Goal: Task Accomplishment & Management: Use online tool/utility

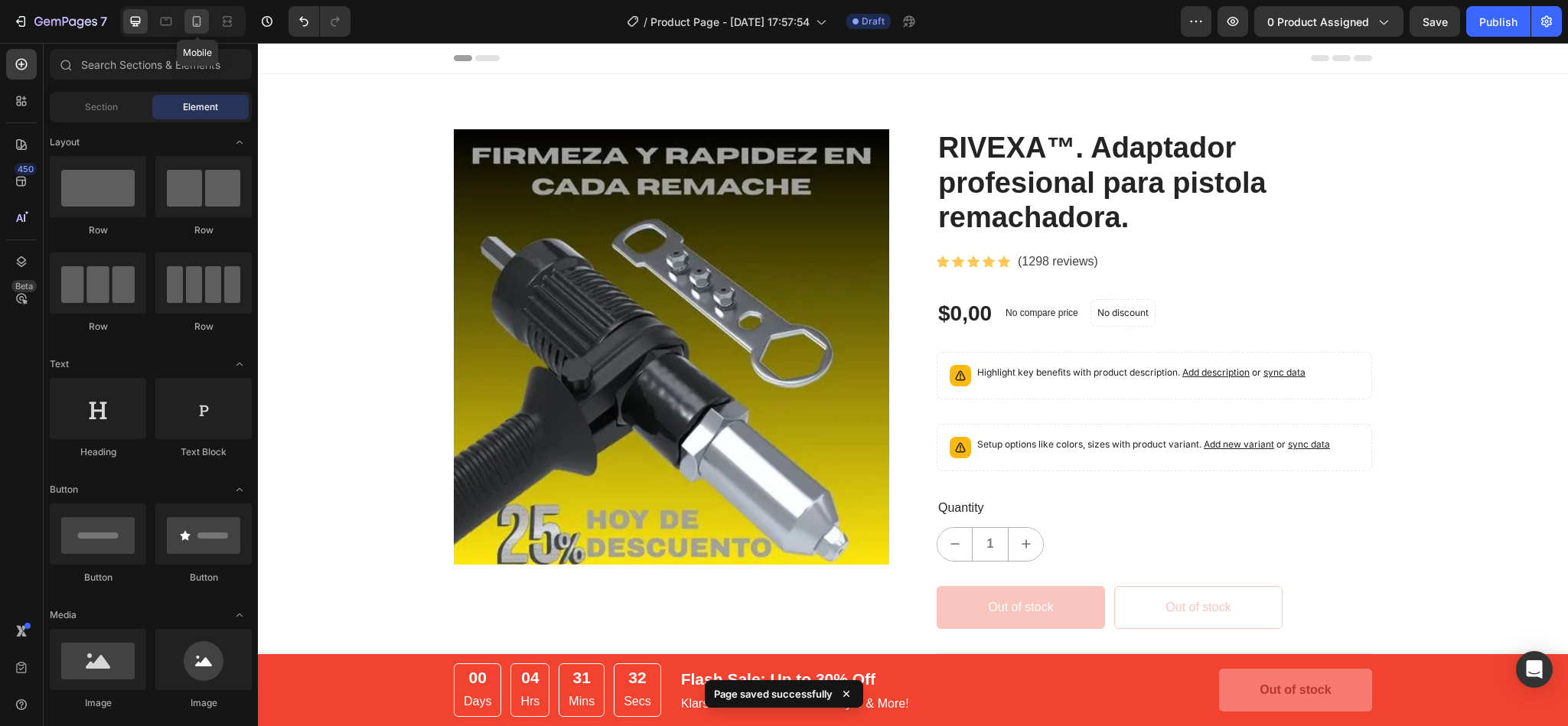
click at [193, 25] on icon at bounding box center [197, 21] width 15 height 15
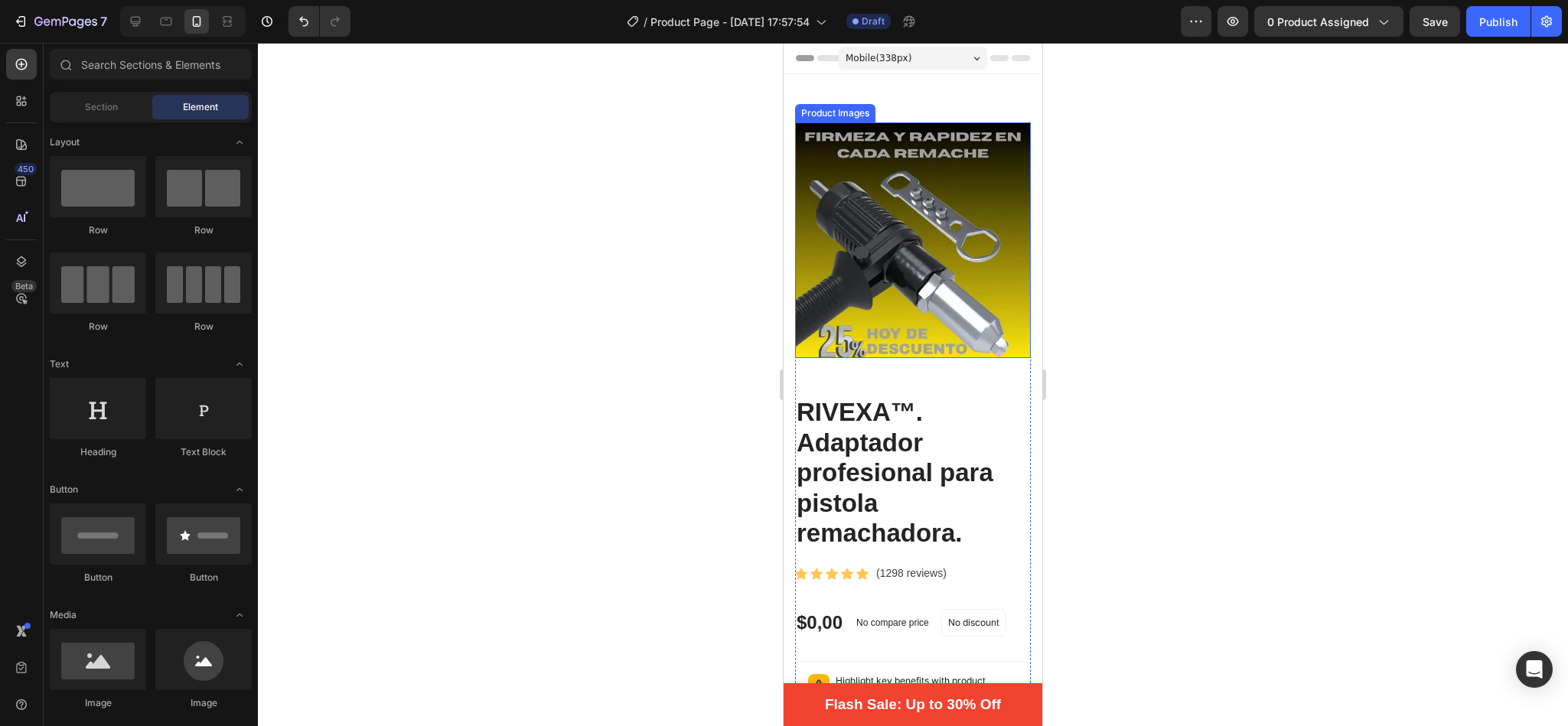
click at [915, 234] on img at bounding box center [913, 240] width 236 height 236
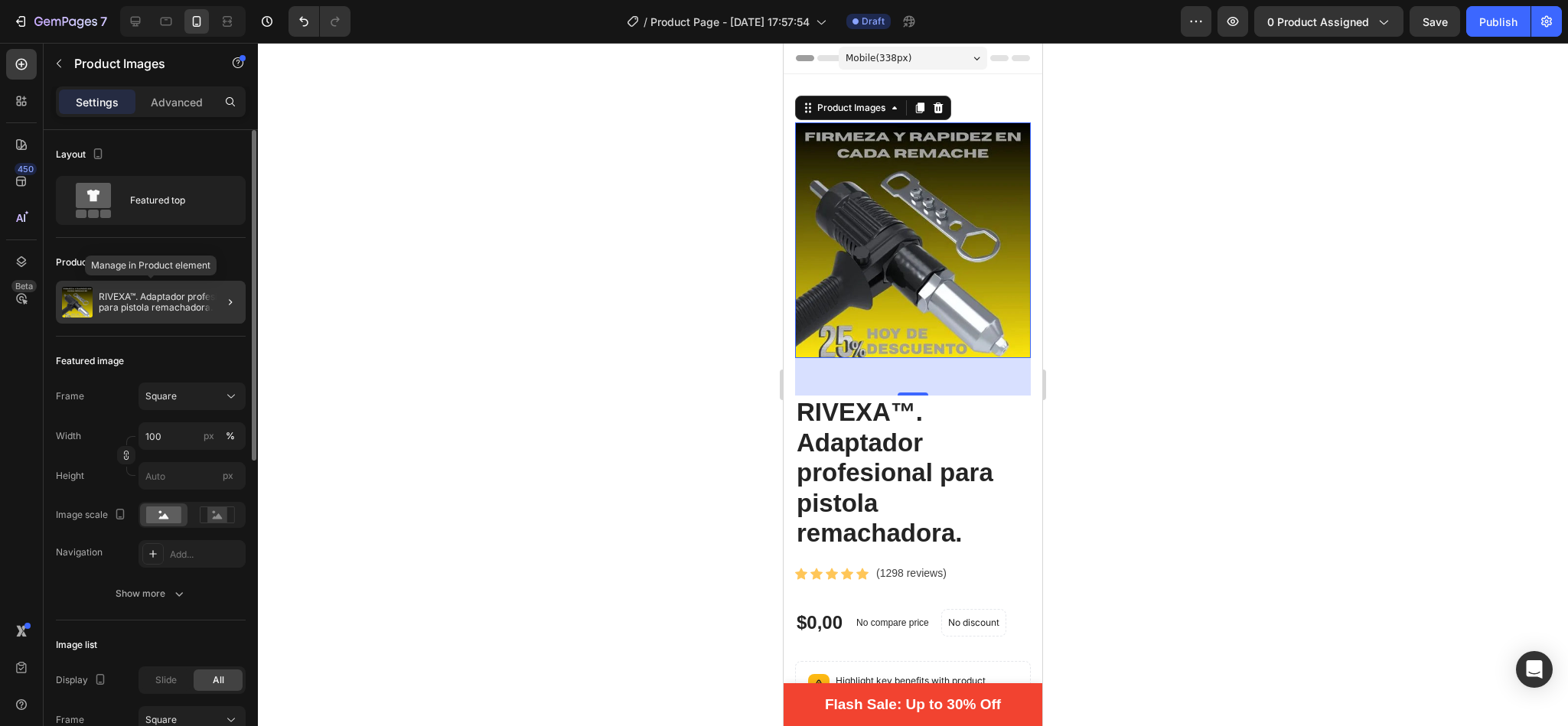
click at [155, 303] on p "RIVEXA™. Adaptador profesional para pistola remachadora." at bounding box center [170, 302] width 141 height 22
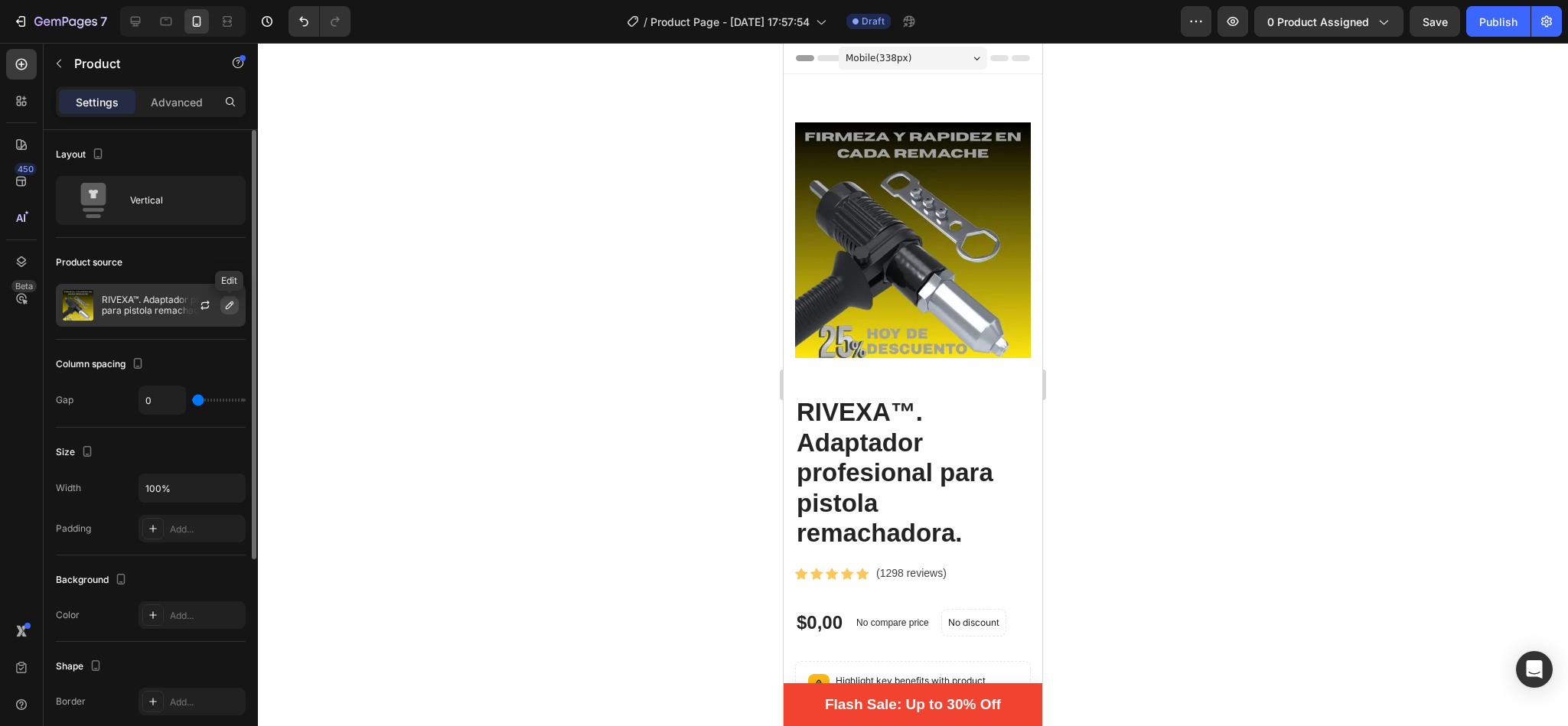
click at [225, 306] on icon "button" at bounding box center [229, 305] width 13 height 13
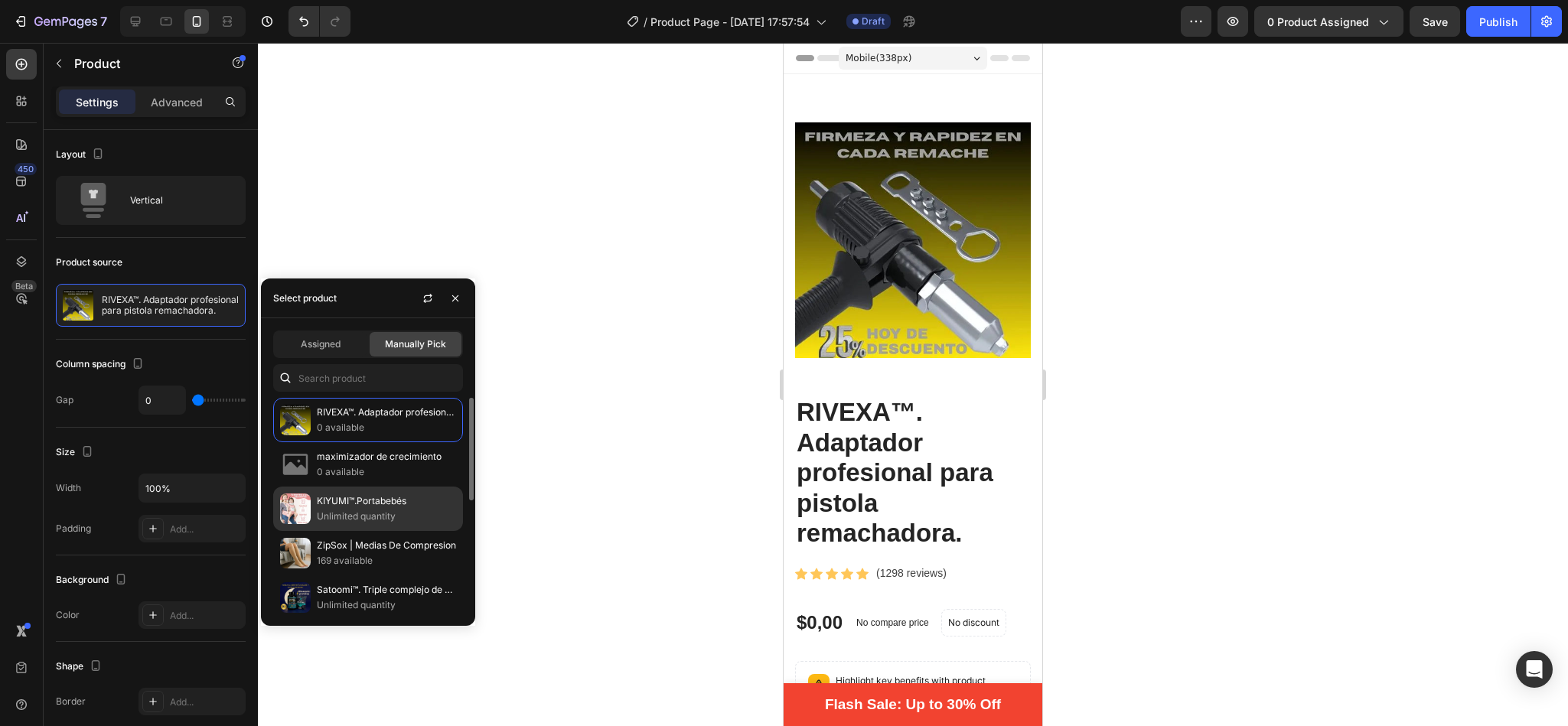
click at [348, 503] on p "KIYUMI™.Portabebés" at bounding box center [386, 501] width 139 height 15
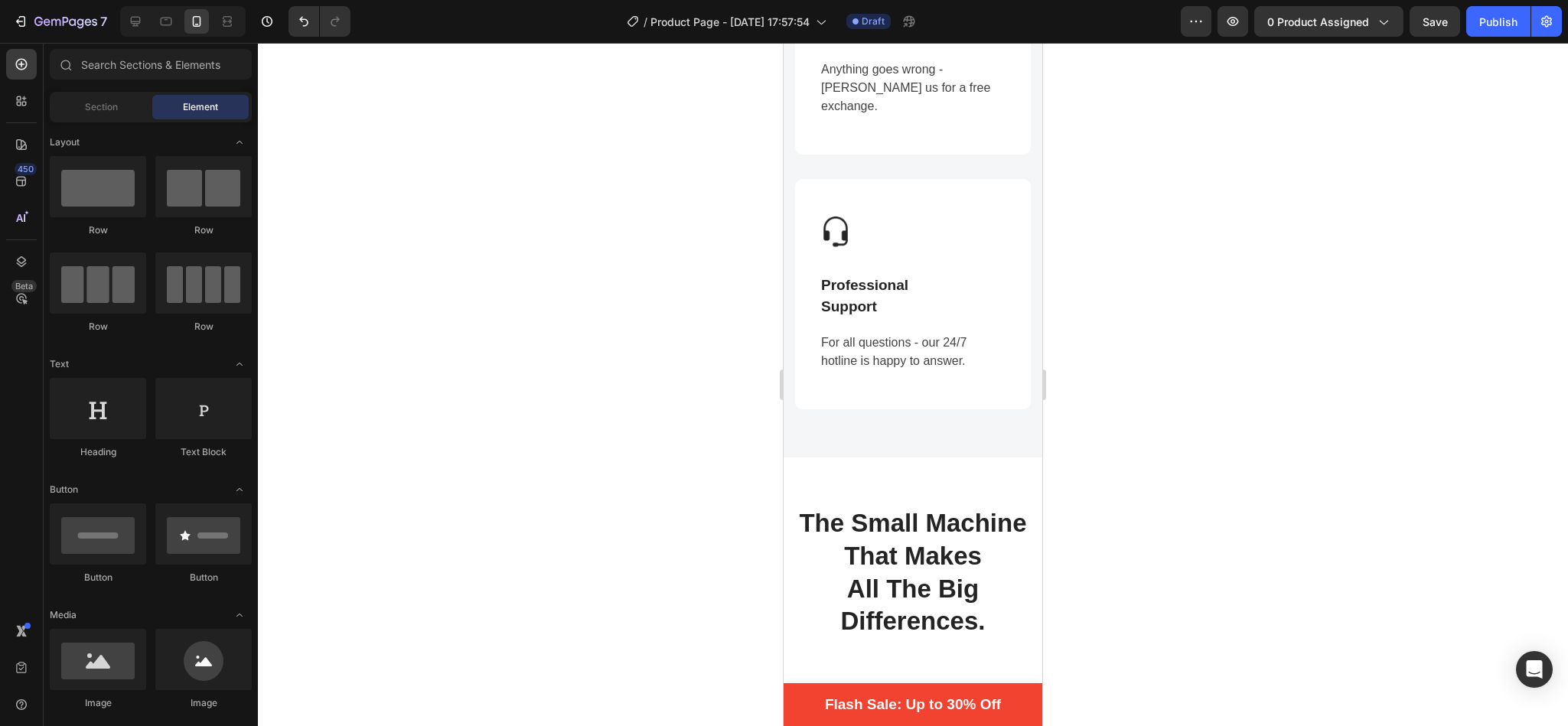
scroll to position [1721, 0]
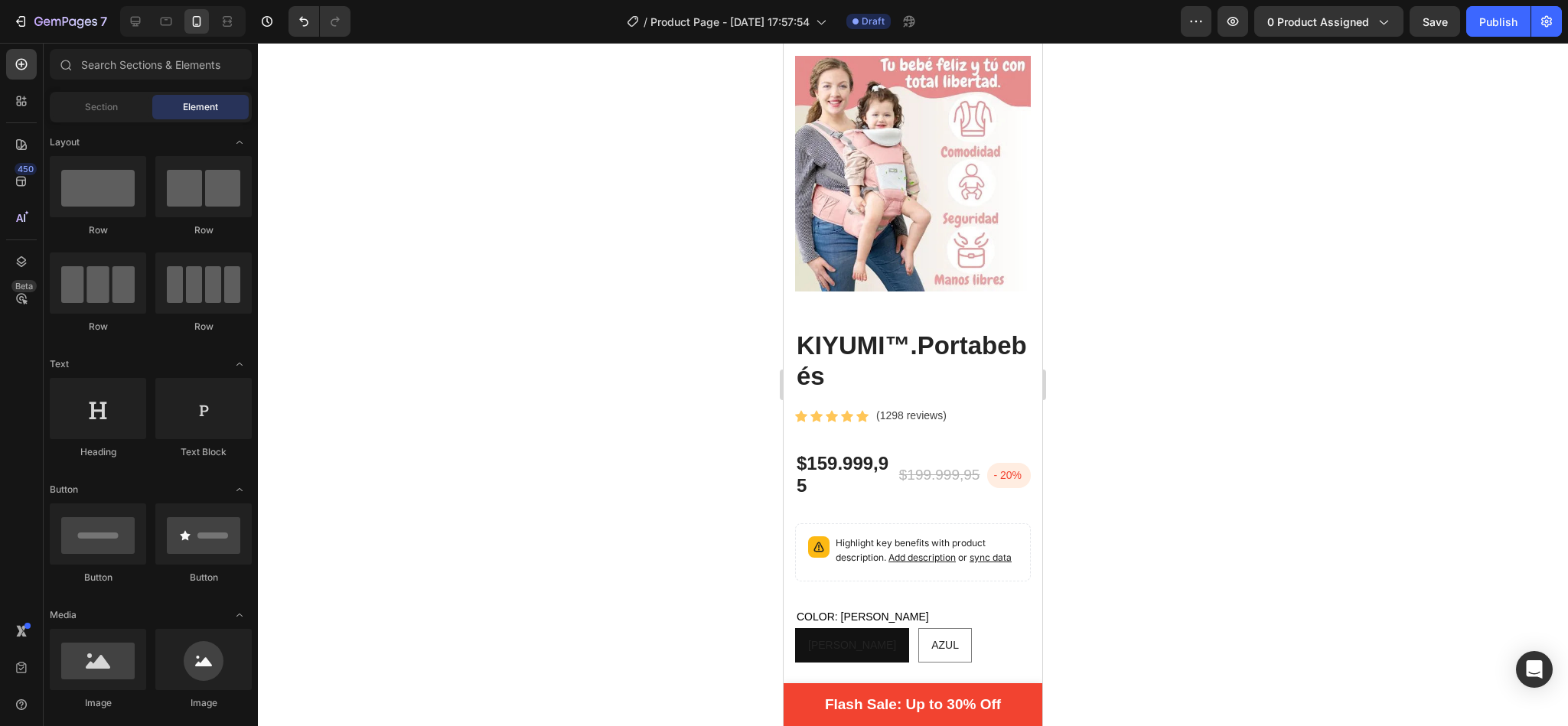
drag, startPoint x: 1034, startPoint y: 91, endPoint x: 1864, endPoint y: 142, distance: 831.6
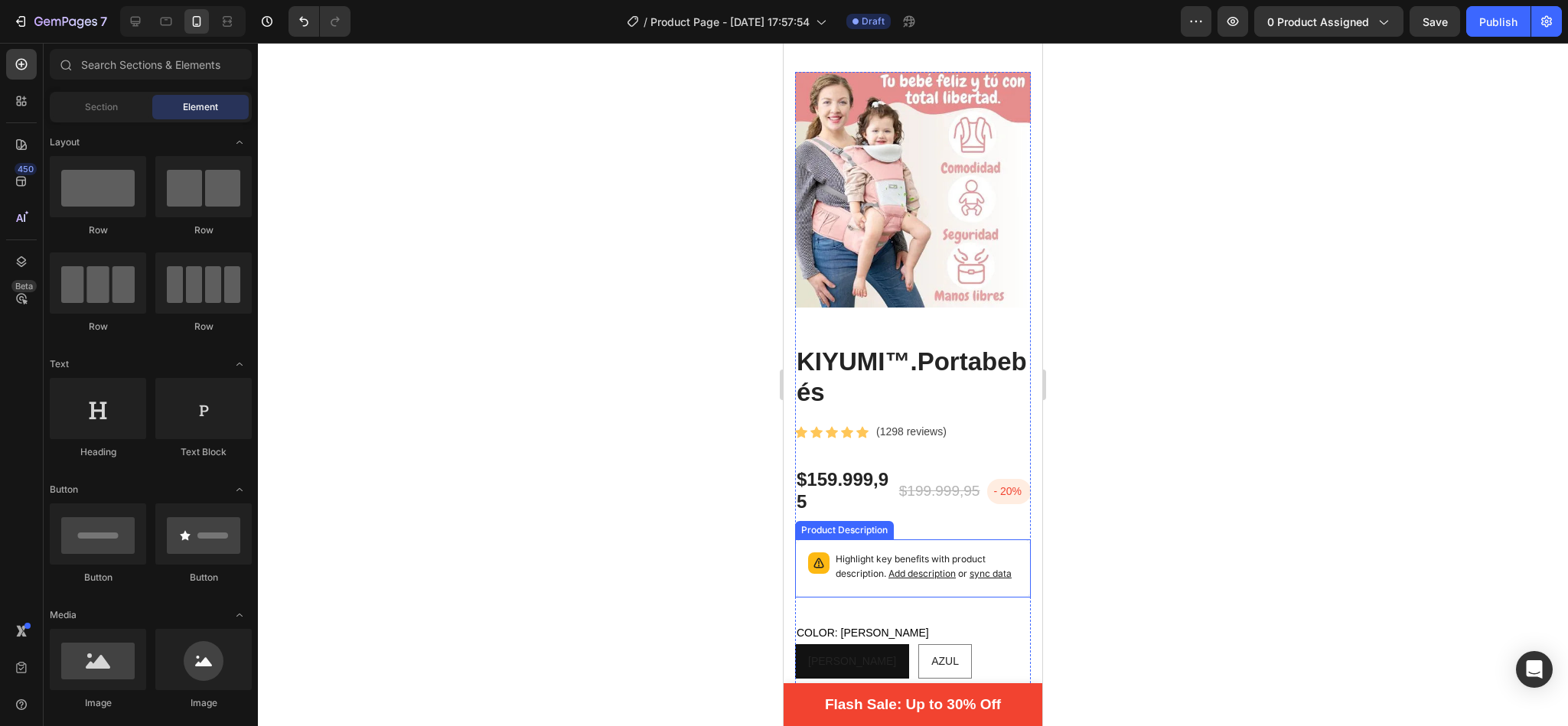
click at [880, 553] on p "Highlight key benefits with product description. Add description or sync data" at bounding box center [926, 567] width 182 height 29
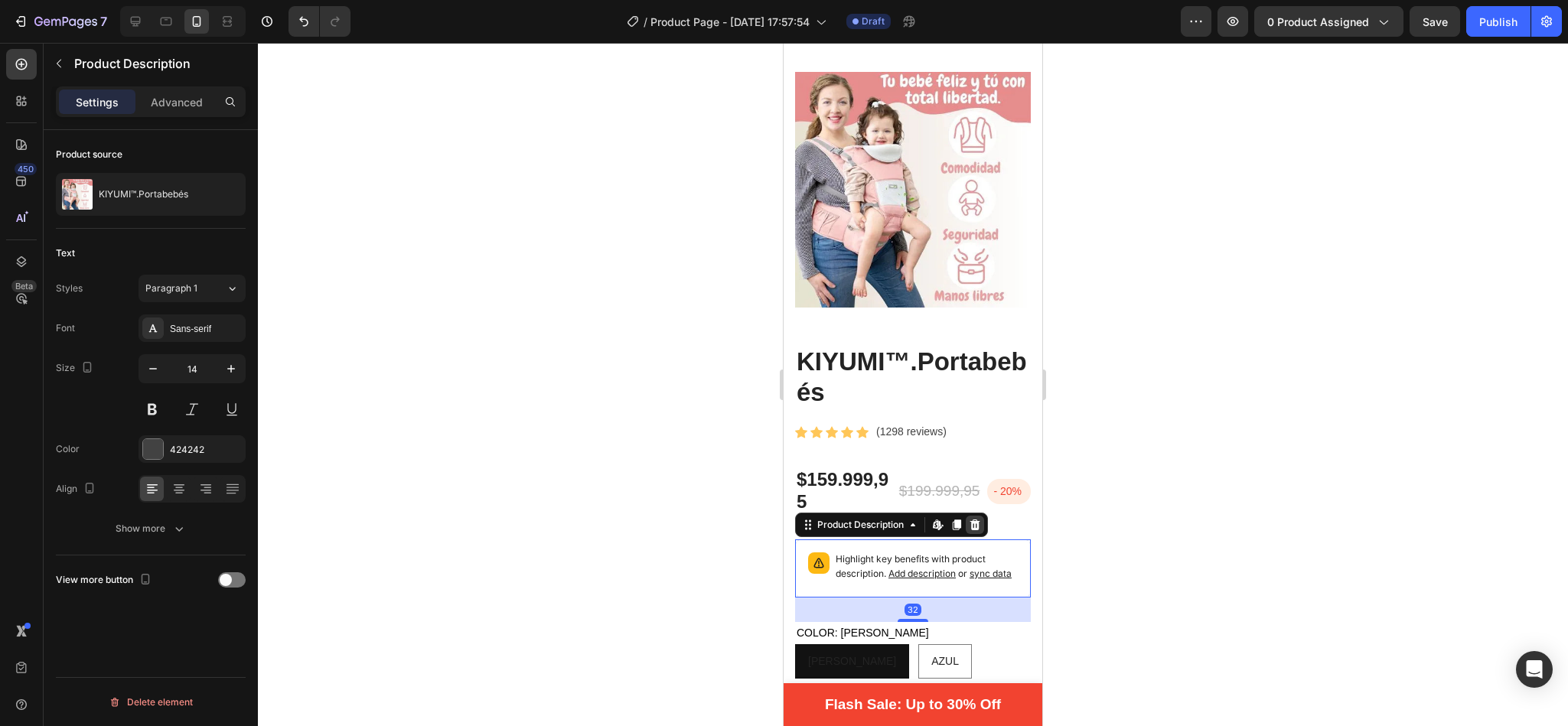
click at [977, 519] on icon at bounding box center [975, 525] width 13 height 13
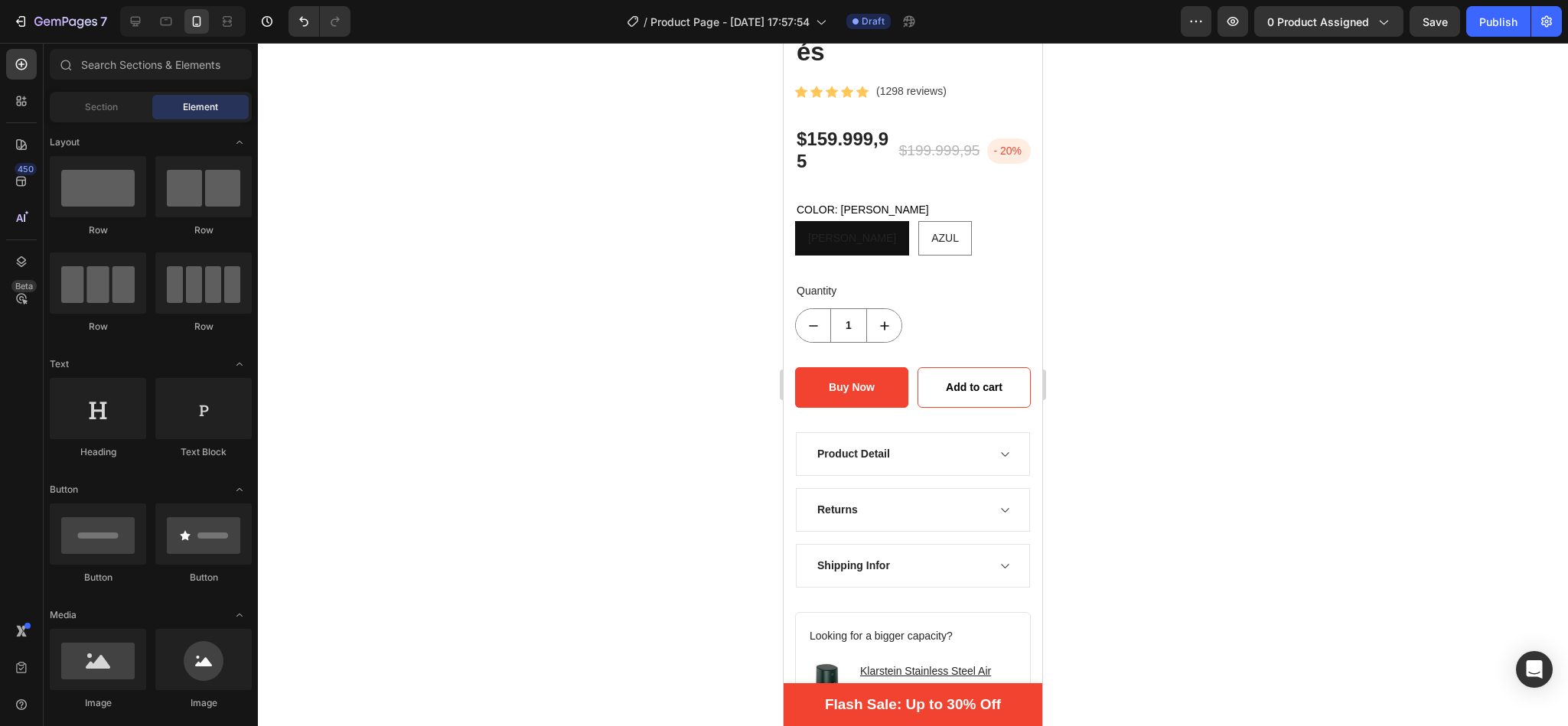
scroll to position [423, 0]
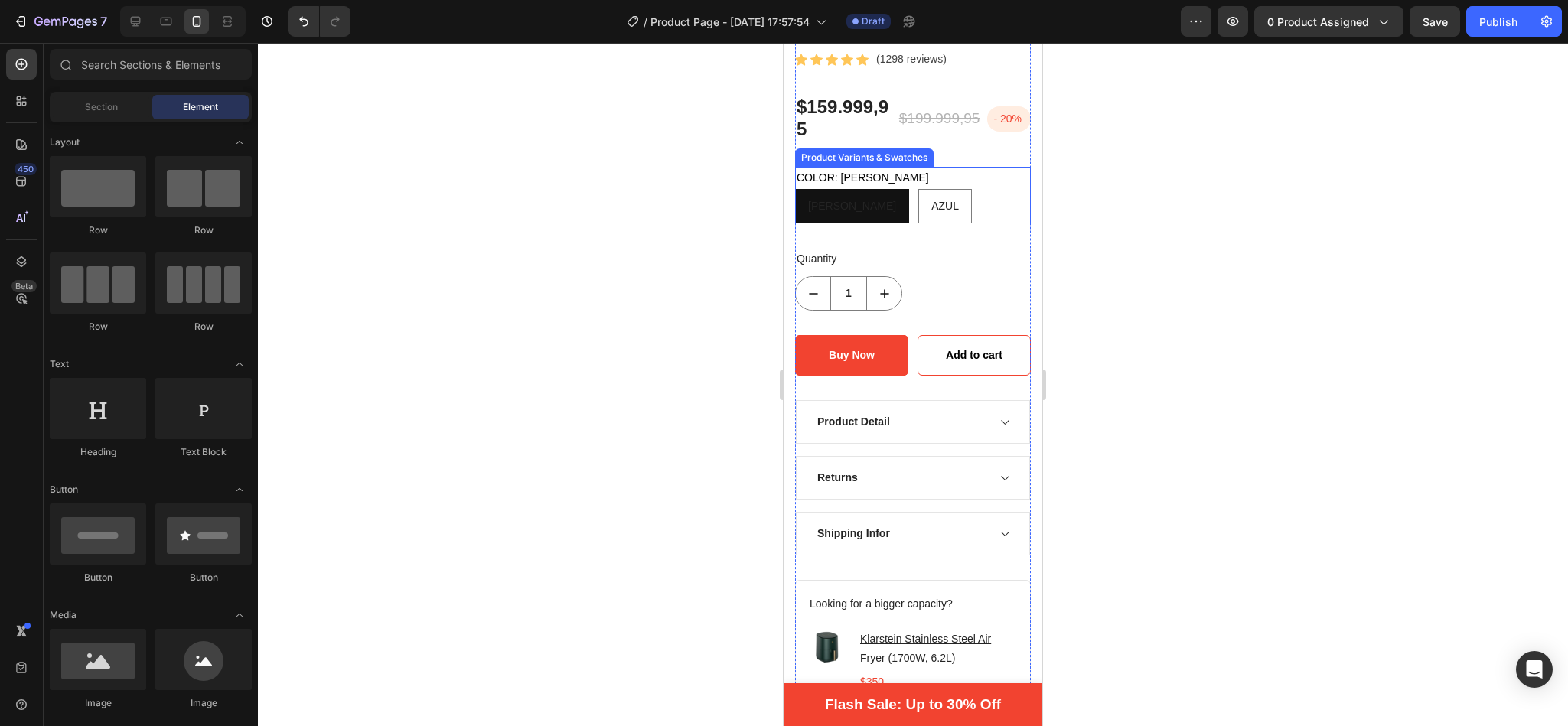
click at [822, 191] on div "[PERSON_NAME]" at bounding box center [852, 206] width 113 height 31
click at [795, 188] on input "[PERSON_NAME]" at bounding box center [794, 188] width 1 height 1
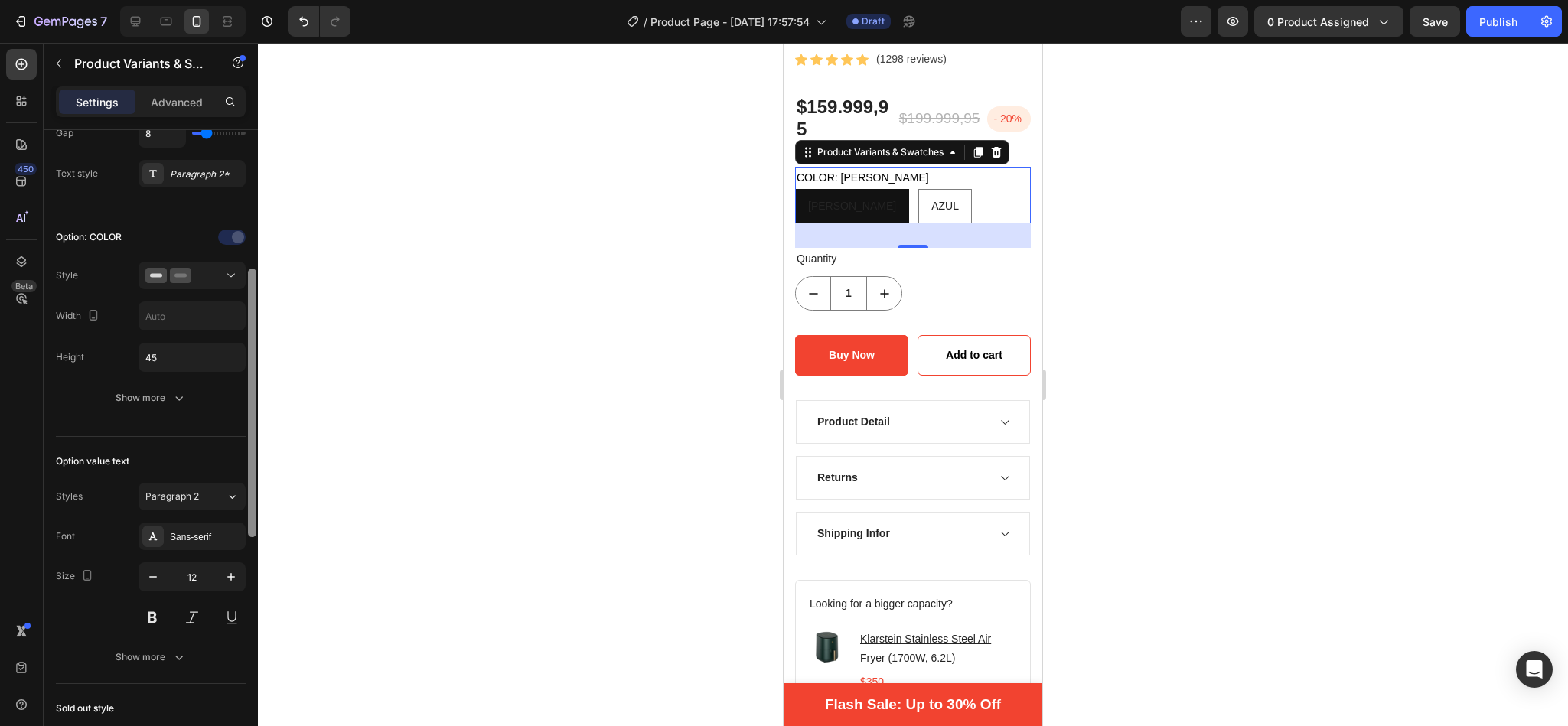
scroll to position [279, 0]
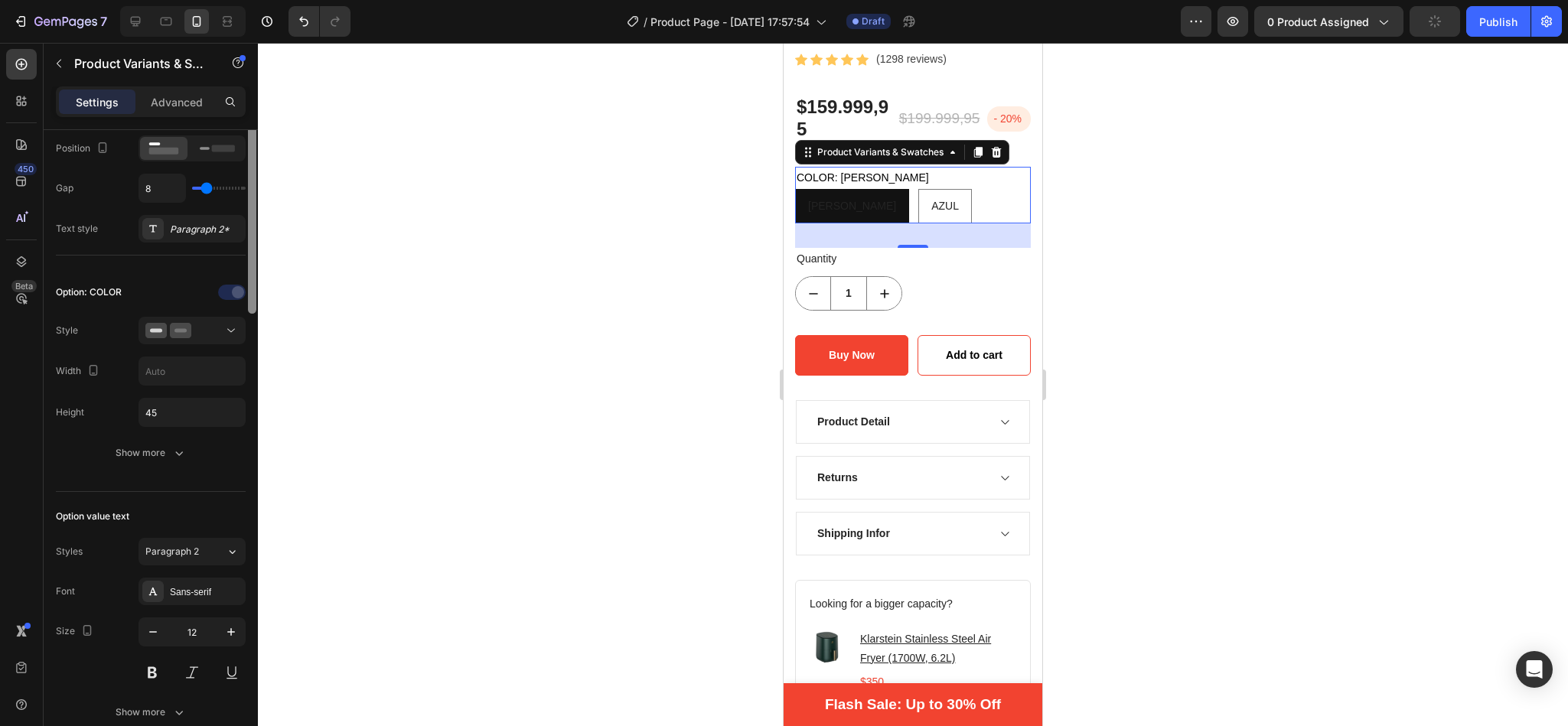
drag, startPoint x: 251, startPoint y: 269, endPoint x: 270, endPoint y: 337, distance: 70.6
click at [270, 0] on div "7 / Product Page - [DATE] 17:57:54 Draft Preview 0 product assigned Publish 450…" at bounding box center [784, 0] width 1568 height 0
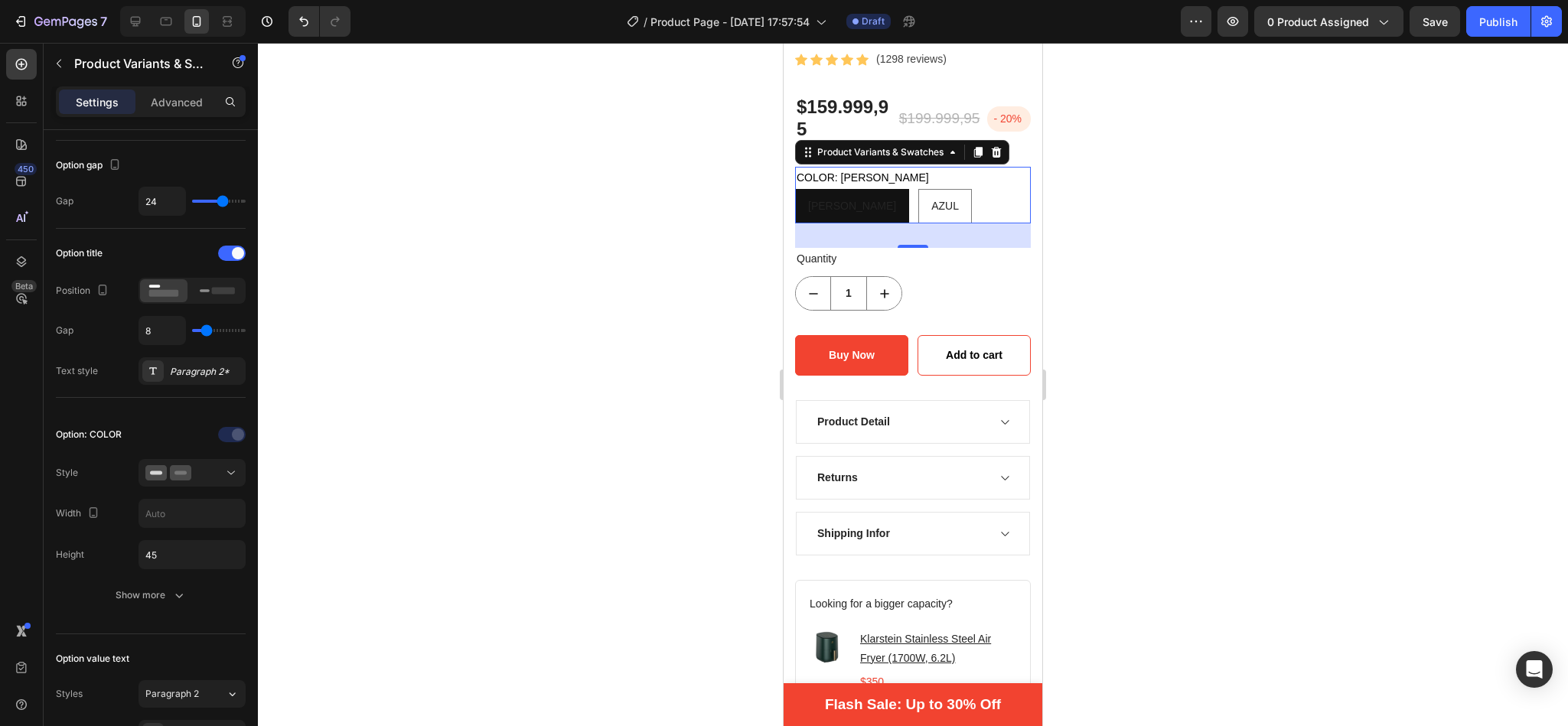
click at [633, 269] on div at bounding box center [913, 384] width 1310 height 683
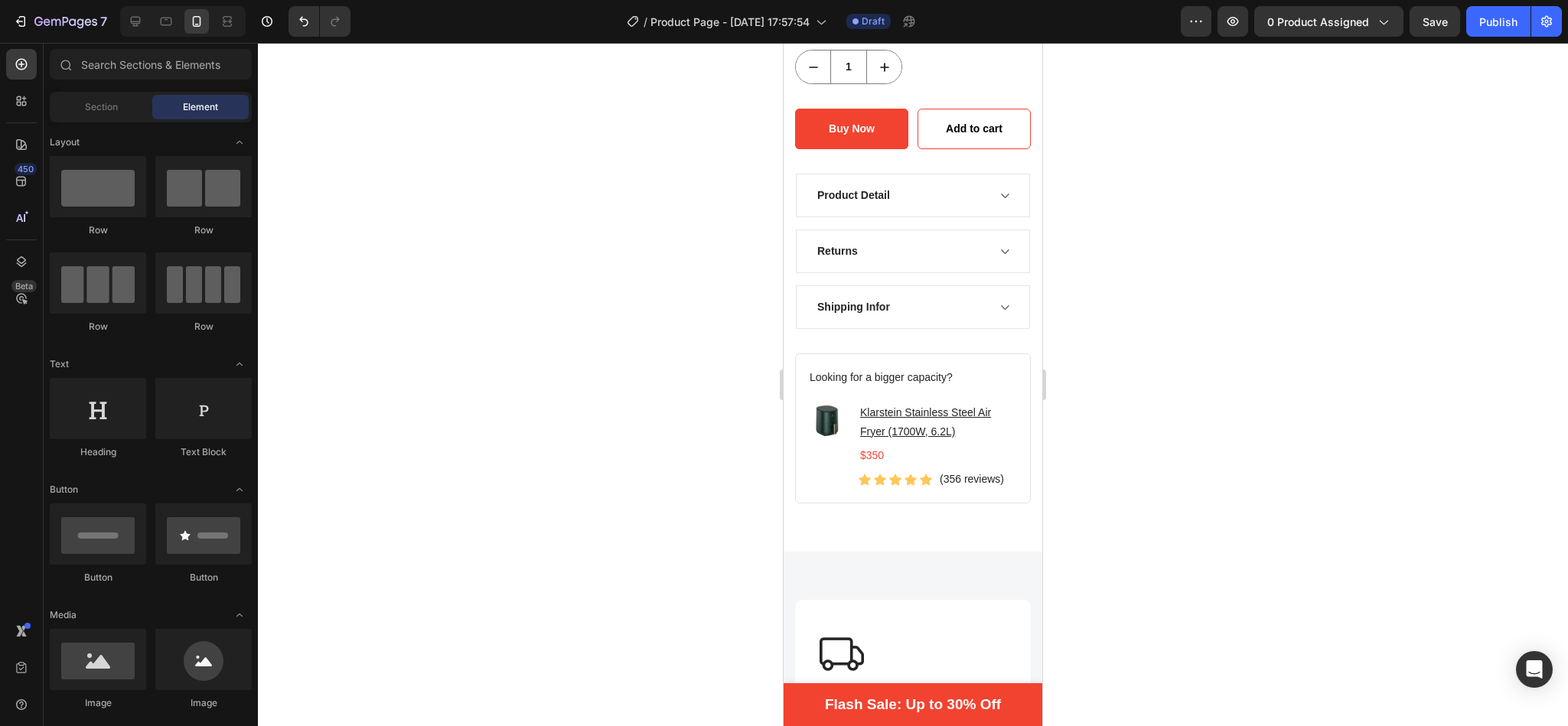
scroll to position [730, 0]
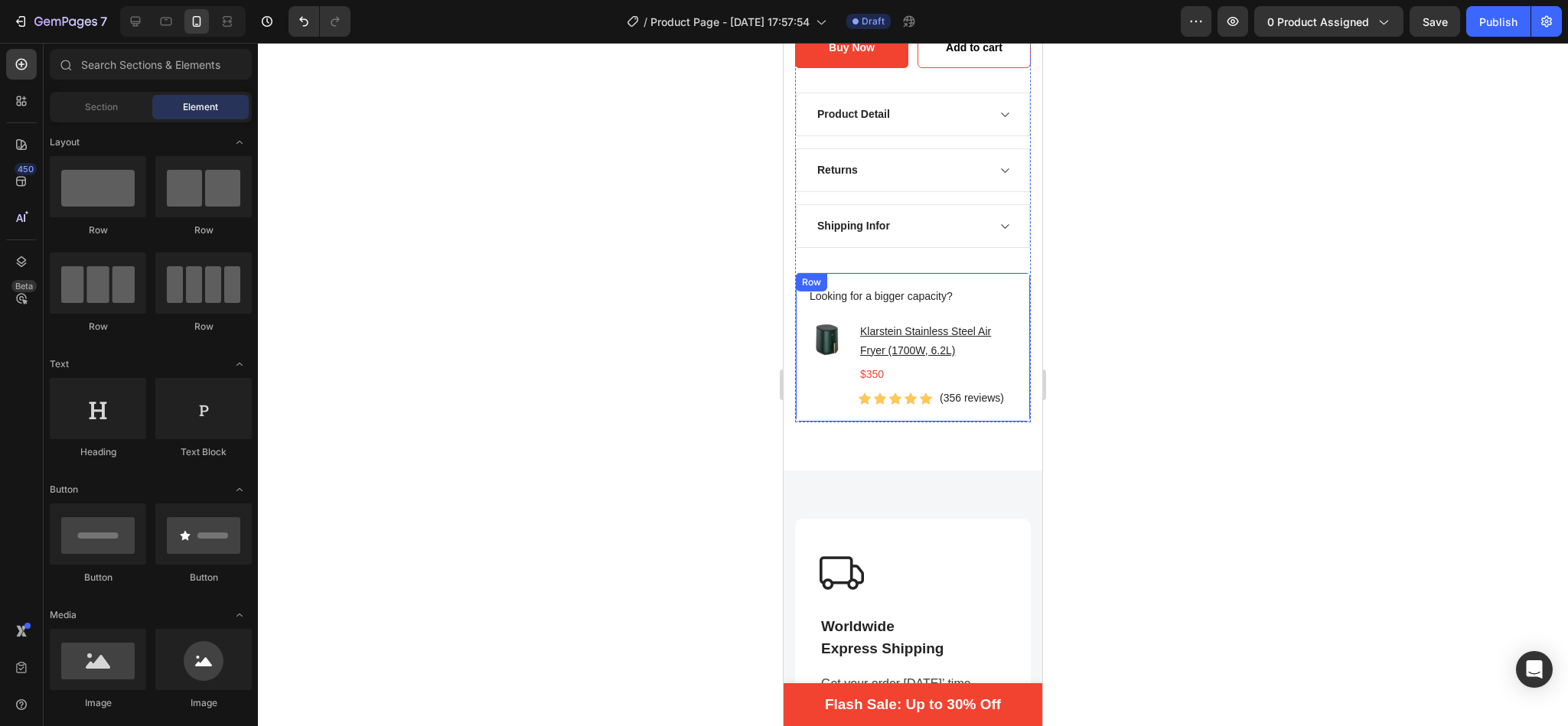
click at [1004, 272] on div "Looking for a bigger capacity? Text block Image Klarstein Stainless Steel Air F…" at bounding box center [913, 347] width 236 height 150
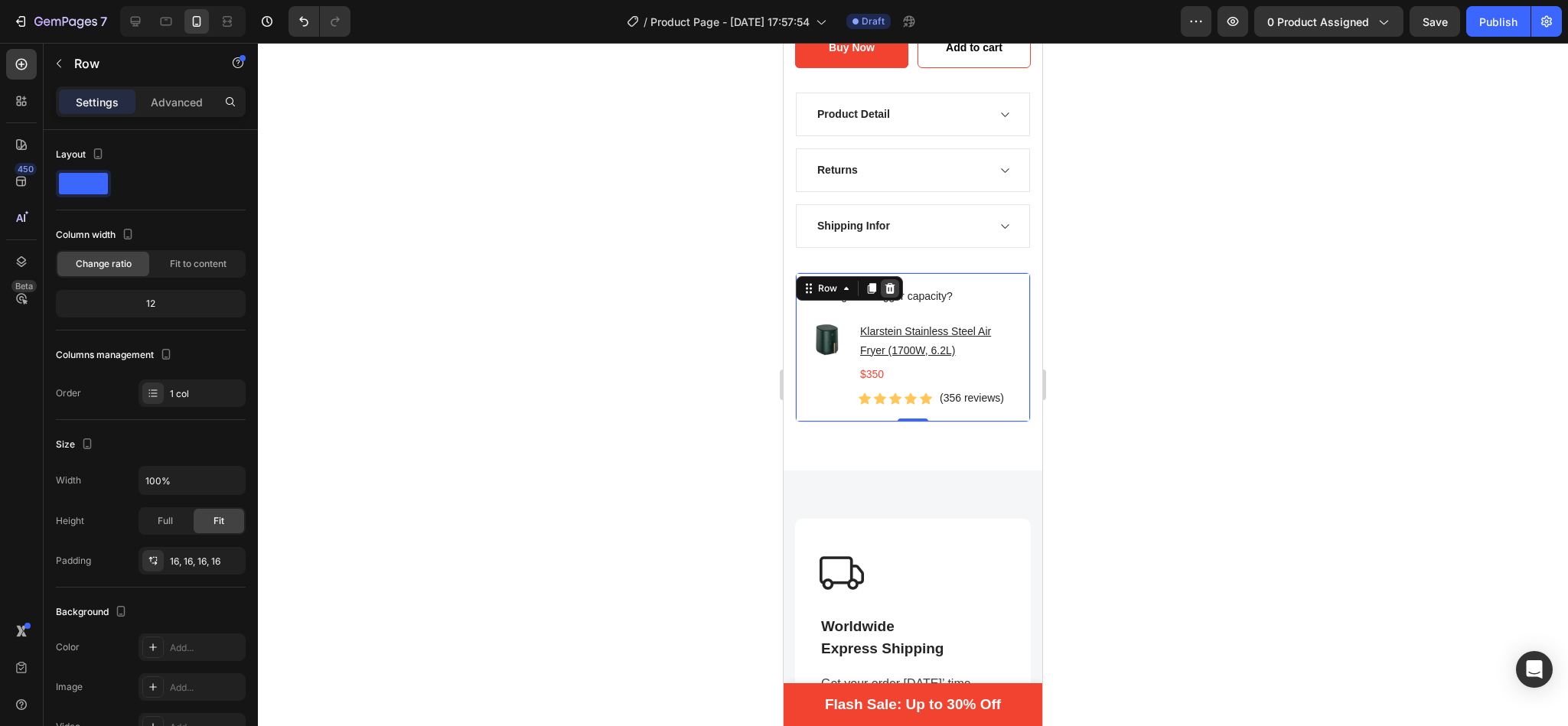
click at [893, 283] on icon at bounding box center [890, 288] width 10 height 11
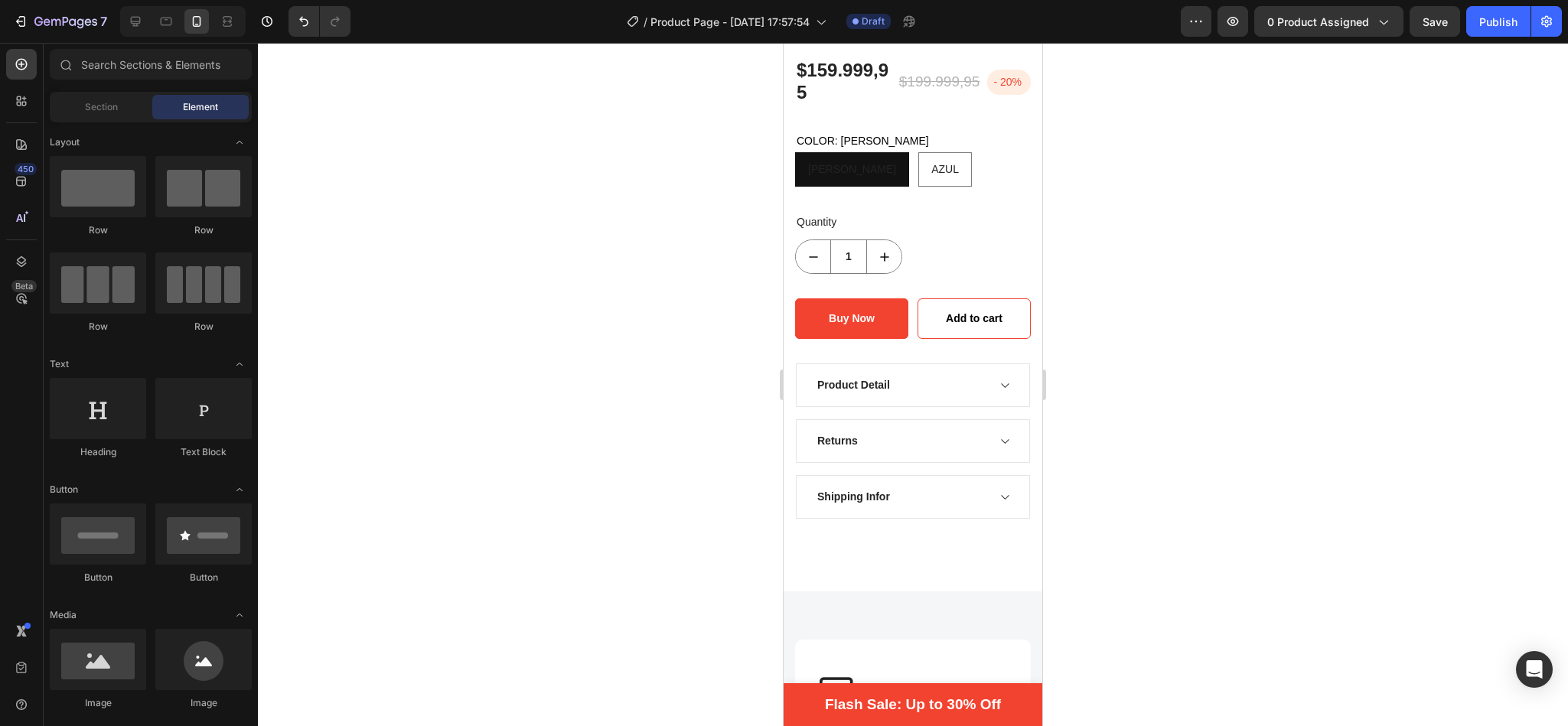
scroll to position [443, 0]
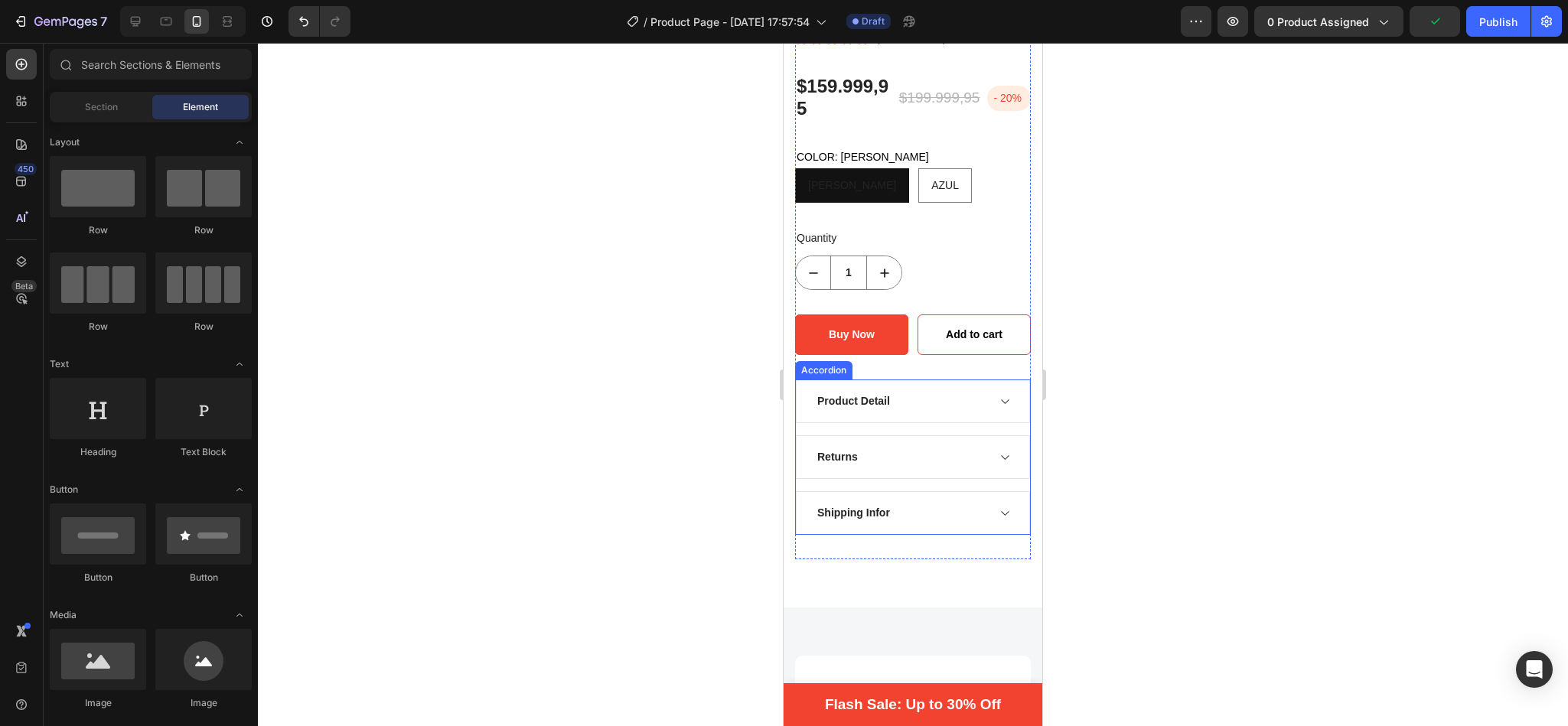
click at [935, 391] on div "Product Detail" at bounding box center [900, 401] width 171 height 21
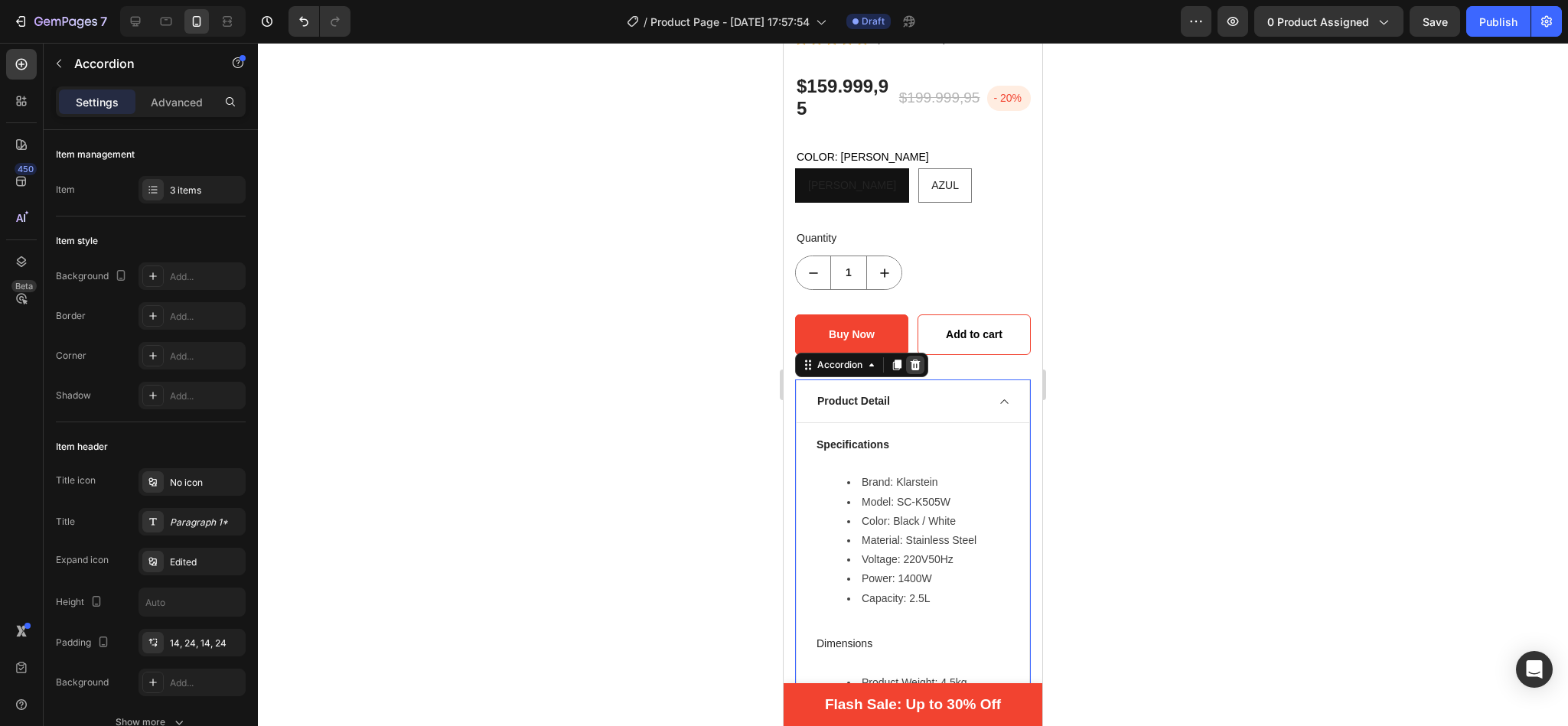
click at [920, 358] on icon at bounding box center [915, 364] width 13 height 13
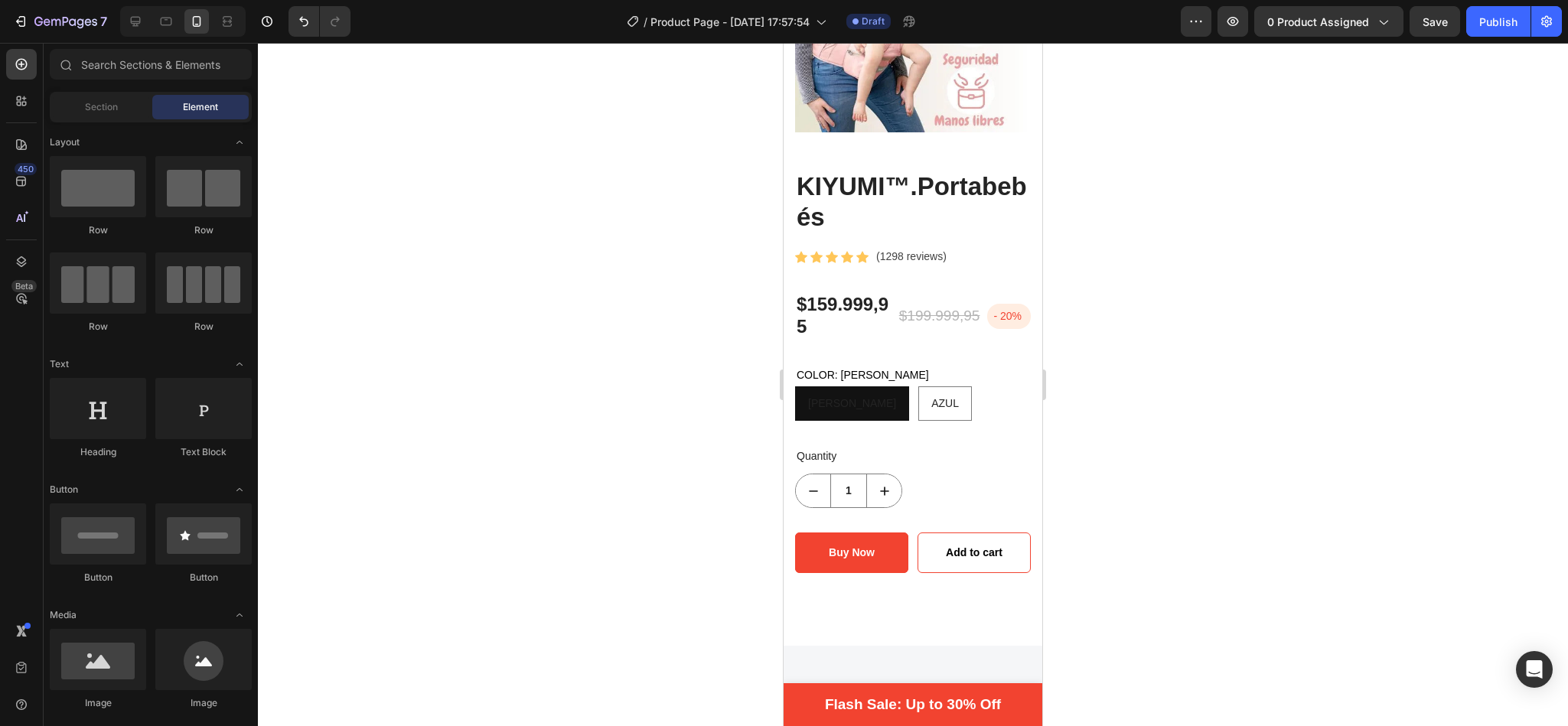
scroll to position [210, 0]
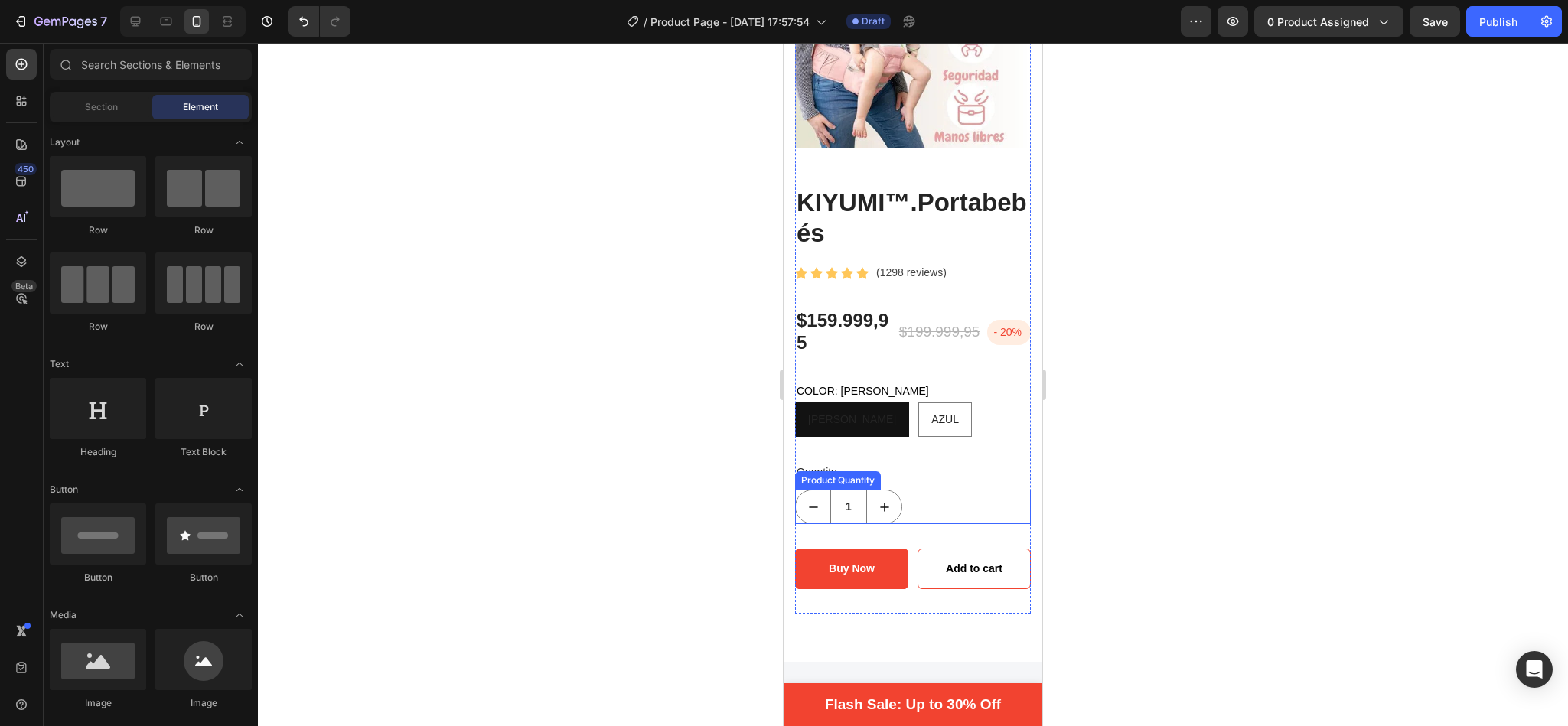
click at [917, 489] on div "1" at bounding box center [913, 506] width 236 height 34
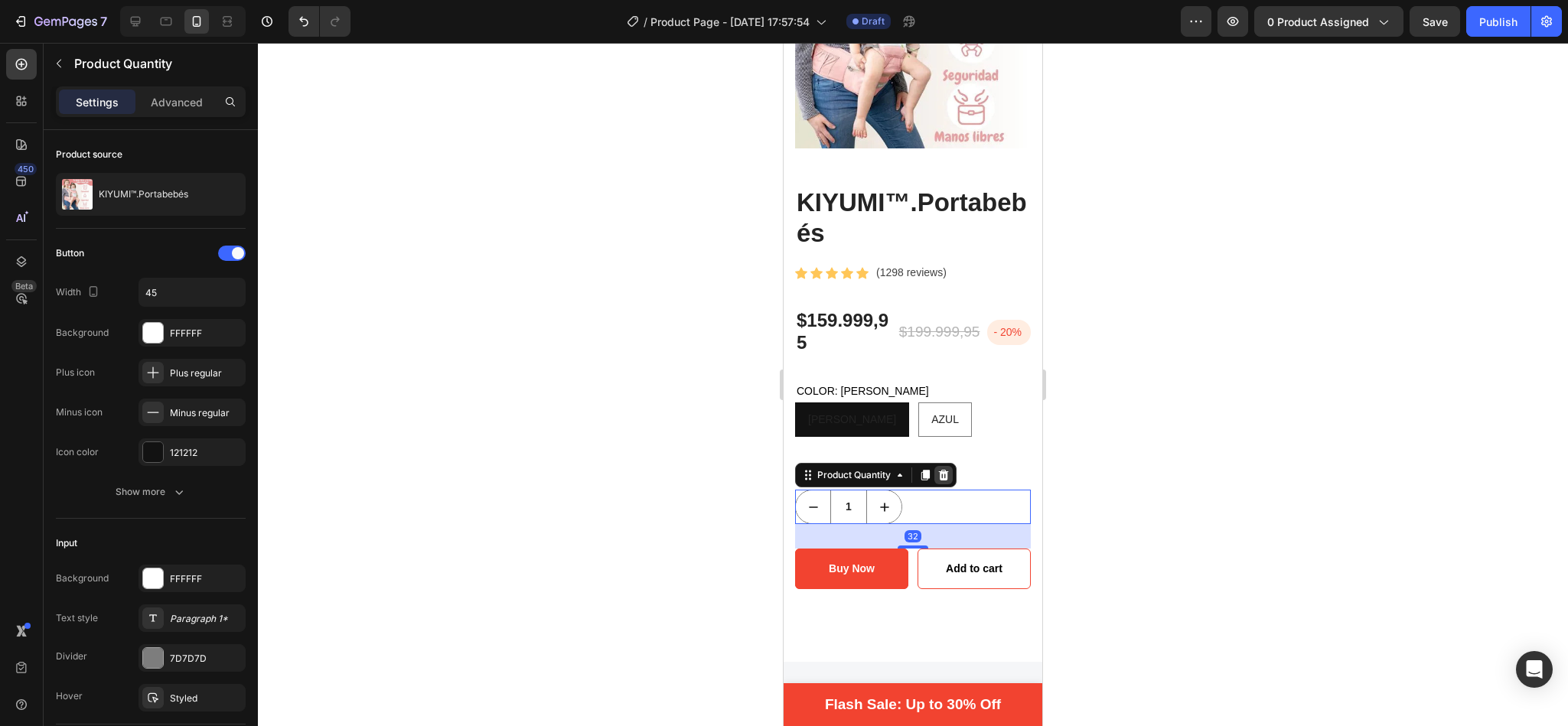
click at [949, 469] on icon at bounding box center [943, 475] width 13 height 13
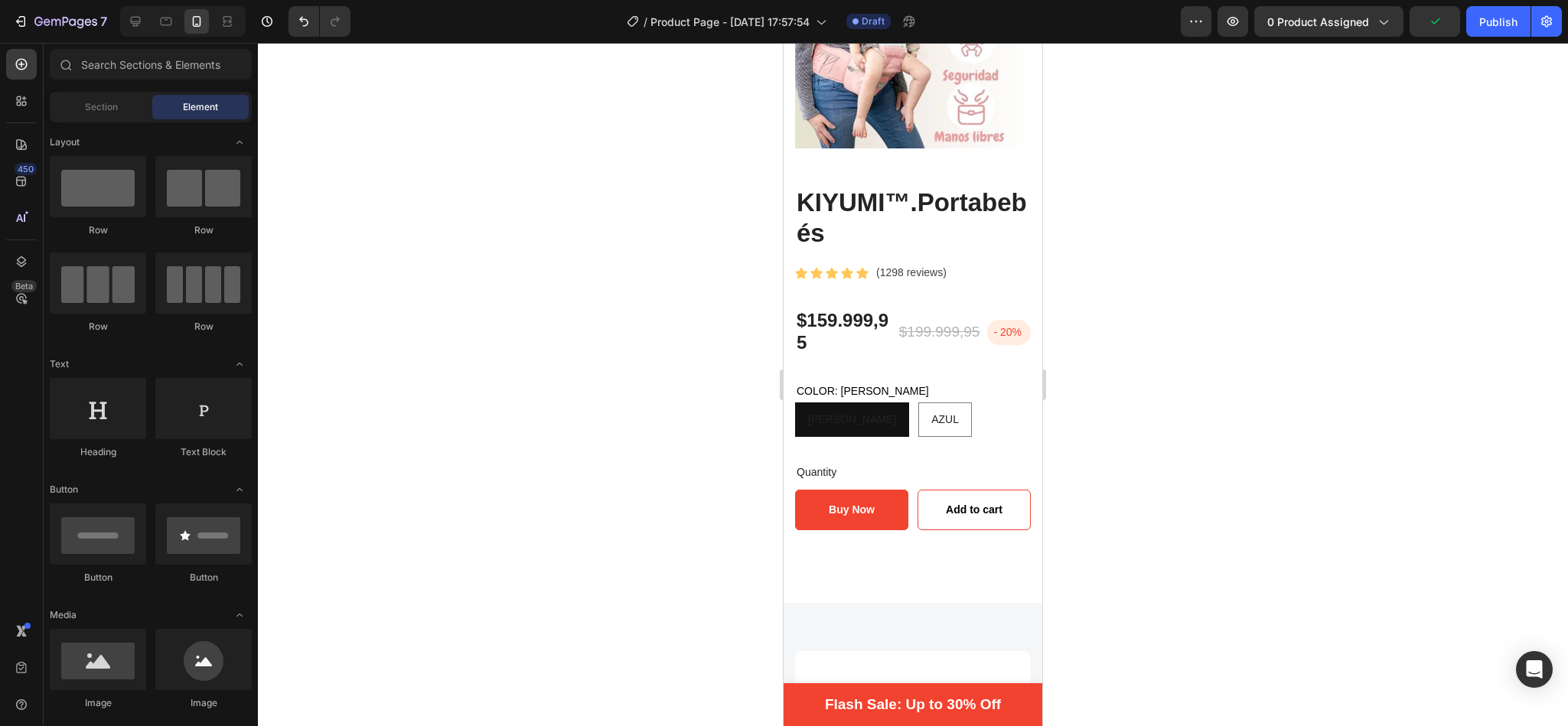
scroll to position [303, 0]
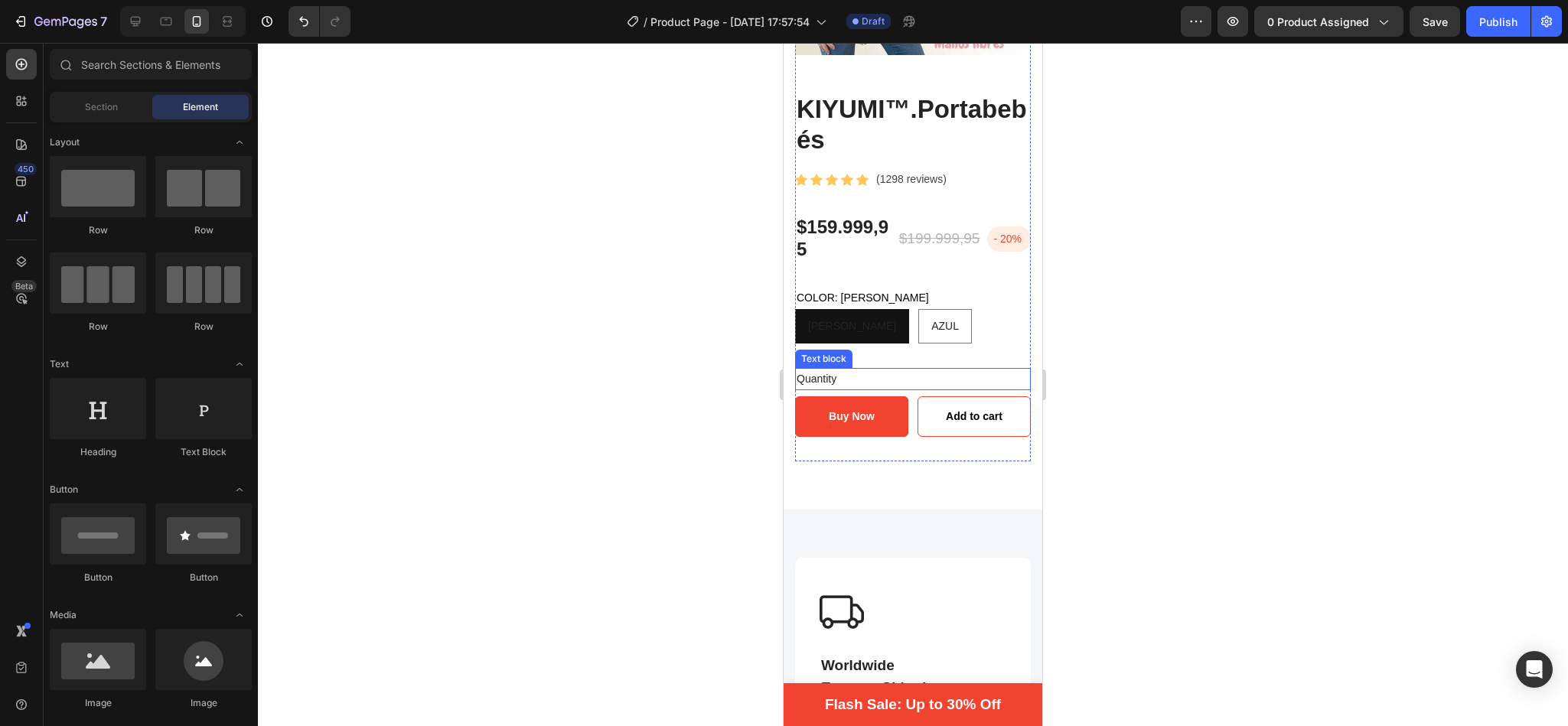
click at [836, 368] on div "Quantity" at bounding box center [913, 379] width 236 height 22
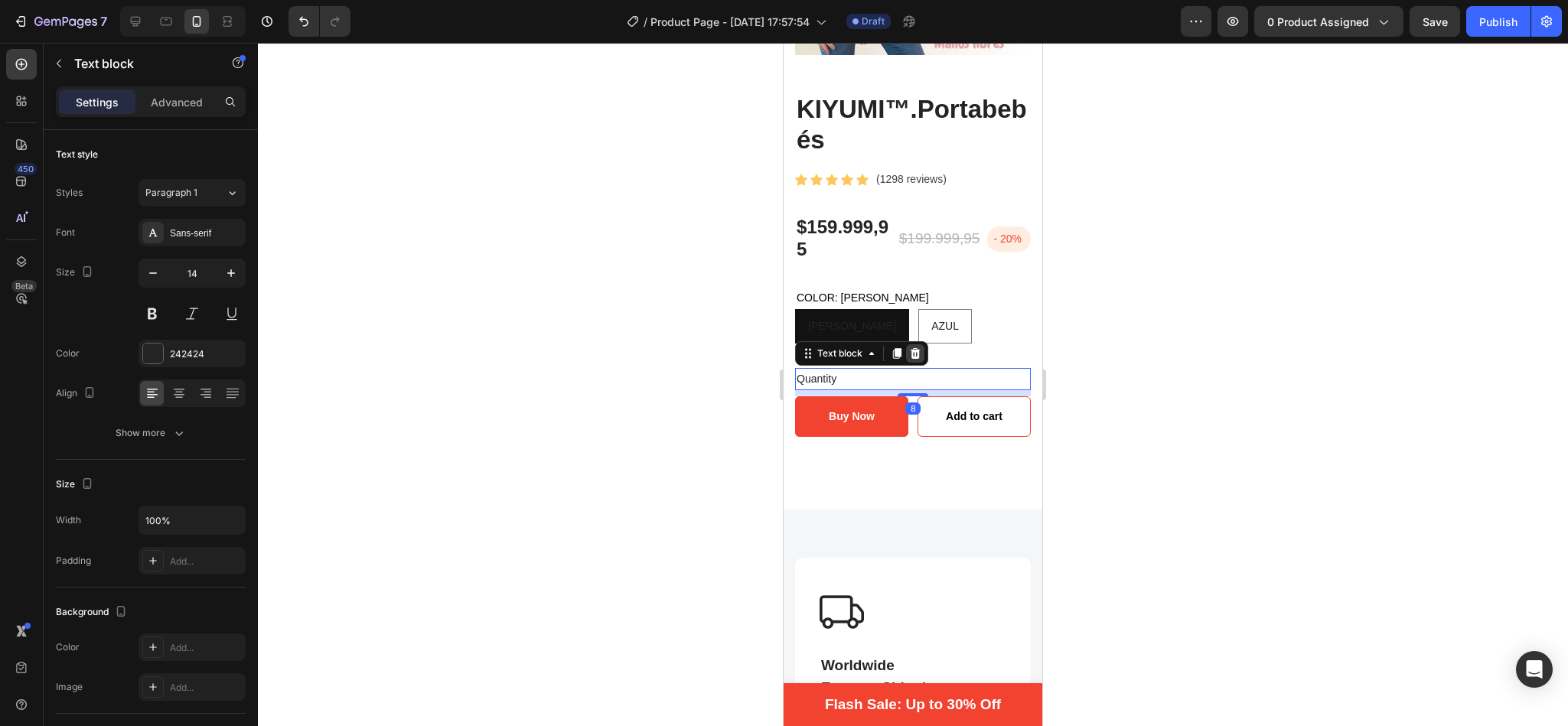
click at [920, 347] on icon at bounding box center [915, 353] width 13 height 13
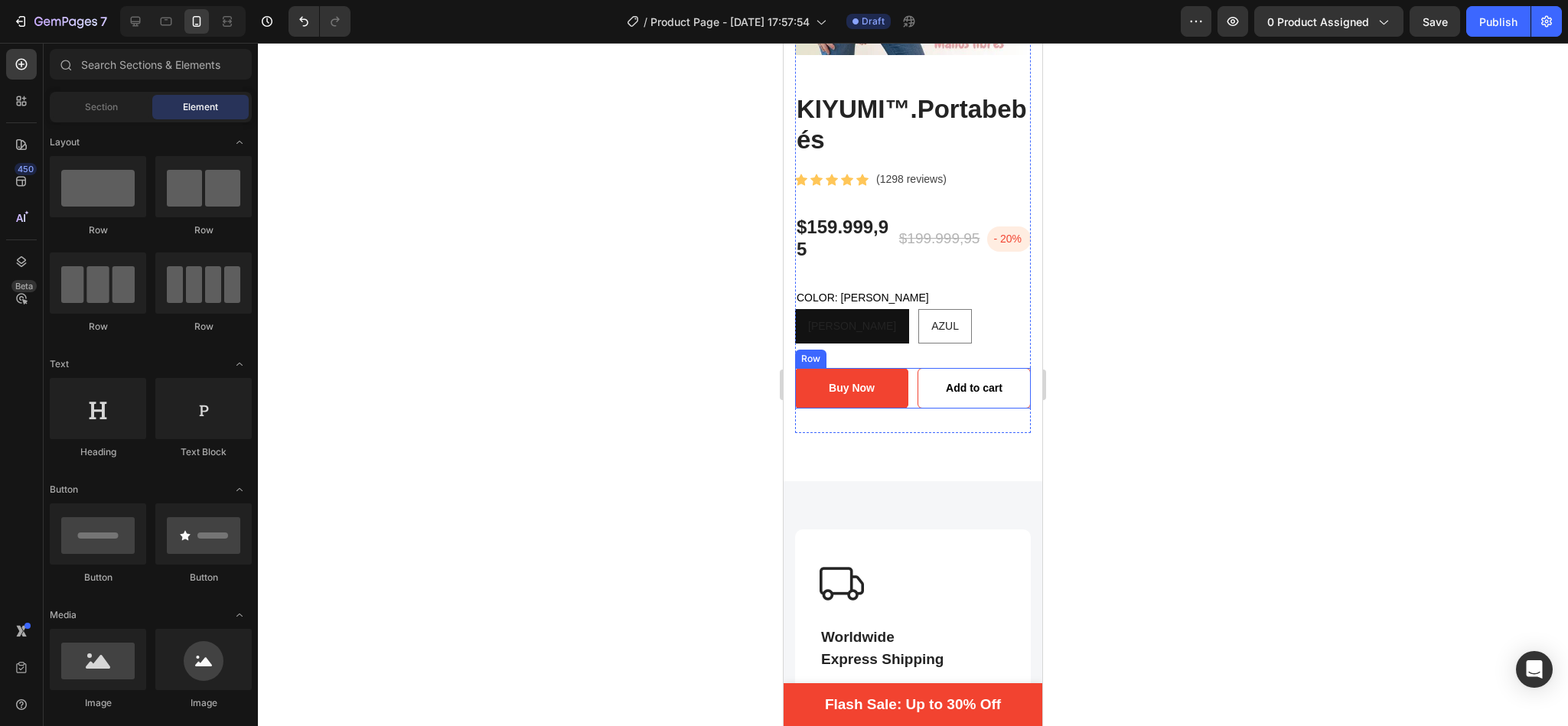
click at [902, 376] on div "Buy Now Add to Cart Add to cart Add to Cart Row" at bounding box center [913, 388] width 236 height 40
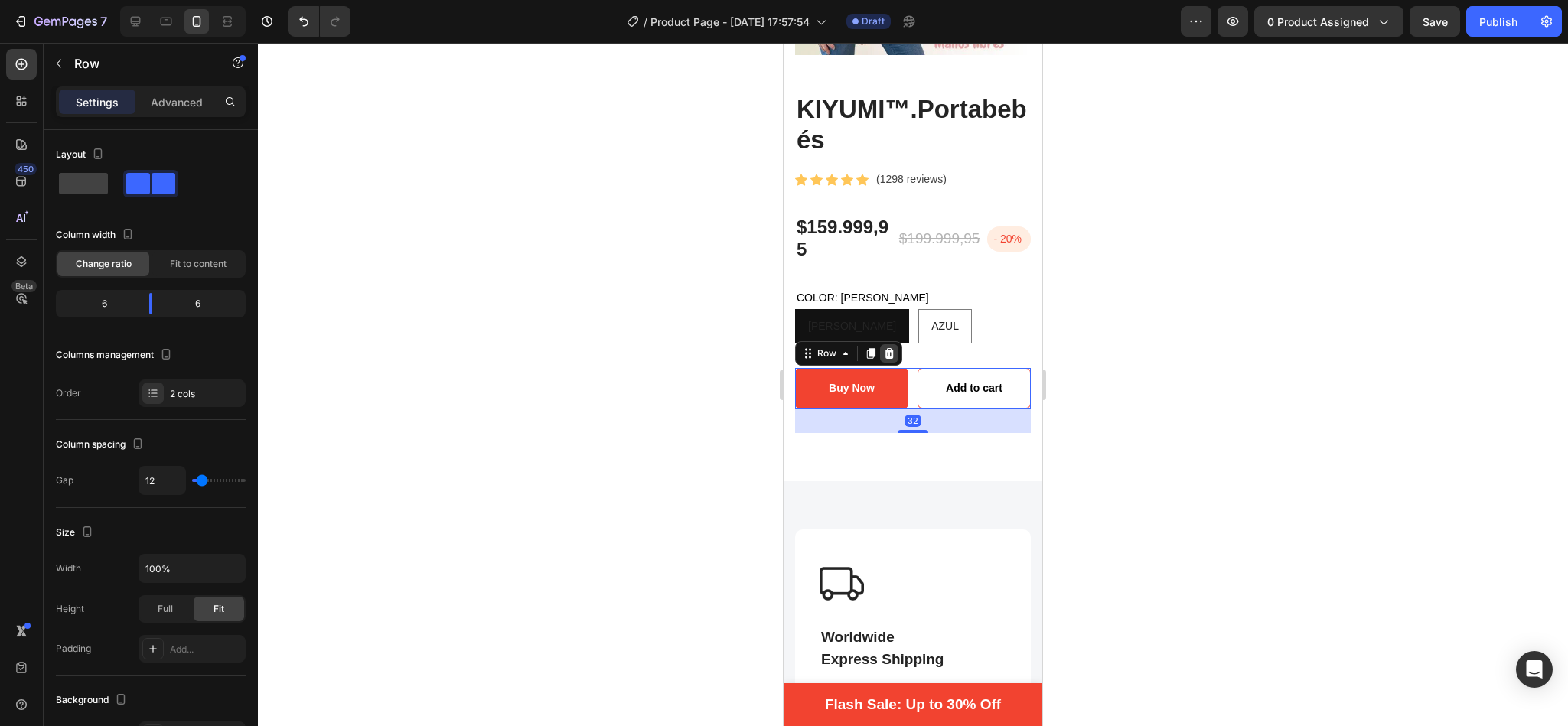
click at [884, 347] on icon at bounding box center [889, 353] width 13 height 13
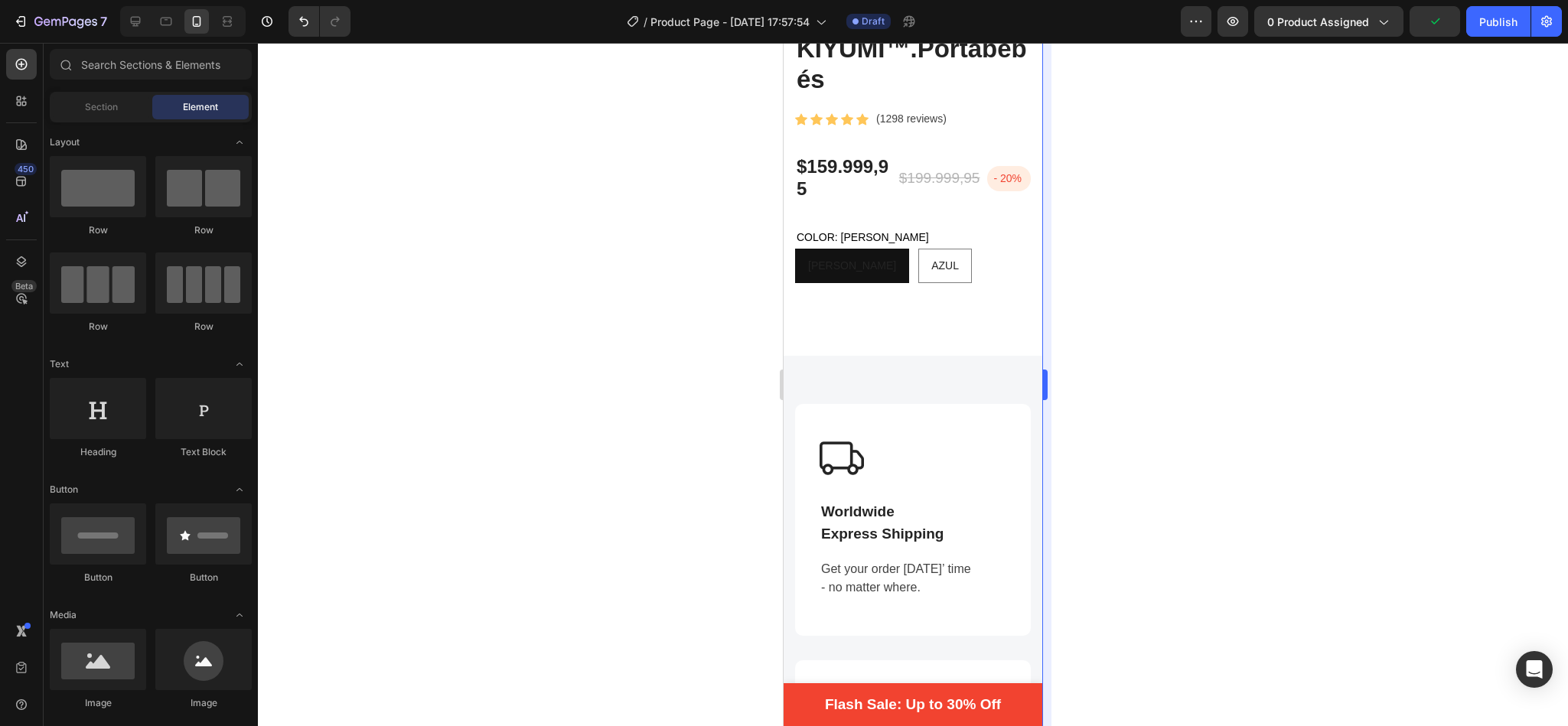
scroll to position [379, 0]
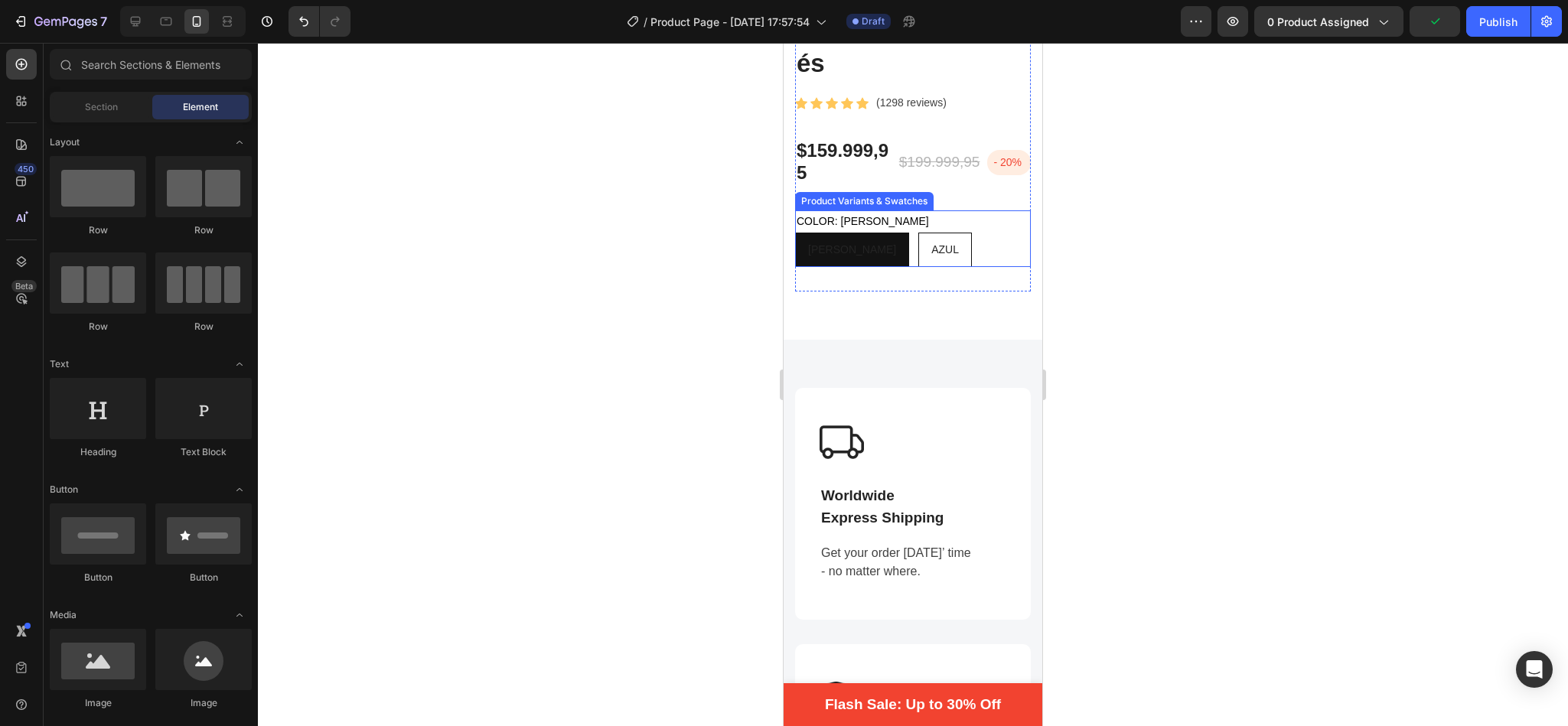
click at [931, 243] on span "AZUL" at bounding box center [945, 249] width 28 height 13
click at [918, 232] on input "[PERSON_NAME] AZUL" at bounding box center [918, 232] width 1 height 1
radio input "true"
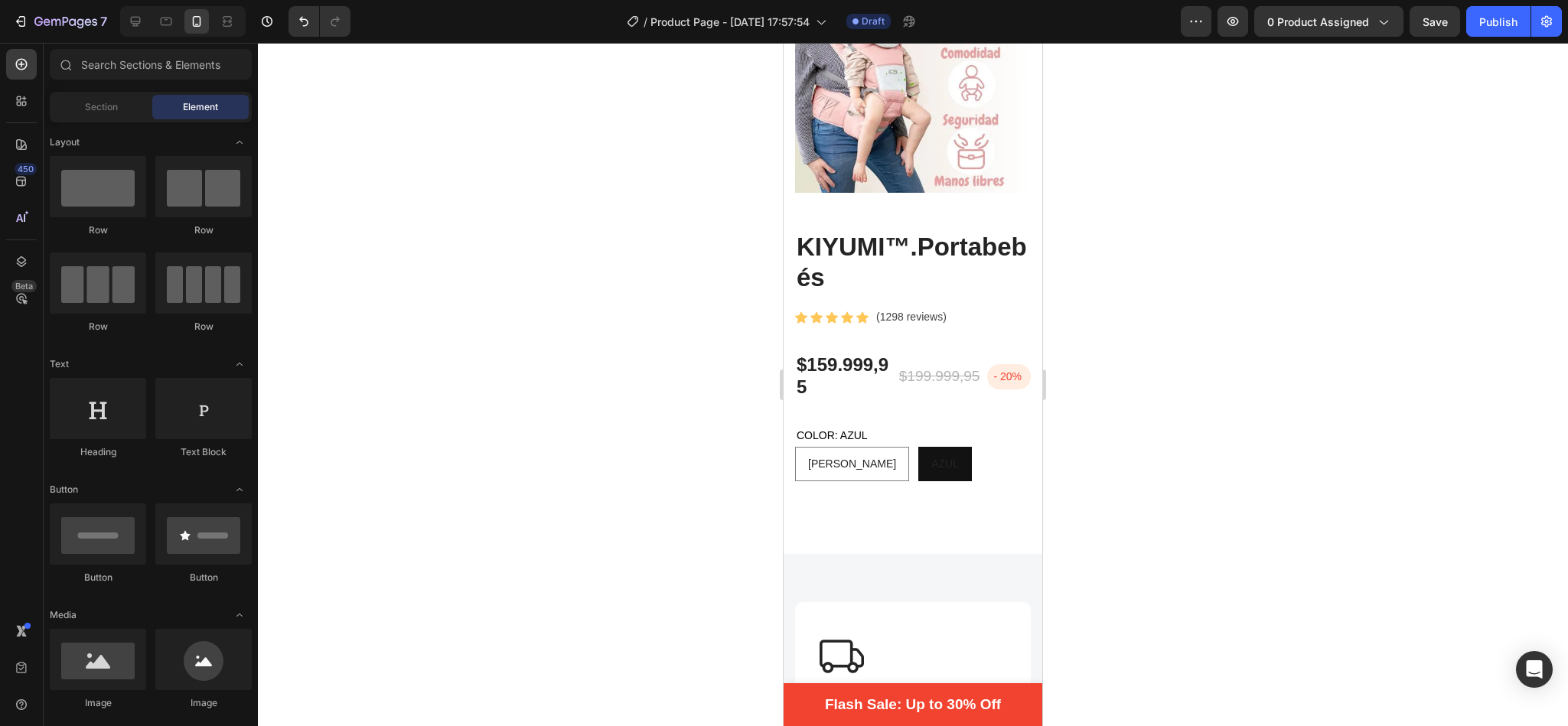
scroll to position [503, 0]
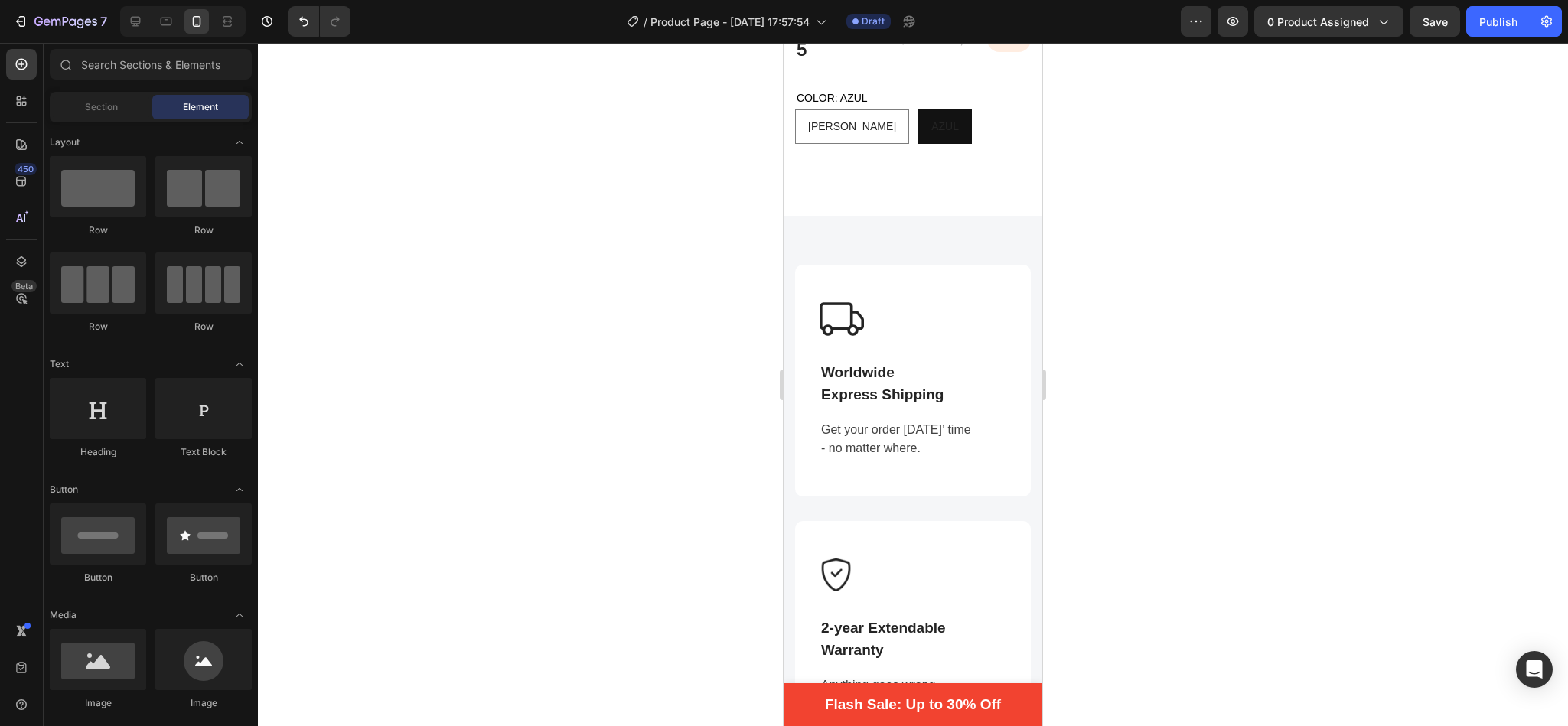
drag, startPoint x: 1033, startPoint y: 124, endPoint x: 1827, endPoint y: 176, distance: 795.7
click at [1002, 217] on div "Image Worldwide Express Shipping Text block Get your order [DATE]’ time - no ma…" at bounding box center [913, 645] width 259 height 857
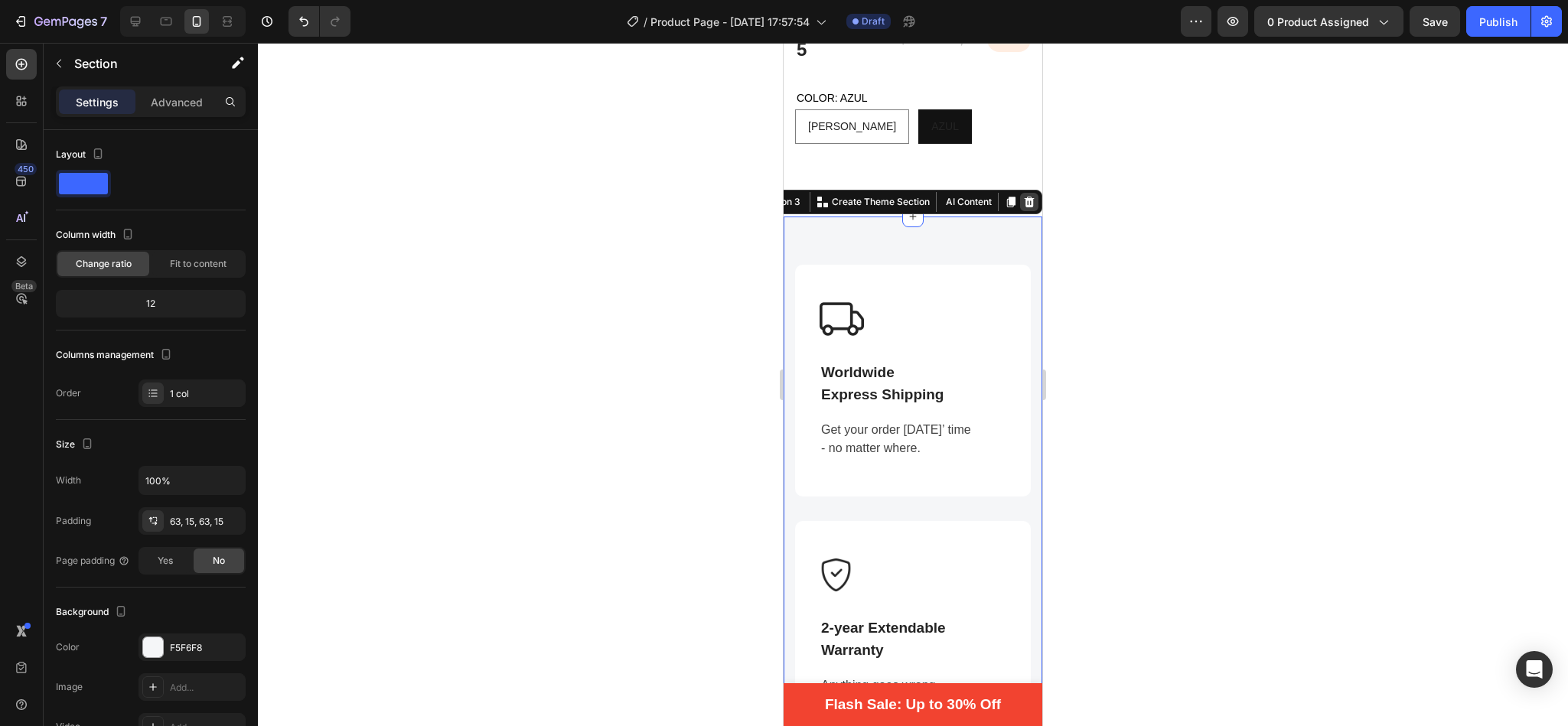
click at [1023, 196] on icon at bounding box center [1029, 201] width 13 height 13
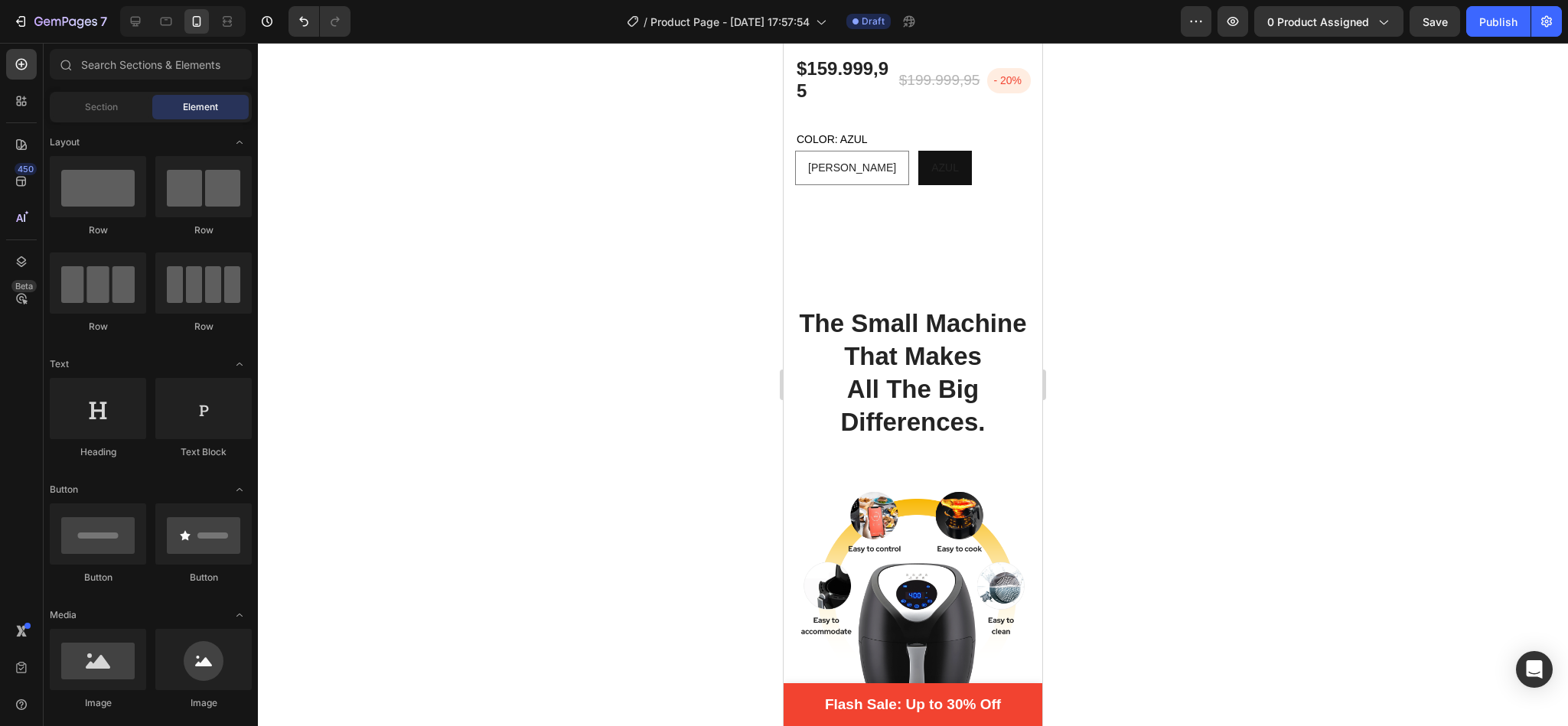
scroll to position [488, 0]
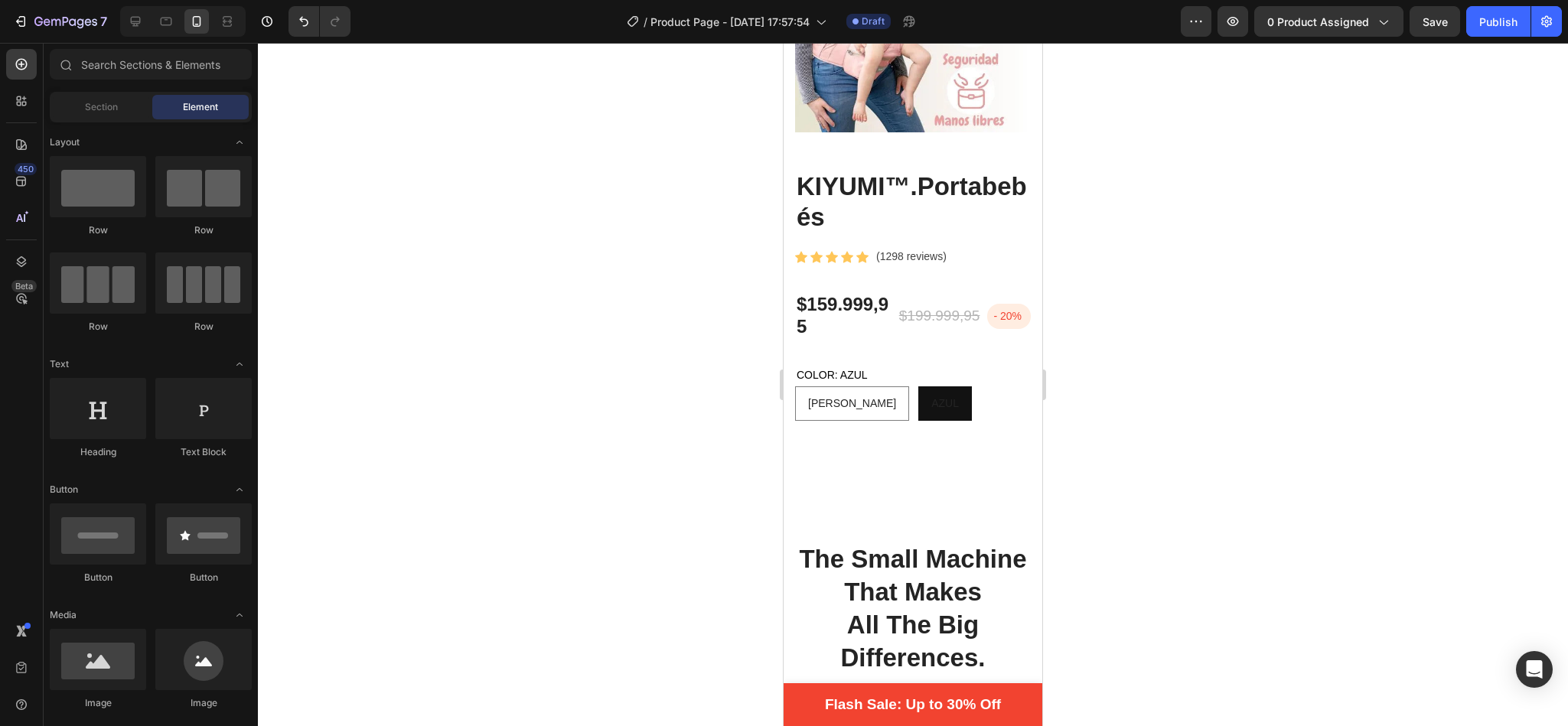
drag, startPoint x: 1034, startPoint y: 133, endPoint x: 1847, endPoint y: 183, distance: 814.5
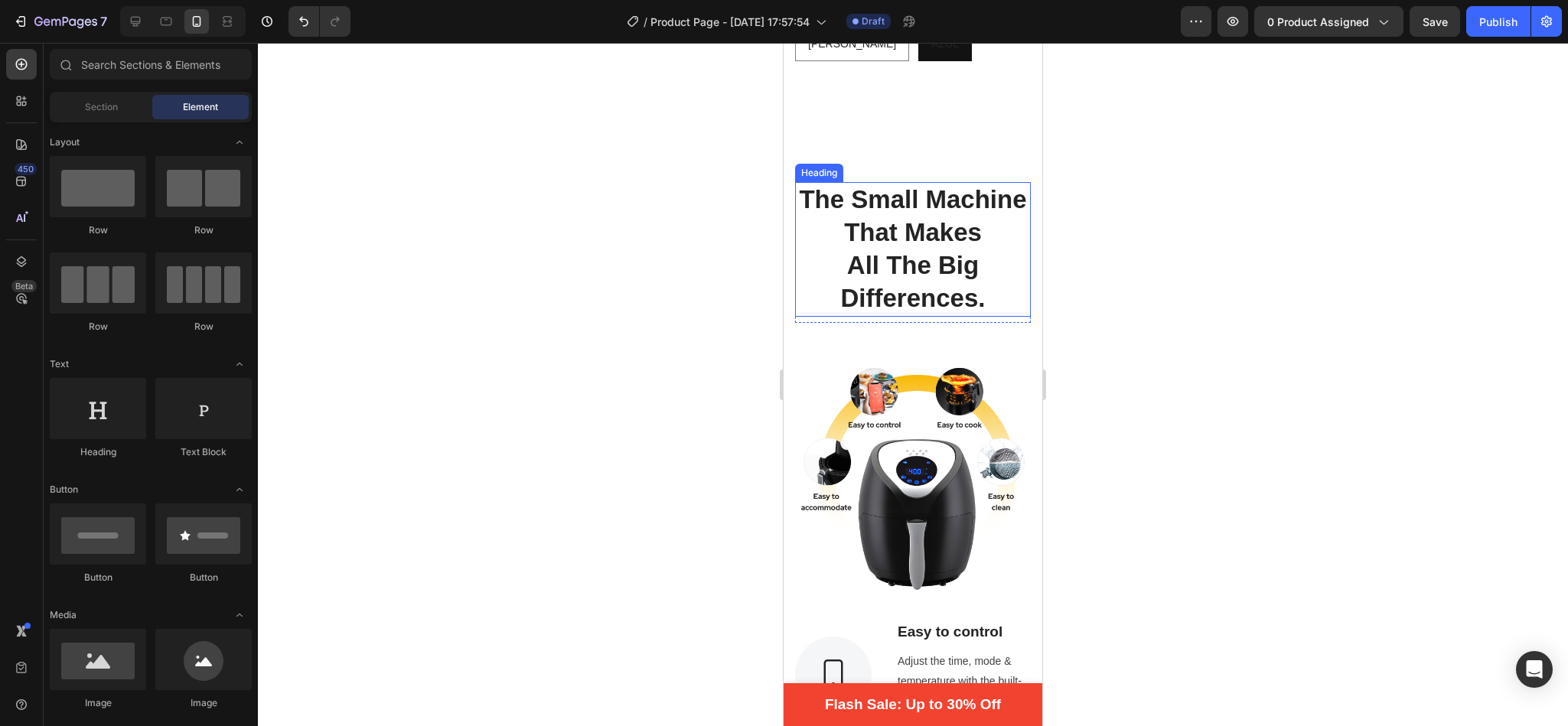
click at [951, 185] on p "The Small Machine That Makes" at bounding box center [913, 217] width 233 height 65
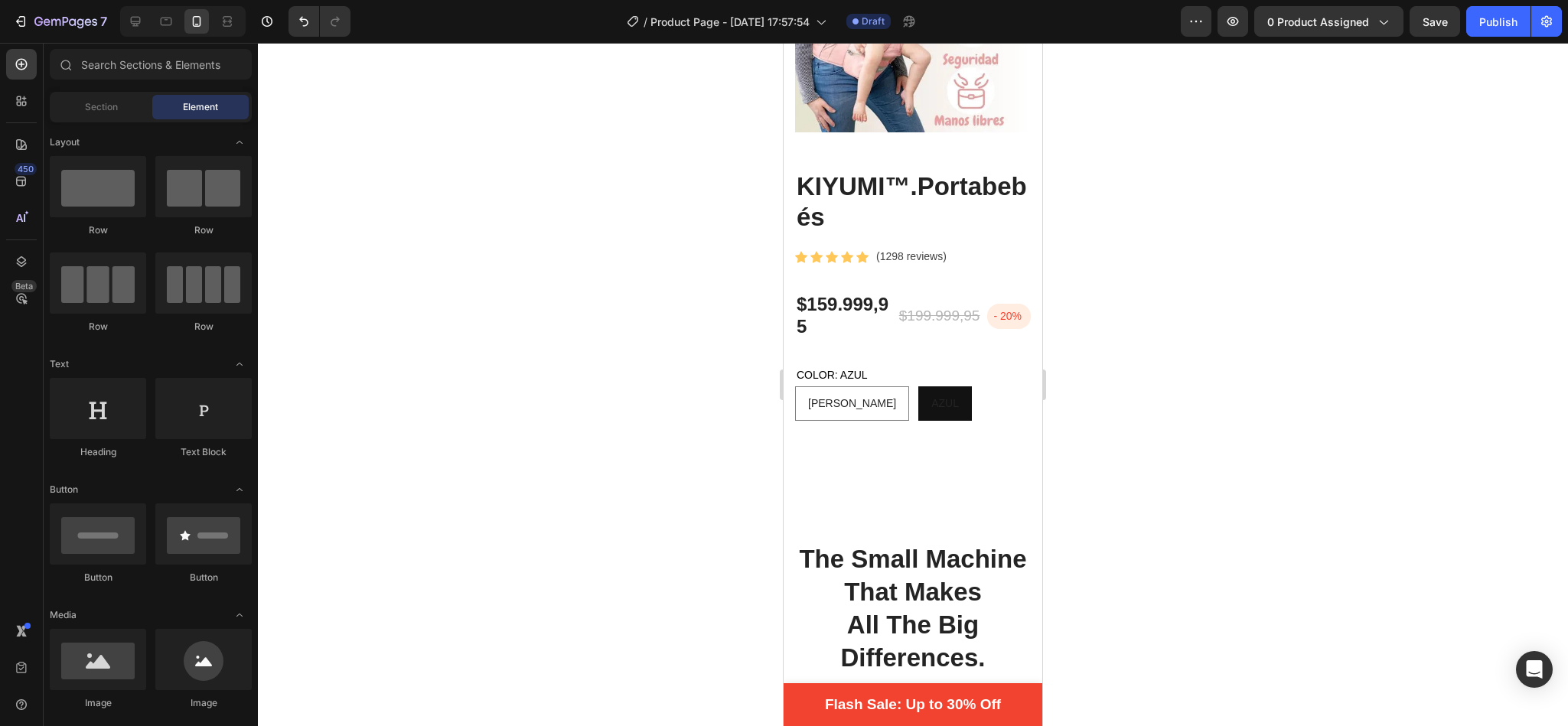
scroll to position [267, 0]
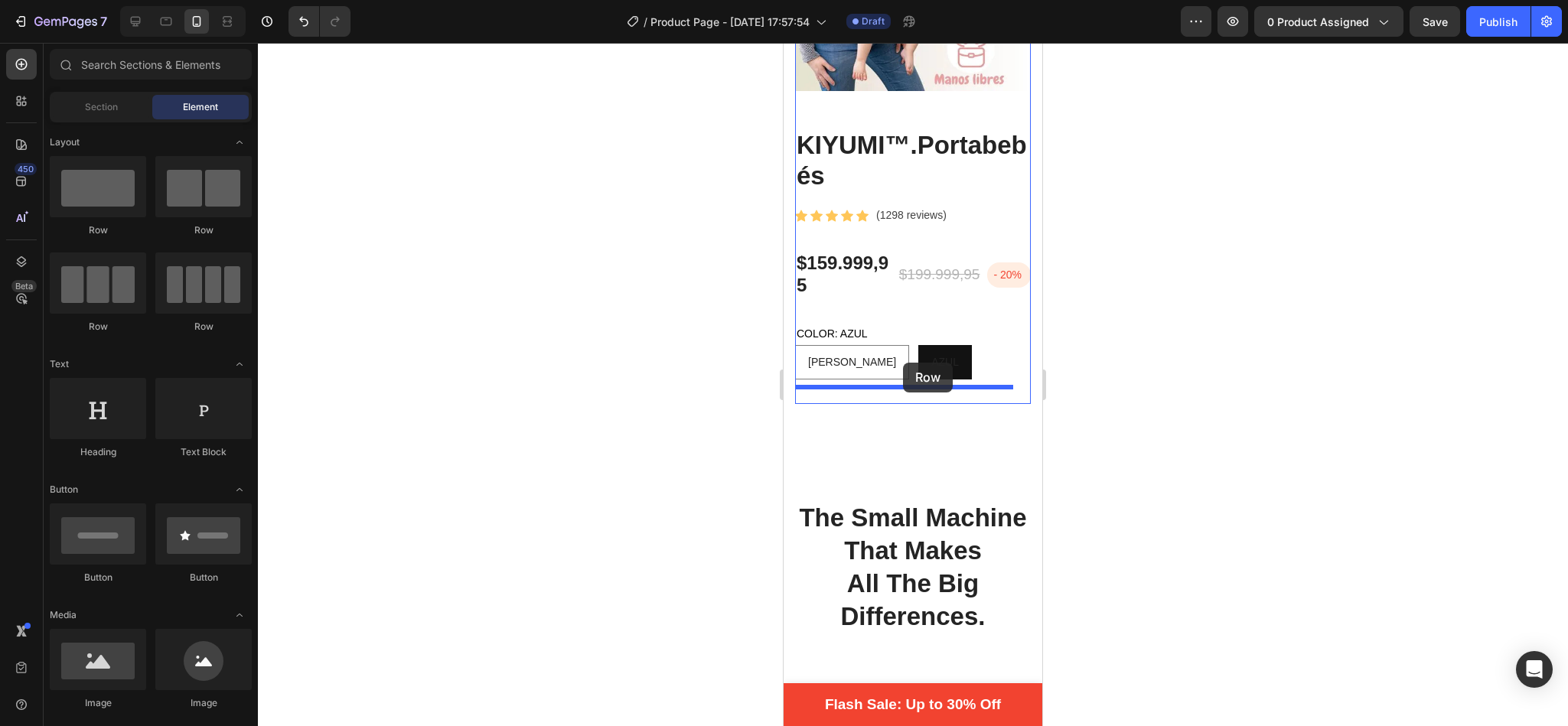
drag, startPoint x: 887, startPoint y: 234, endPoint x: 903, endPoint y: 363, distance: 130.0
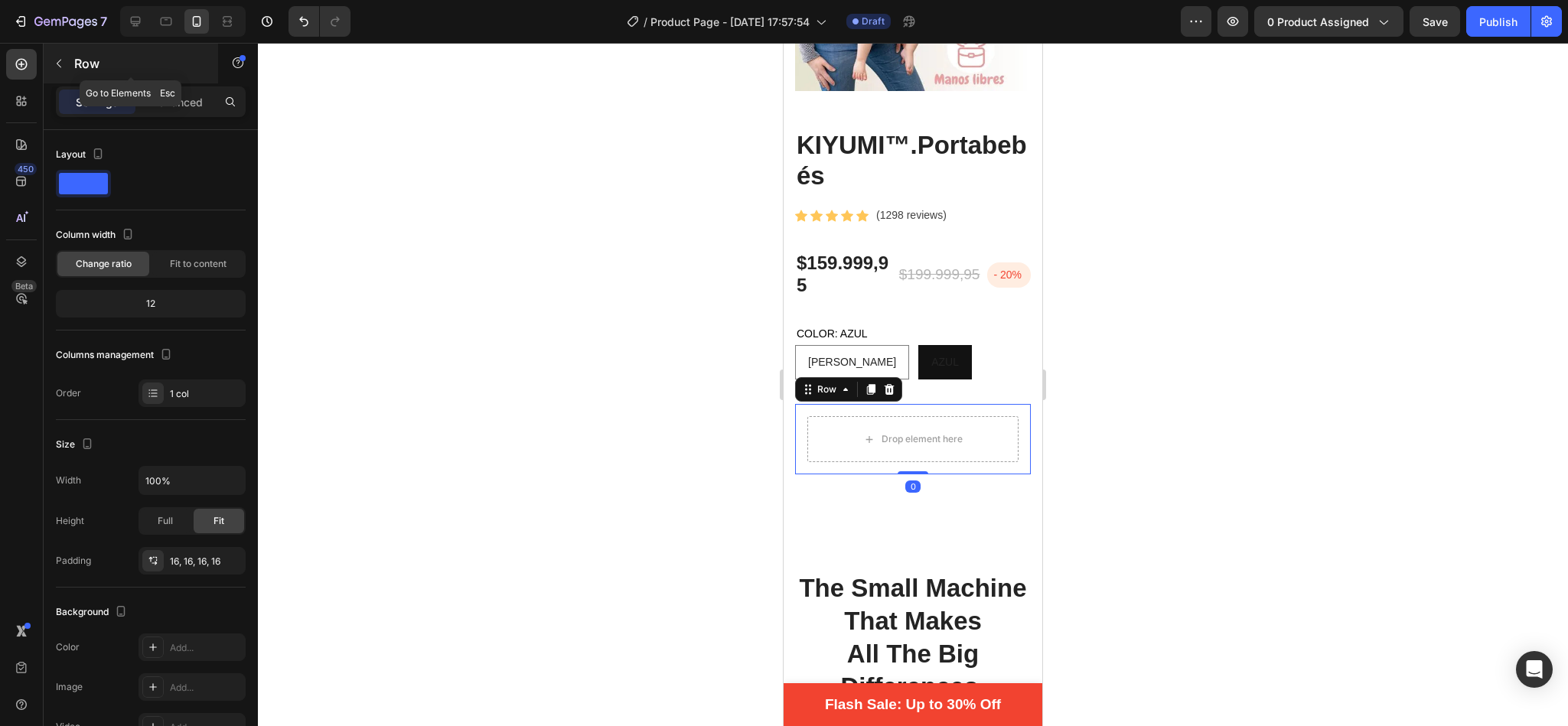
click at [54, 62] on icon "button" at bounding box center [59, 63] width 13 height 13
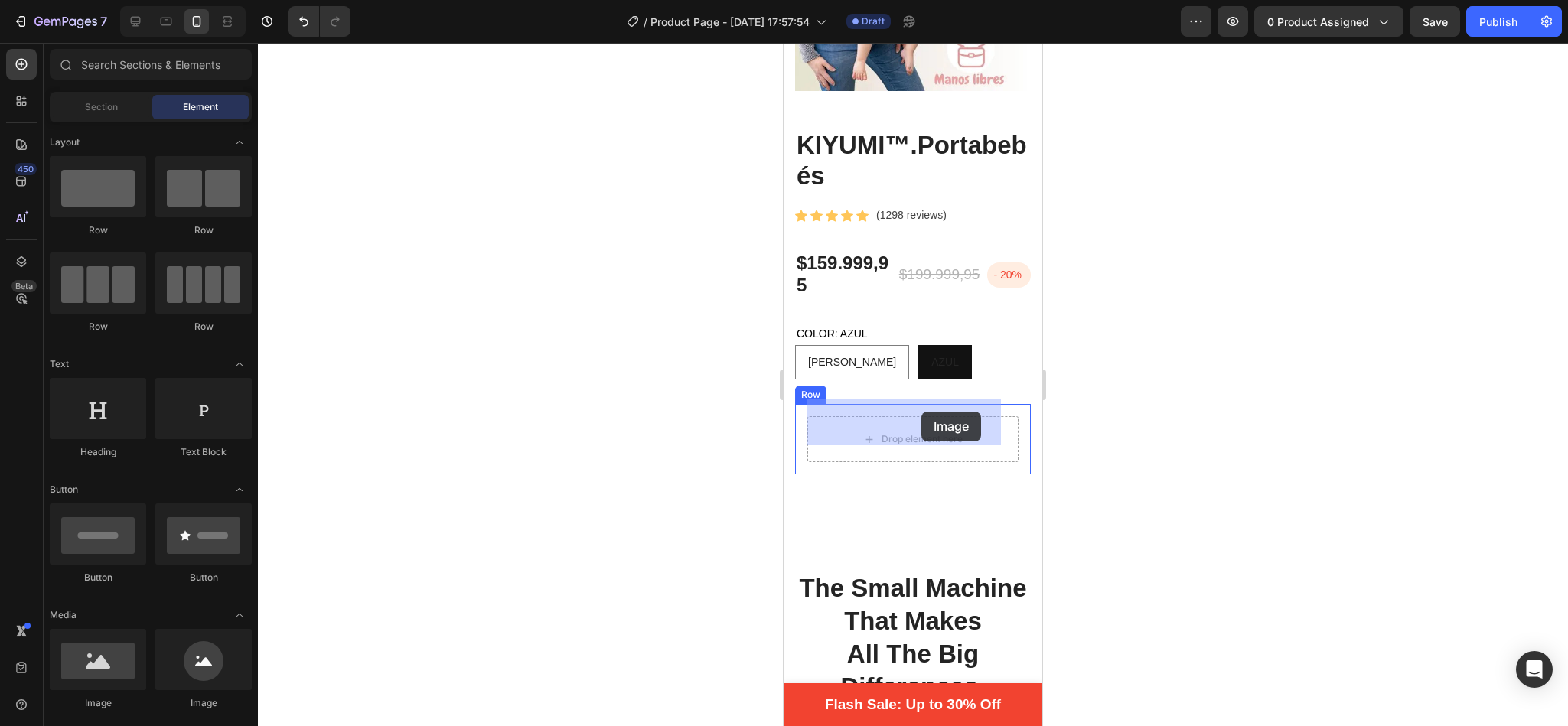
drag, startPoint x: 868, startPoint y: 700, endPoint x: 921, endPoint y: 411, distance: 293.8
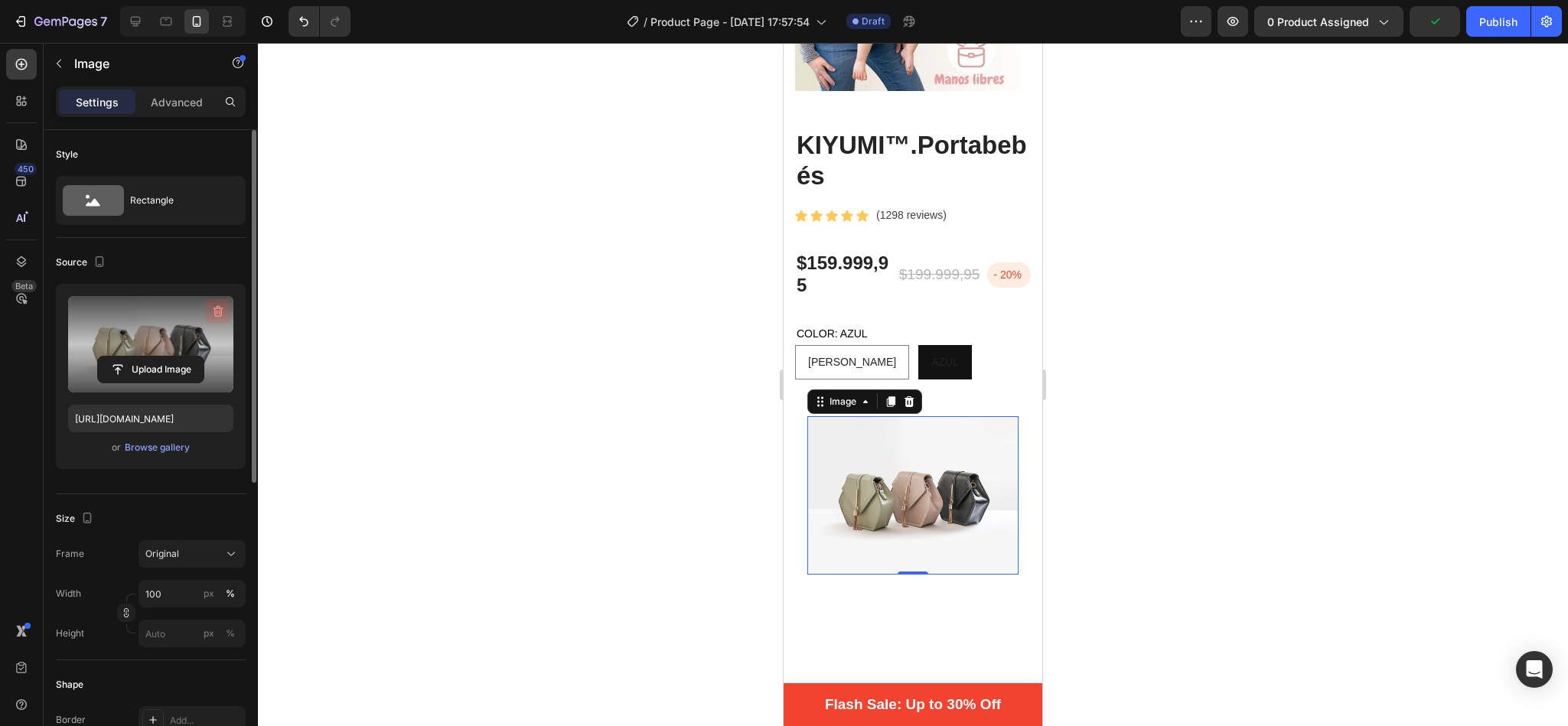
click at [218, 307] on icon "button" at bounding box center [218, 311] width 10 height 12
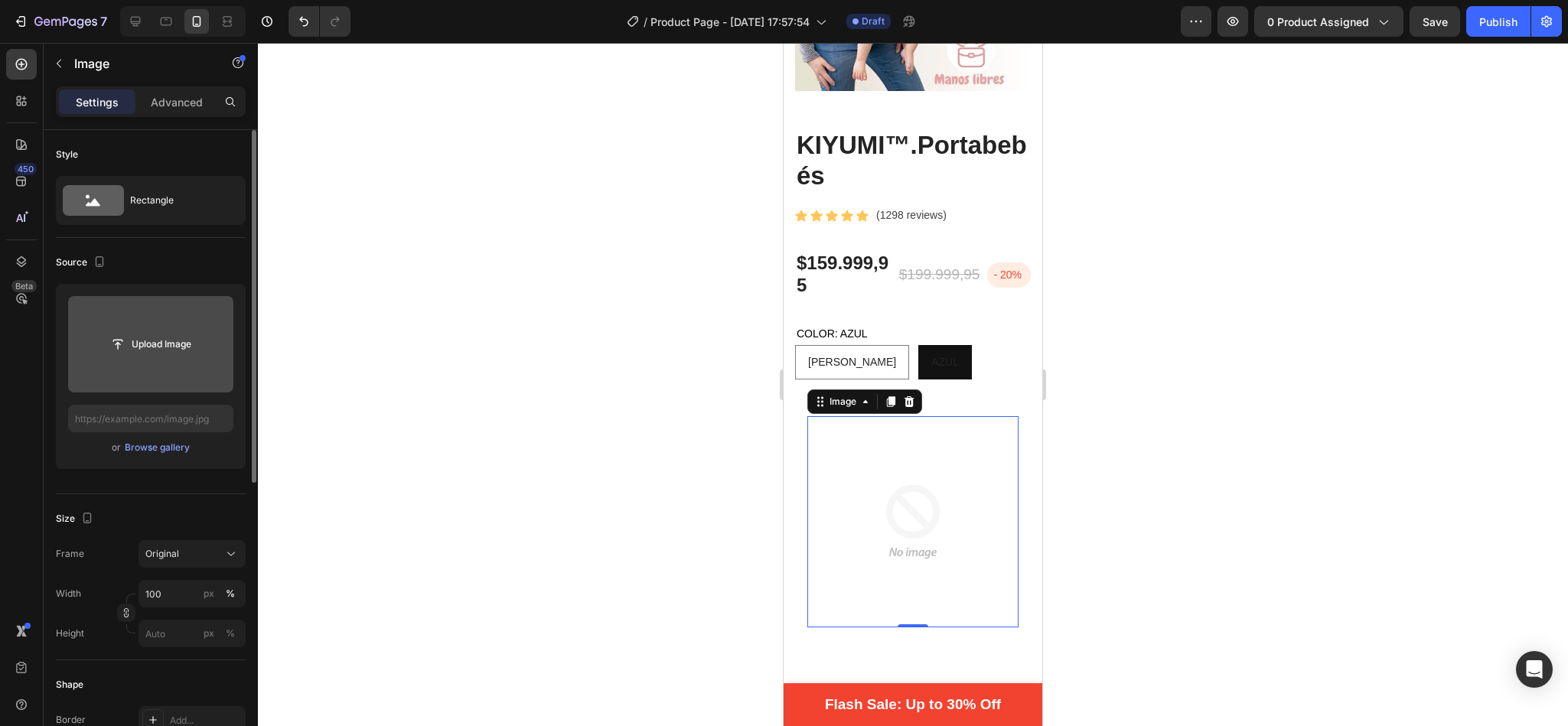
click at [134, 338] on input "file" at bounding box center [151, 344] width 106 height 26
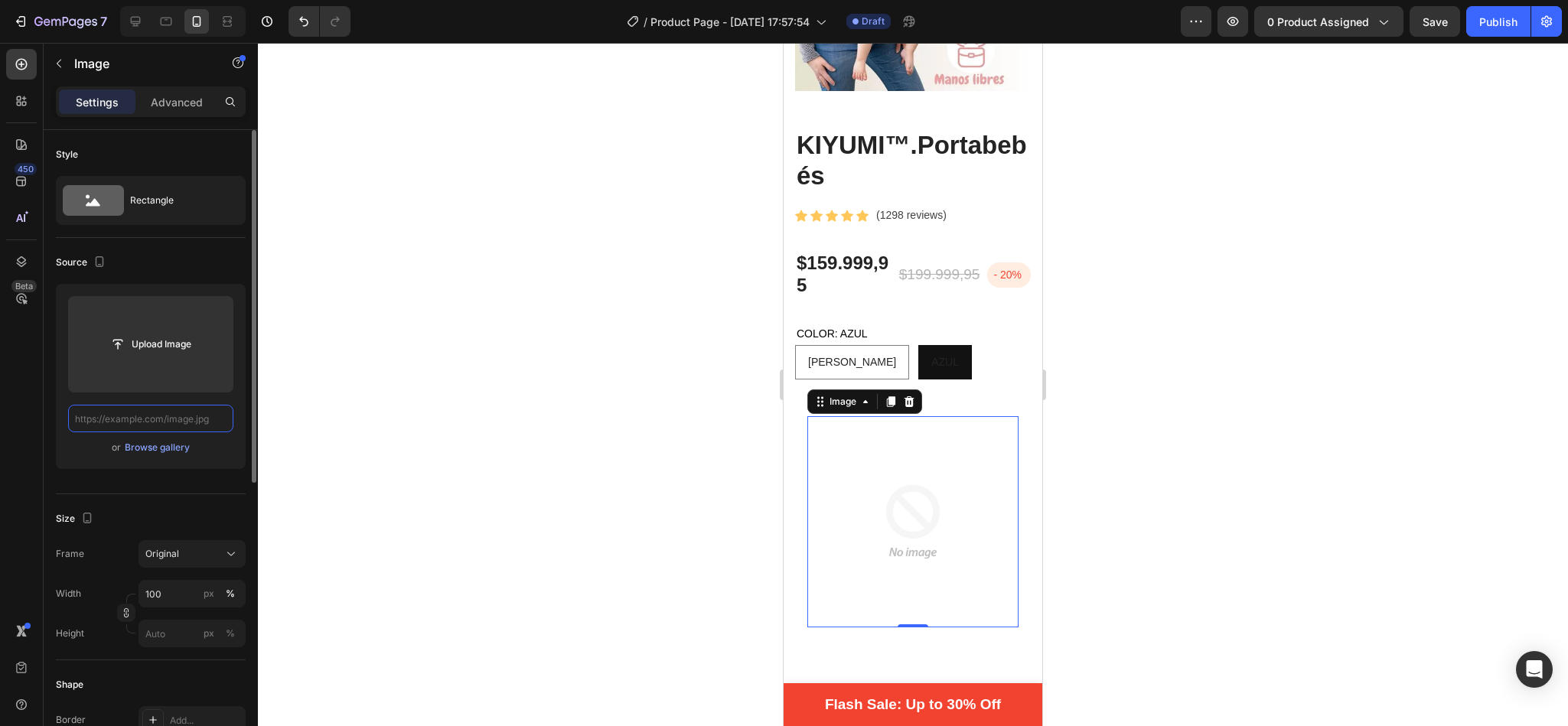
click at [140, 426] on input "text" at bounding box center [150, 418] width 165 height 28
paste input "[URL][DOMAIN_NAME]"
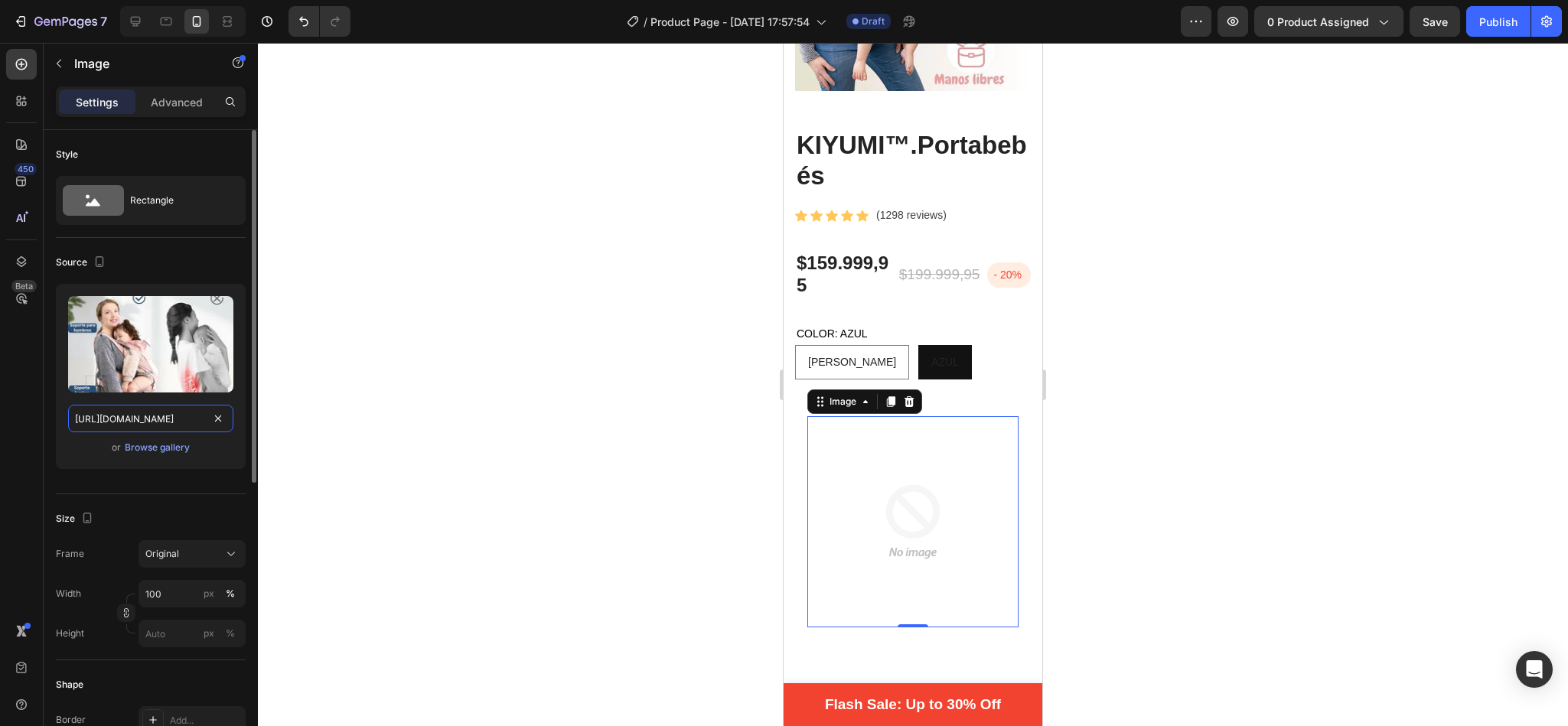
scroll to position [0, 219]
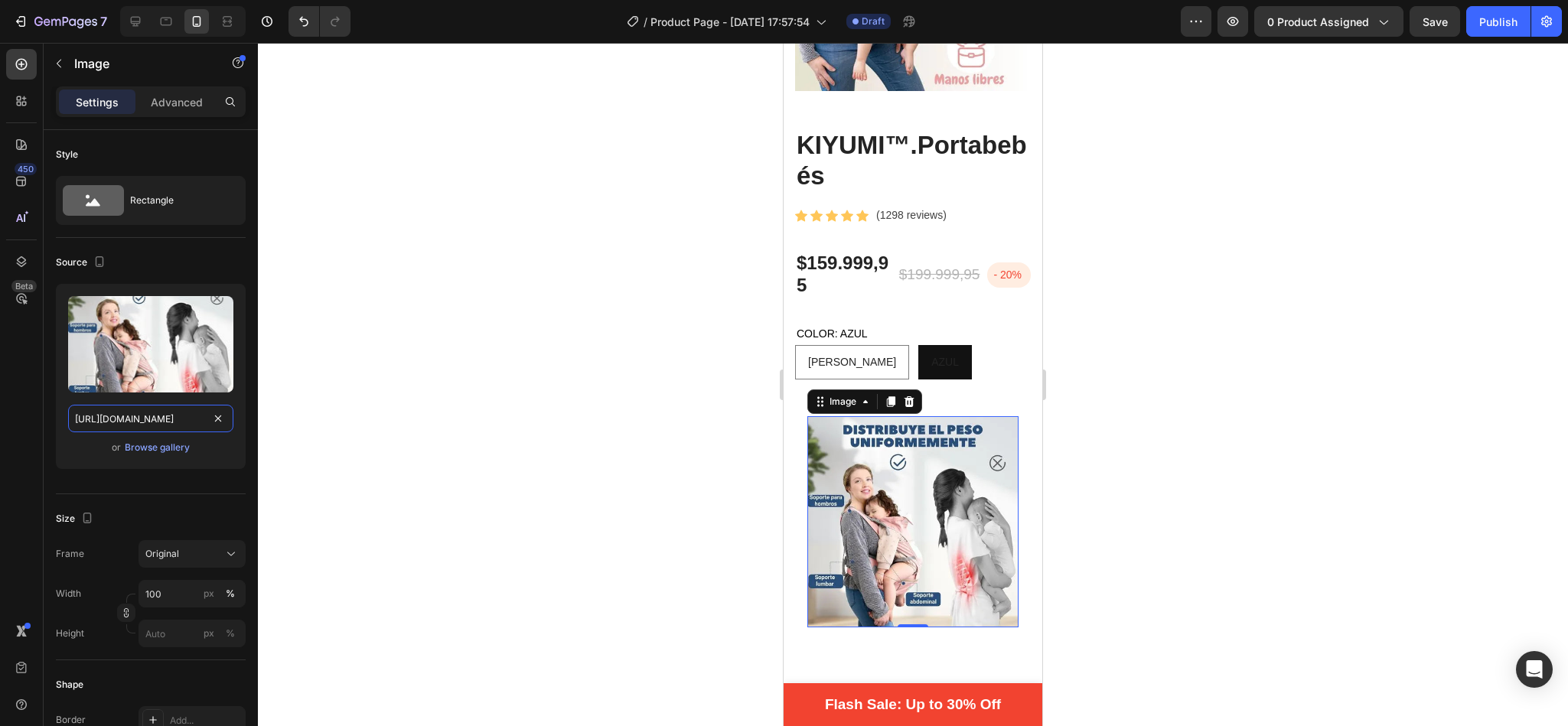
type input "[URL][DOMAIN_NAME]"
click at [1119, 379] on div at bounding box center [913, 384] width 1310 height 683
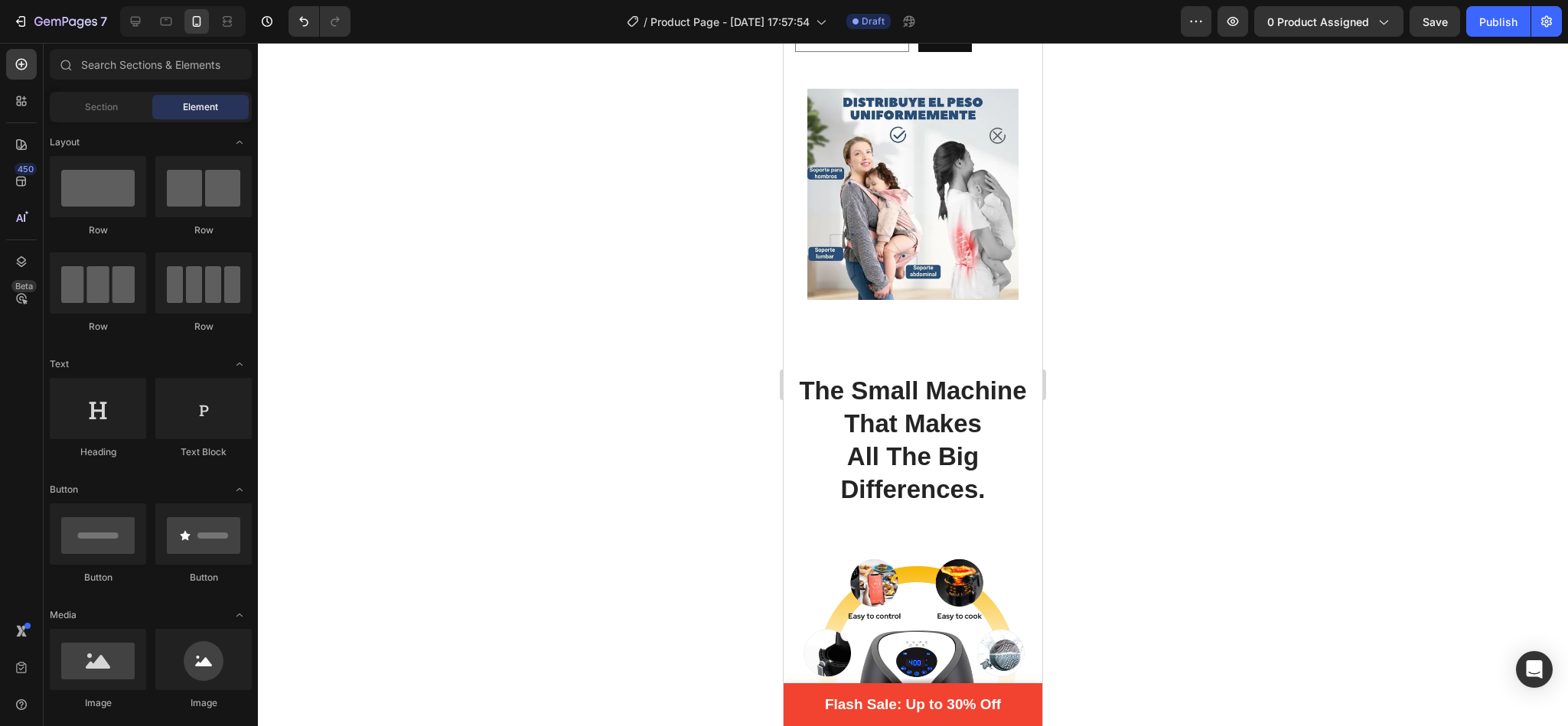
scroll to position [565, 0]
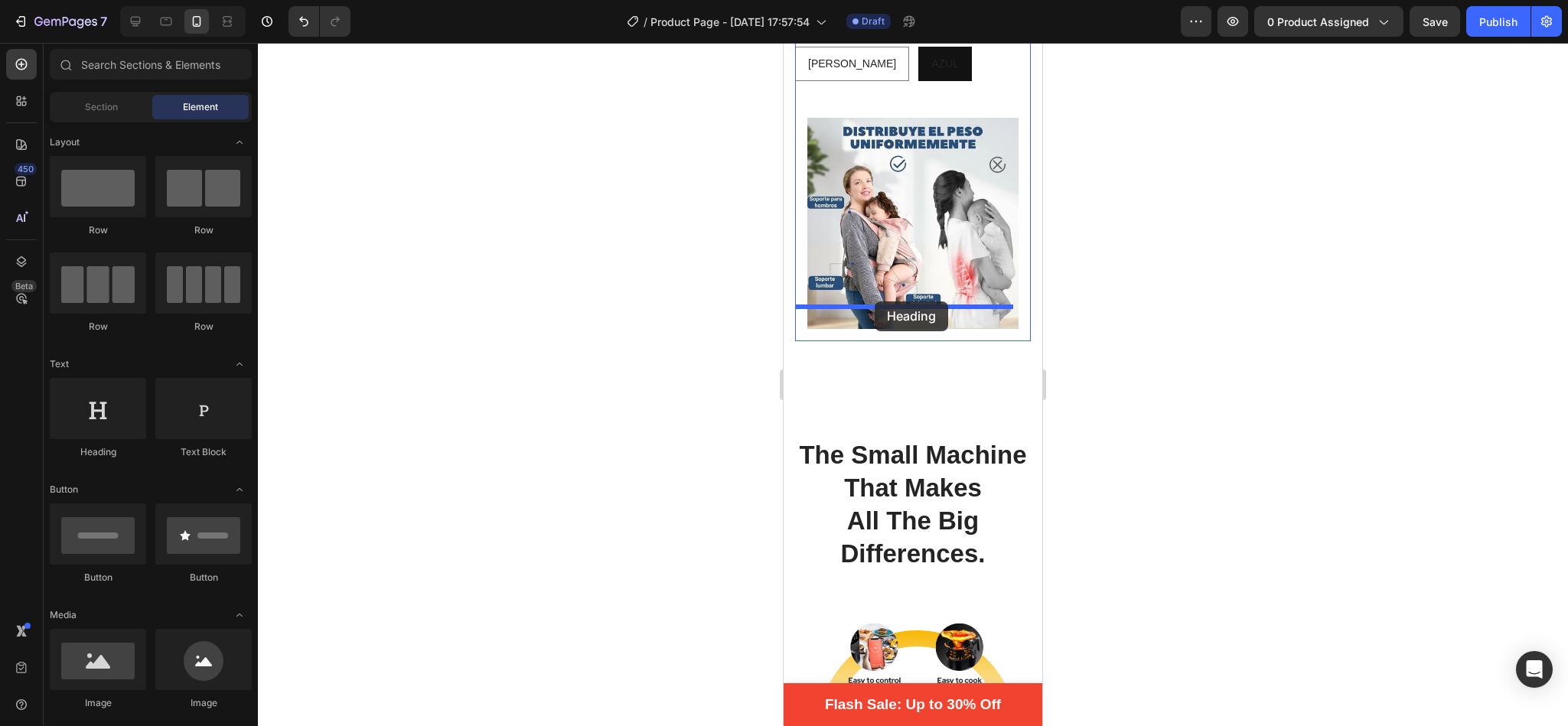
drag, startPoint x: 846, startPoint y: 296, endPoint x: 874, endPoint y: 301, distance: 28.4
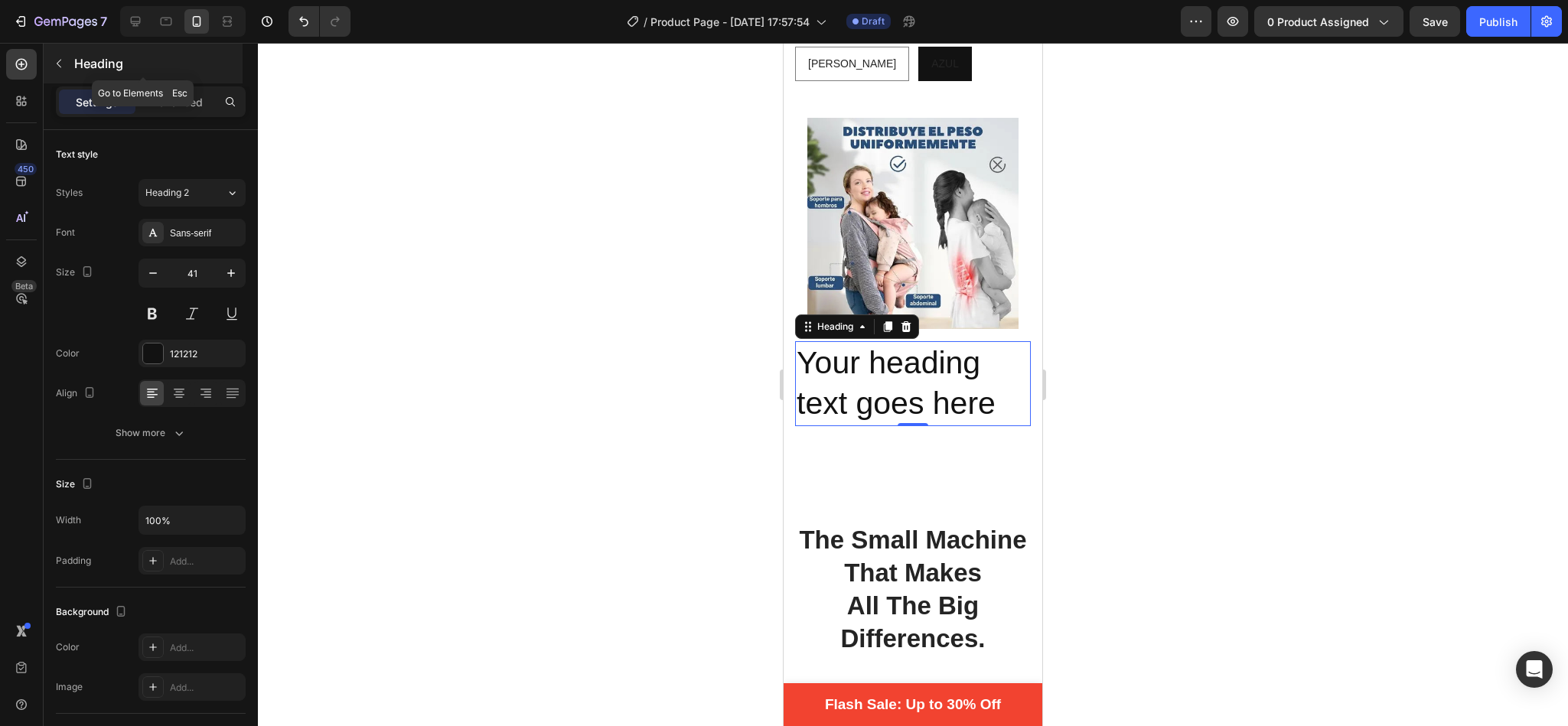
click at [60, 56] on button "button" at bounding box center [59, 63] width 24 height 24
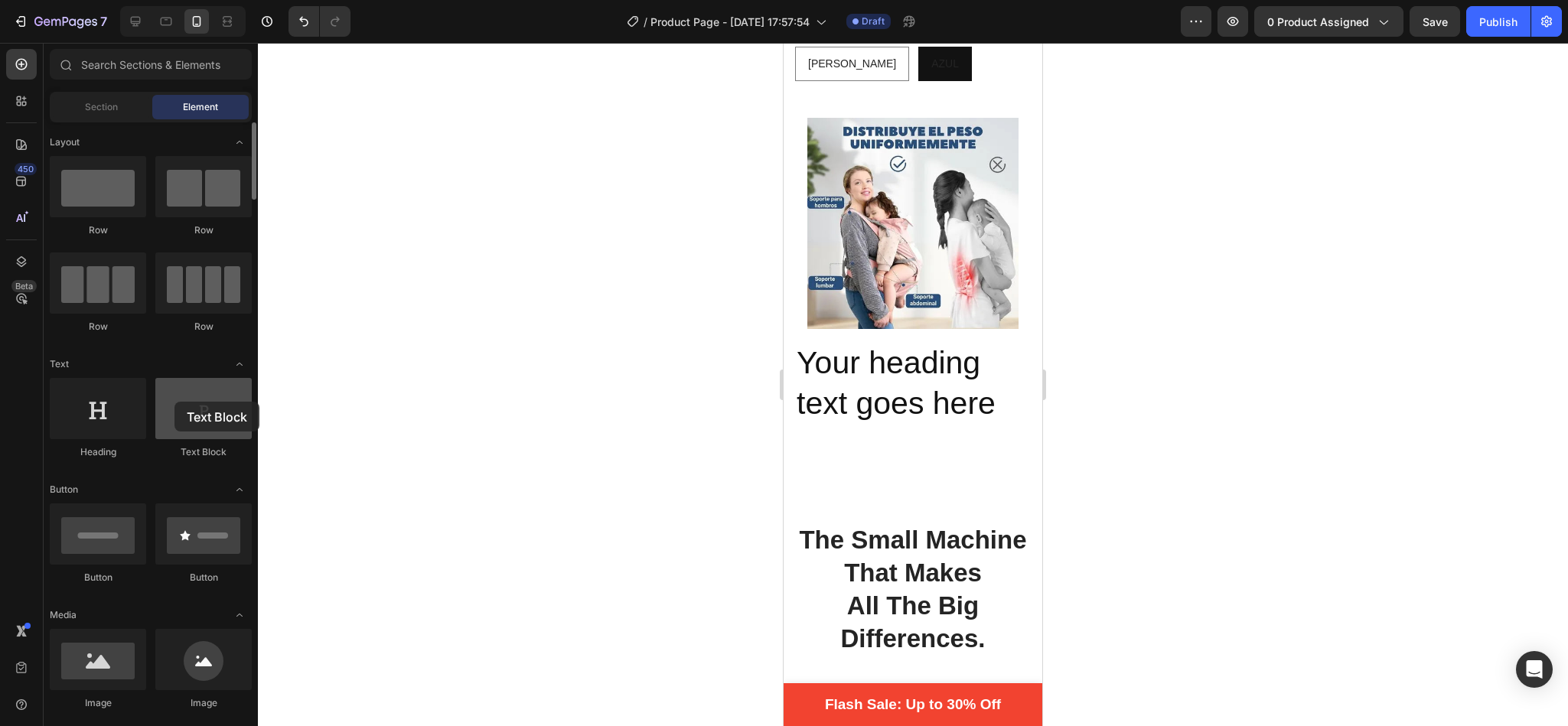
drag, startPoint x: 191, startPoint y: 418, endPoint x: 176, endPoint y: 401, distance: 22.7
click at [176, 401] on div at bounding box center [203, 408] width 97 height 61
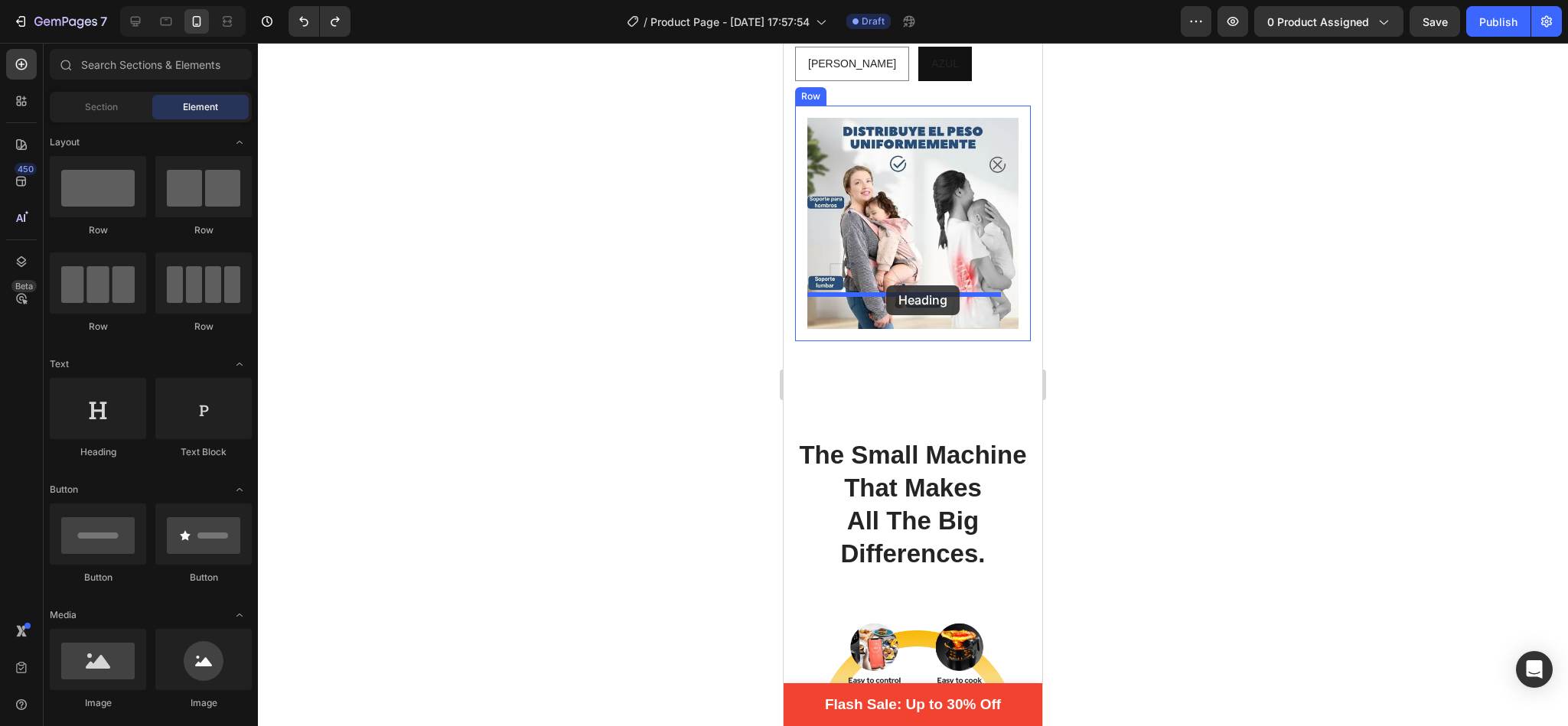
drag, startPoint x: 962, startPoint y: 273, endPoint x: 886, endPoint y: 285, distance: 76.9
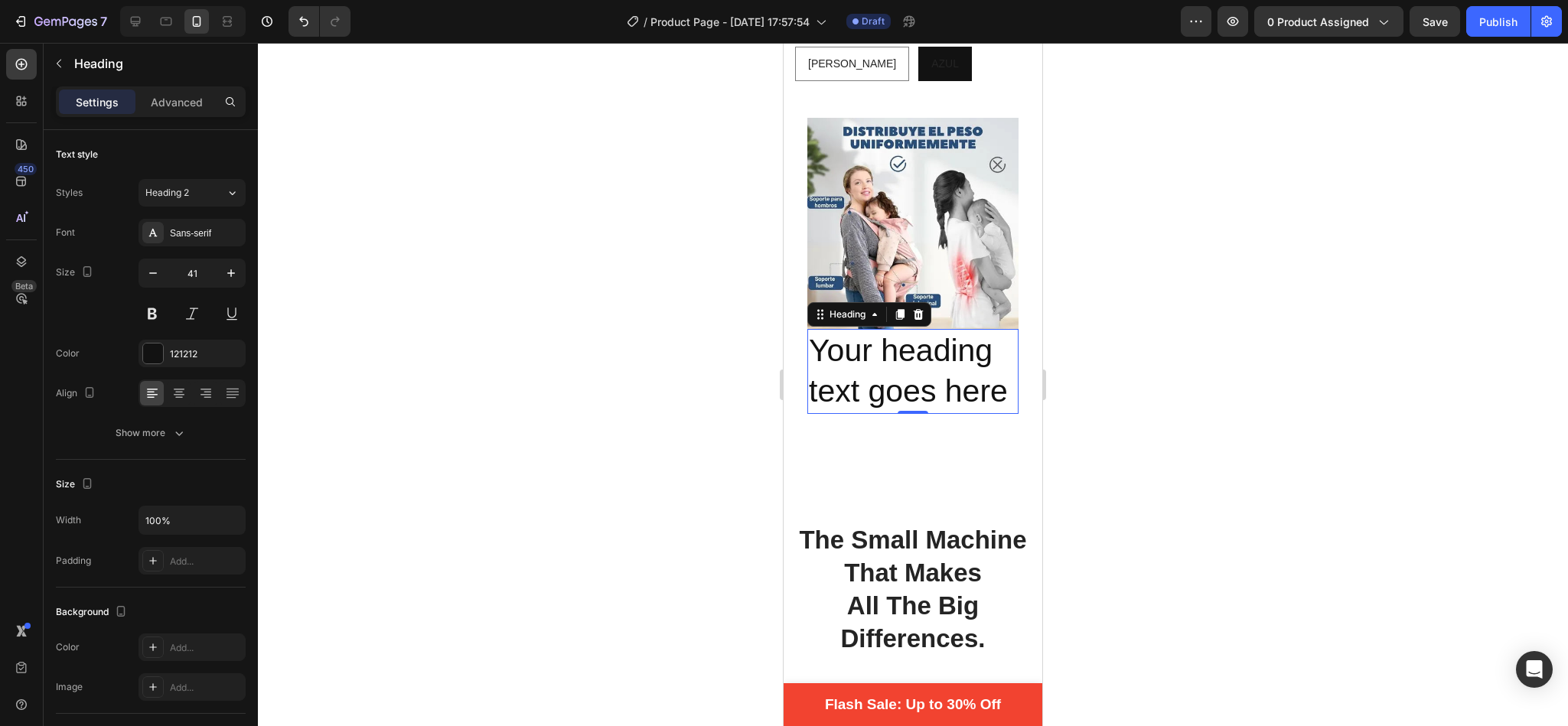
click at [894, 370] on h2 "Your heading text goes here" at bounding box center [912, 371] width 211 height 85
click at [894, 370] on p "Your heading text goes here" at bounding box center [913, 371] width 208 height 81
click at [884, 393] on p "Your heading text goes here" at bounding box center [913, 371] width 208 height 81
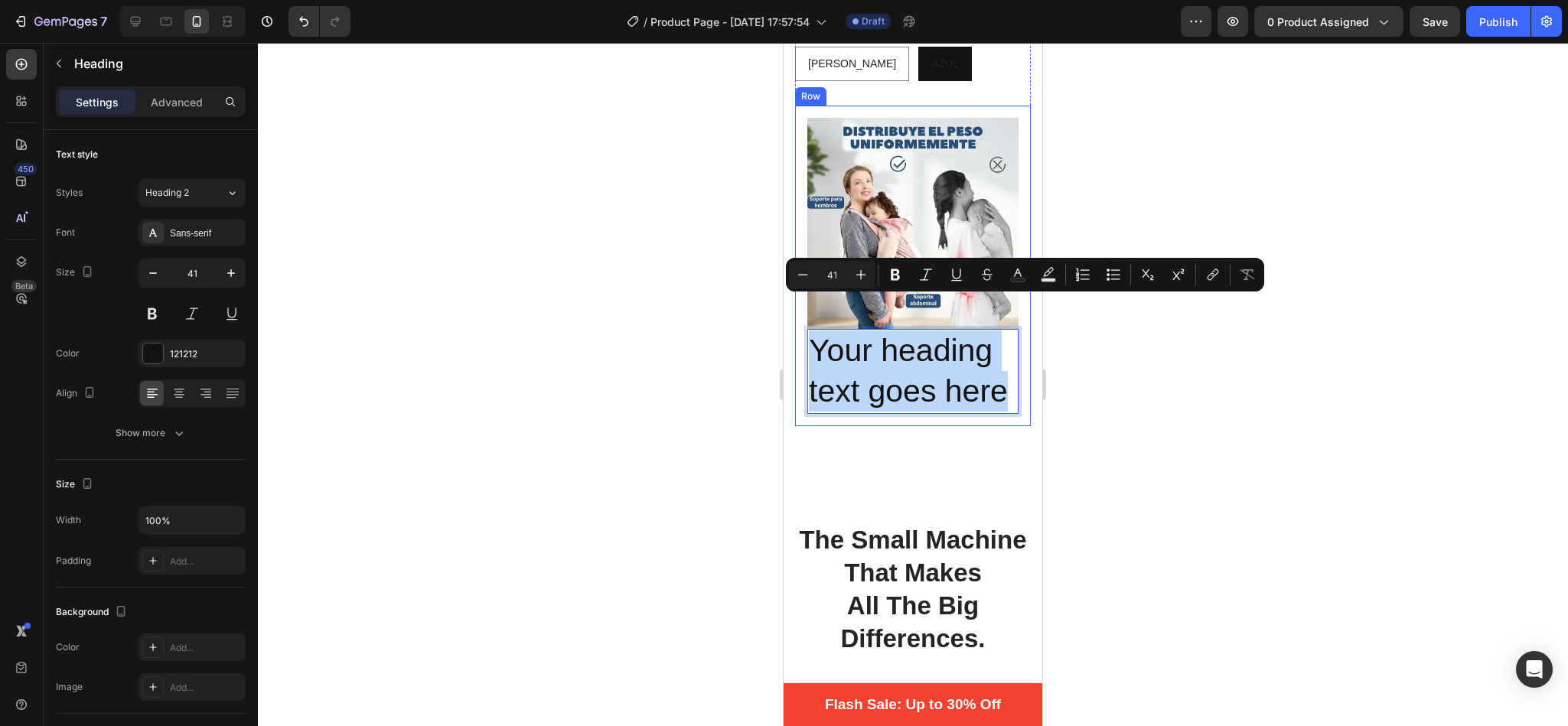
drag, startPoint x: 884, startPoint y: 393, endPoint x: 804, endPoint y: 306, distance: 118.2
click at [804, 306] on div "Image Your heading text goes here Heading 0 Row" at bounding box center [913, 266] width 236 height 321
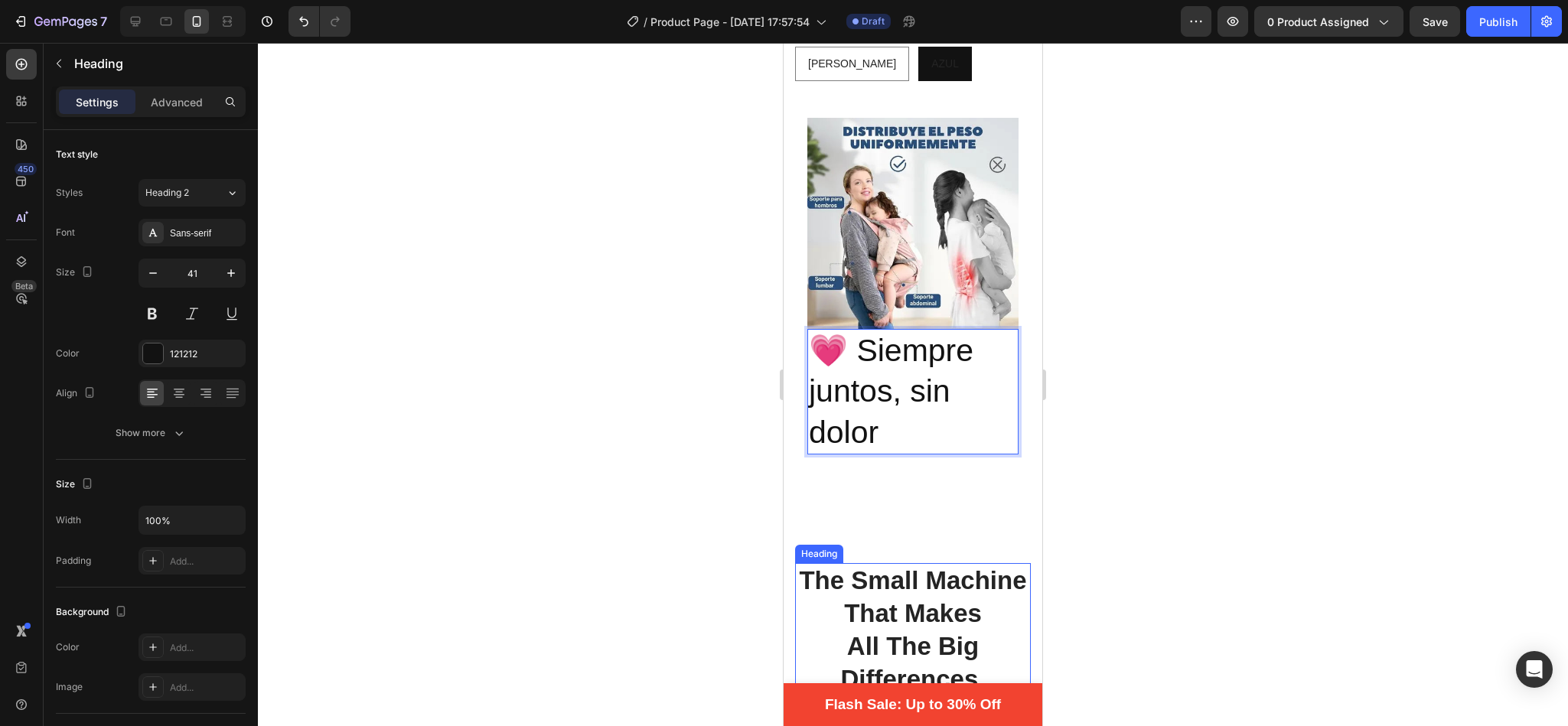
click at [928, 578] on p "The Small Machine That Makes" at bounding box center [913, 597] width 233 height 65
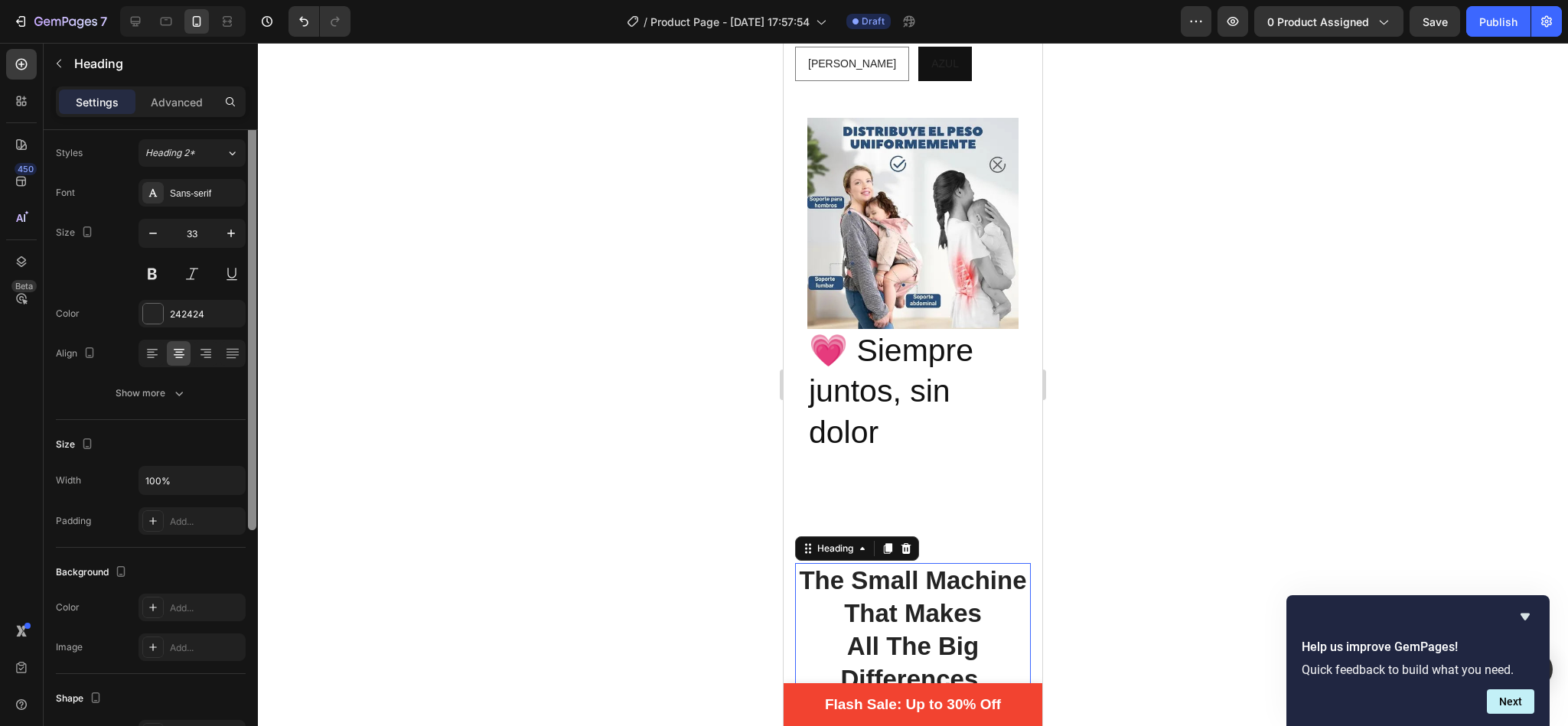
scroll to position [0, 0]
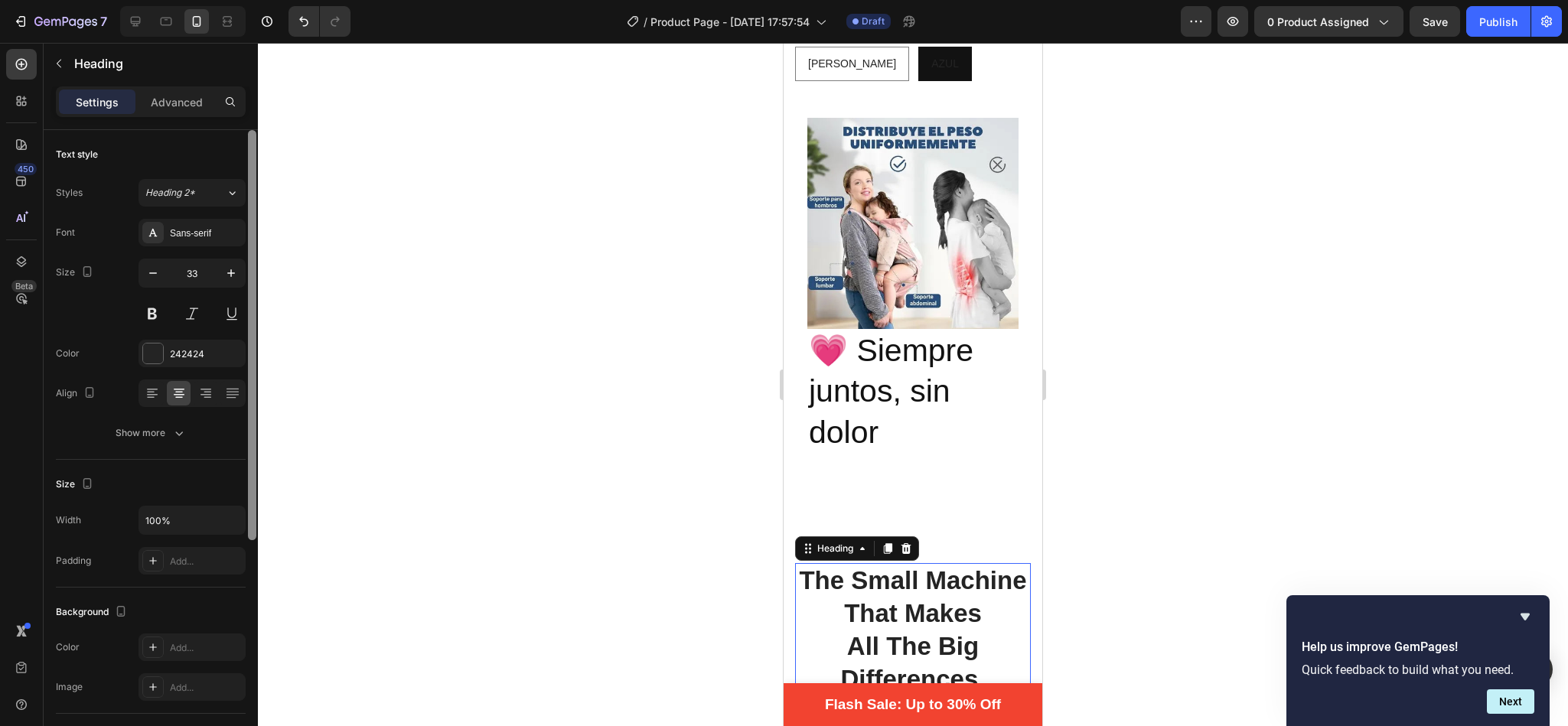
drag, startPoint x: 253, startPoint y: 464, endPoint x: 264, endPoint y: 321, distance: 143.4
click at [264, 0] on div "7 / Product Page - [DATE] 17:57:54 Draft Preview 0 product assigned Save Publis…" at bounding box center [784, 0] width 1568 height 0
click at [185, 239] on div "Sans-serif" at bounding box center [206, 233] width 72 height 13
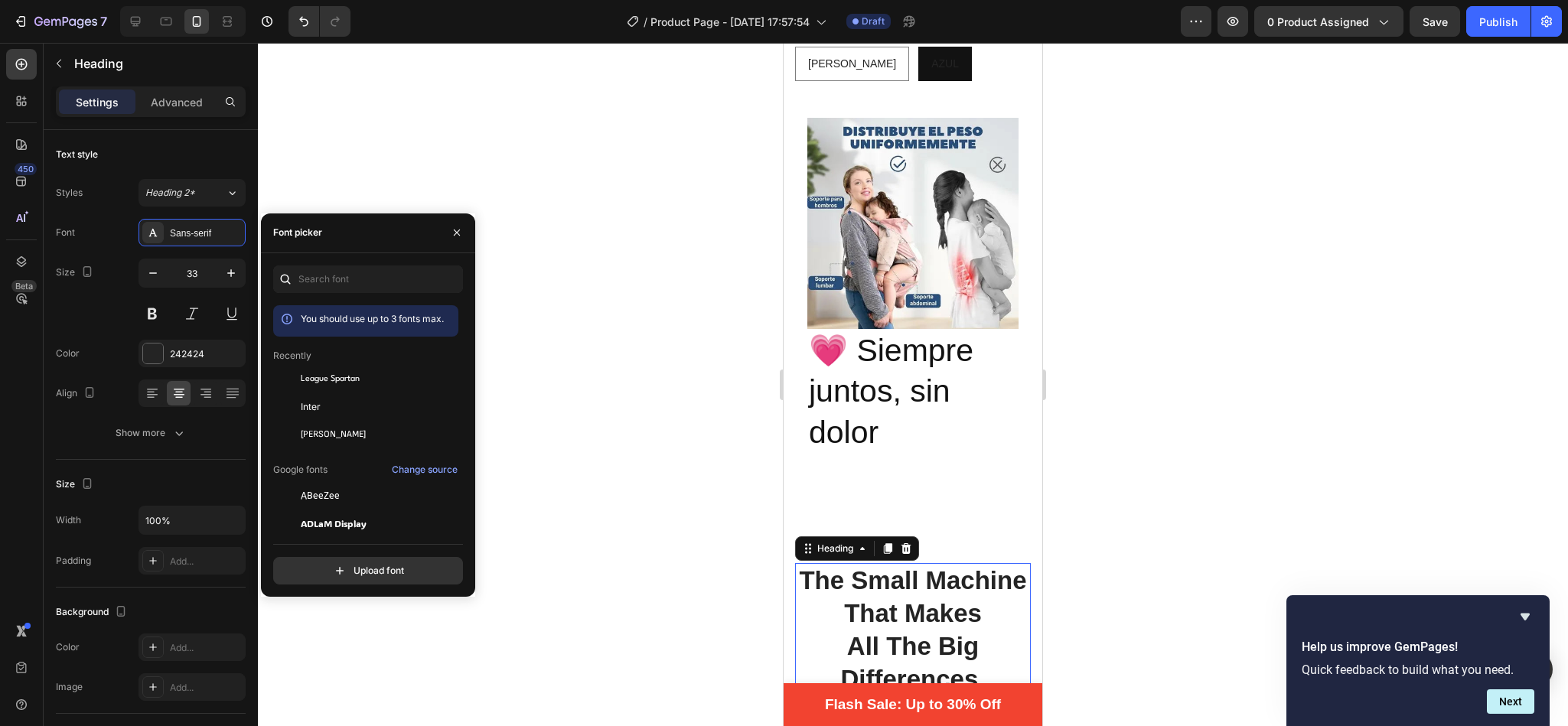
click at [884, 581] on p "The Small Machine That Makes" at bounding box center [913, 597] width 233 height 65
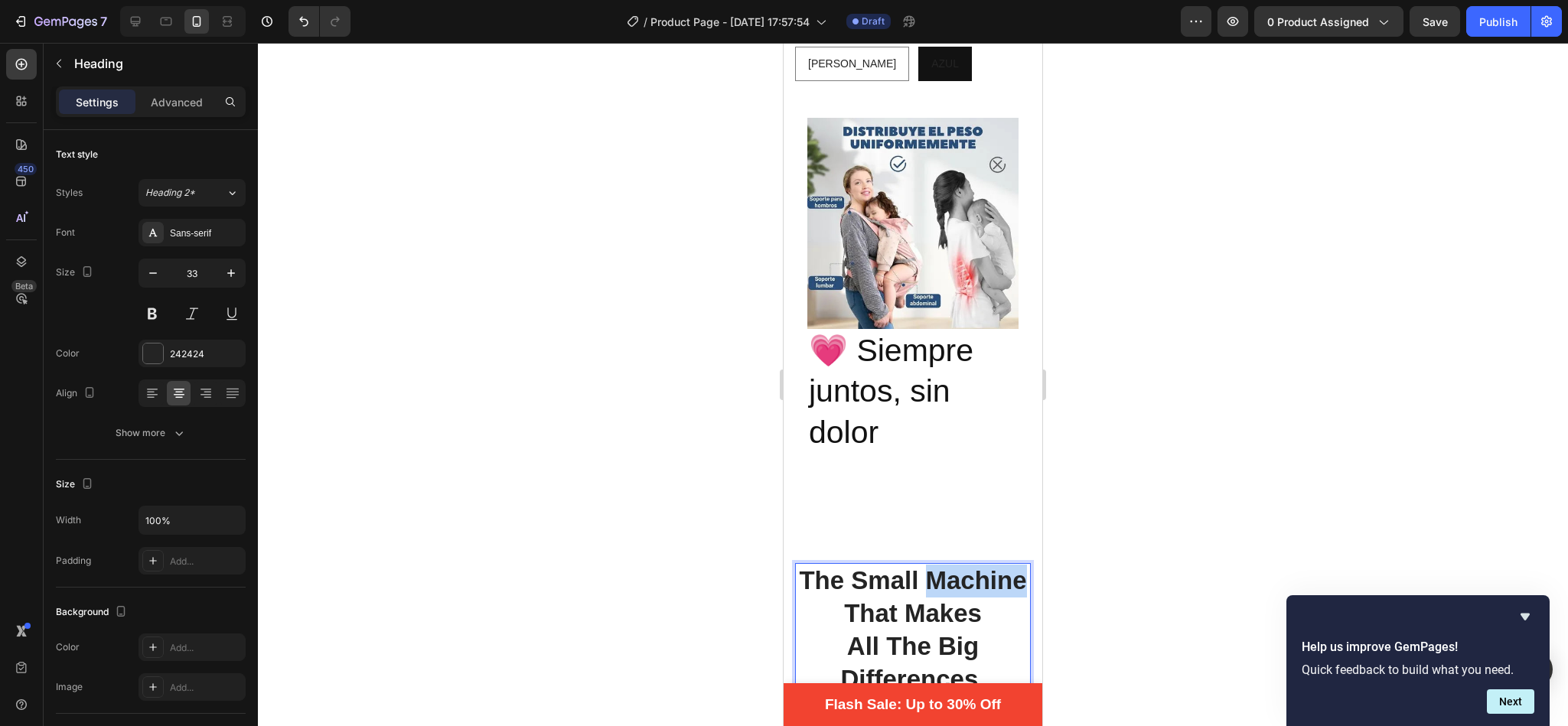
click at [884, 581] on p "The Small Machine That Makes" at bounding box center [913, 597] width 233 height 65
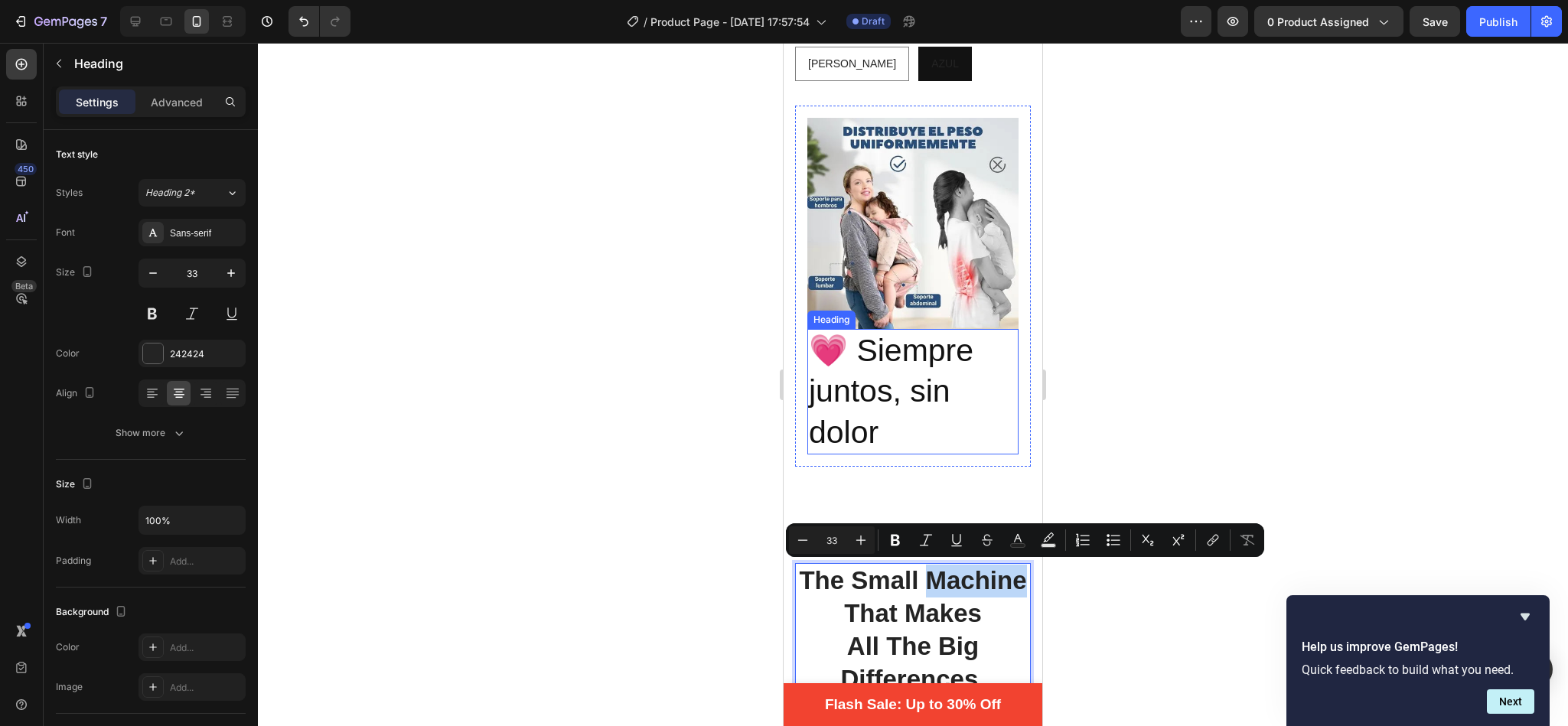
click at [927, 349] on p "💗 Siempre juntos, sin dolor" at bounding box center [913, 392] width 208 height 123
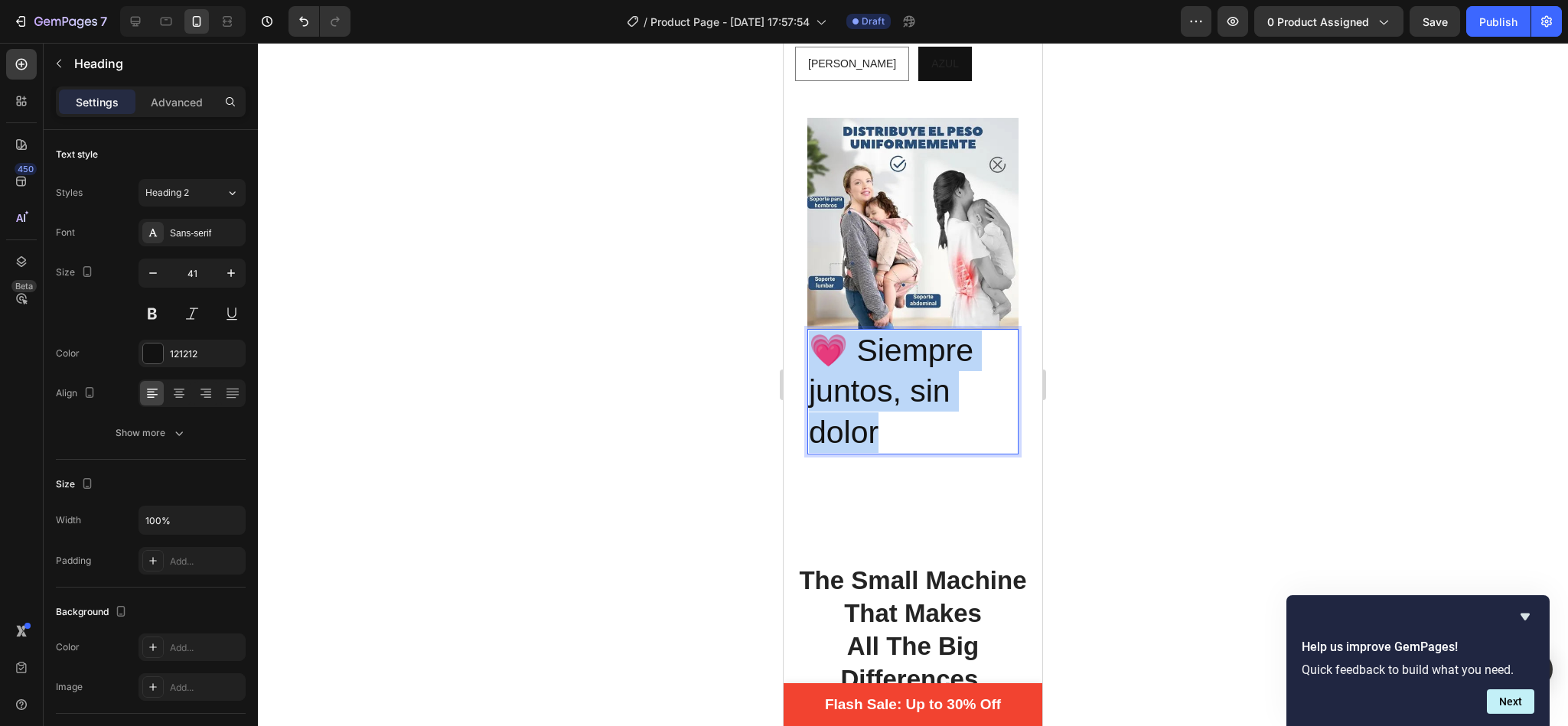
drag, startPoint x: 880, startPoint y: 400, endPoint x: 818, endPoint y: 310, distance: 109.3
click at [818, 331] on p "💗 Siempre juntos, sin dolor" at bounding box center [913, 392] width 208 height 123
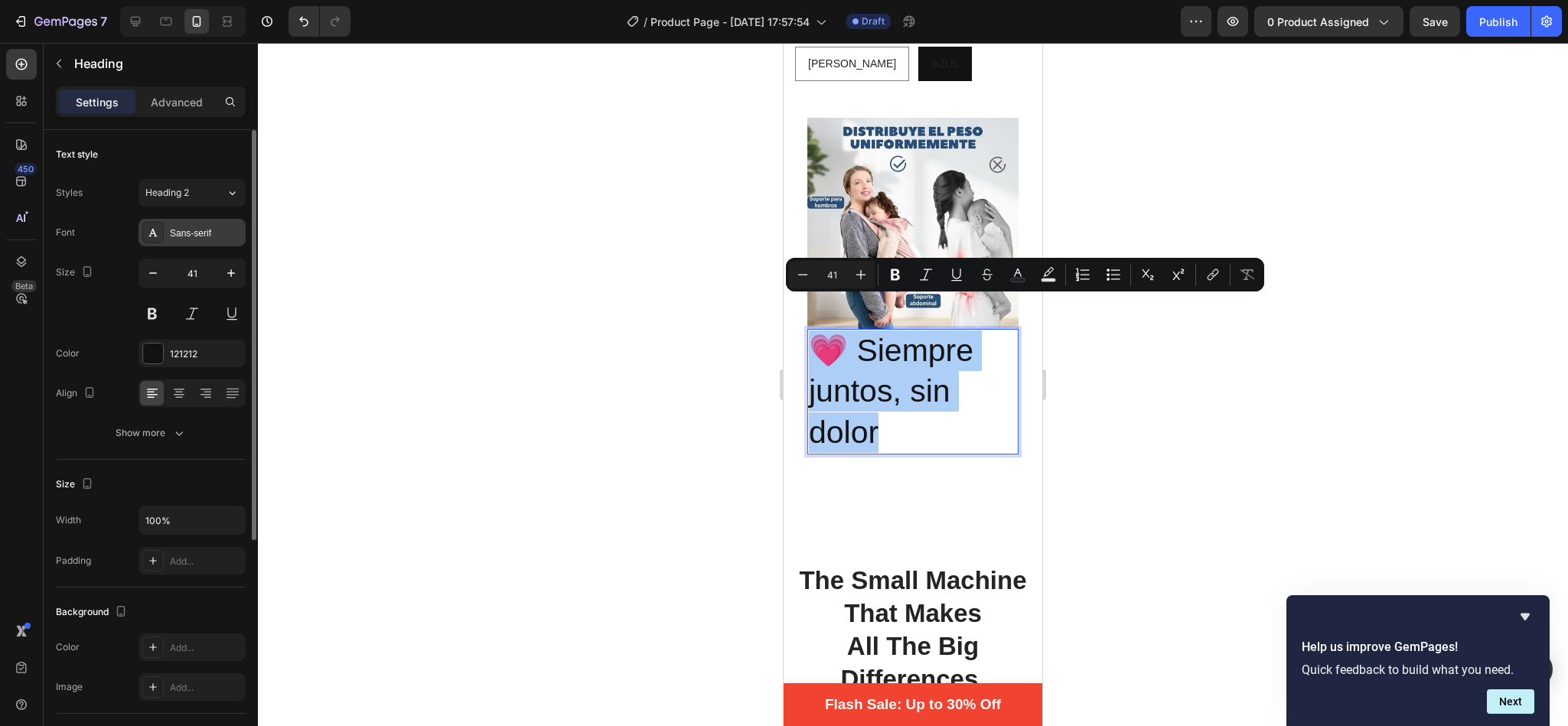
click at [201, 230] on div "Sans-serif" at bounding box center [206, 233] width 72 height 13
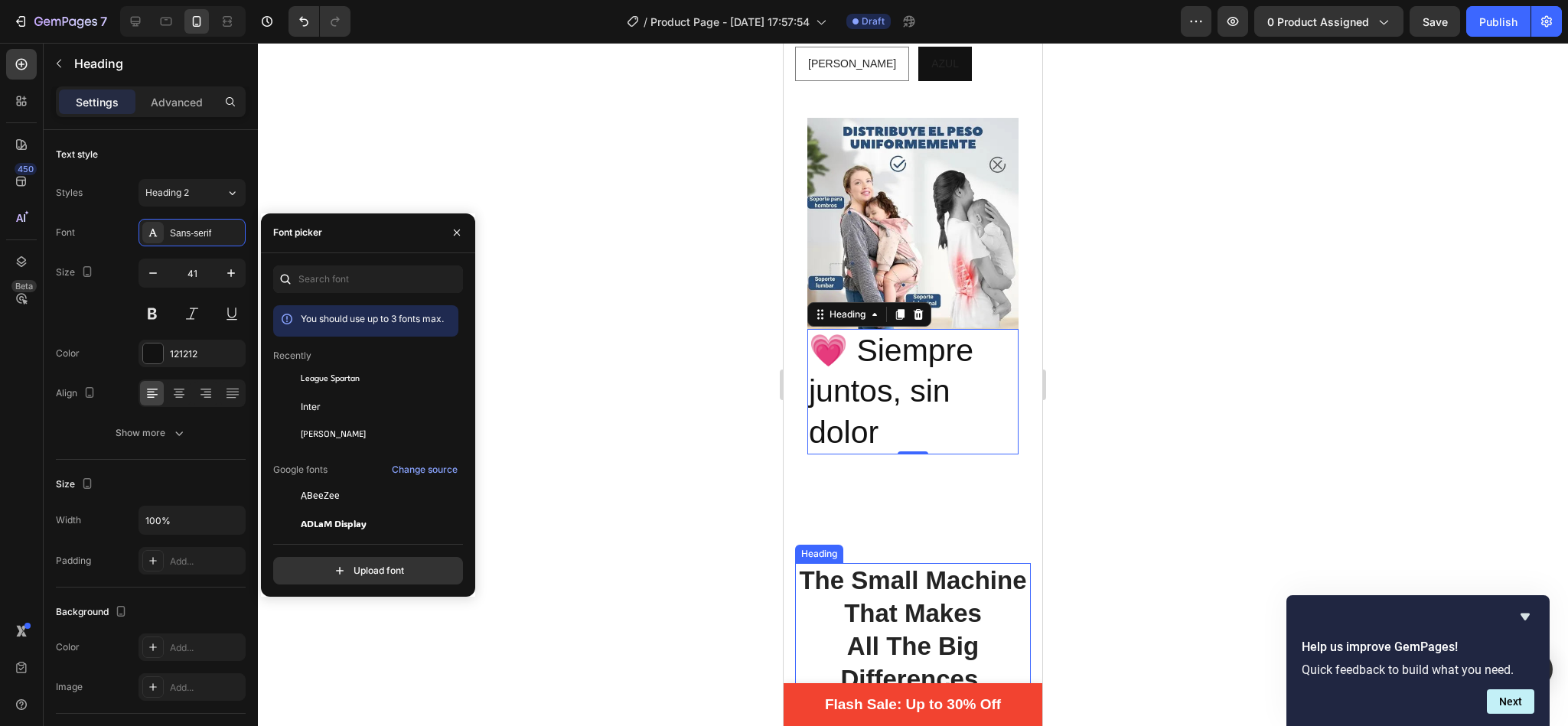
click at [920, 619] on p "The Small Machine That Makes All The Big Differences." at bounding box center [913, 629] width 233 height 132
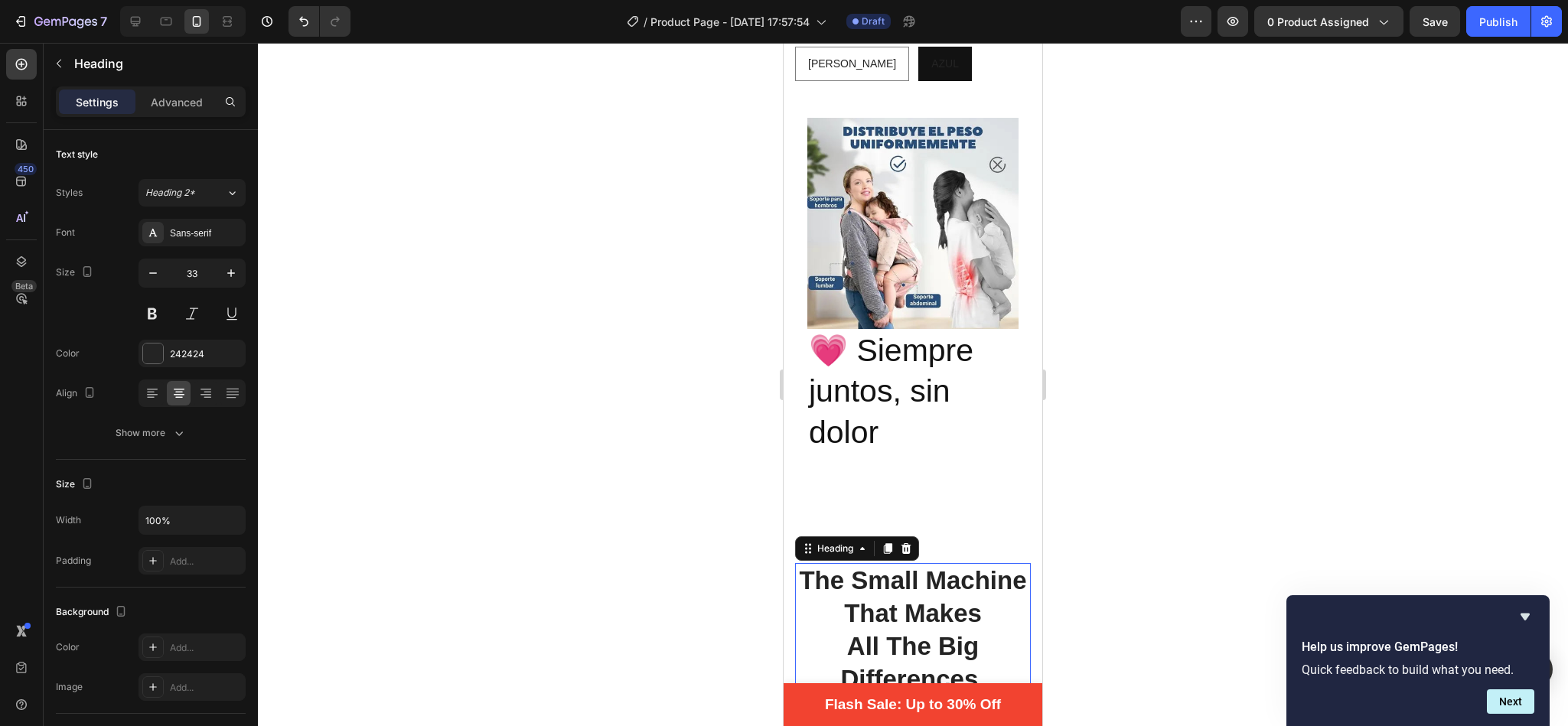
click at [920, 619] on p "The Small Machine That Makes All The Big Differences." at bounding box center [913, 629] width 233 height 132
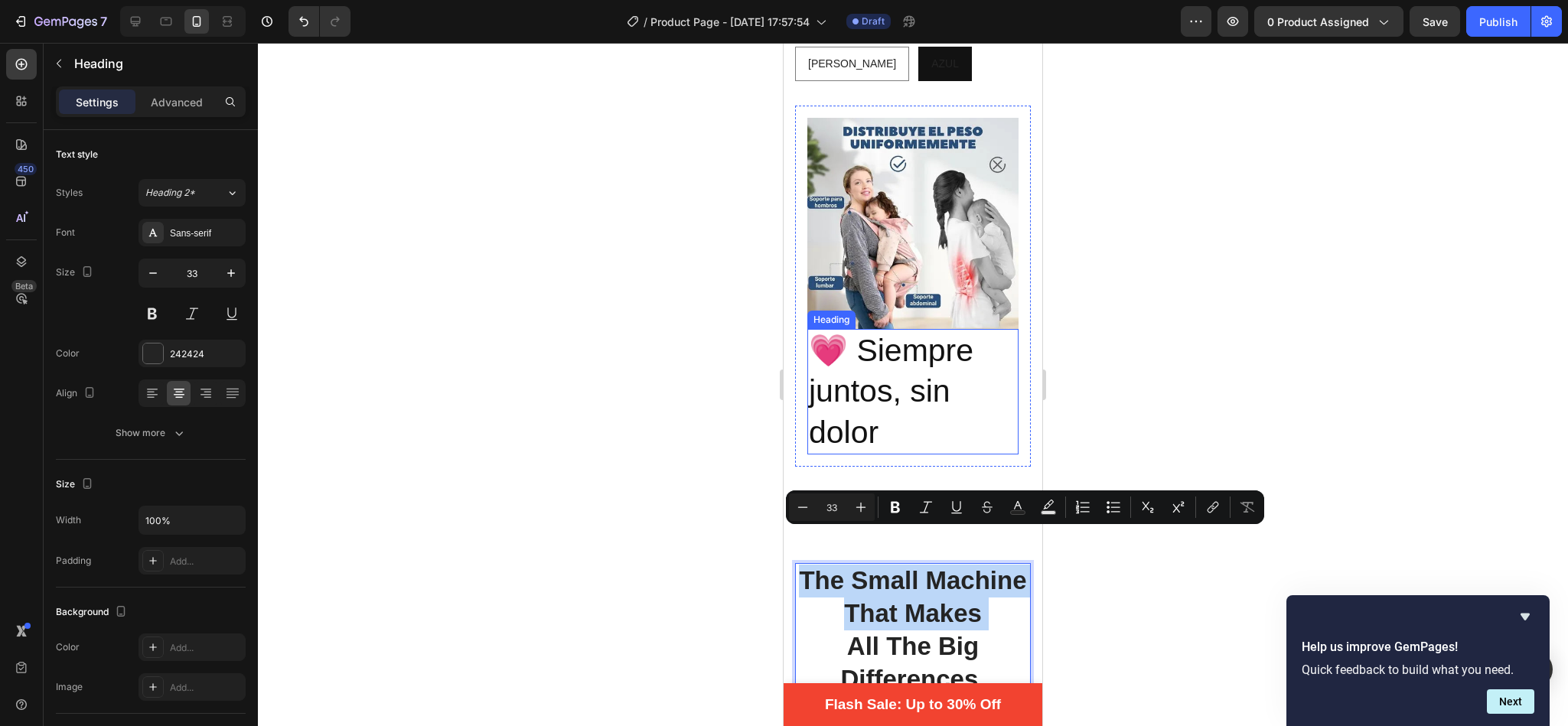
click at [875, 358] on p "💗 Siempre juntos, sin dolor" at bounding box center [913, 392] width 208 height 123
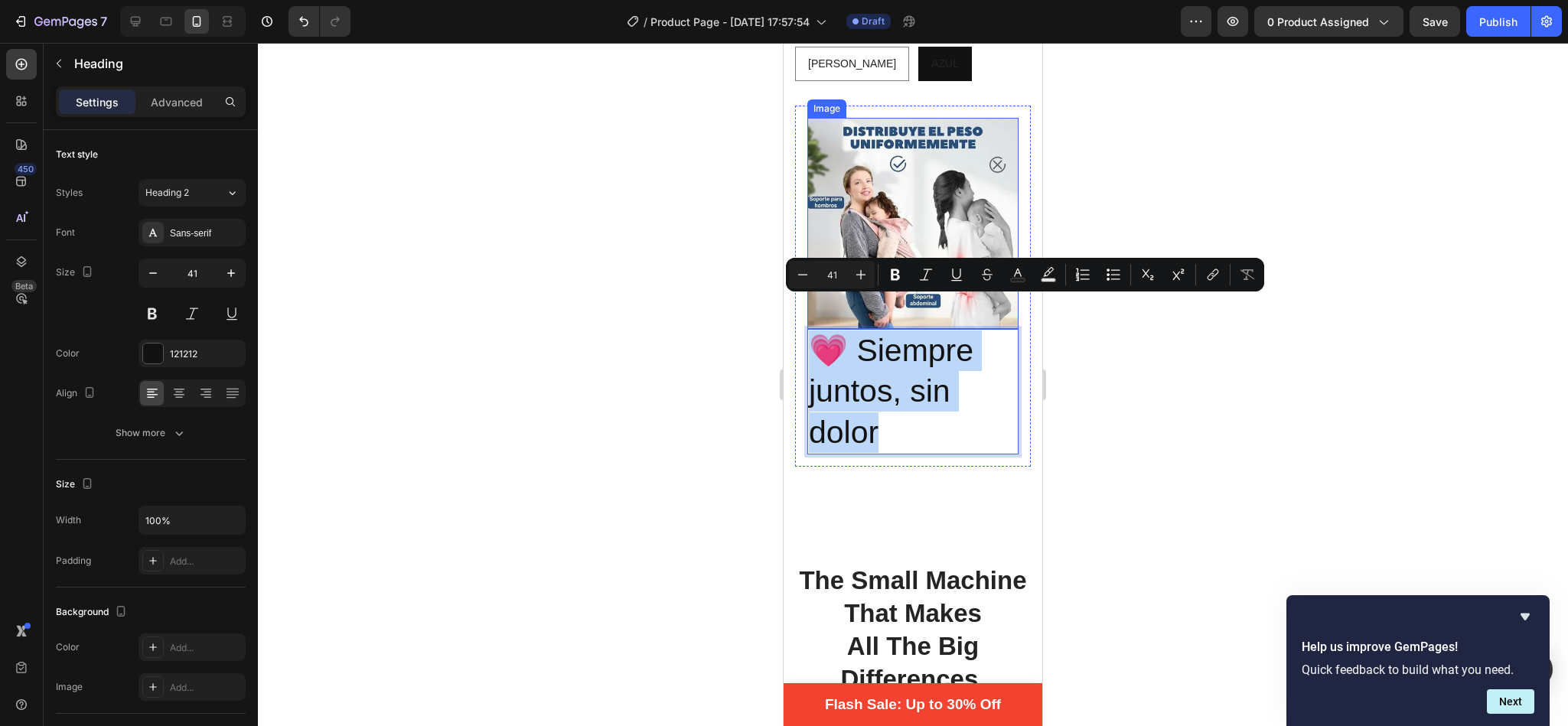
drag, startPoint x: 884, startPoint y: 404, endPoint x: 814, endPoint y: 291, distance: 132.9
click at [814, 291] on div "Image 💗 Siempre juntos, sin dolor Heading 0" at bounding box center [912, 285] width 211 height 337
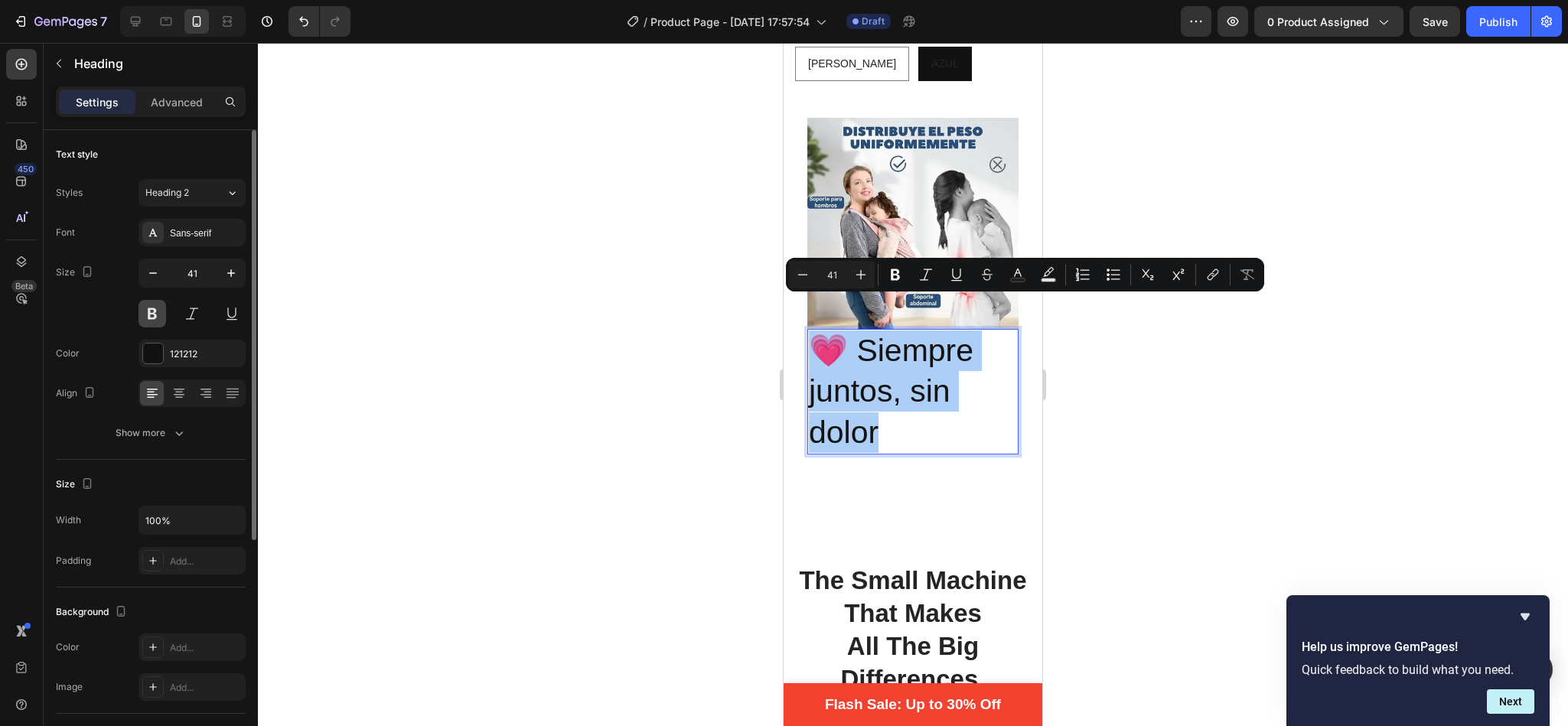
click at [157, 308] on button at bounding box center [152, 313] width 28 height 28
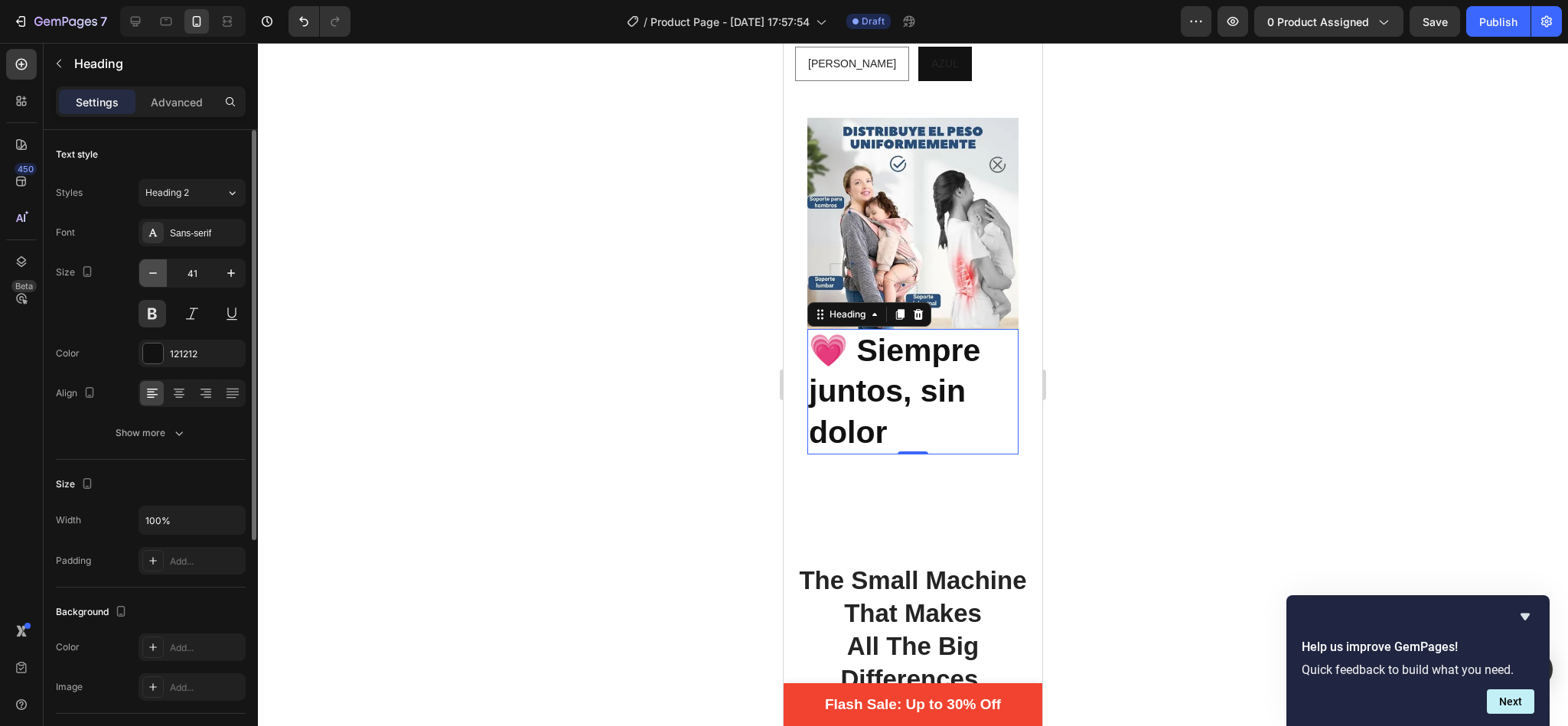
click at [147, 269] on icon "button" at bounding box center [153, 273] width 15 height 15
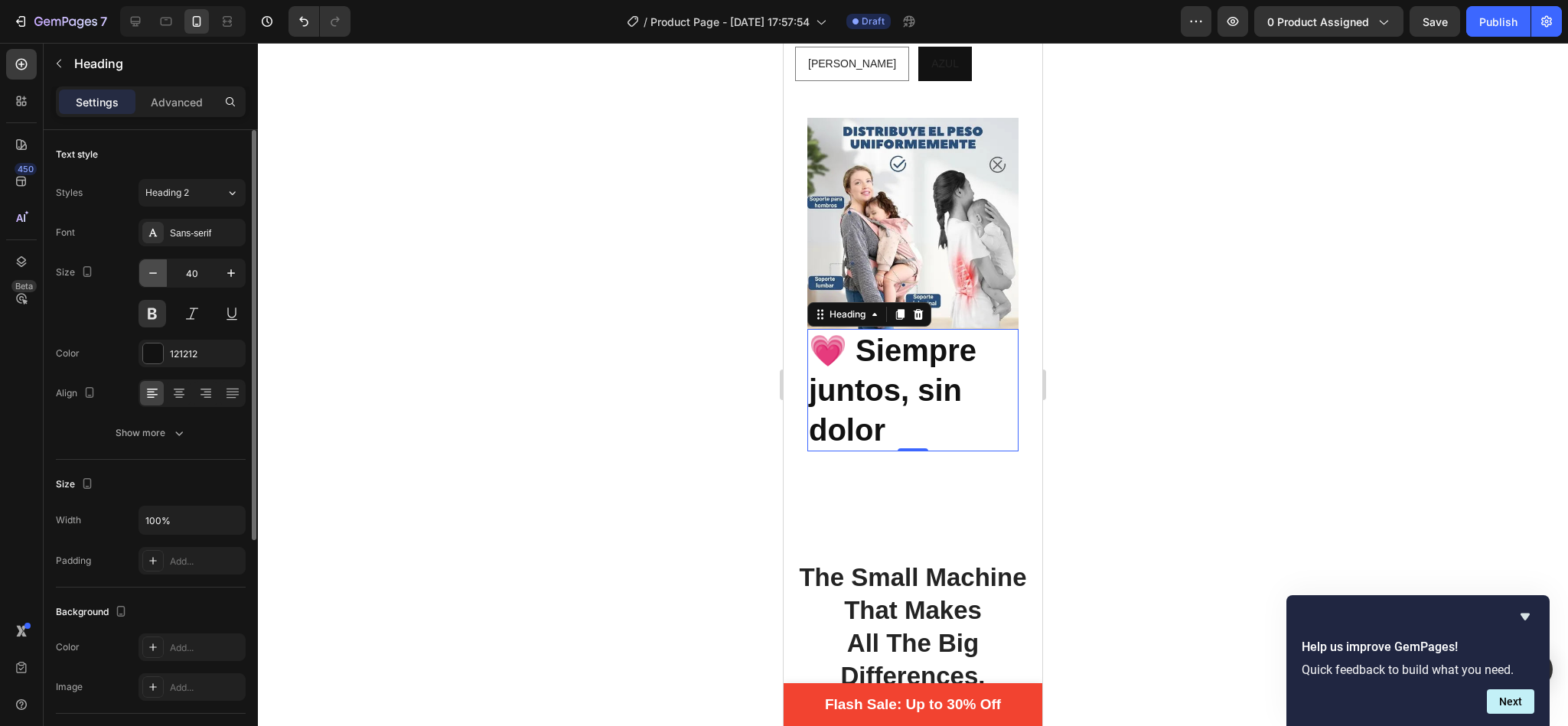
click at [147, 269] on icon "button" at bounding box center [153, 273] width 15 height 15
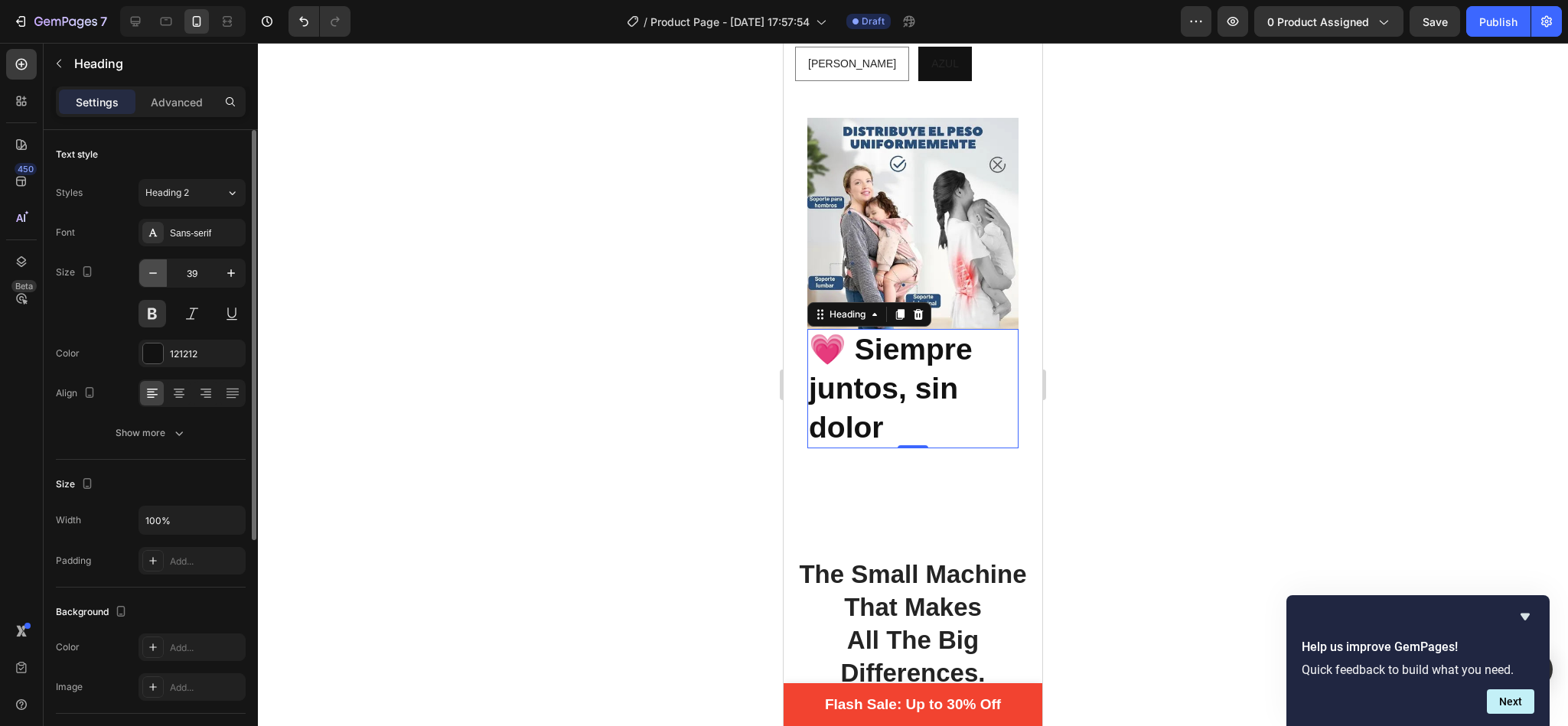
click at [147, 269] on icon "button" at bounding box center [153, 273] width 15 height 15
drag, startPoint x: 147, startPoint y: 269, endPoint x: 200, endPoint y: 274, distance: 53.2
click at [200, 274] on div "39" at bounding box center [192, 273] width 106 height 28
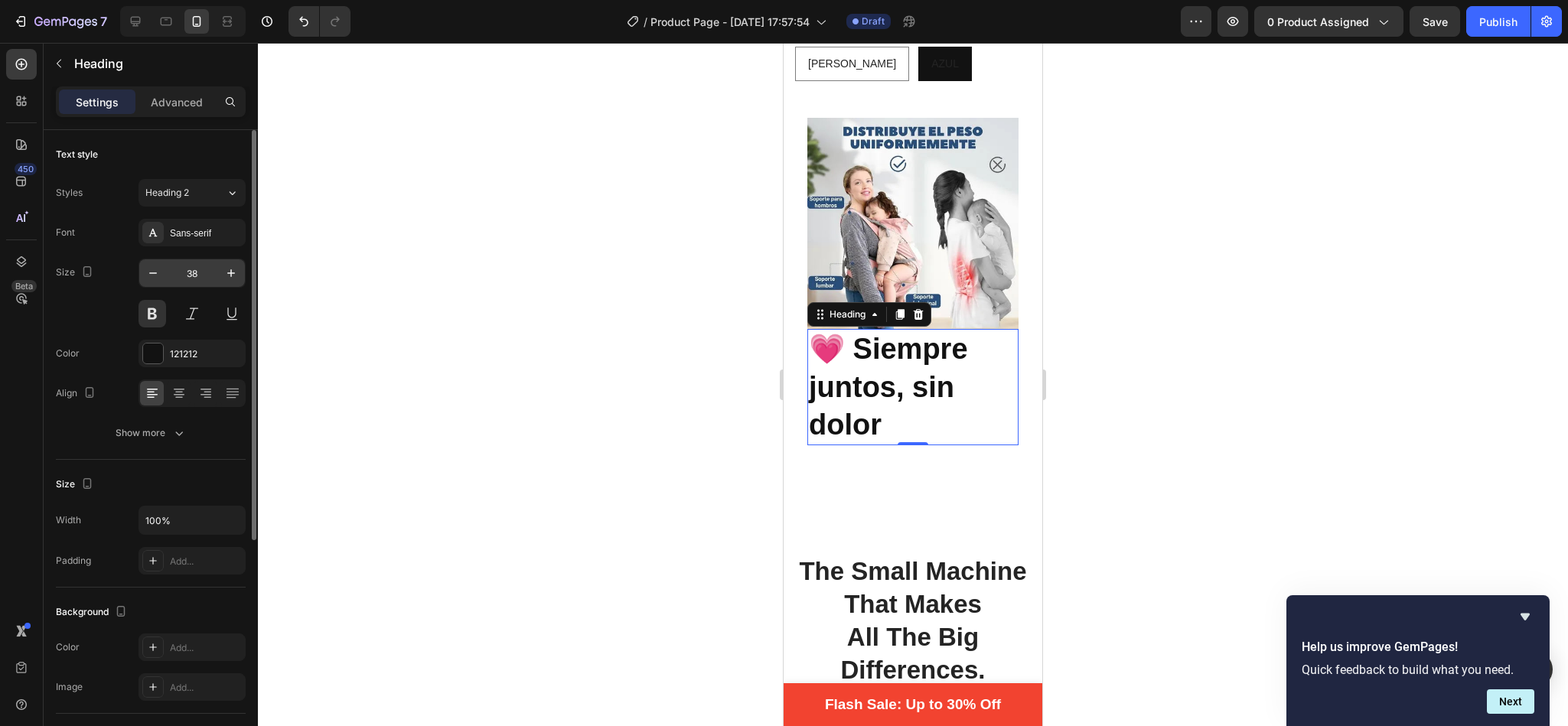
click at [200, 274] on input "38" at bounding box center [192, 273] width 50 height 28
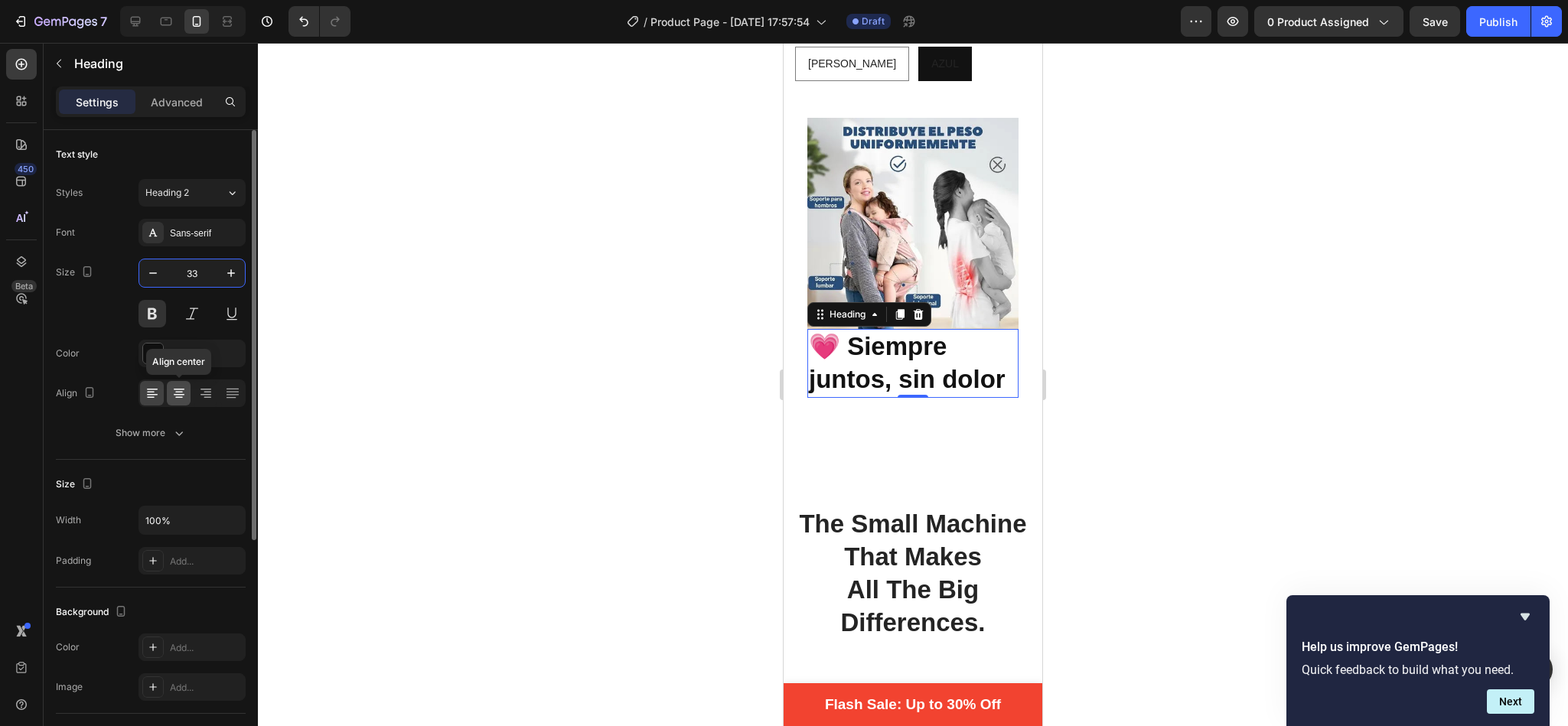
type input "33"
click at [180, 392] on icon at bounding box center [179, 393] width 15 height 15
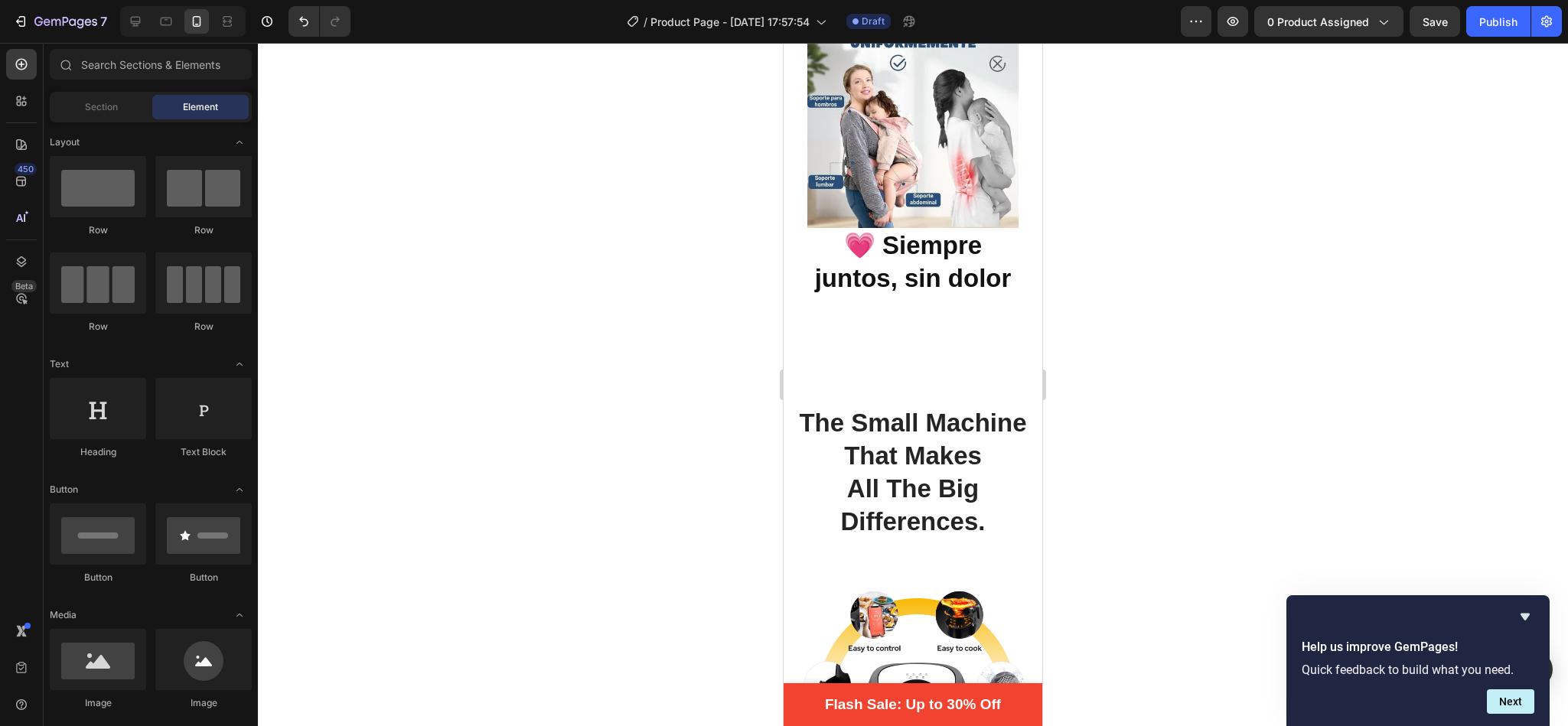
scroll to position [723, 0]
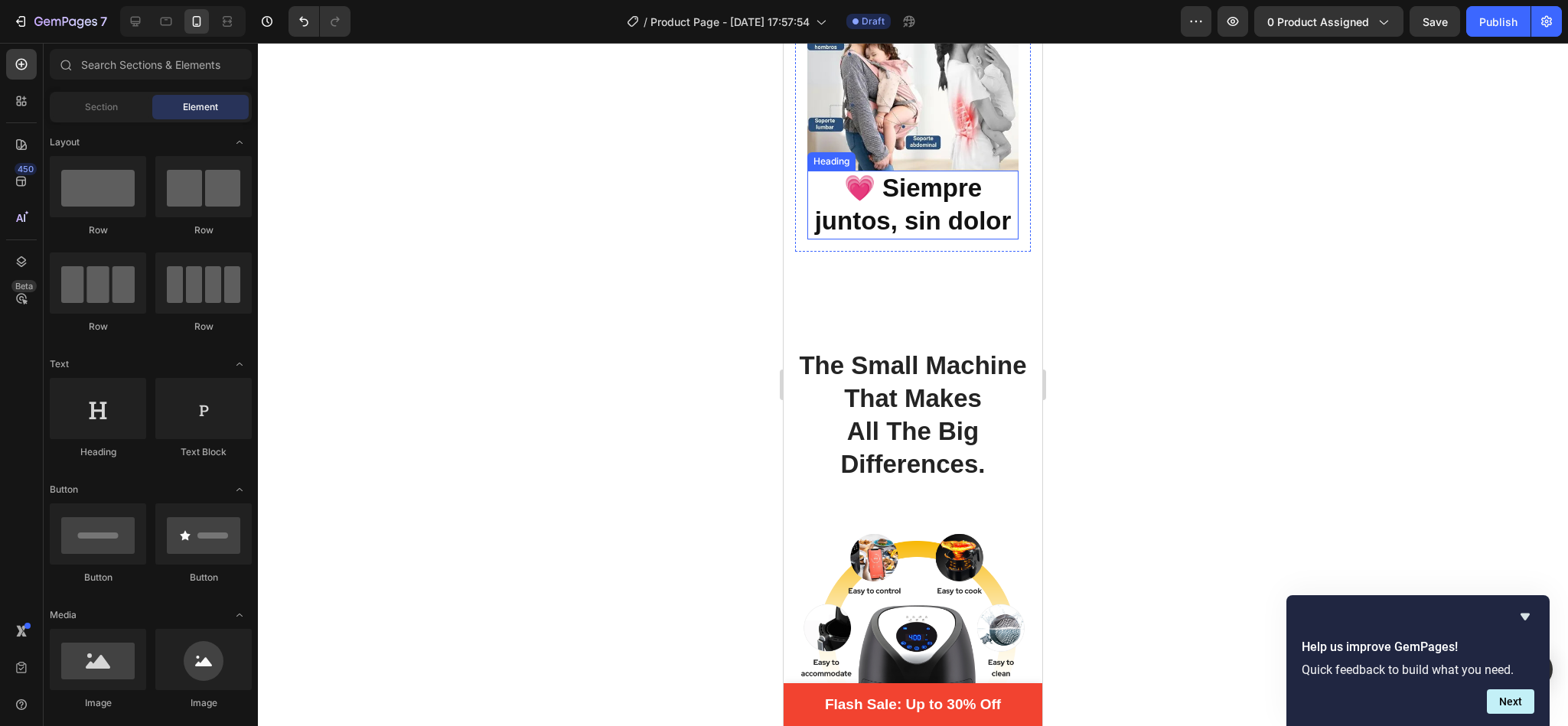
click at [921, 172] on p "💗 Siempre juntos, sin dolor" at bounding box center [913, 205] width 208 height 65
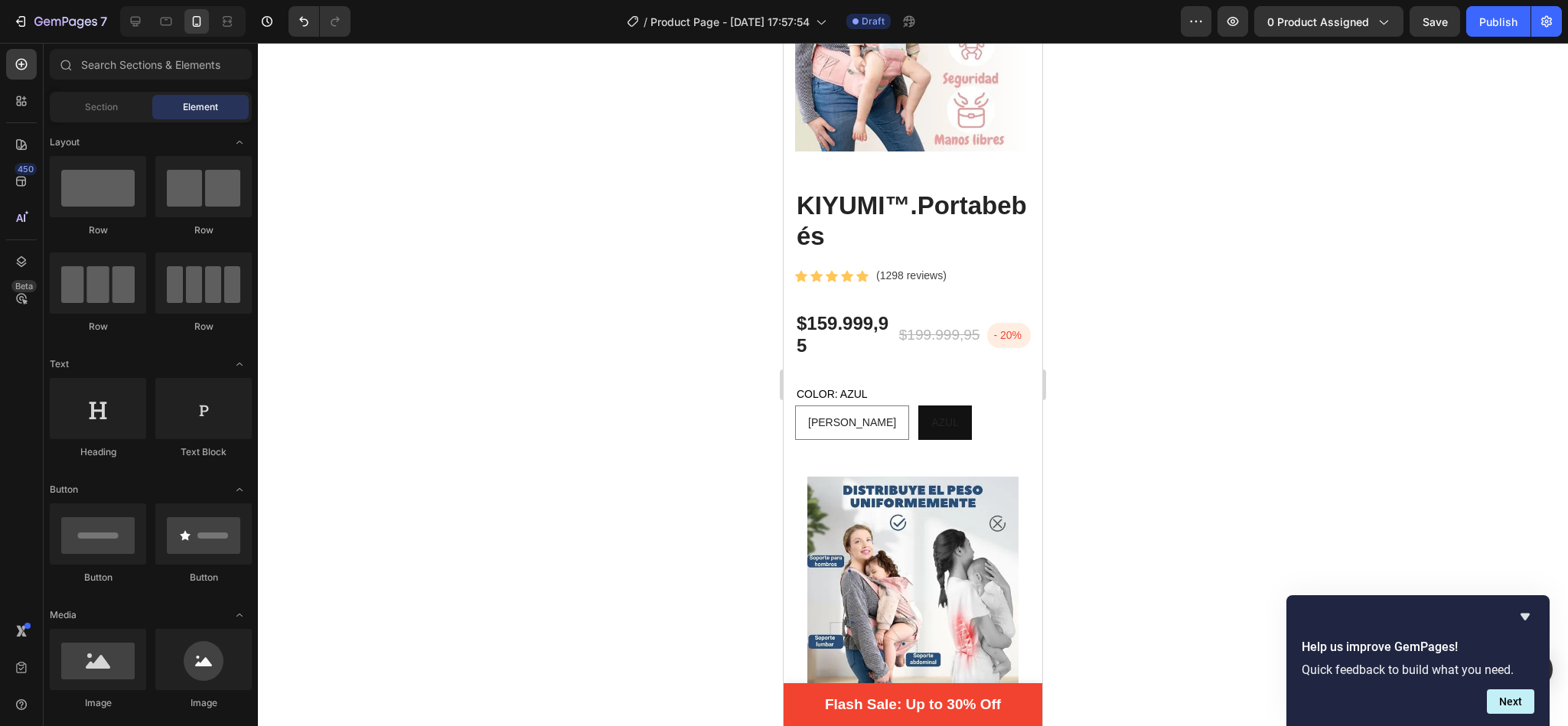
scroll to position [407, 0]
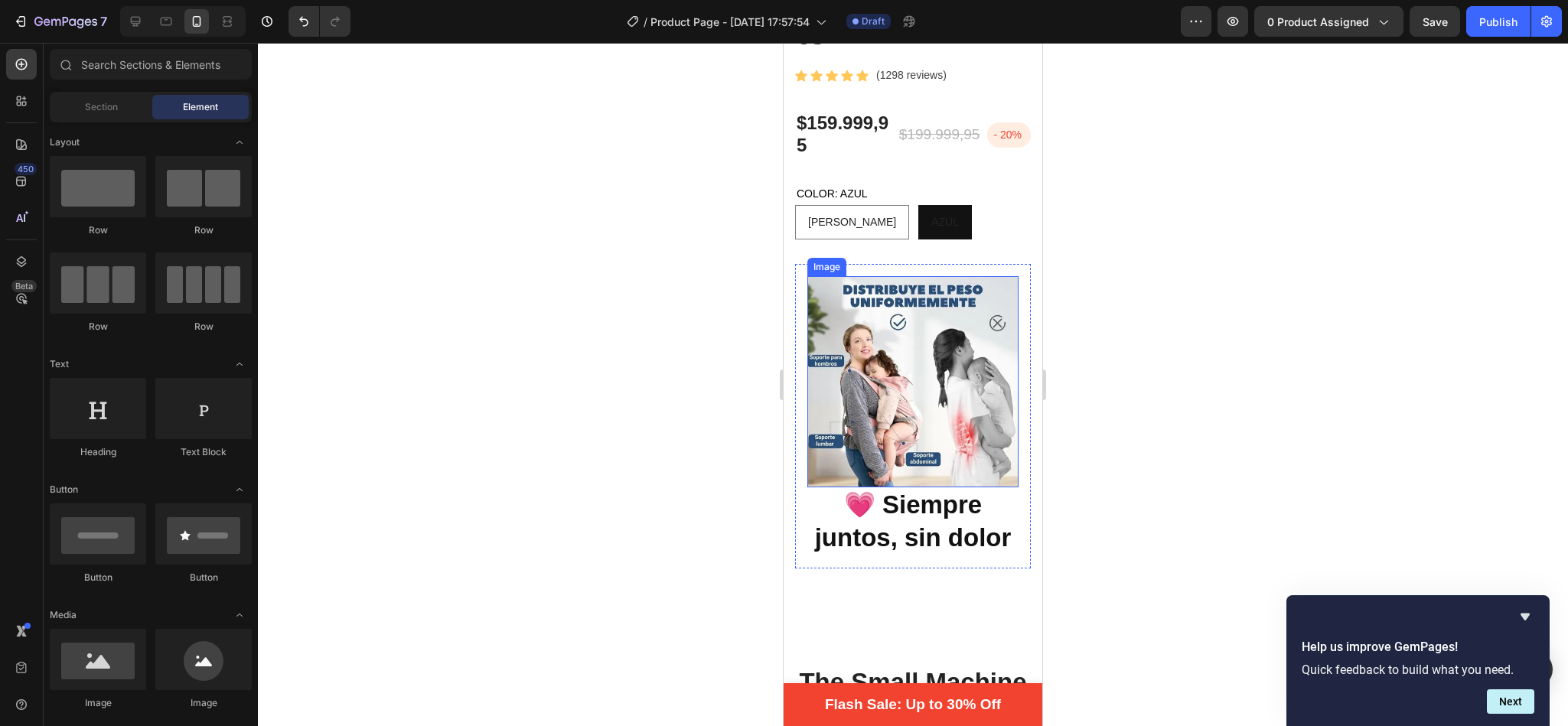
click at [878, 488] on p "💗 Siempre juntos, sin dolor" at bounding box center [913, 521] width 208 height 65
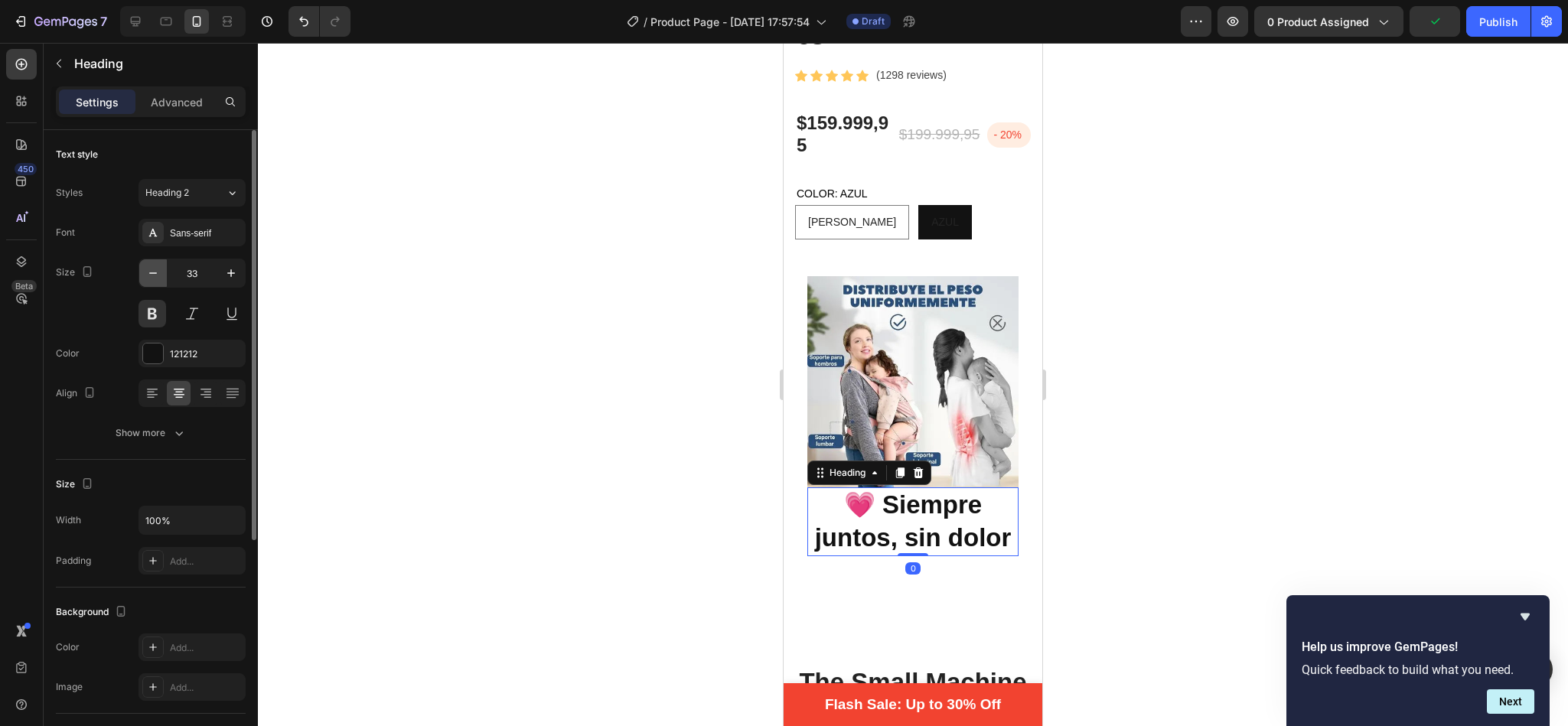
click at [160, 275] on icon "button" at bounding box center [153, 273] width 15 height 15
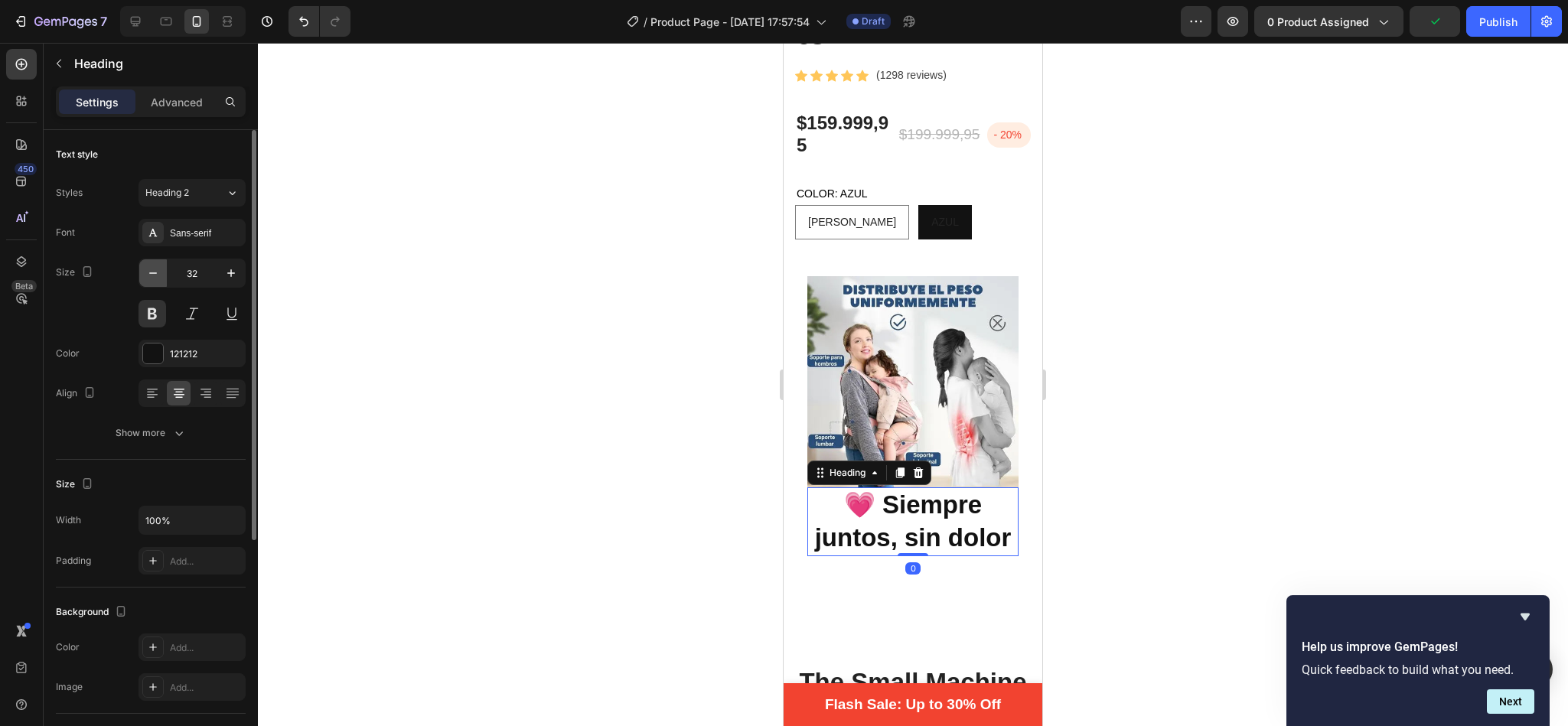
click at [160, 275] on icon "button" at bounding box center [153, 273] width 15 height 15
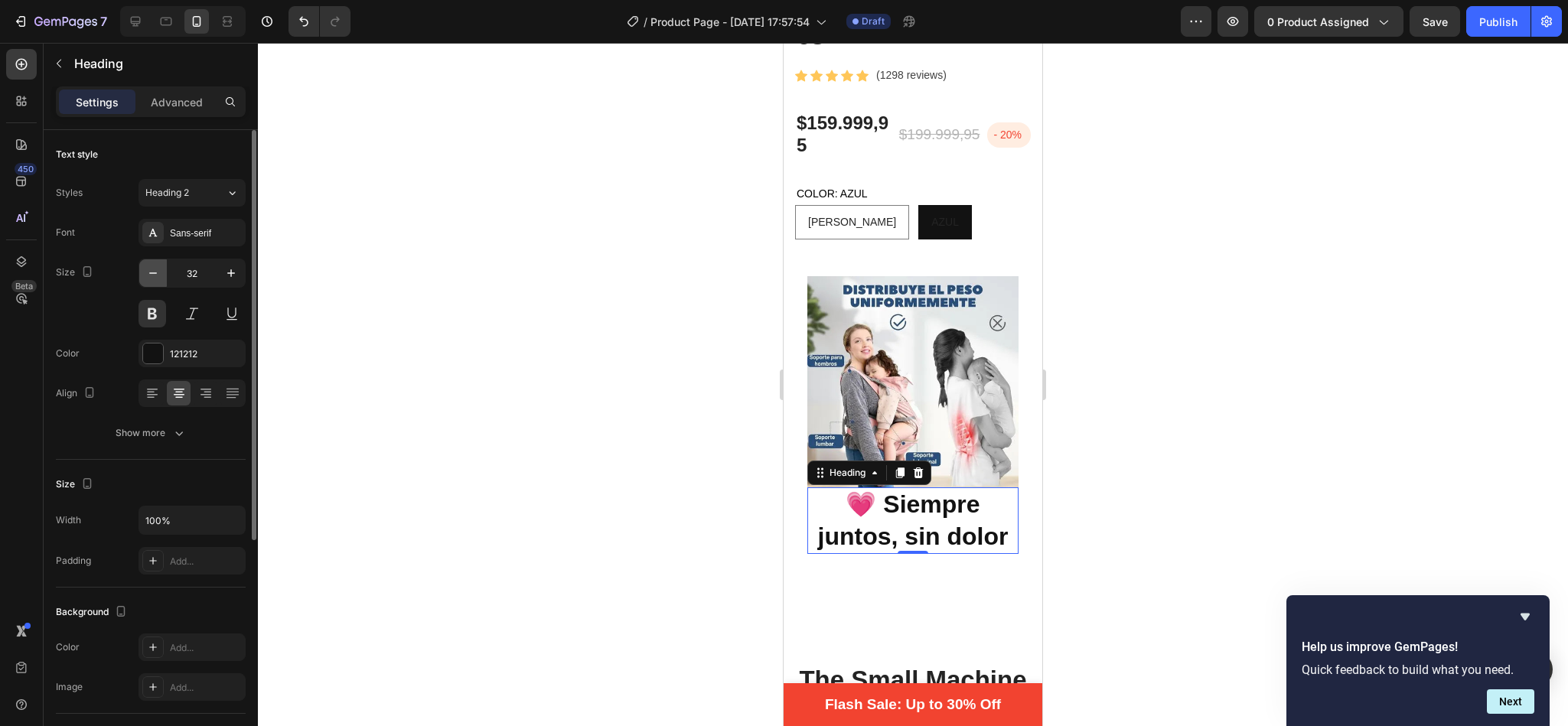
click at [160, 275] on icon "button" at bounding box center [153, 273] width 15 height 15
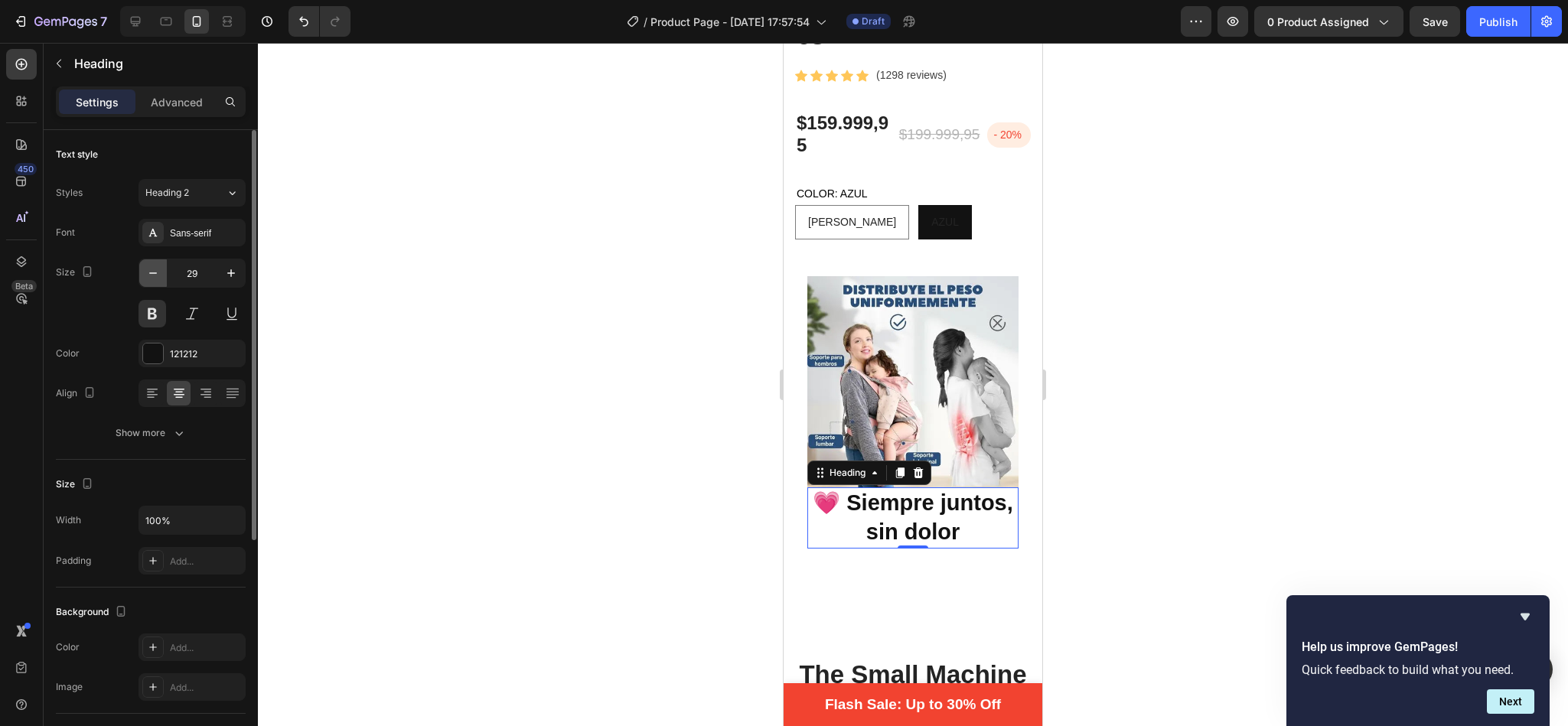
click at [160, 275] on icon "button" at bounding box center [153, 273] width 15 height 15
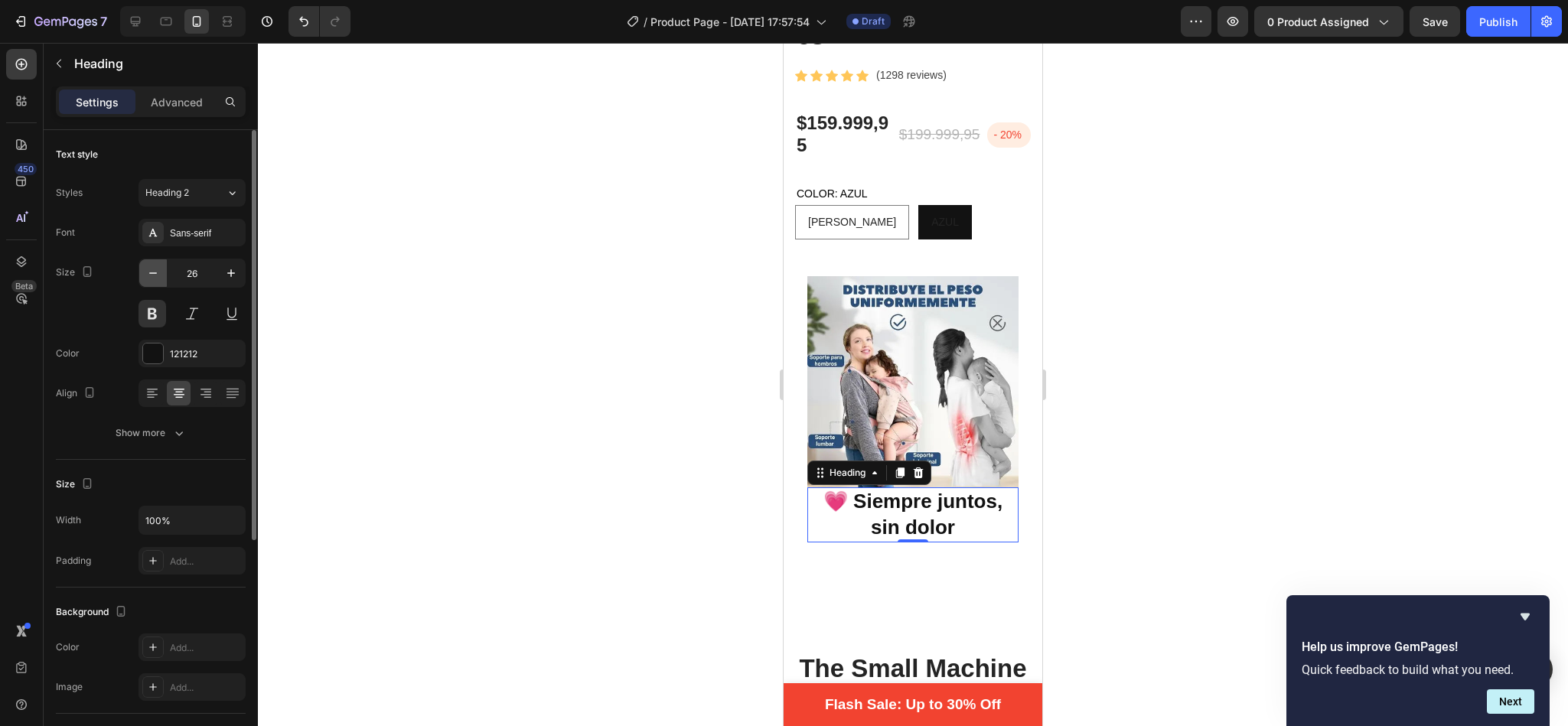
click at [160, 275] on icon "button" at bounding box center [153, 273] width 15 height 15
type input "23"
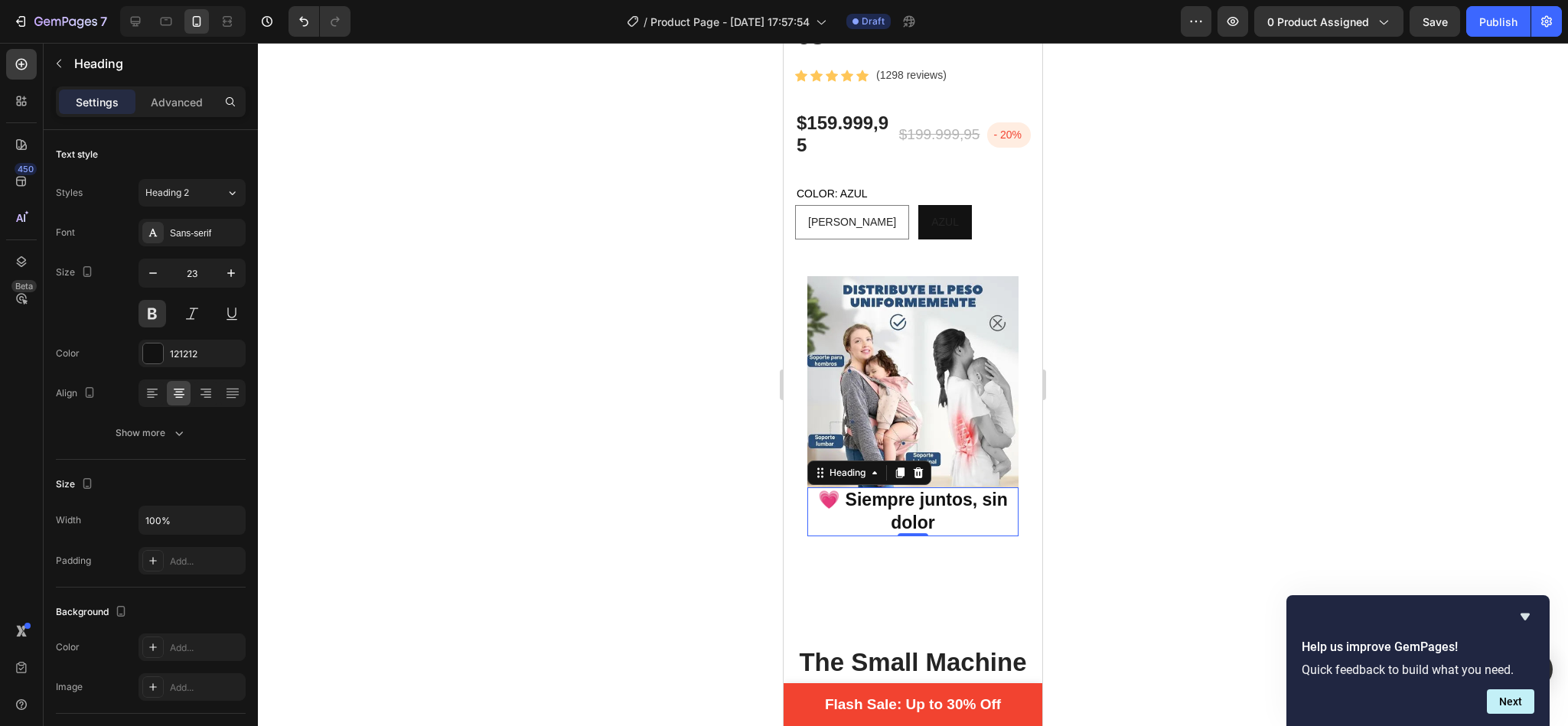
click at [490, 353] on div at bounding box center [913, 384] width 1310 height 683
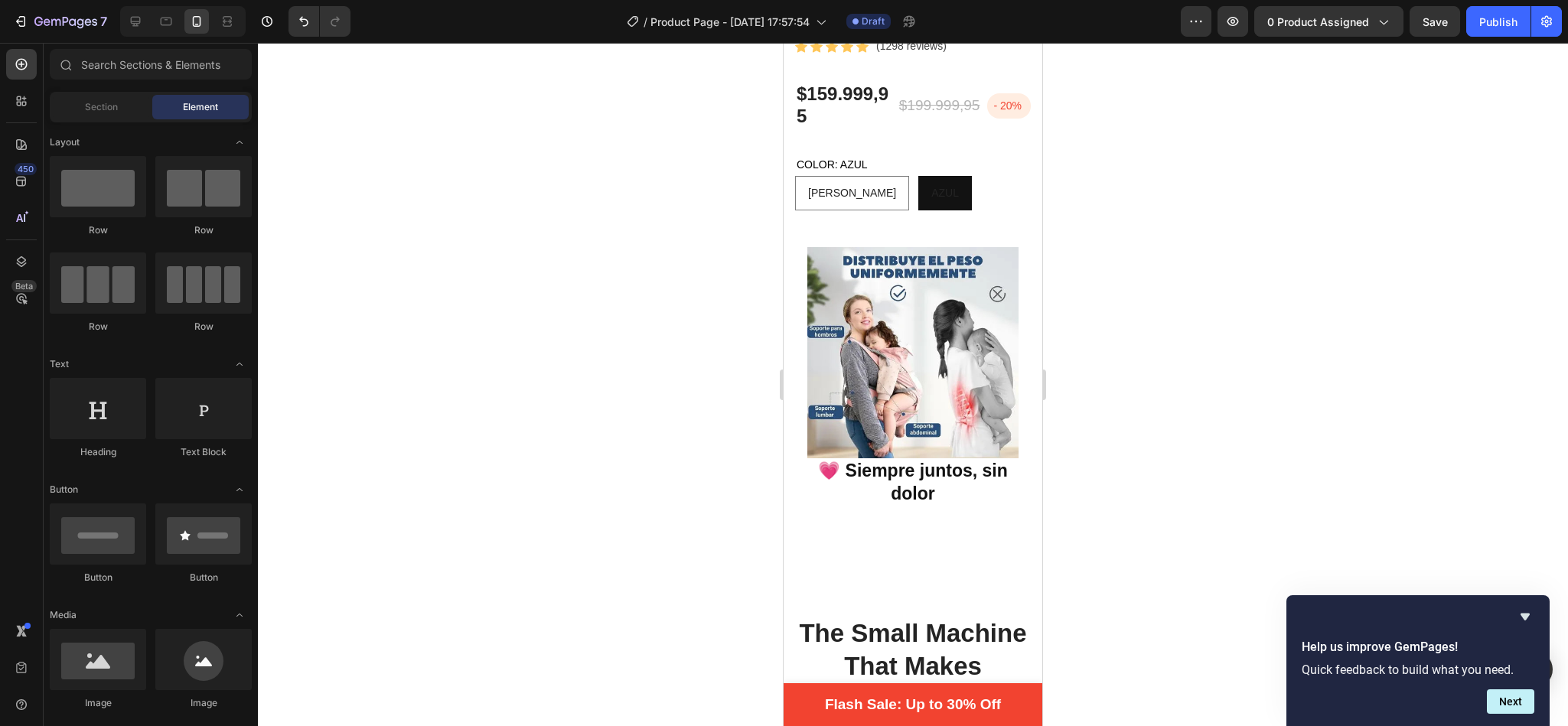
scroll to position [521, 0]
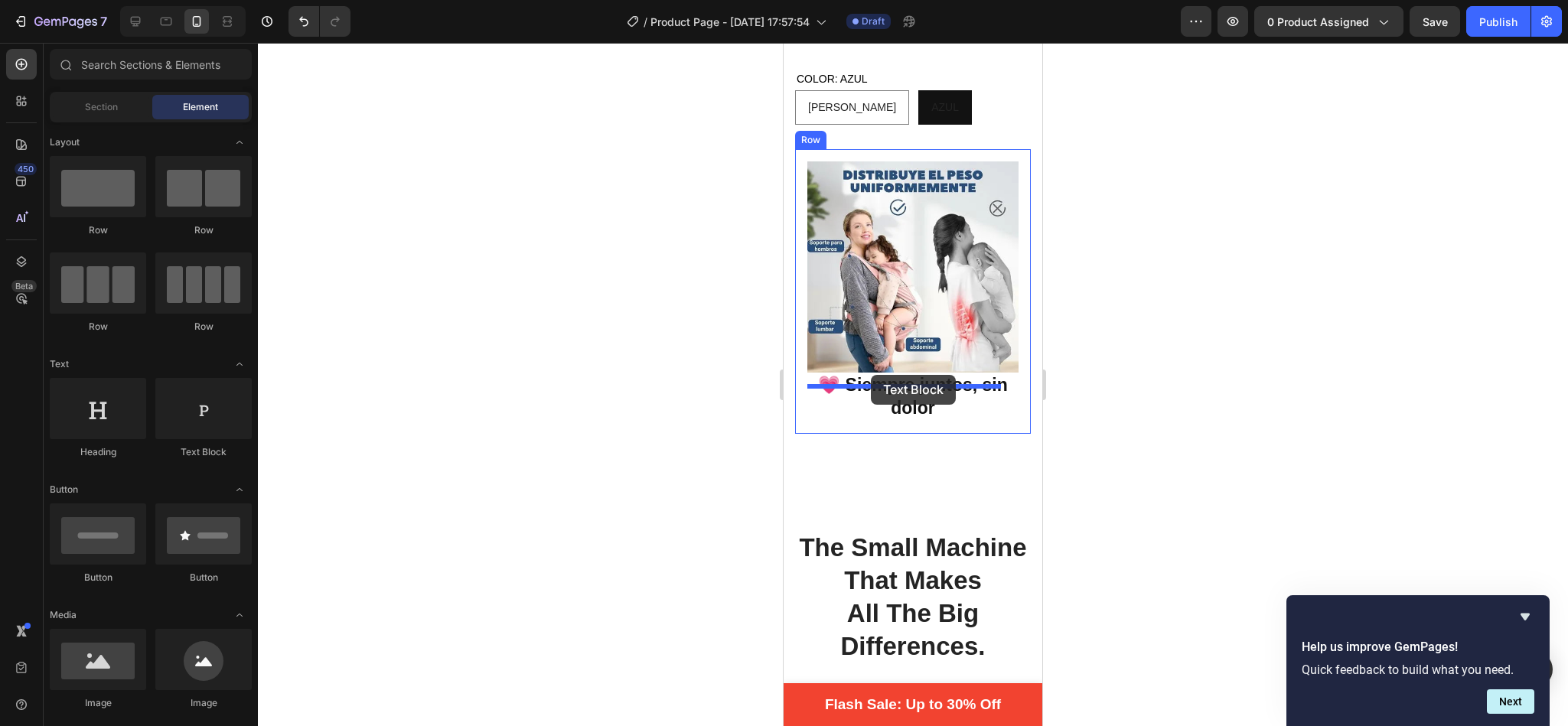
drag, startPoint x: 978, startPoint y: 459, endPoint x: 873, endPoint y: 374, distance: 135.1
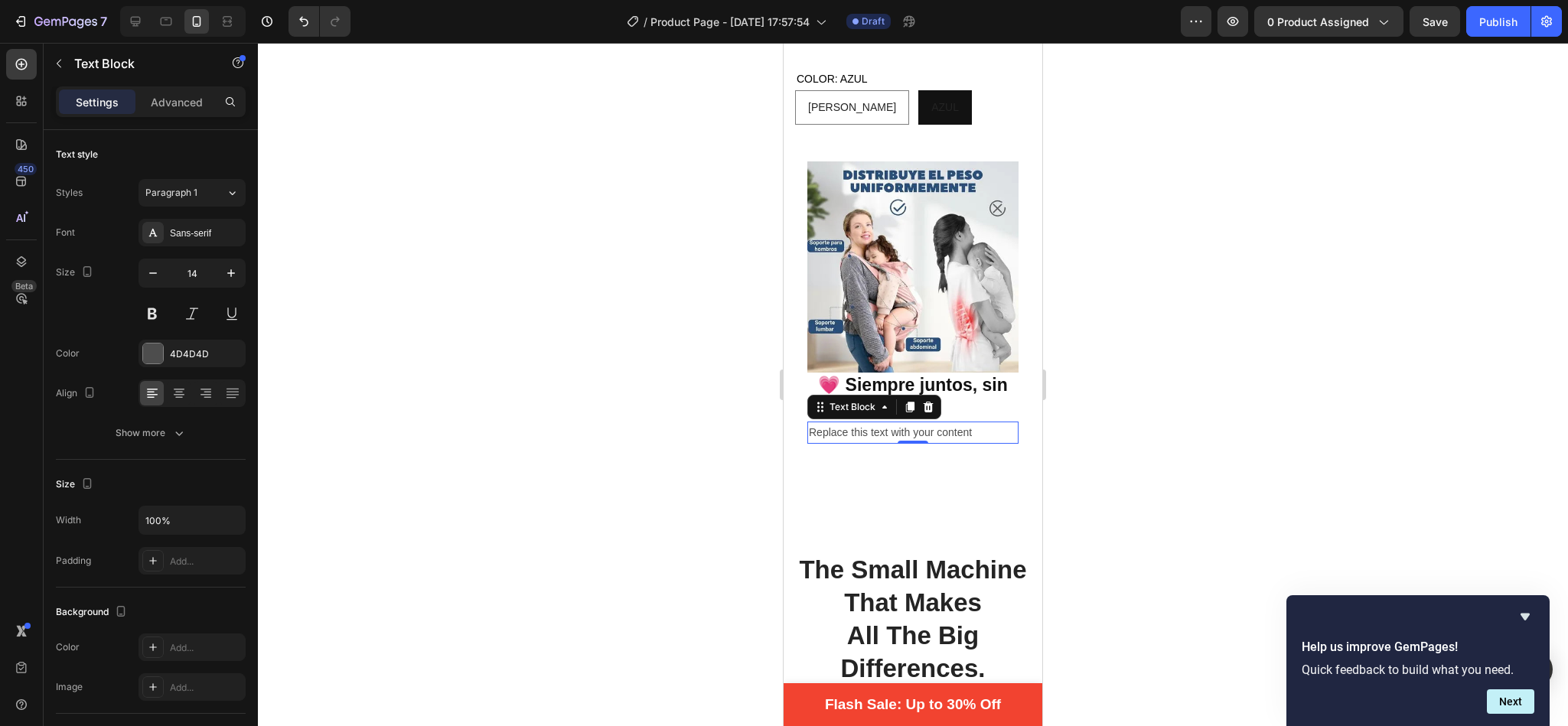
click at [973, 421] on div "Replace this text with your content" at bounding box center [912, 432] width 211 height 22
click at [973, 423] on p "Replace this text with your content" at bounding box center [913, 432] width 208 height 19
drag, startPoint x: 973, startPoint y: 395, endPoint x: 1564, endPoint y: 440, distance: 592.7
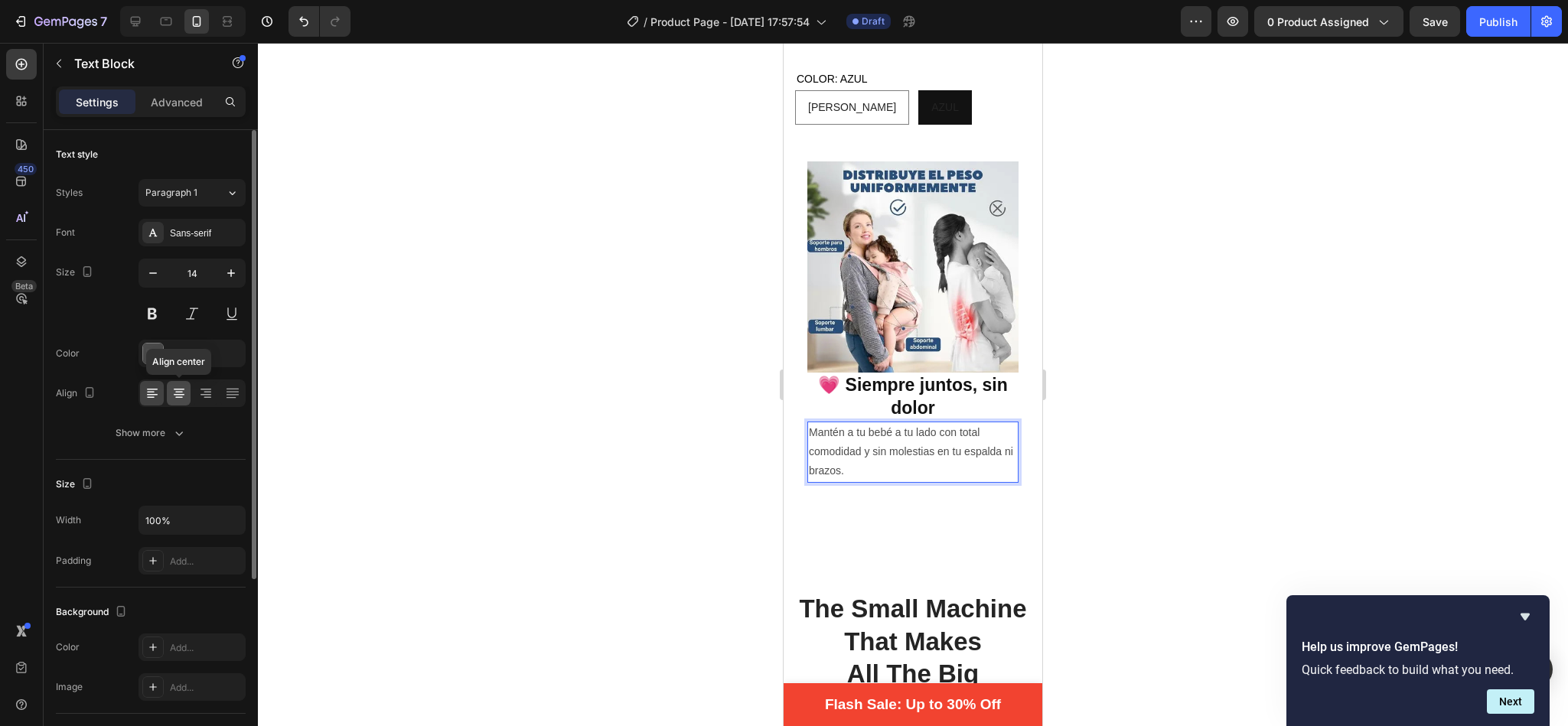
click at [180, 394] on icon at bounding box center [179, 393] width 15 height 15
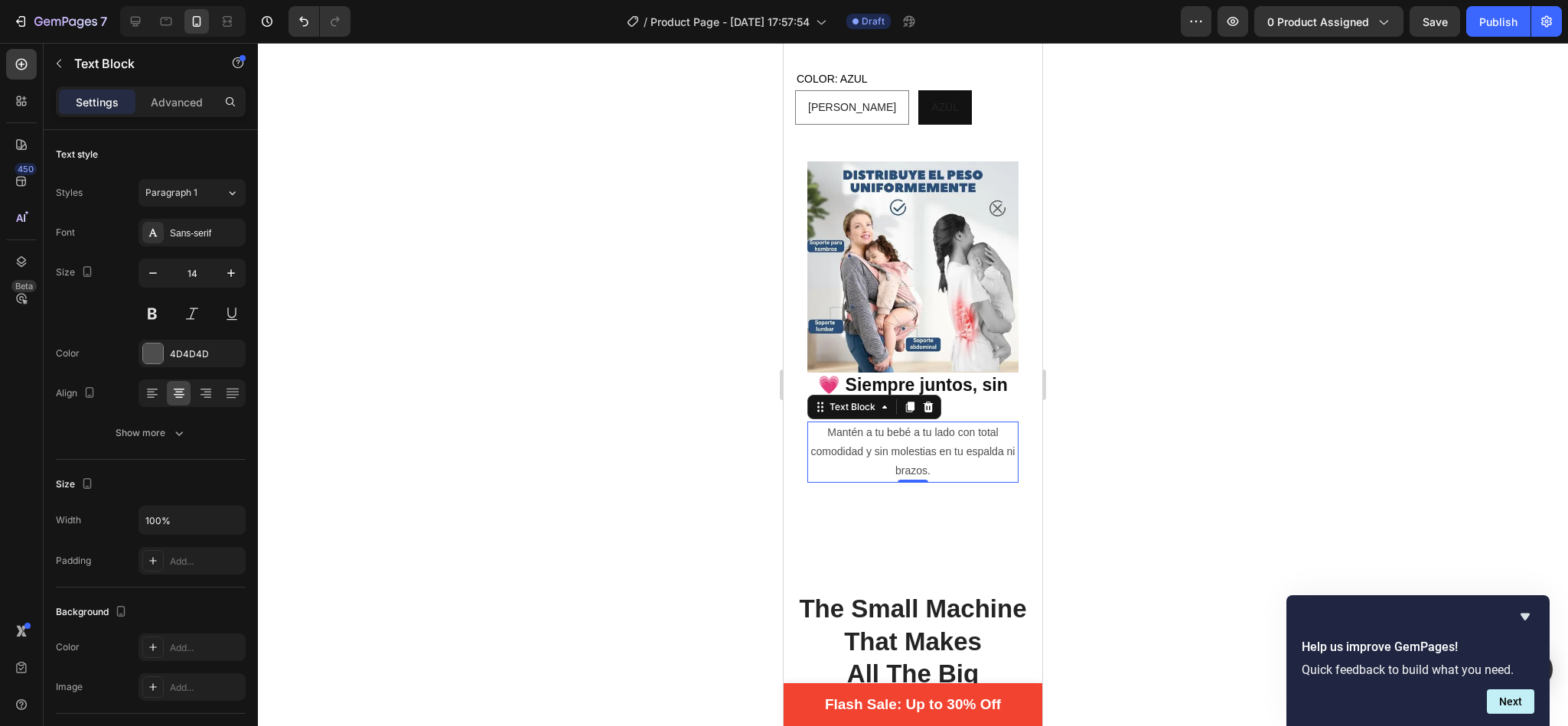
click at [551, 307] on div at bounding box center [913, 384] width 1310 height 683
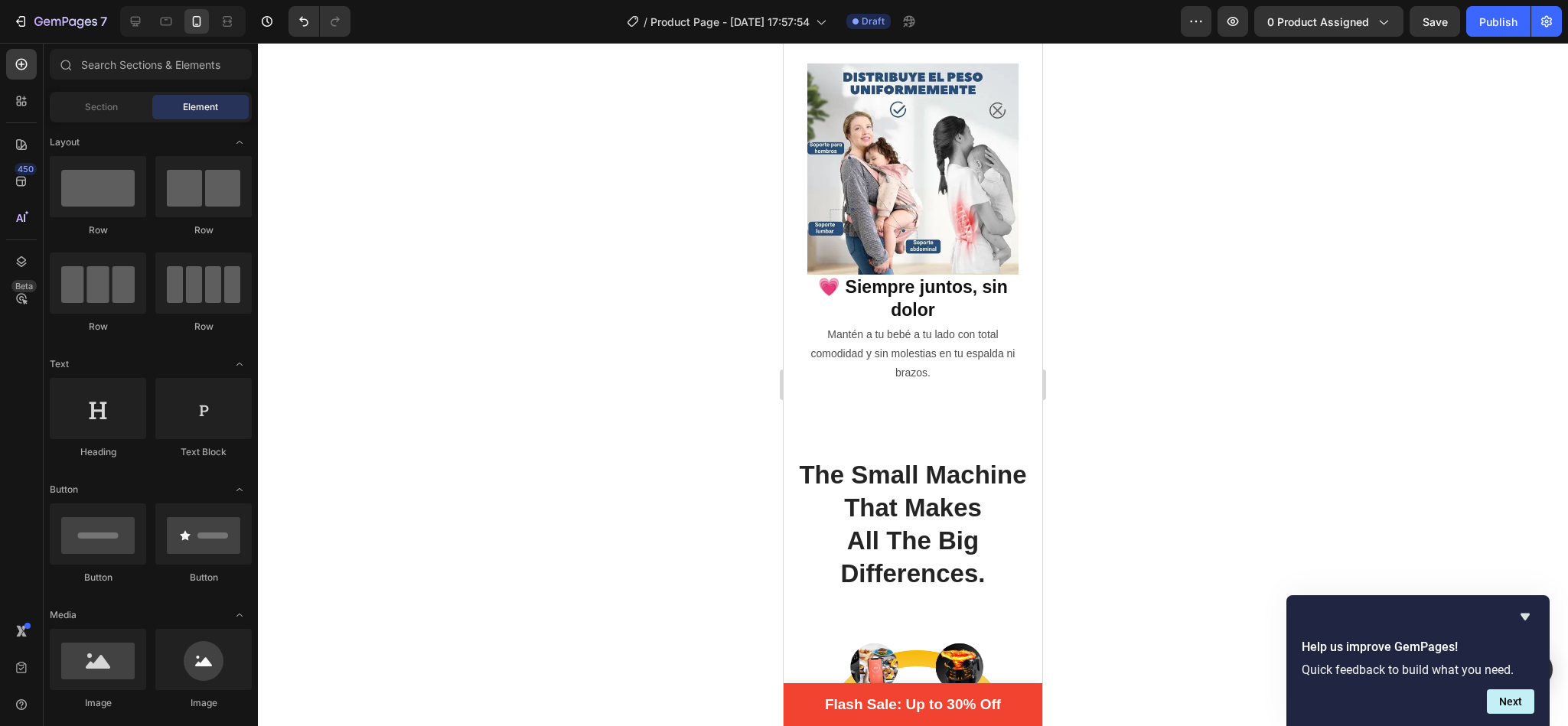
scroll to position [533, 0]
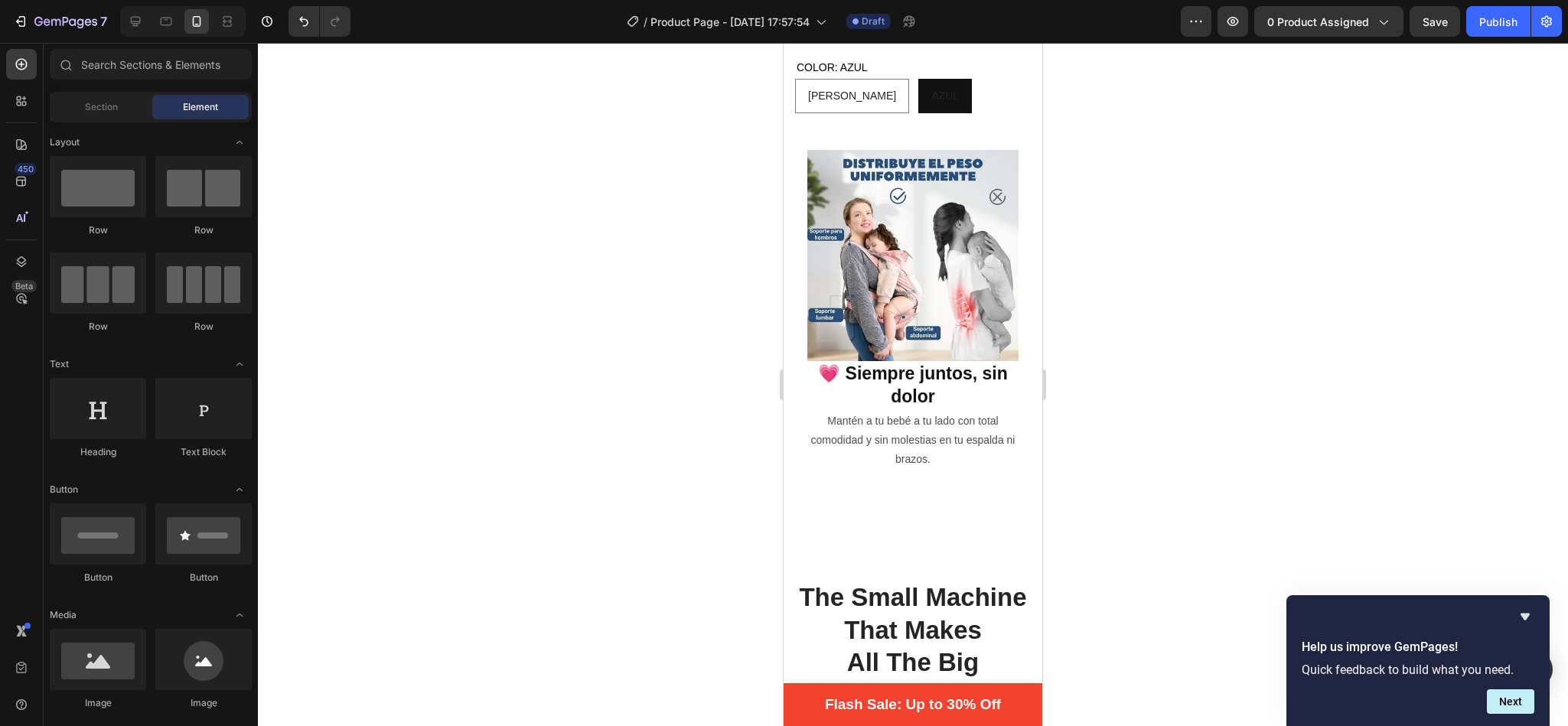
drag, startPoint x: 1038, startPoint y: 63, endPoint x: 1833, endPoint y: 149, distance: 799.6
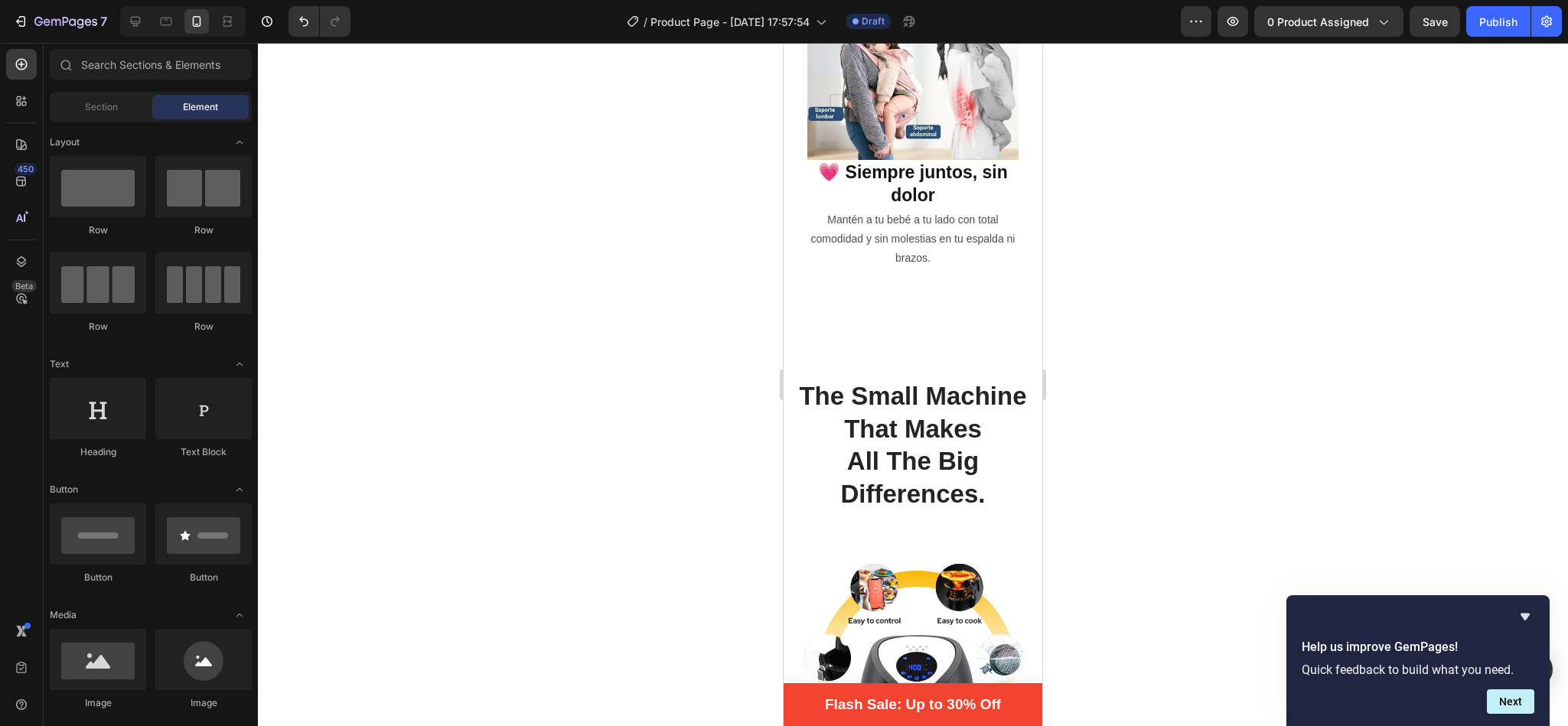
scroll to position [762, 0]
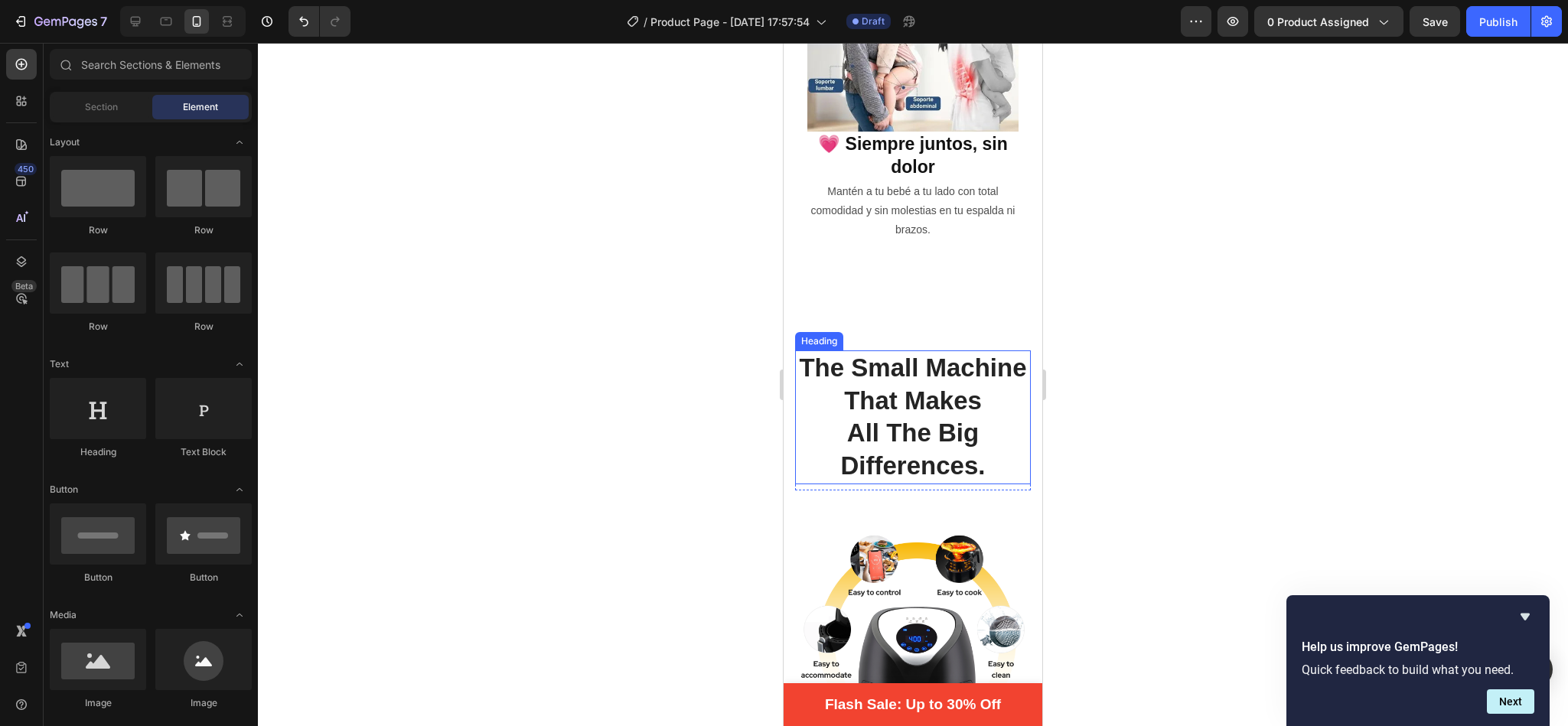
click at [921, 379] on p "The Small Machine That Makes" at bounding box center [913, 384] width 233 height 65
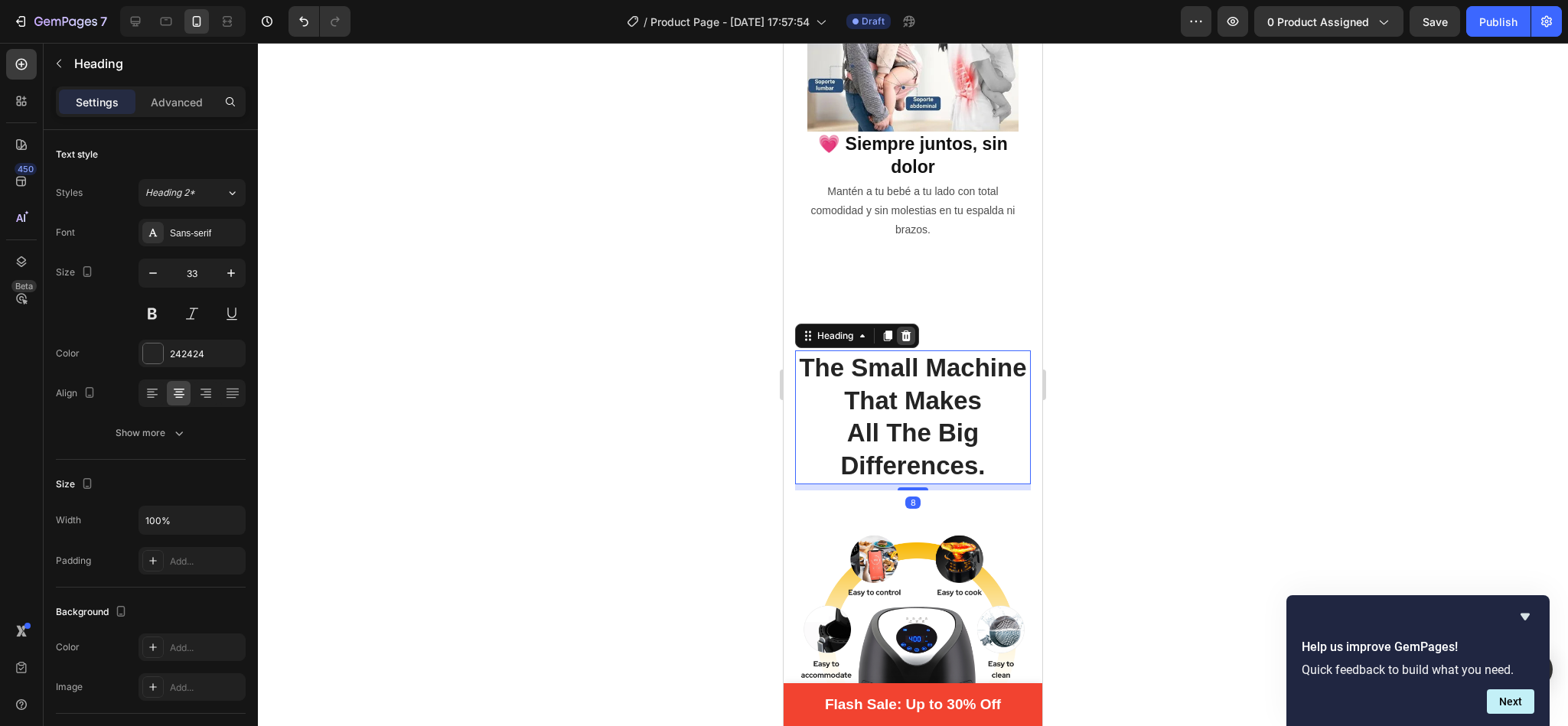
click at [912, 330] on icon at bounding box center [906, 336] width 13 height 13
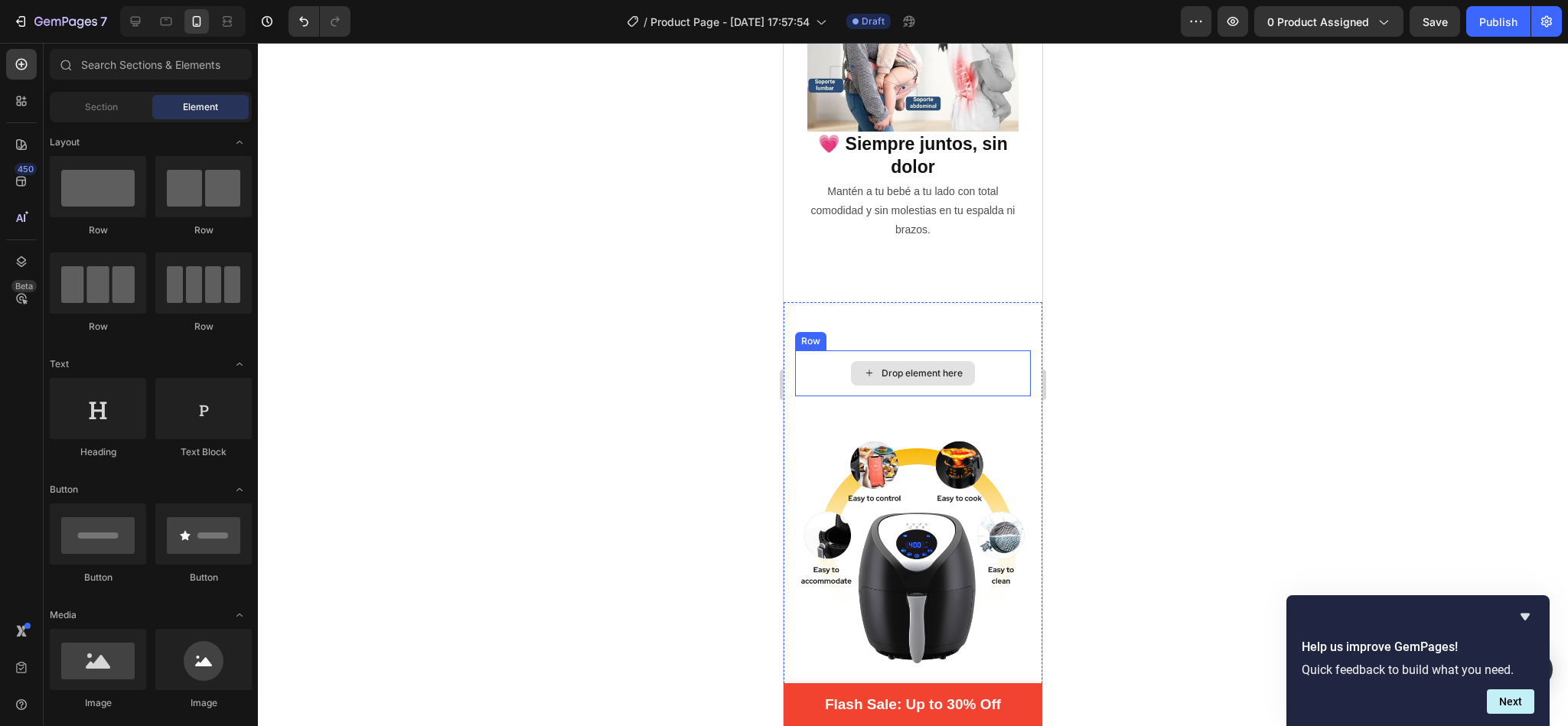
click at [989, 350] on div "Drop element here" at bounding box center [913, 373] width 236 height 46
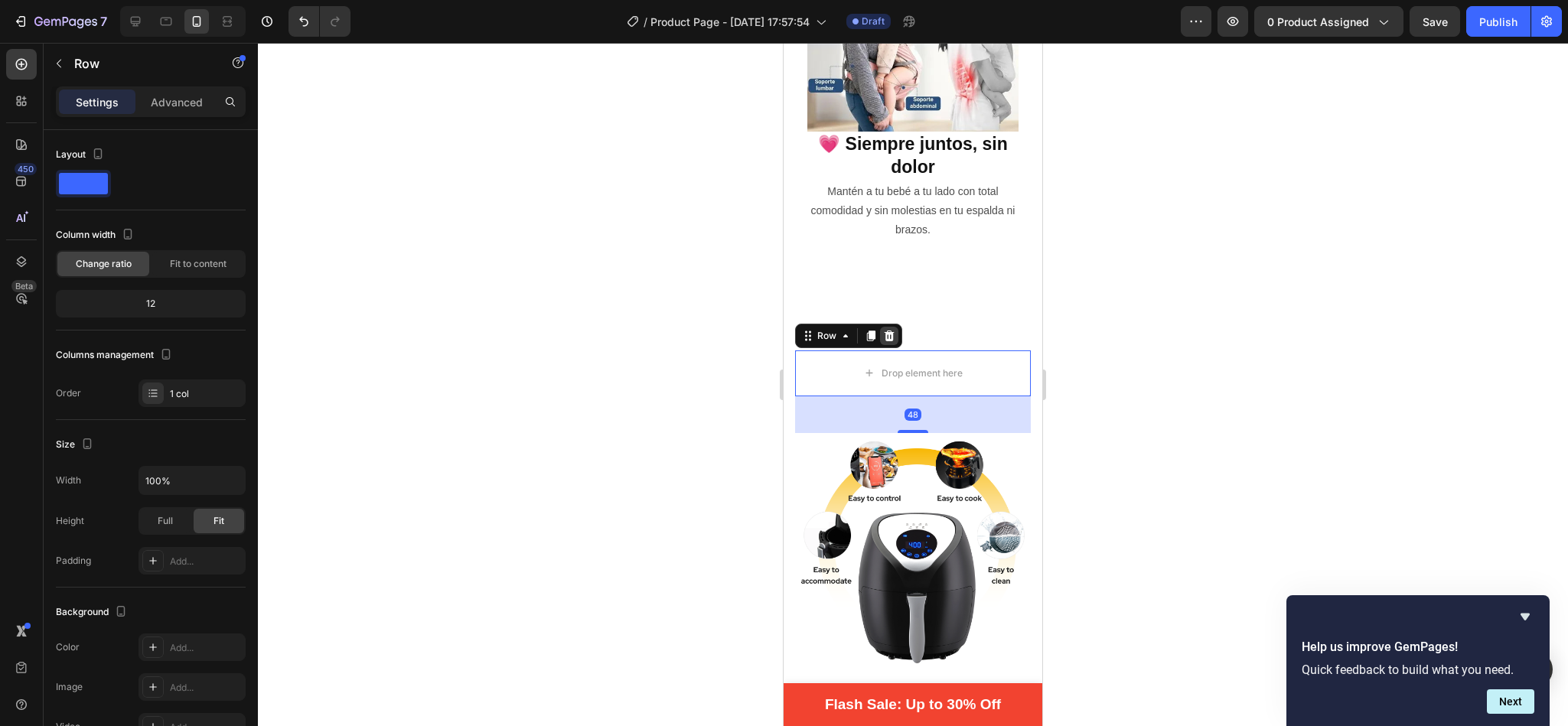
click at [894, 330] on icon at bounding box center [889, 336] width 13 height 13
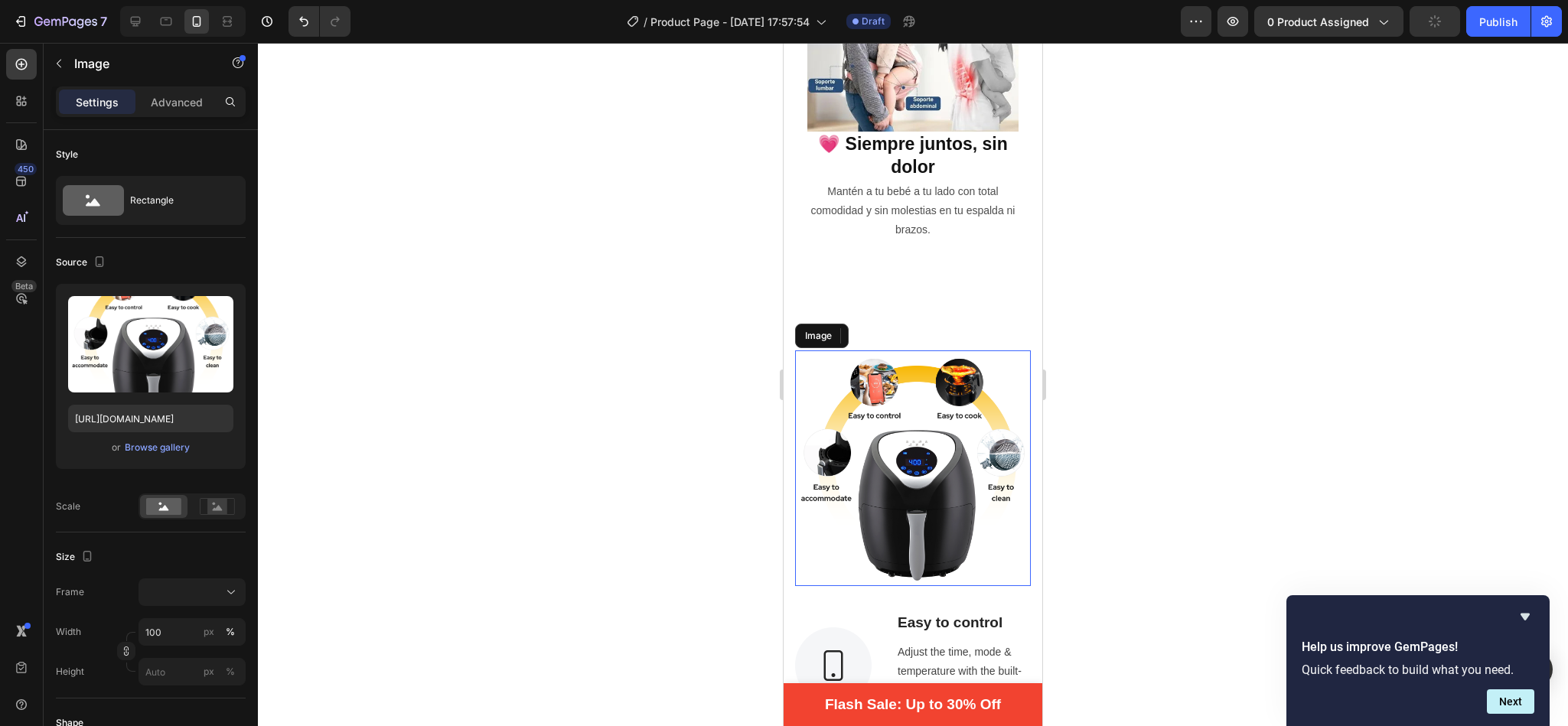
click at [893, 386] on img at bounding box center [913, 467] width 236 height 236
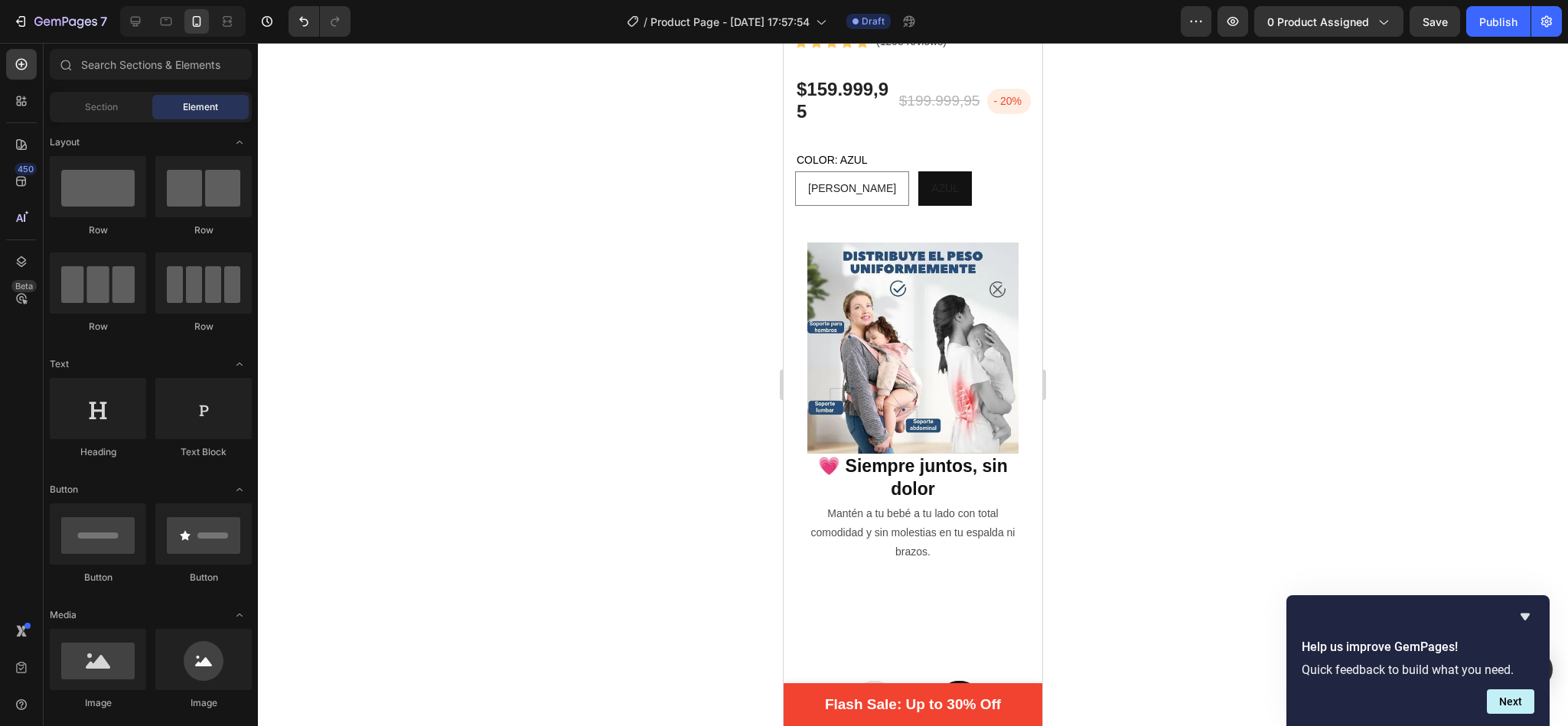
scroll to position [342, 0]
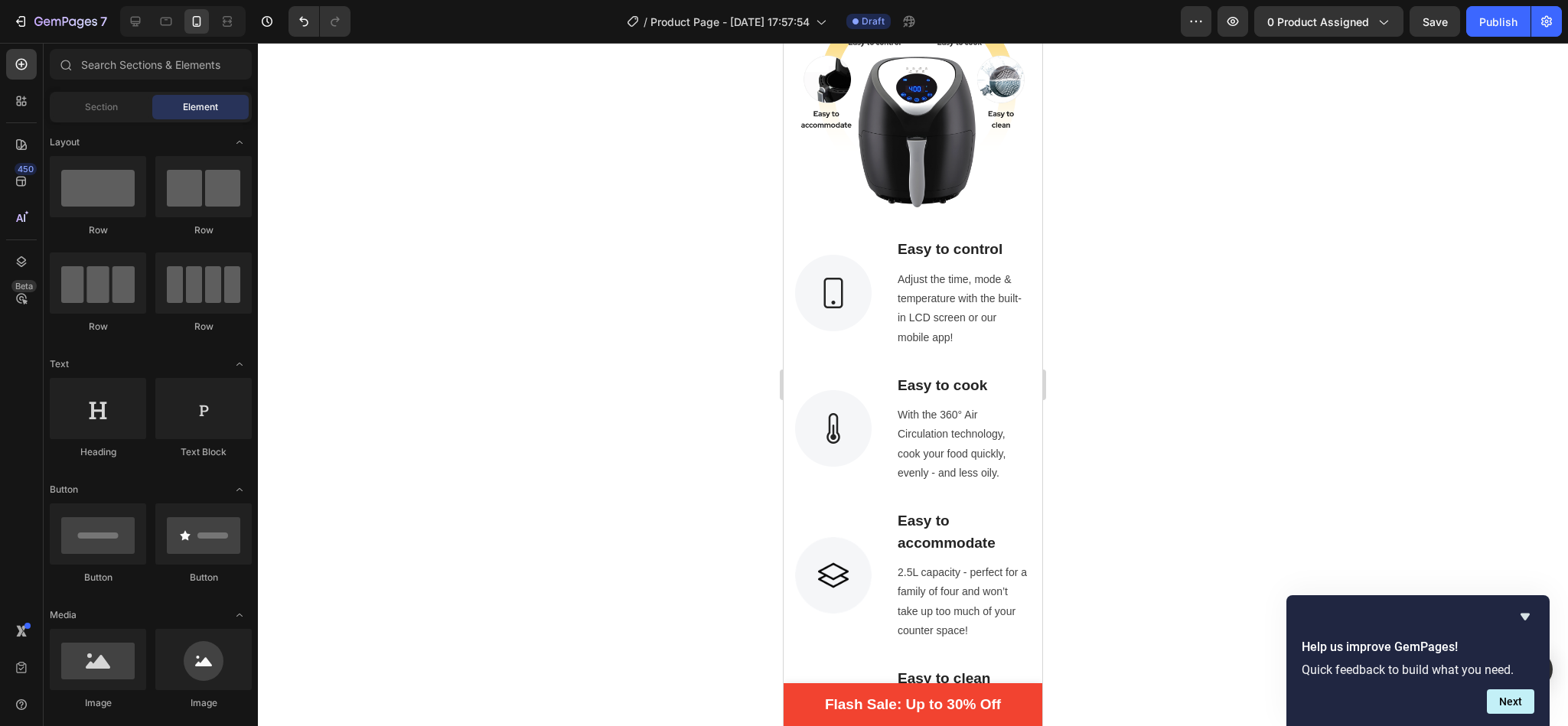
drag, startPoint x: 1038, startPoint y: 159, endPoint x: 1831, endPoint y: 209, distance: 794.6
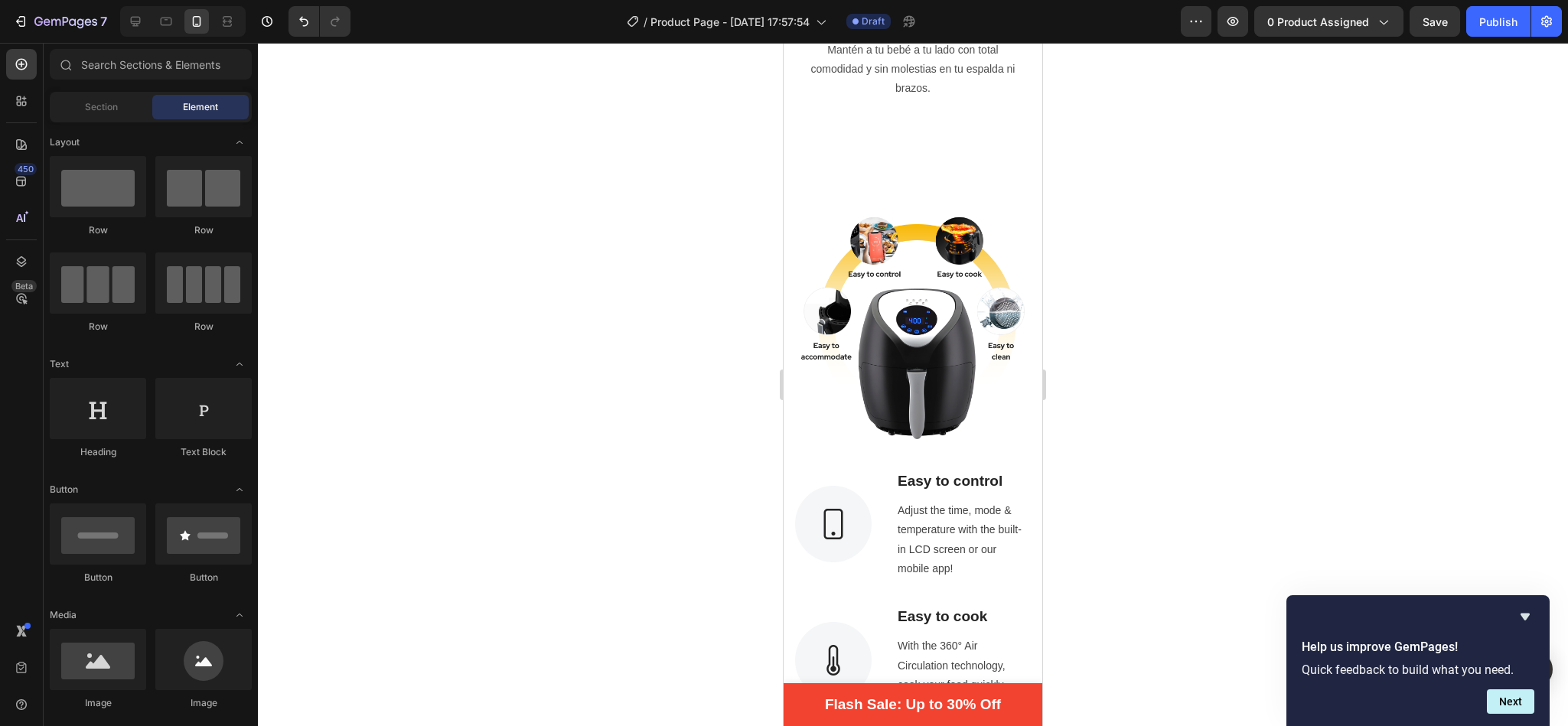
scroll to position [735, 0]
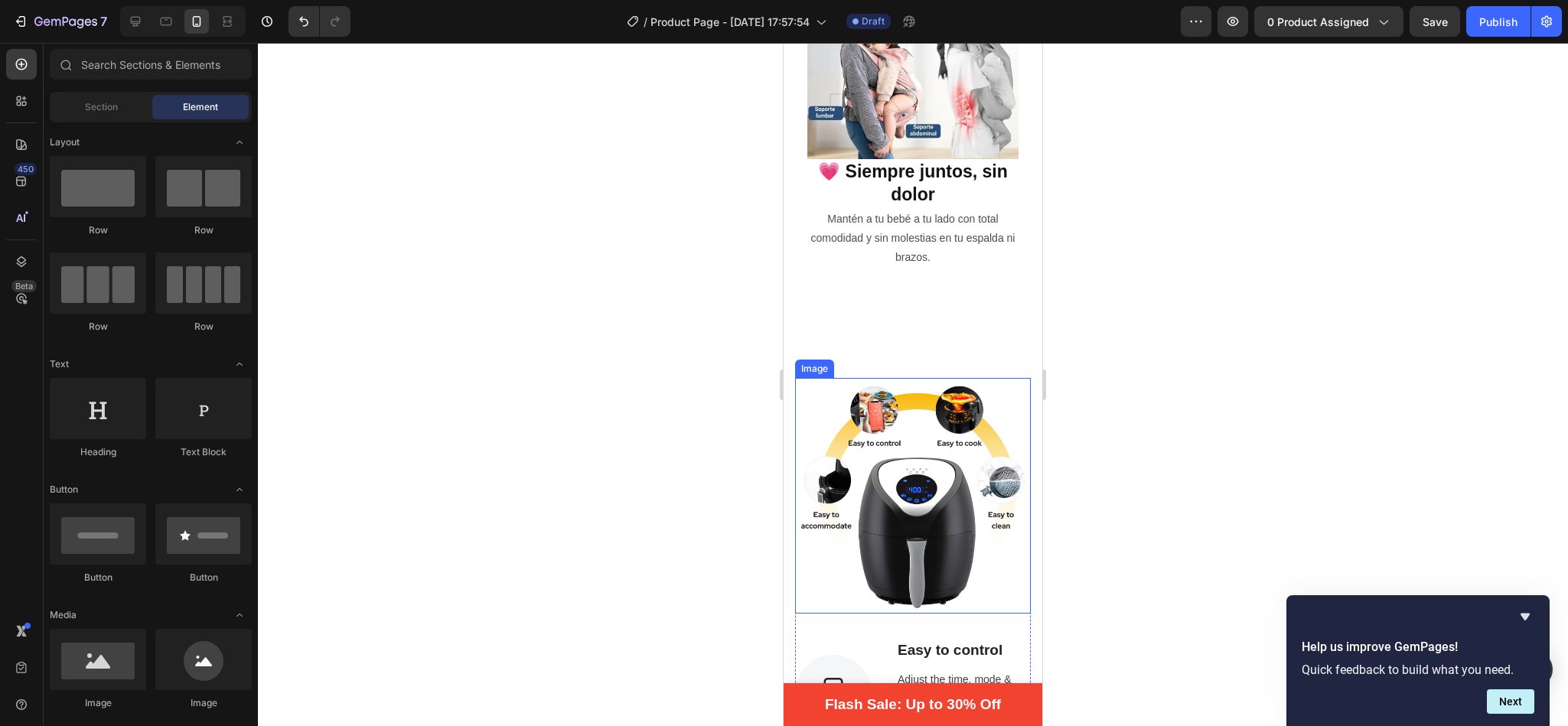
click at [933, 423] on img at bounding box center [913, 495] width 236 height 236
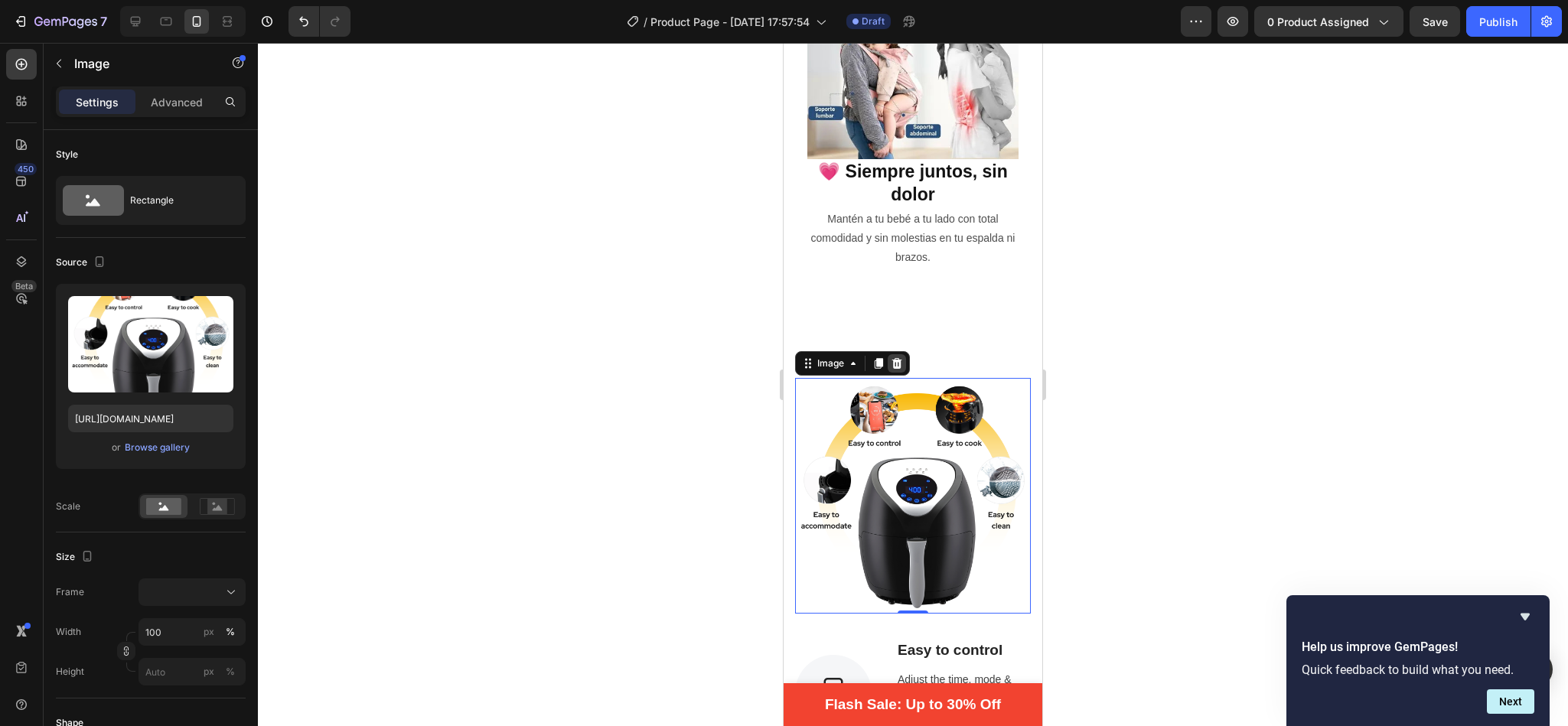
drag, startPoint x: 900, startPoint y: 326, endPoint x: 1892, endPoint y: 353, distance: 992.4
click at [900, 358] on icon at bounding box center [897, 363] width 10 height 11
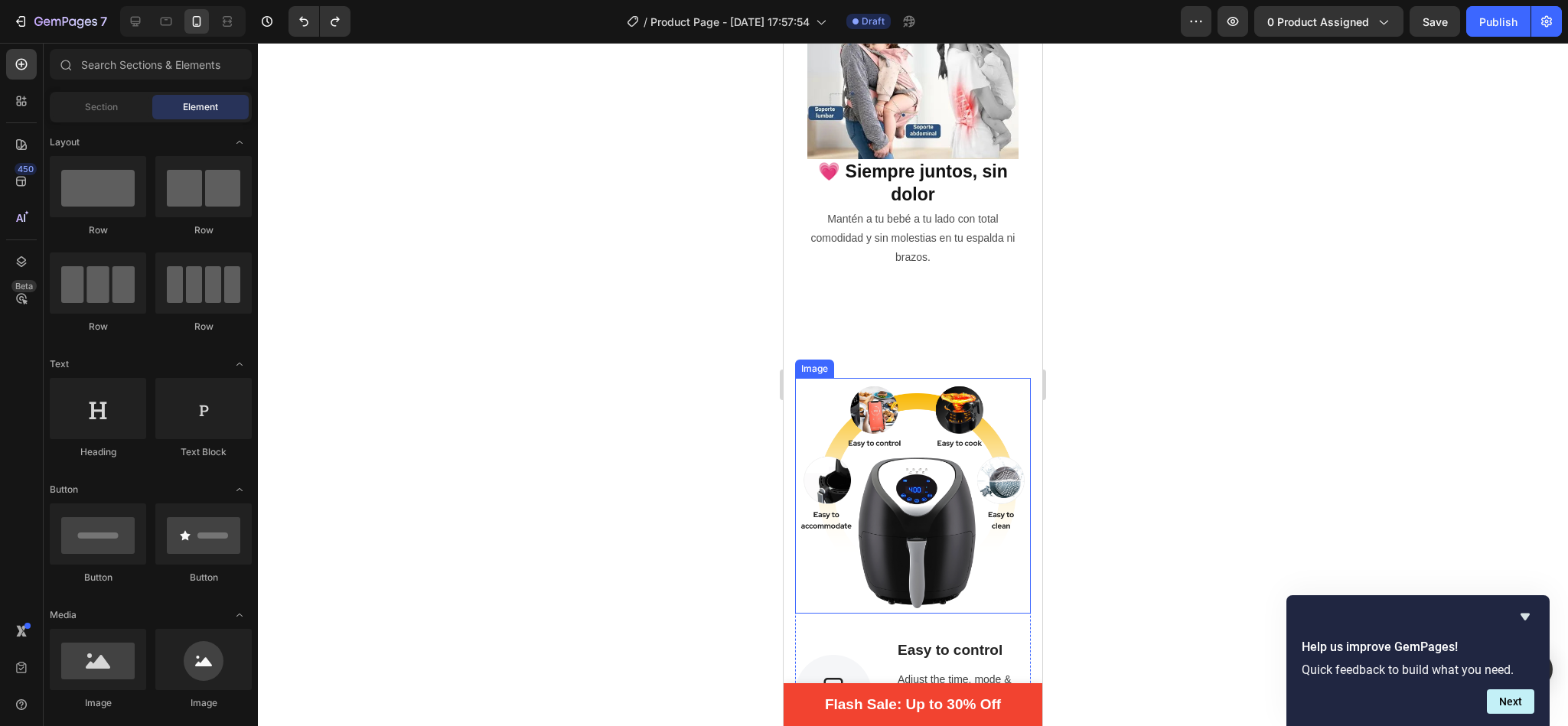
click at [883, 443] on img at bounding box center [913, 495] width 236 height 236
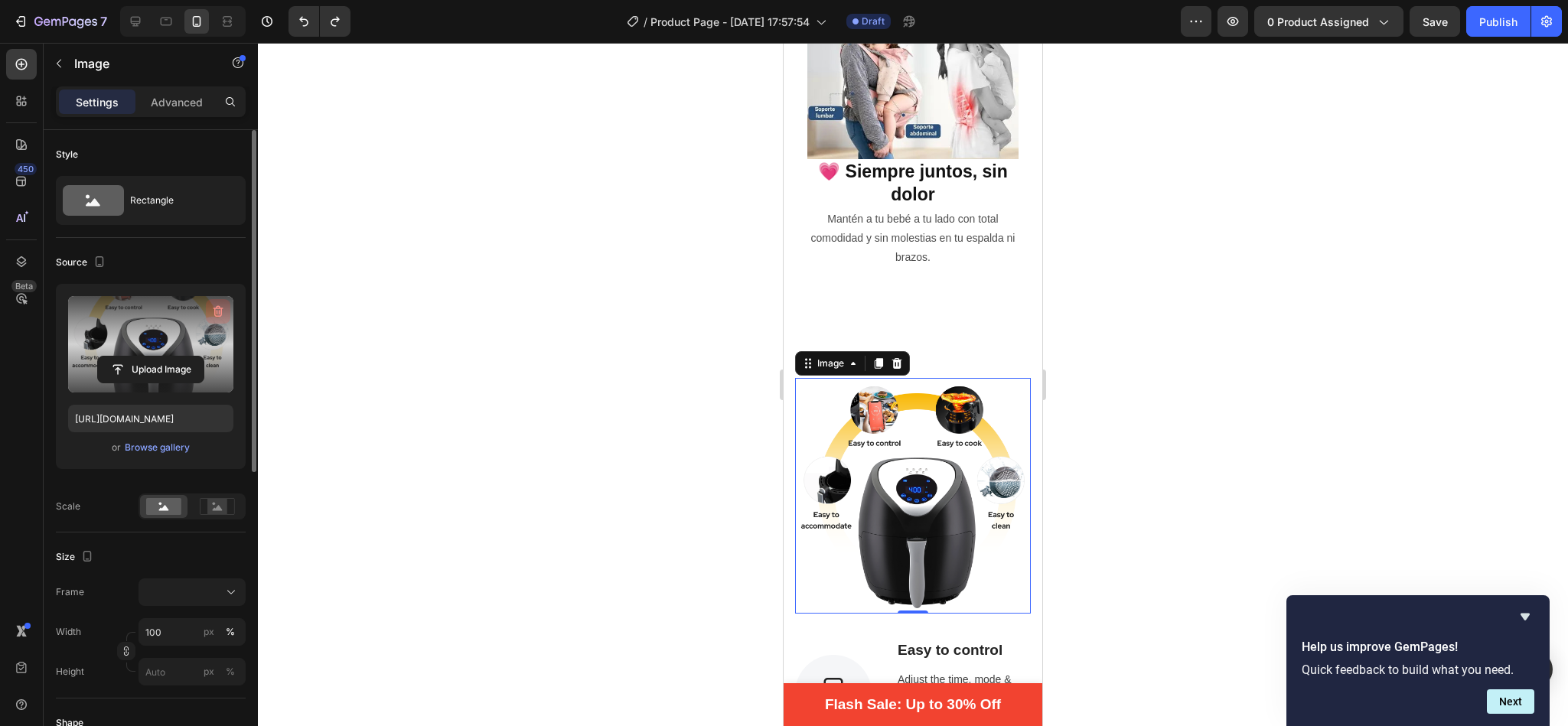
click at [216, 308] on icon "button" at bounding box center [218, 311] width 15 height 15
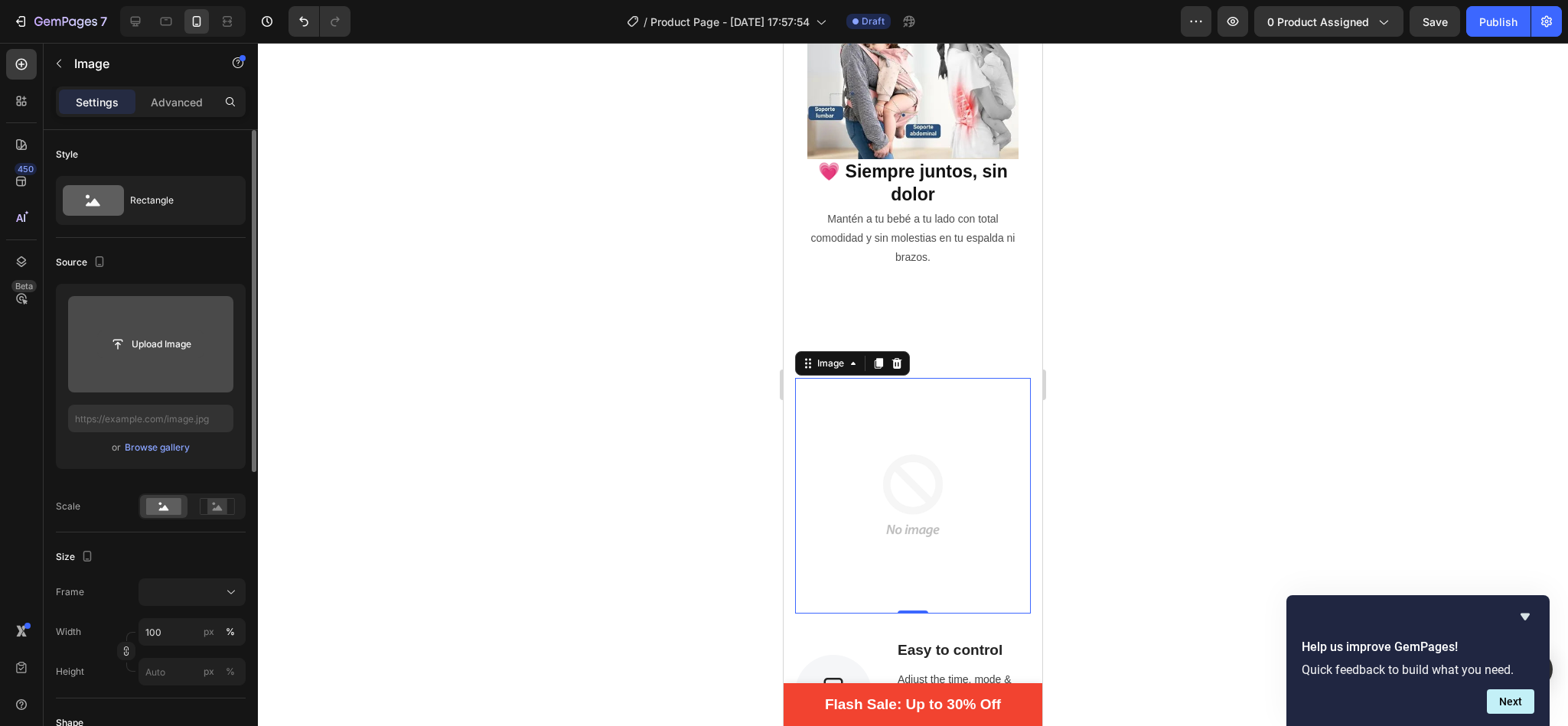
click at [161, 349] on input "file" at bounding box center [151, 344] width 106 height 26
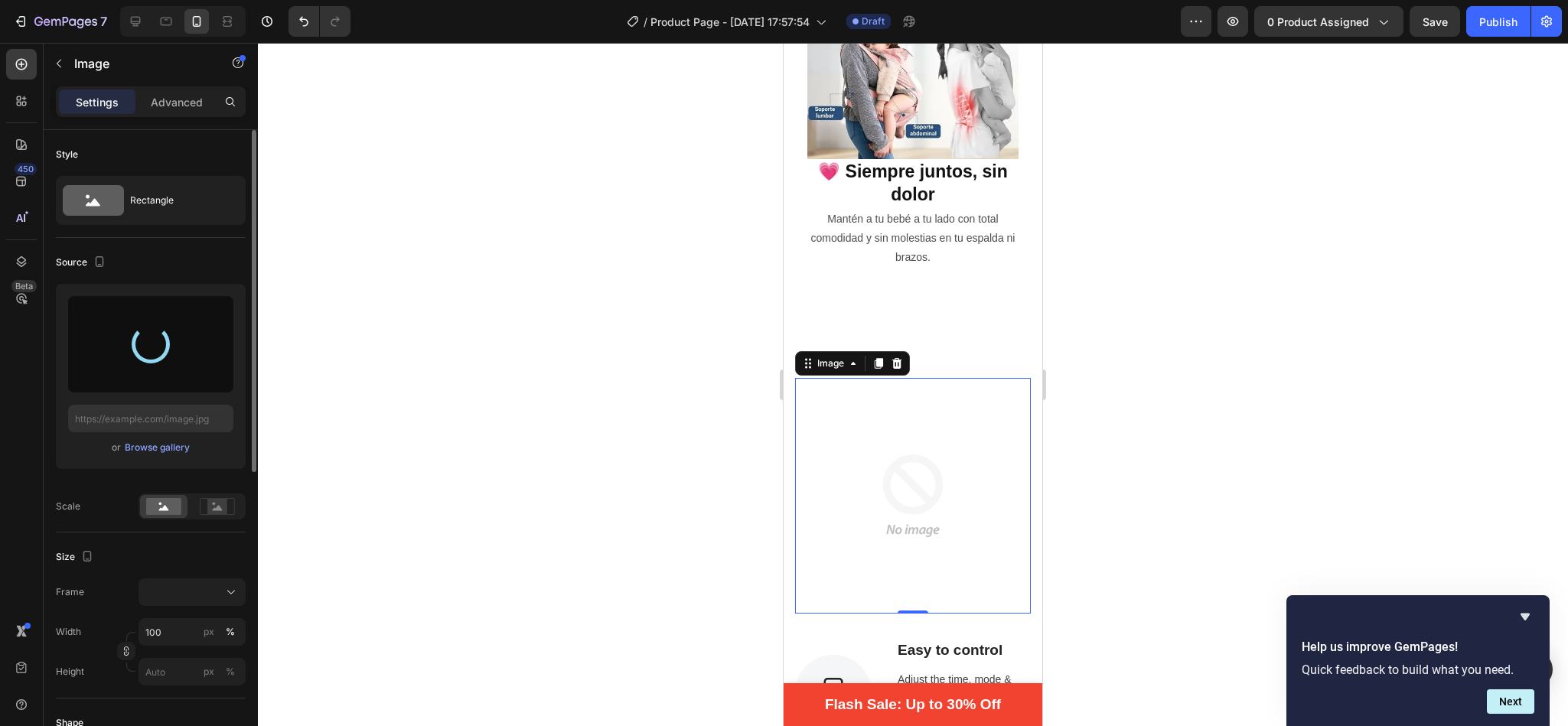
type input "[URL][DOMAIN_NAME]"
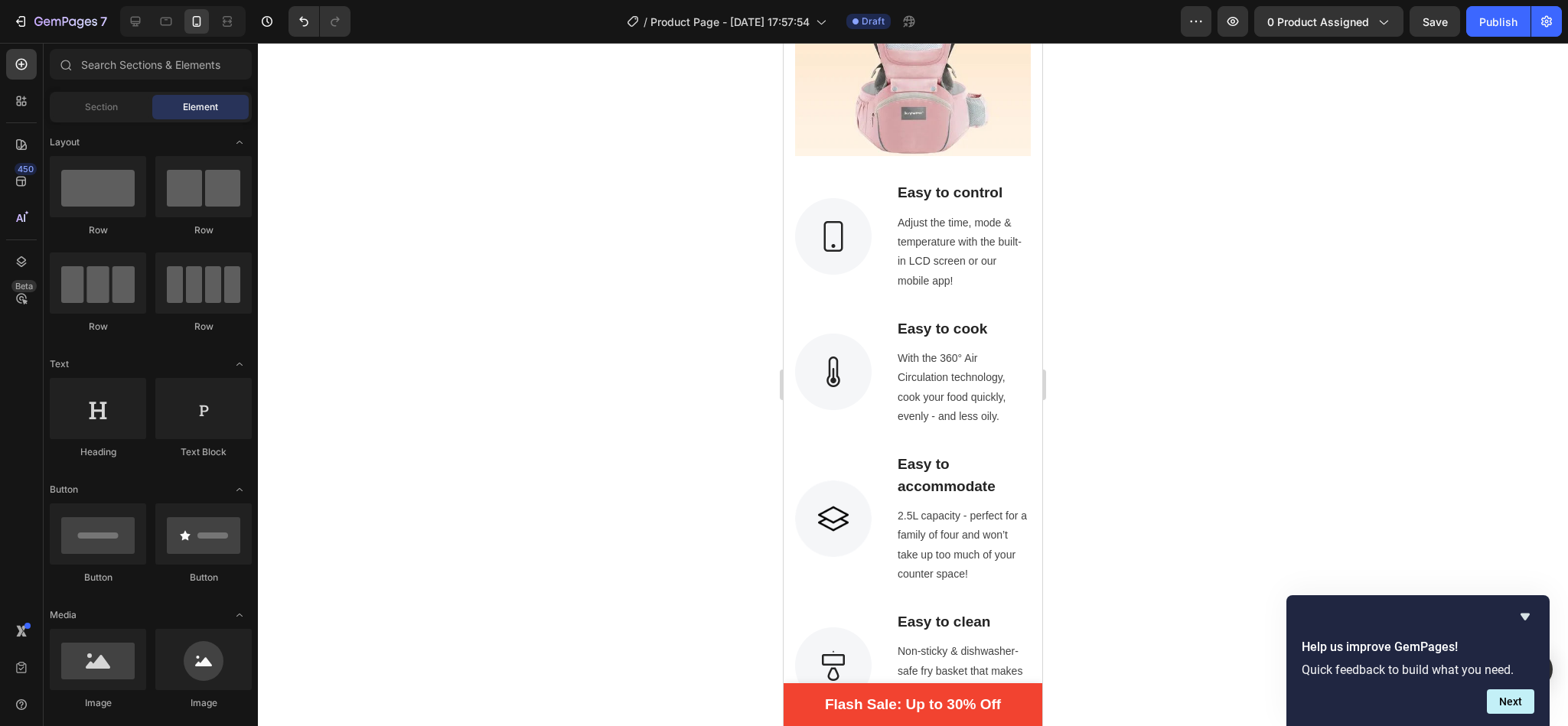
scroll to position [1199, 0]
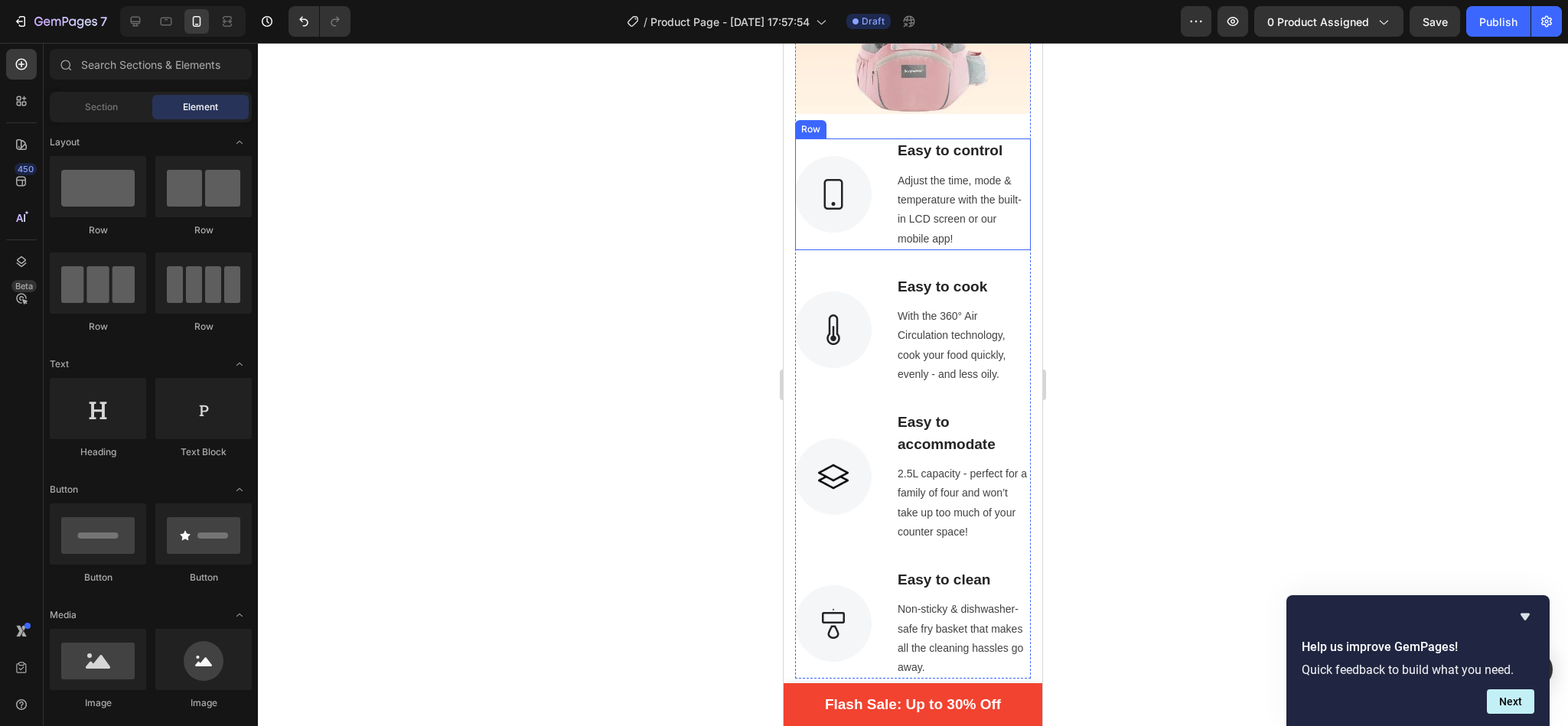
click at [875, 207] on div "Image Easy to control Text block Adjust the time, mode & temperature with the b…" at bounding box center [913, 194] width 236 height 111
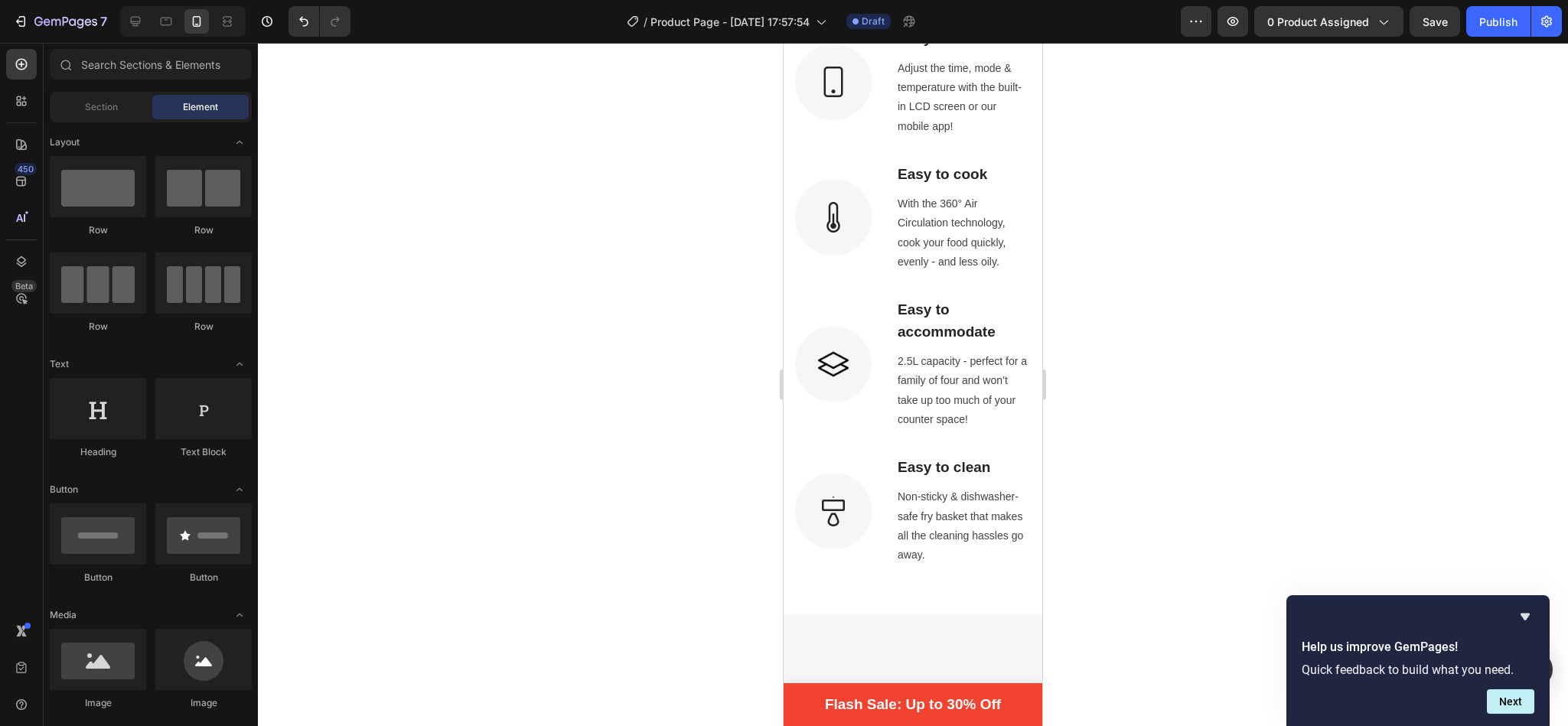
scroll to position [1044, 0]
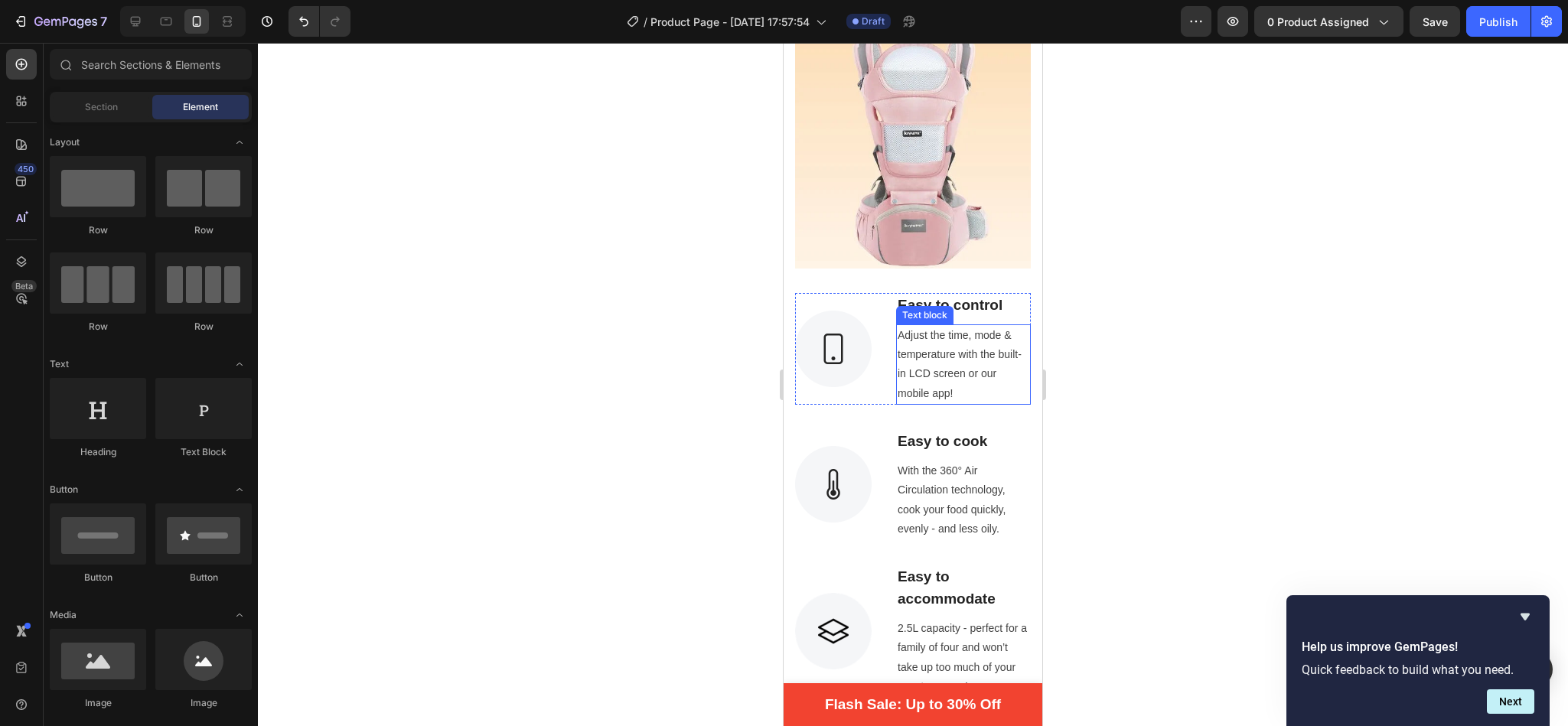
click at [935, 335] on p "Adjust the time, mode & temperature with the built-in LCD screen or our mobile …" at bounding box center [963, 364] width 132 height 77
click at [842, 328] on img at bounding box center [833, 348] width 76 height 76
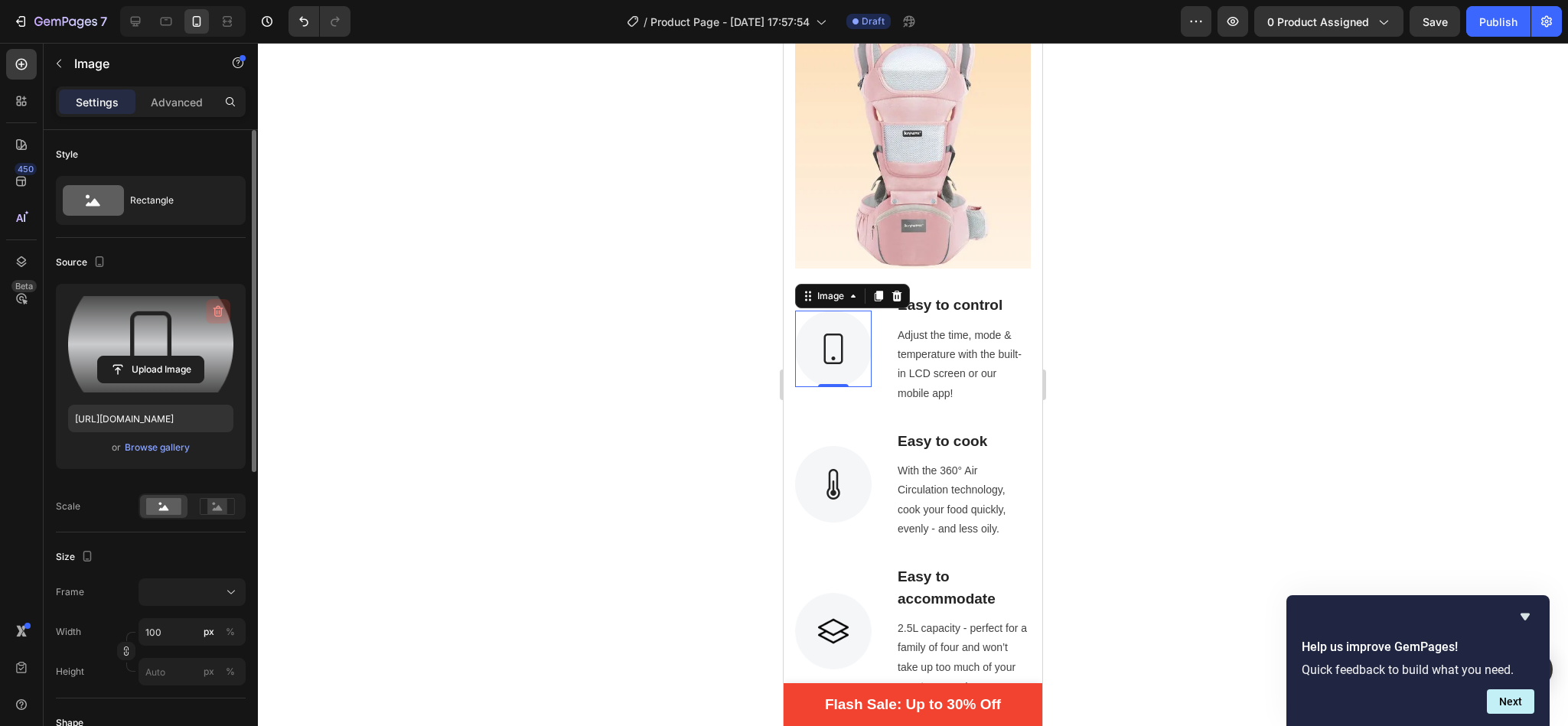
click at [219, 312] on icon "button" at bounding box center [220, 311] width 2 height 4
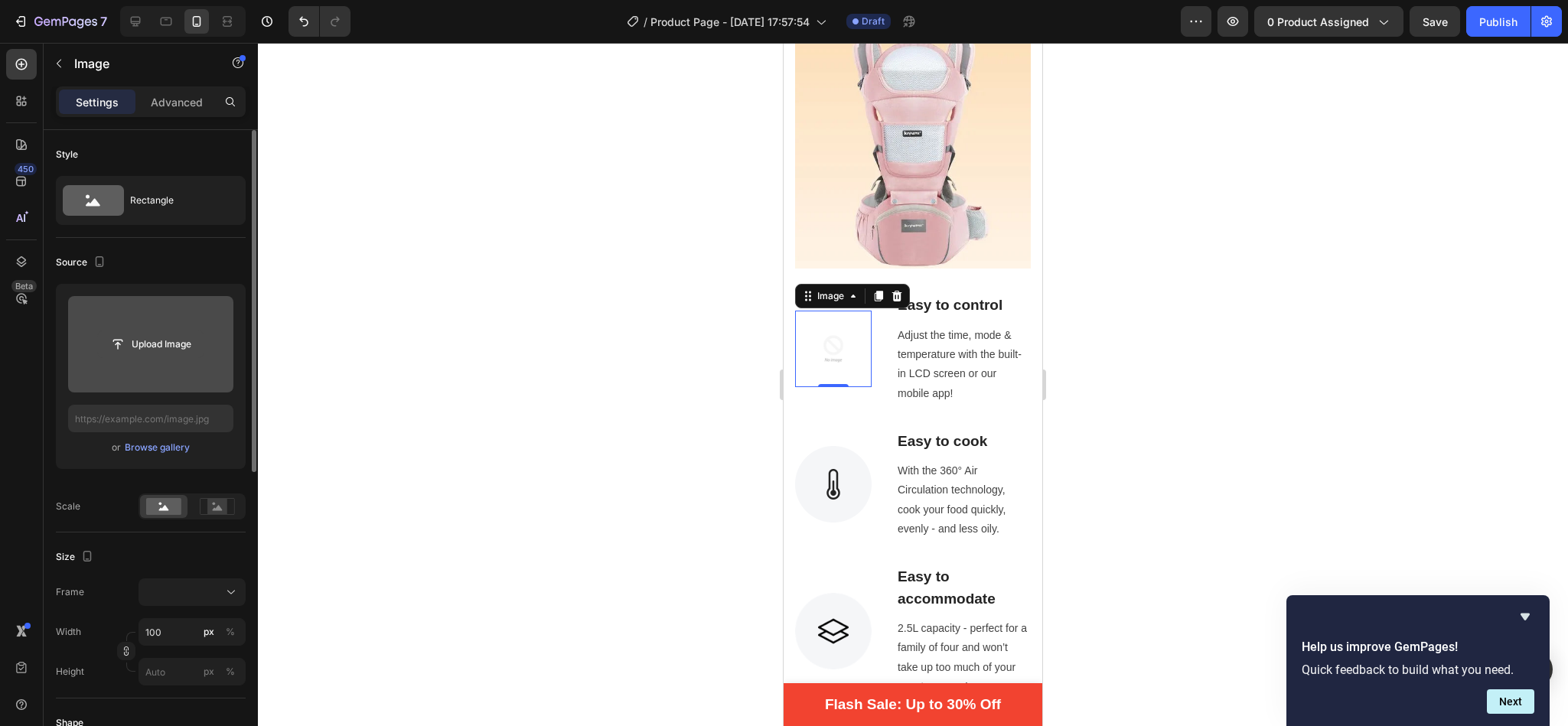
click at [176, 336] on input "file" at bounding box center [151, 344] width 106 height 26
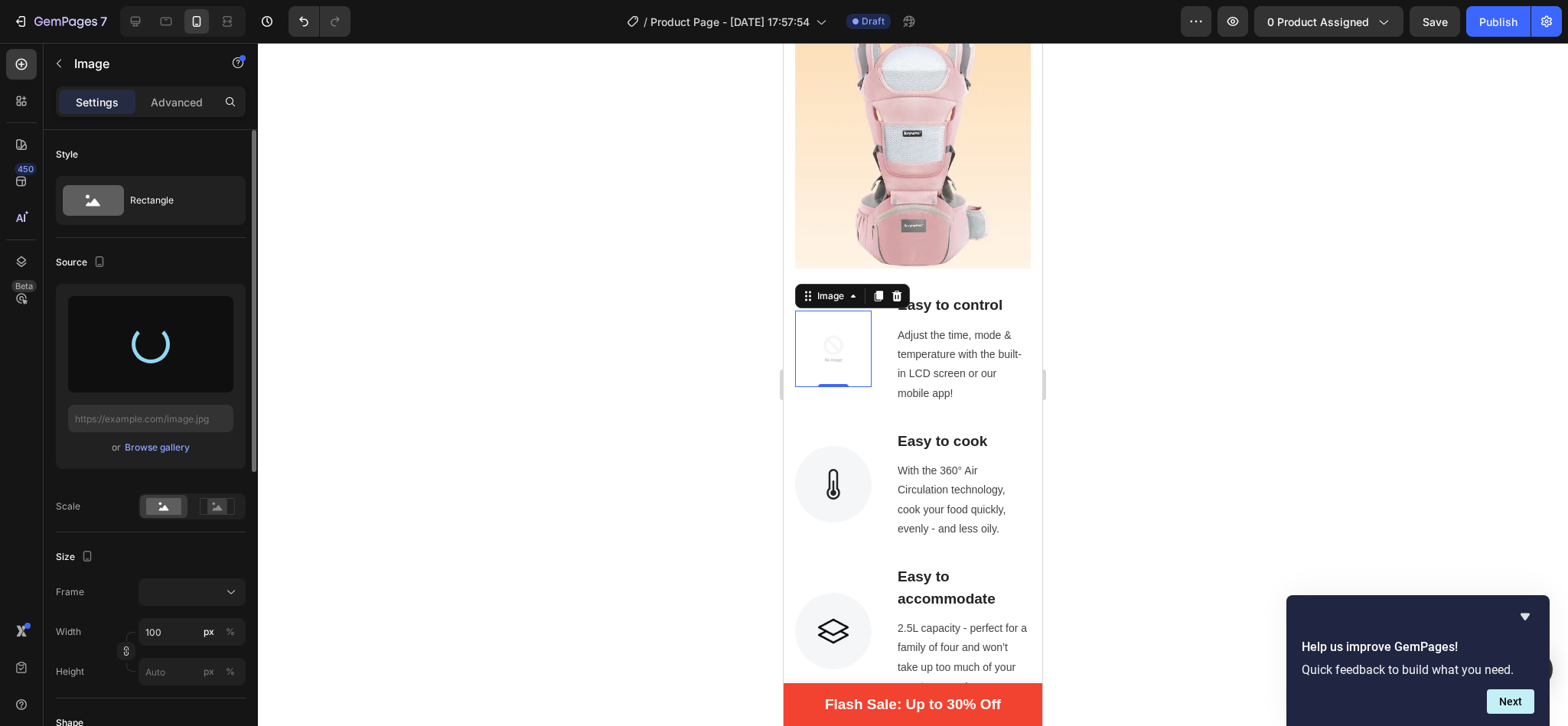
type input "[URL][DOMAIN_NAME]"
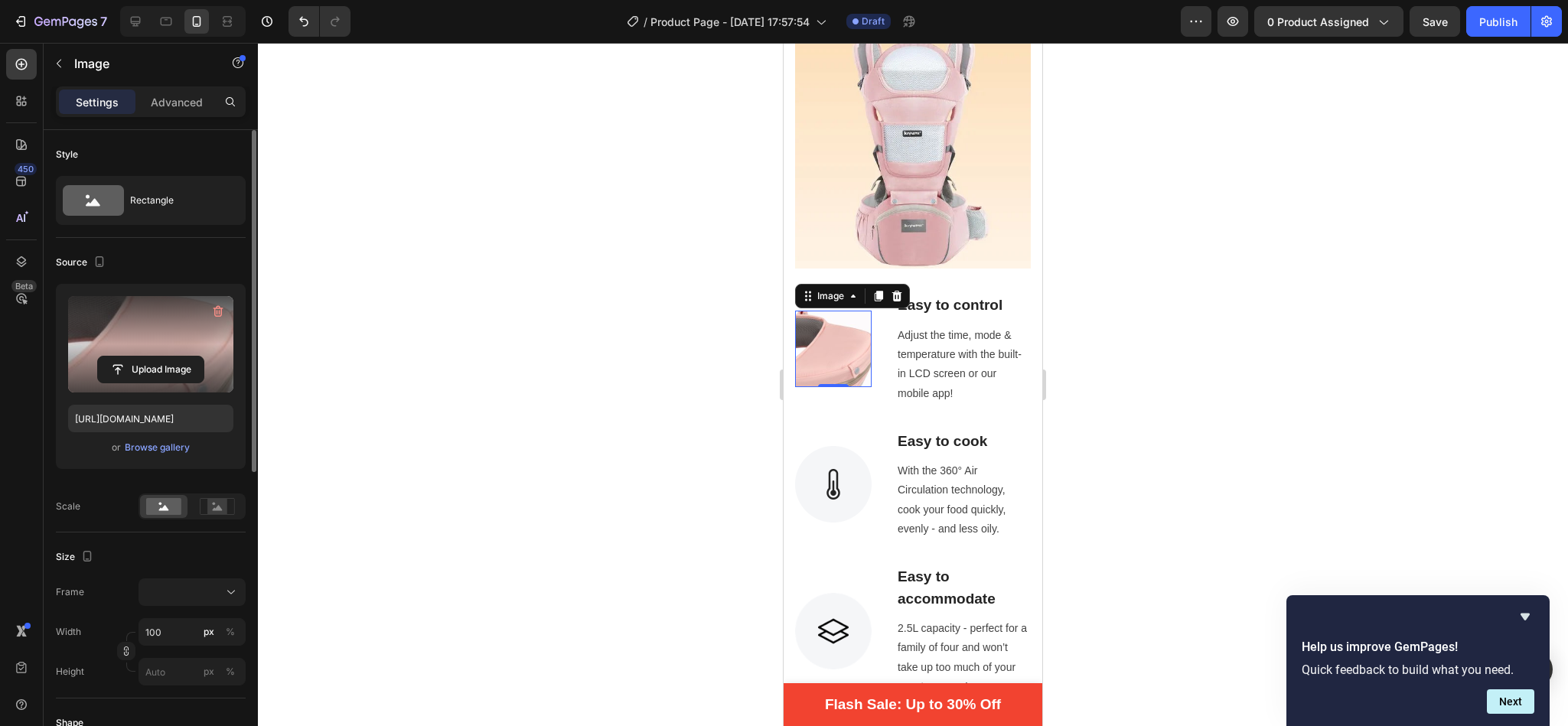
click at [634, 303] on div at bounding box center [913, 384] width 1310 height 683
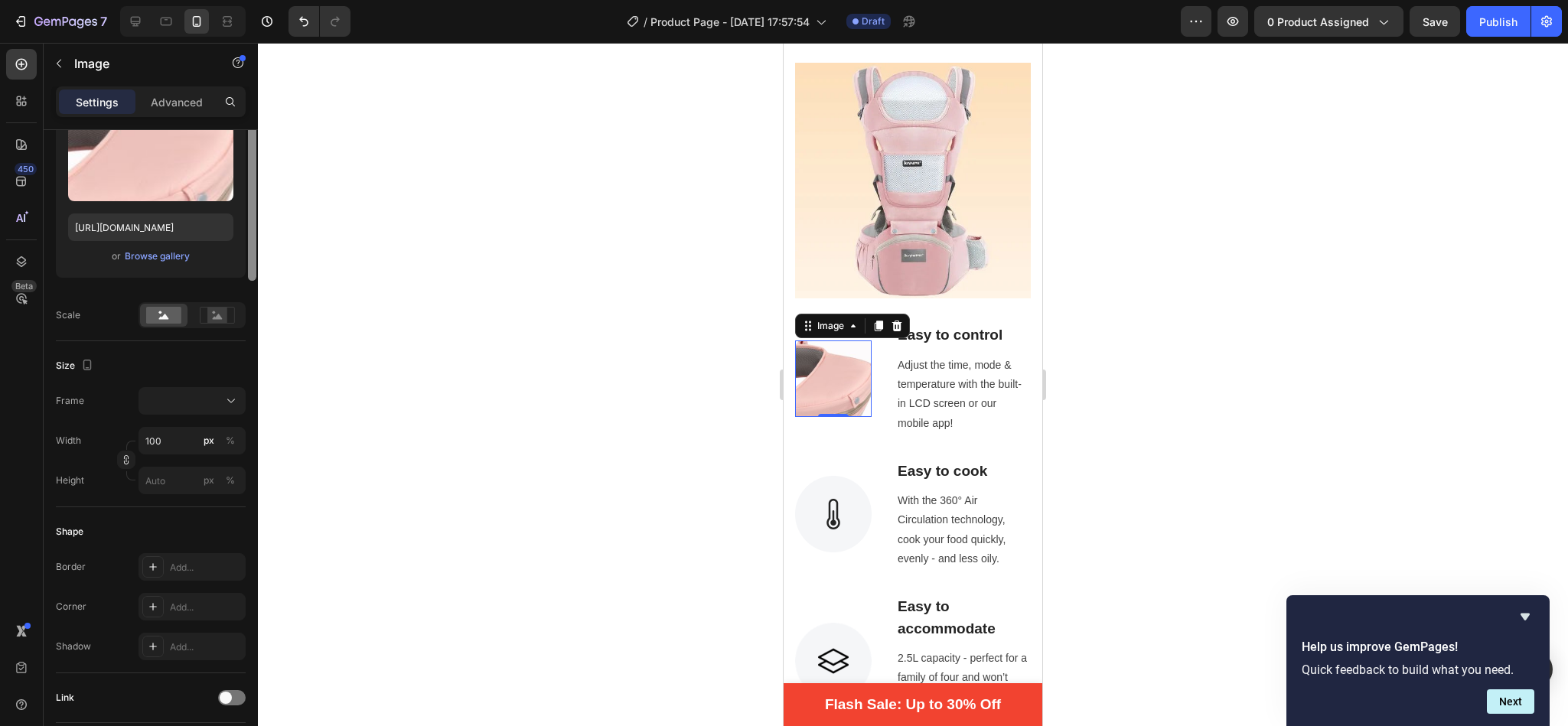
scroll to position [0, 0]
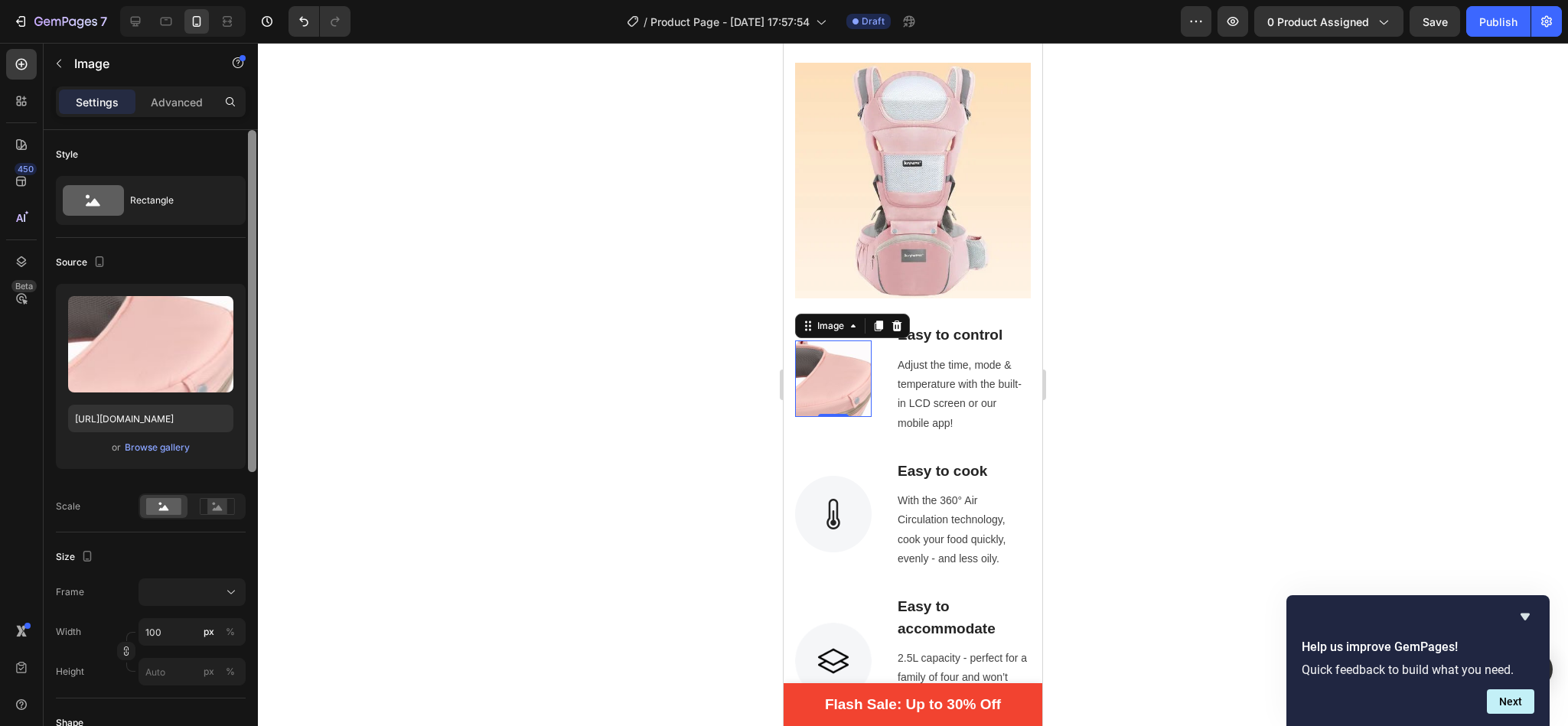
drag, startPoint x: 251, startPoint y: 435, endPoint x: 285, endPoint y: 340, distance: 100.9
click at [285, 0] on div "7 / Product Page - [DATE] 17:57:54 Draft Preview 0 product assigned Save Publis…" at bounding box center [784, 0] width 1568 height 0
click at [185, 205] on div "Rectangle" at bounding box center [176, 201] width 93 height 35
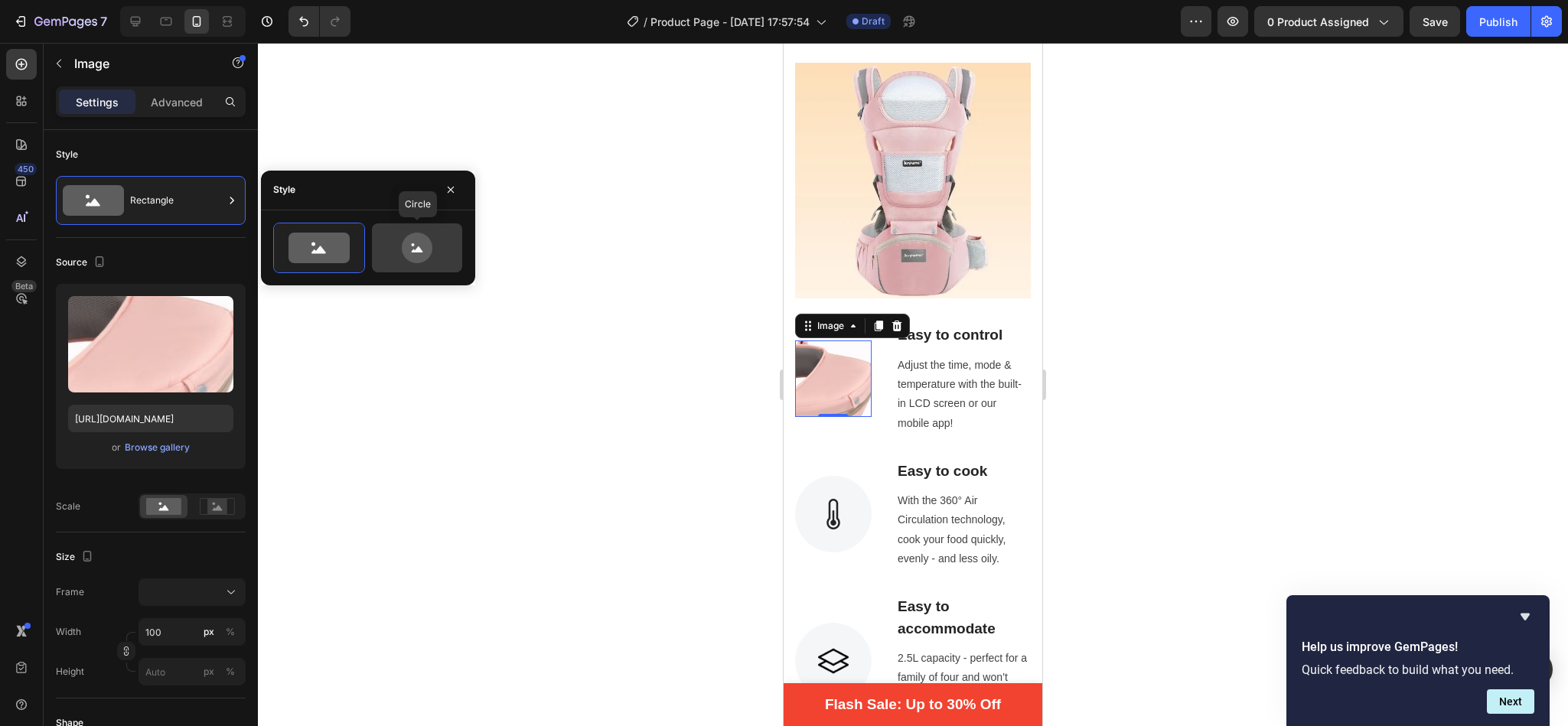
click at [411, 248] on icon at bounding box center [417, 248] width 30 height 30
type input "80"
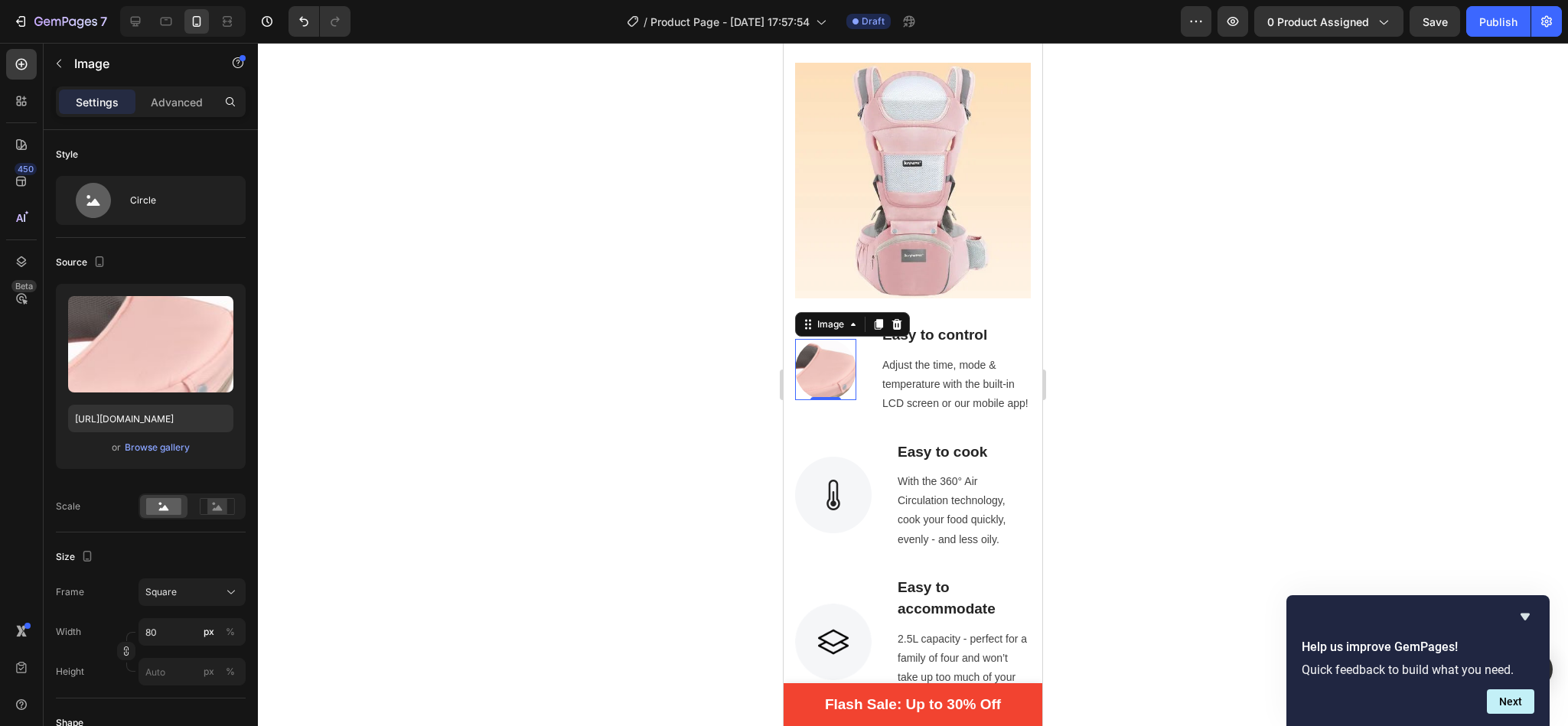
click at [679, 388] on div at bounding box center [913, 384] width 1310 height 683
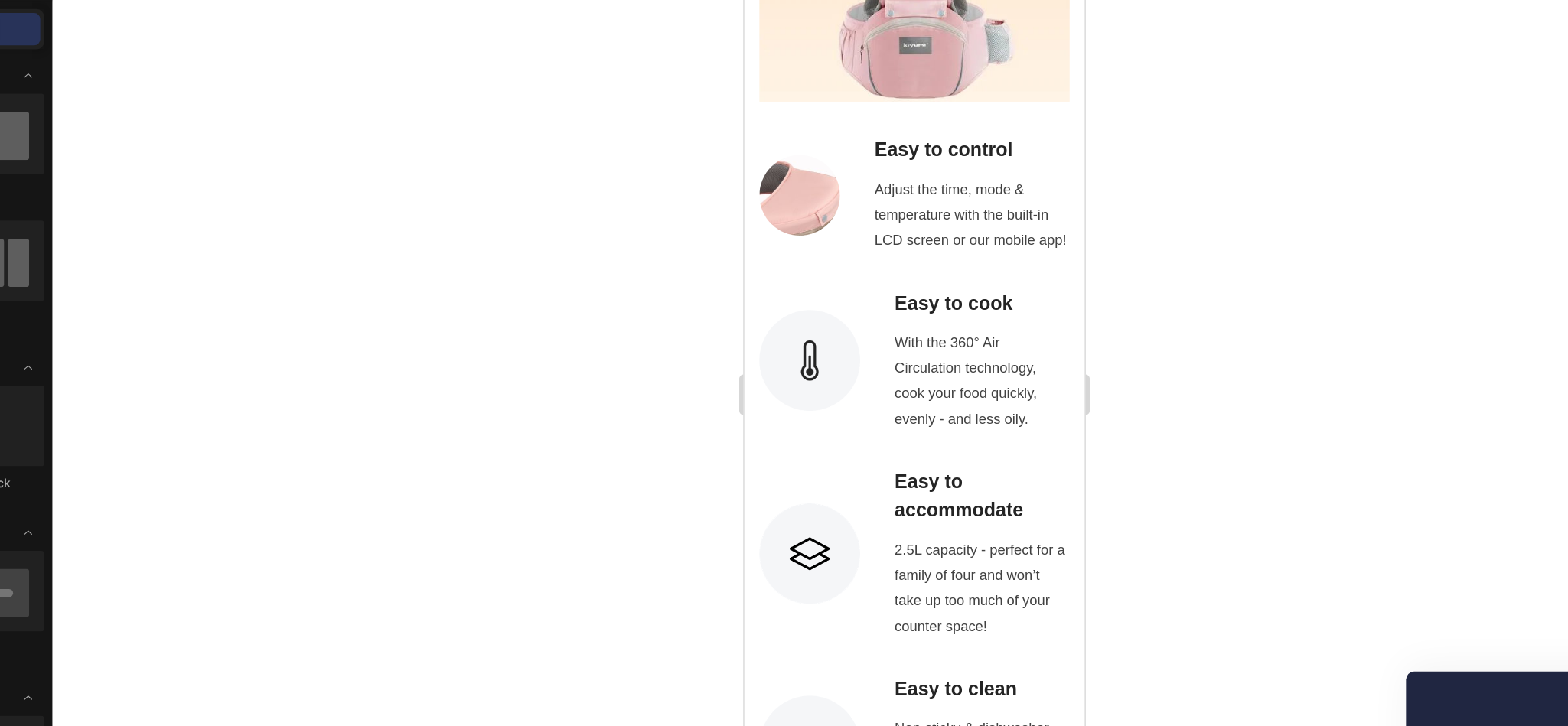
scroll to position [1032, 0]
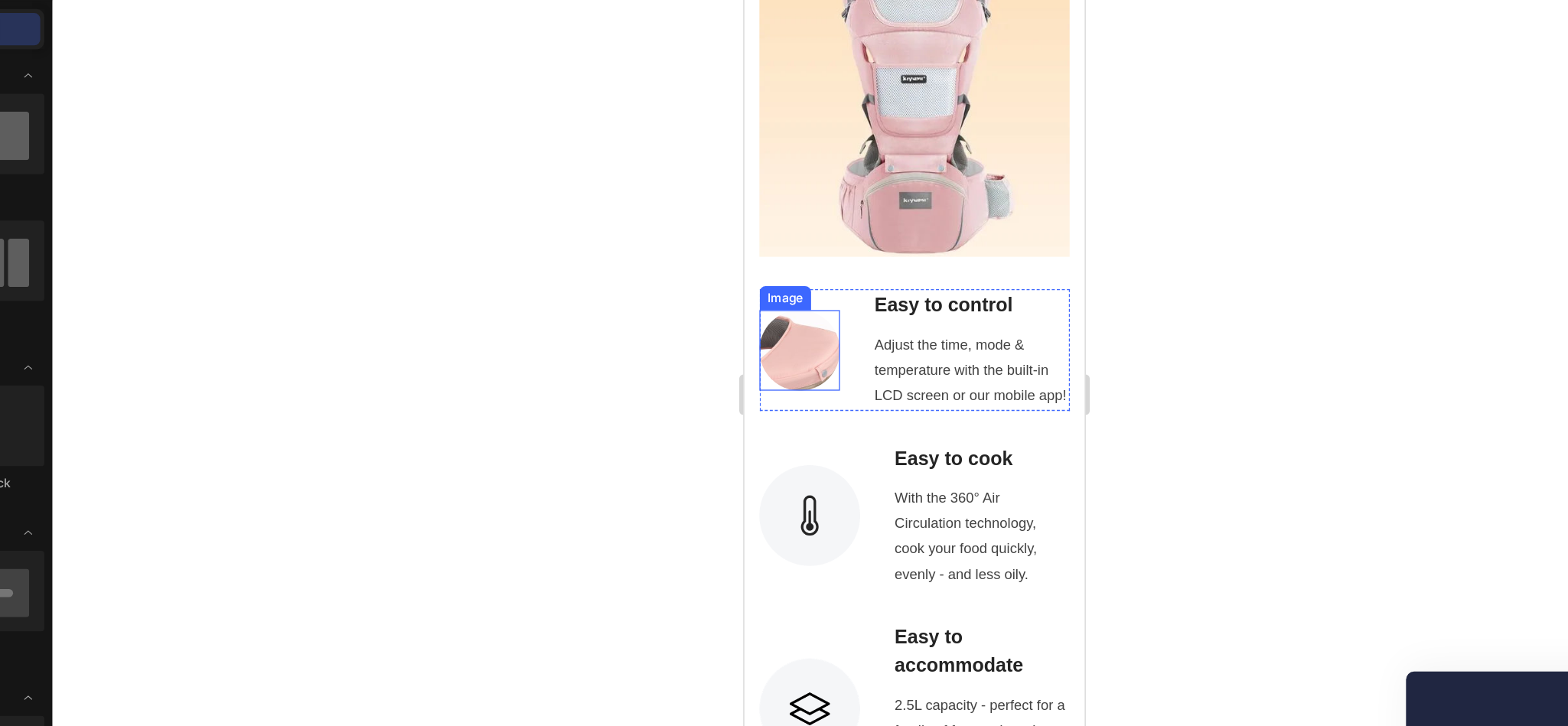
click at [801, 250] on img at bounding box center [785, 253] width 61 height 61
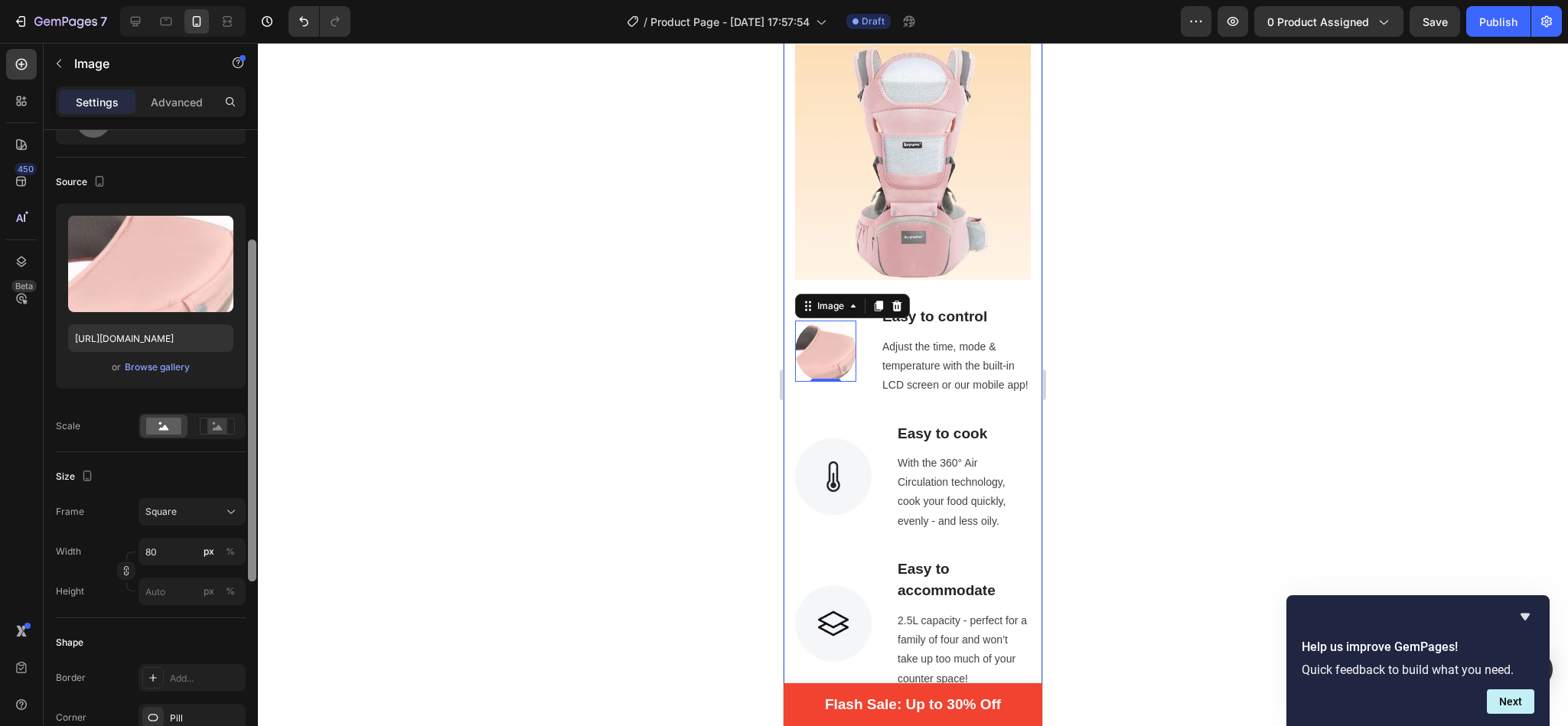
drag, startPoint x: 249, startPoint y: 219, endPoint x: 249, endPoint y: 292, distance: 73.0
click at [249, 292] on div at bounding box center [252, 410] width 8 height 342
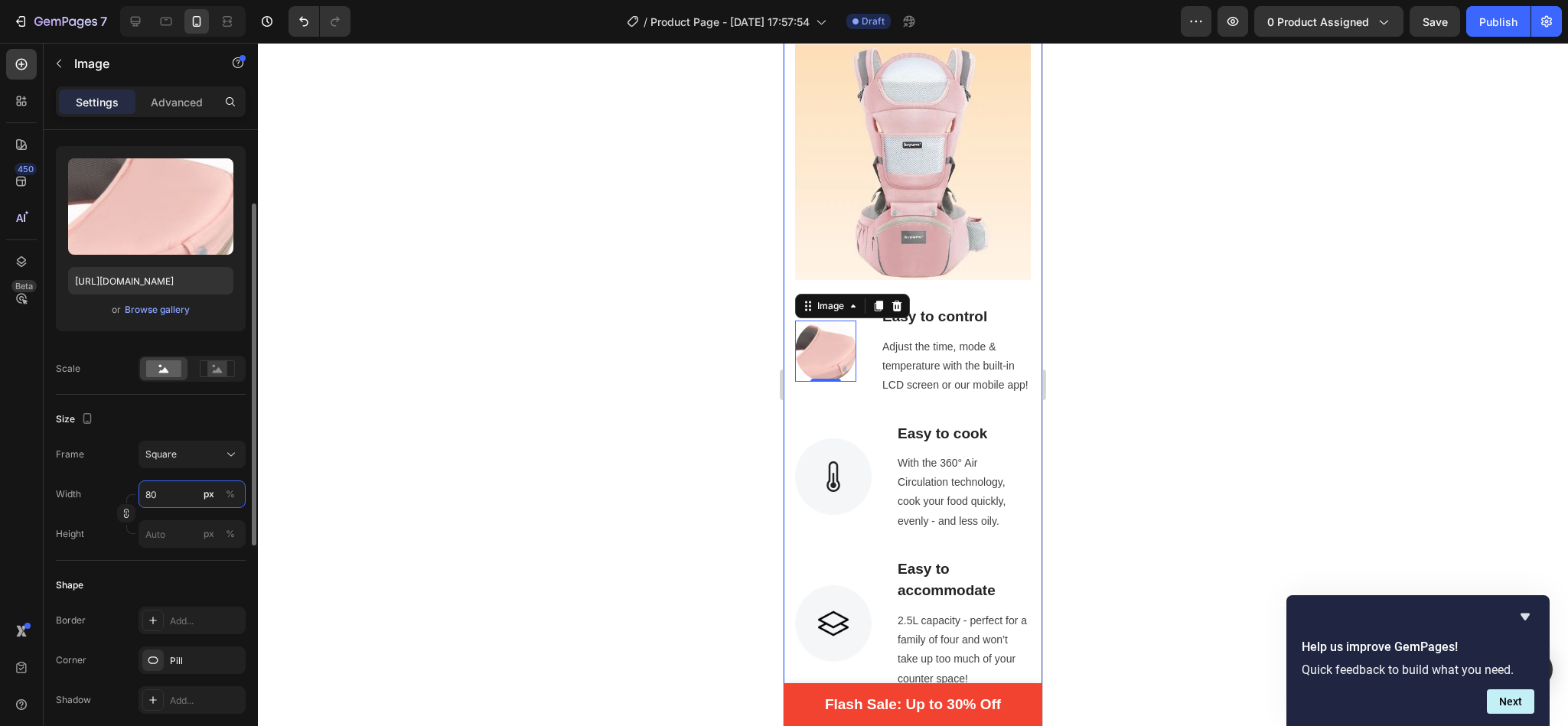
click at [168, 496] on input "80" at bounding box center [192, 494] width 108 height 28
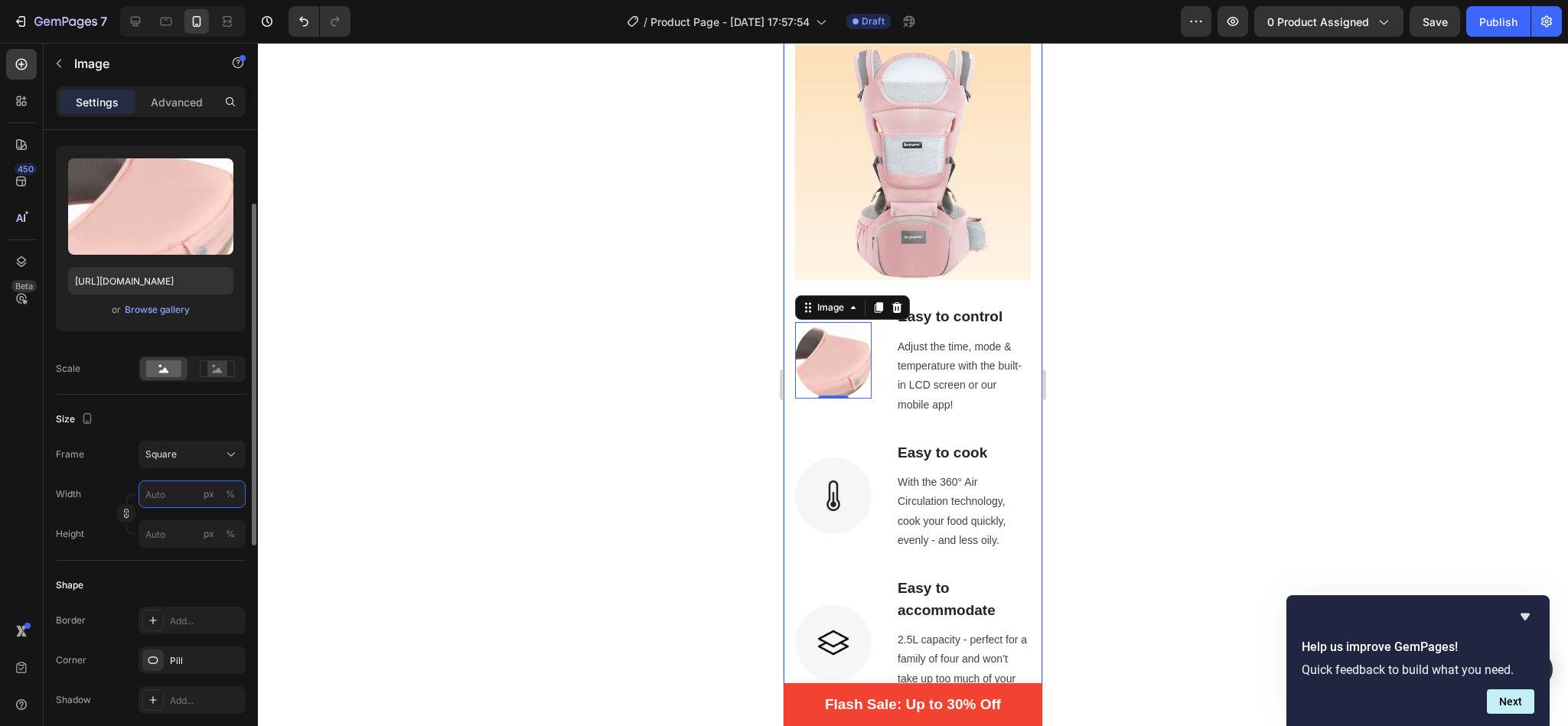
type input "1"
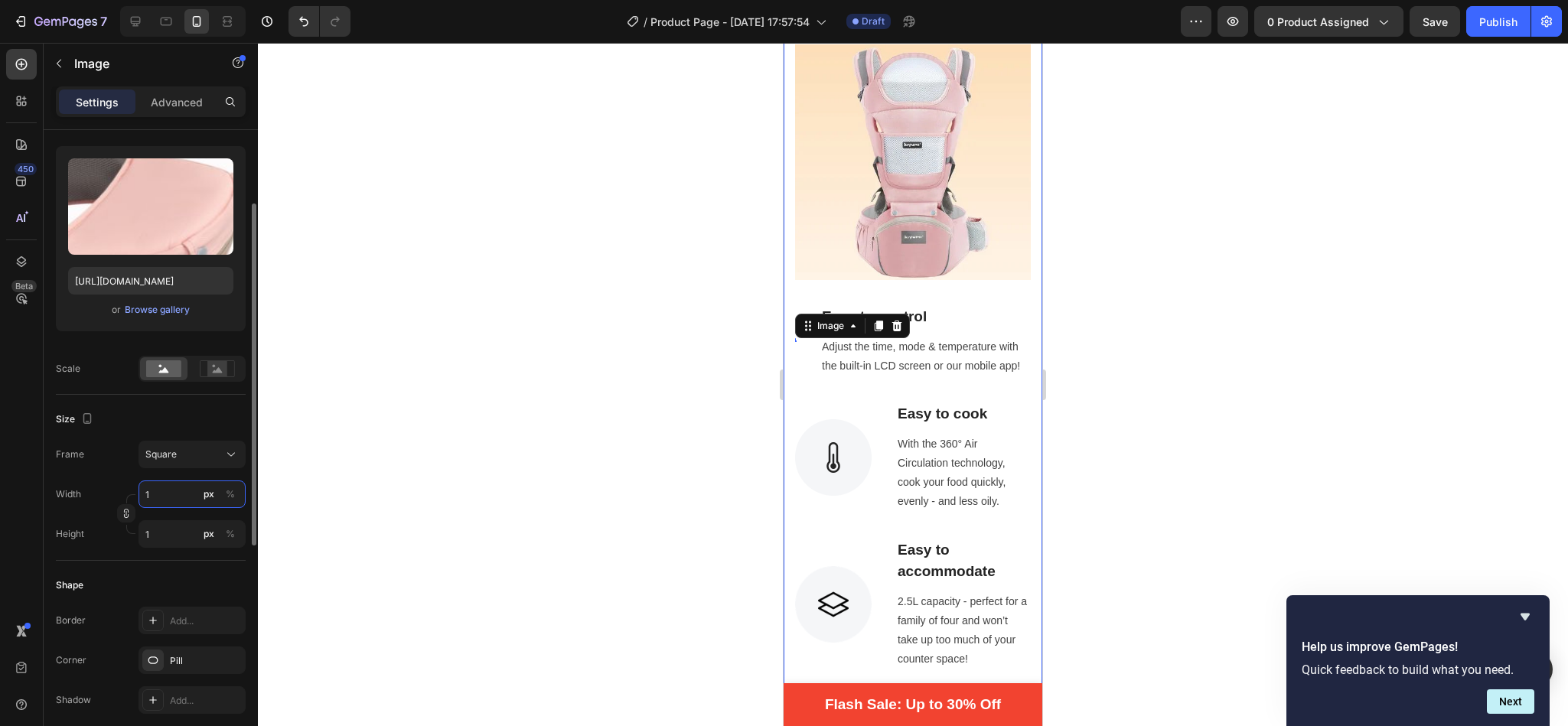
type input "10"
type input "100"
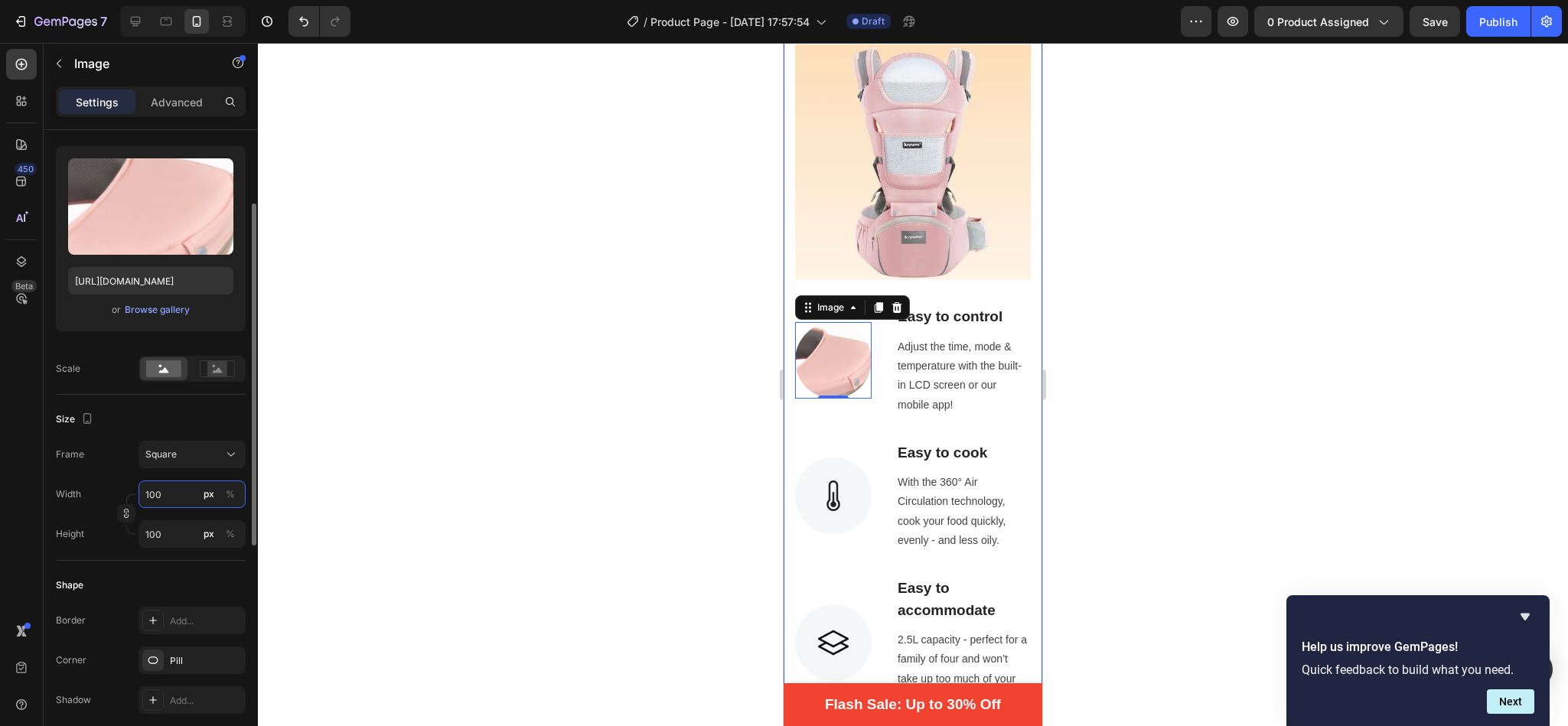
type input "10"
type input "1"
type input "12"
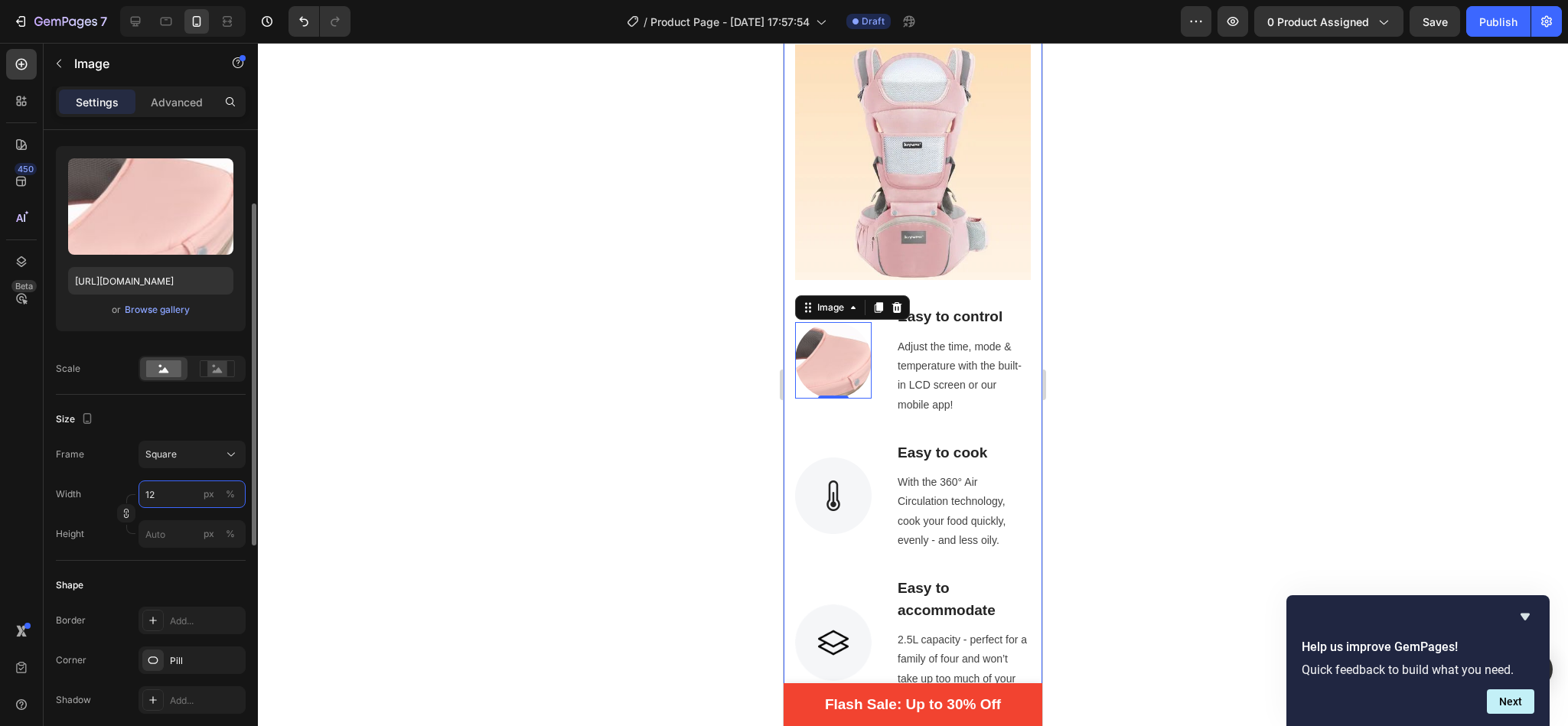
type input "12"
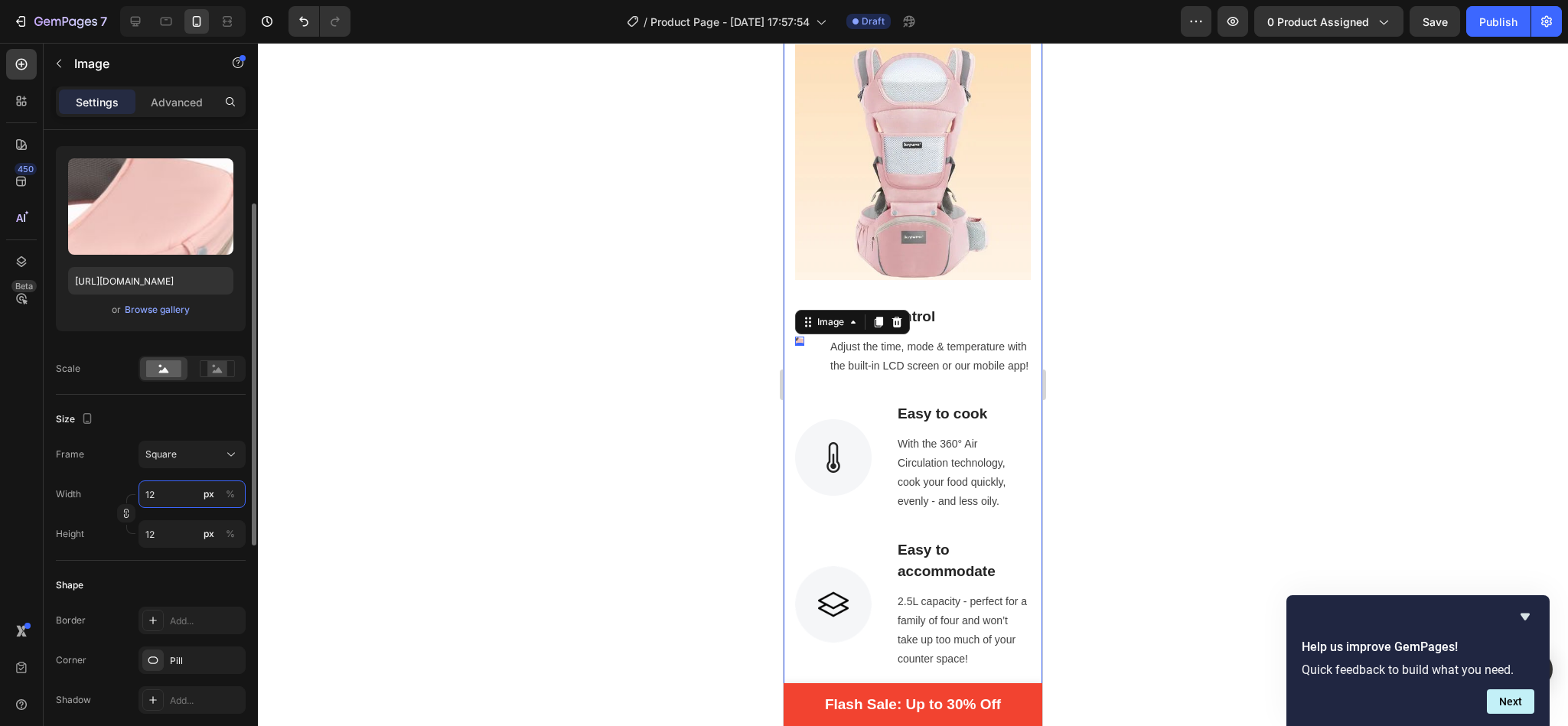
type input "120"
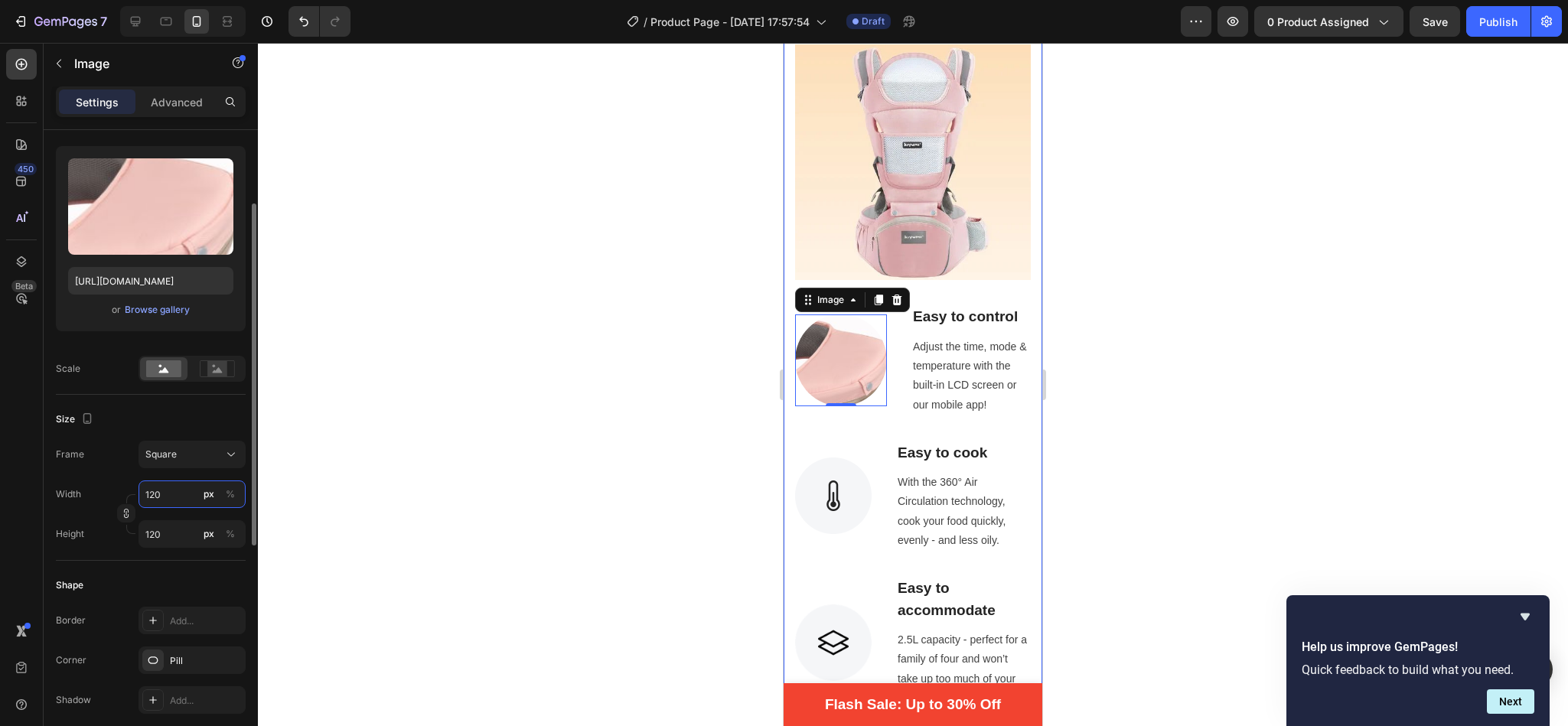
type input "1200"
type input "12000"
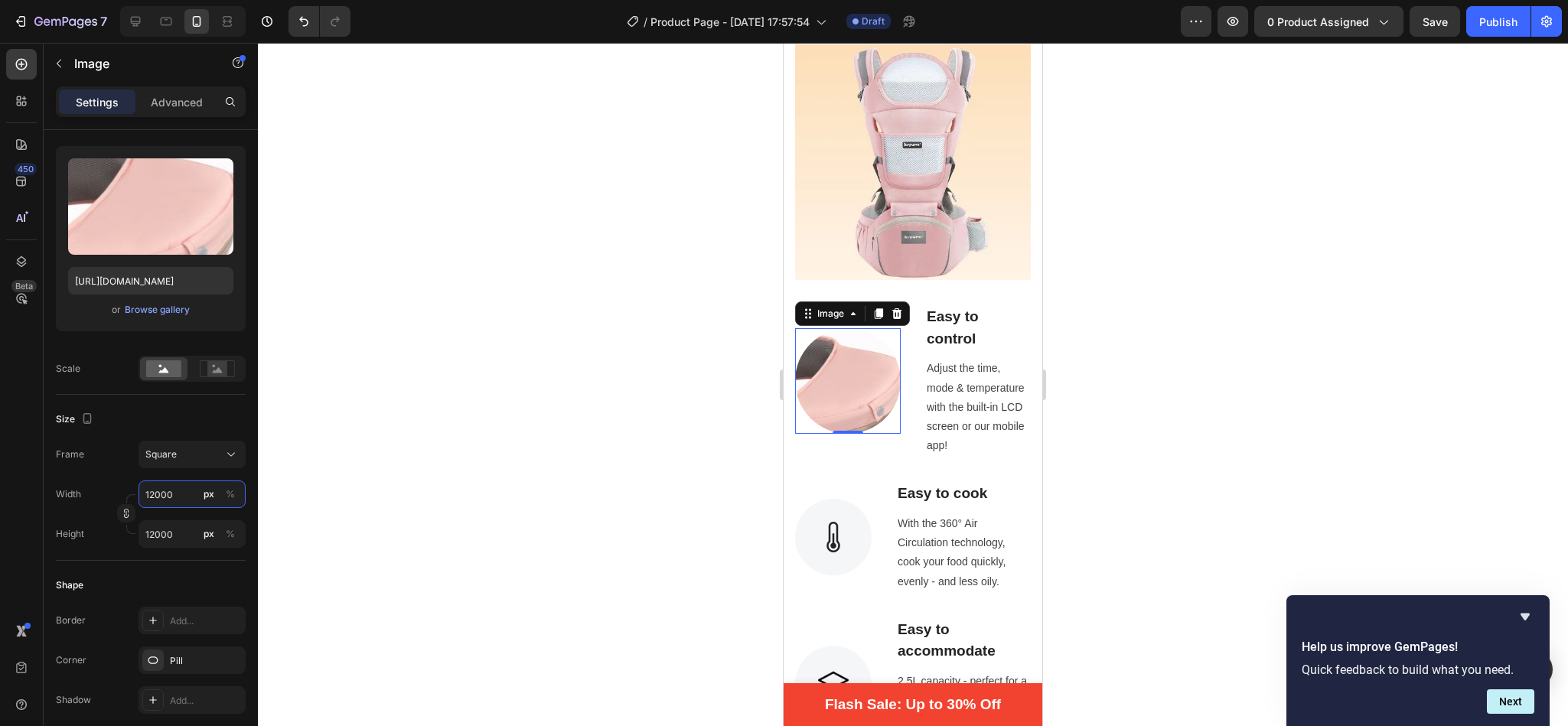
type input "12000"
click at [1193, 321] on div at bounding box center [913, 384] width 1310 height 683
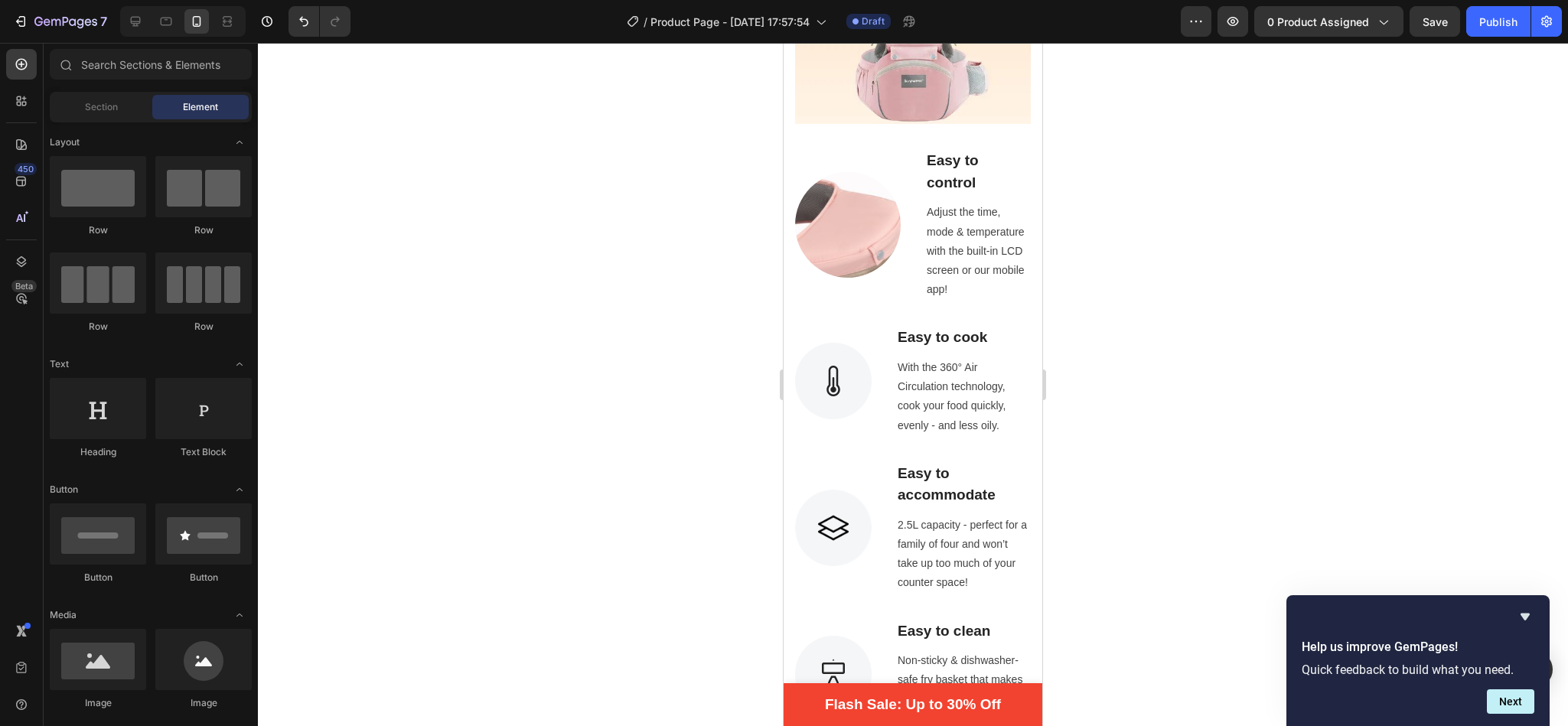
scroll to position [1217, 0]
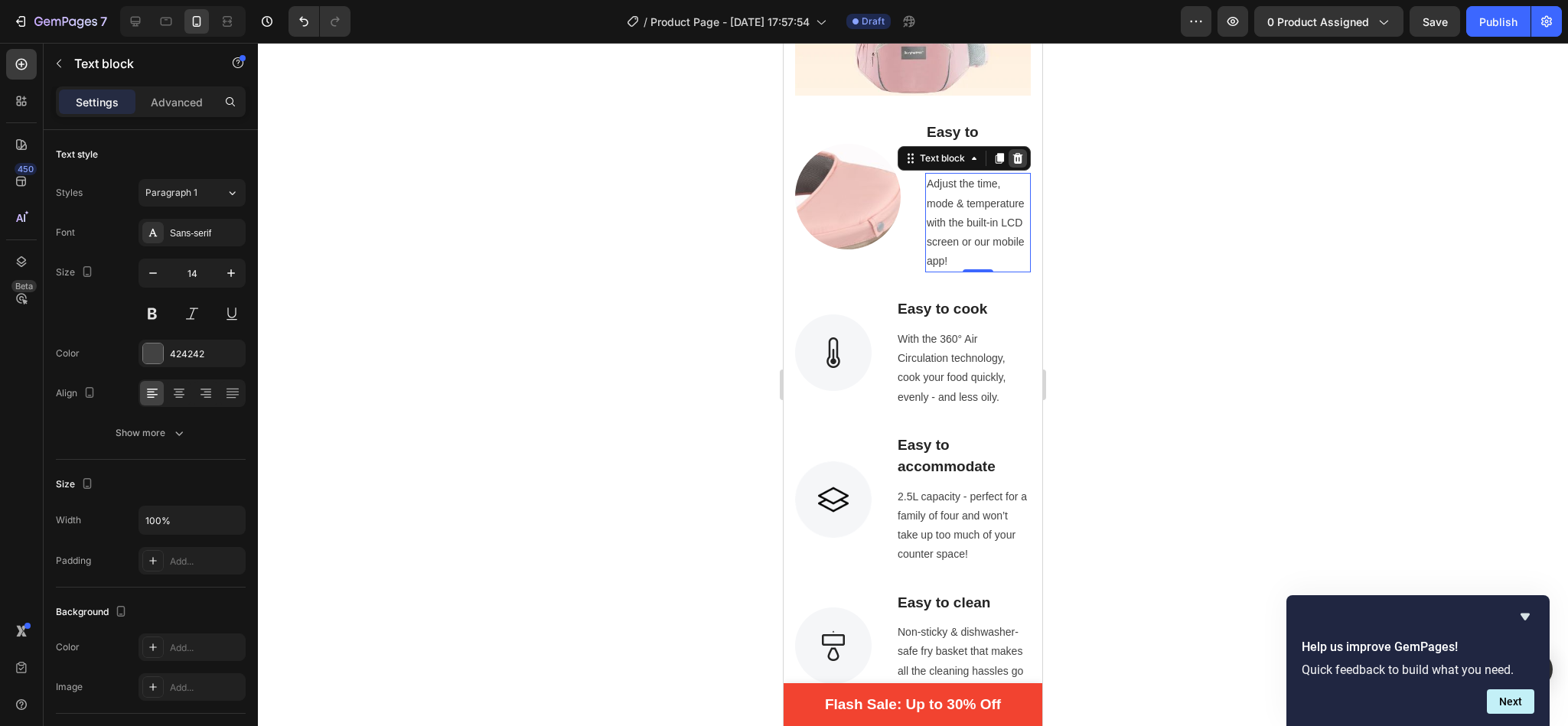
click at [1009, 149] on div at bounding box center [1018, 159] width 18 height 18
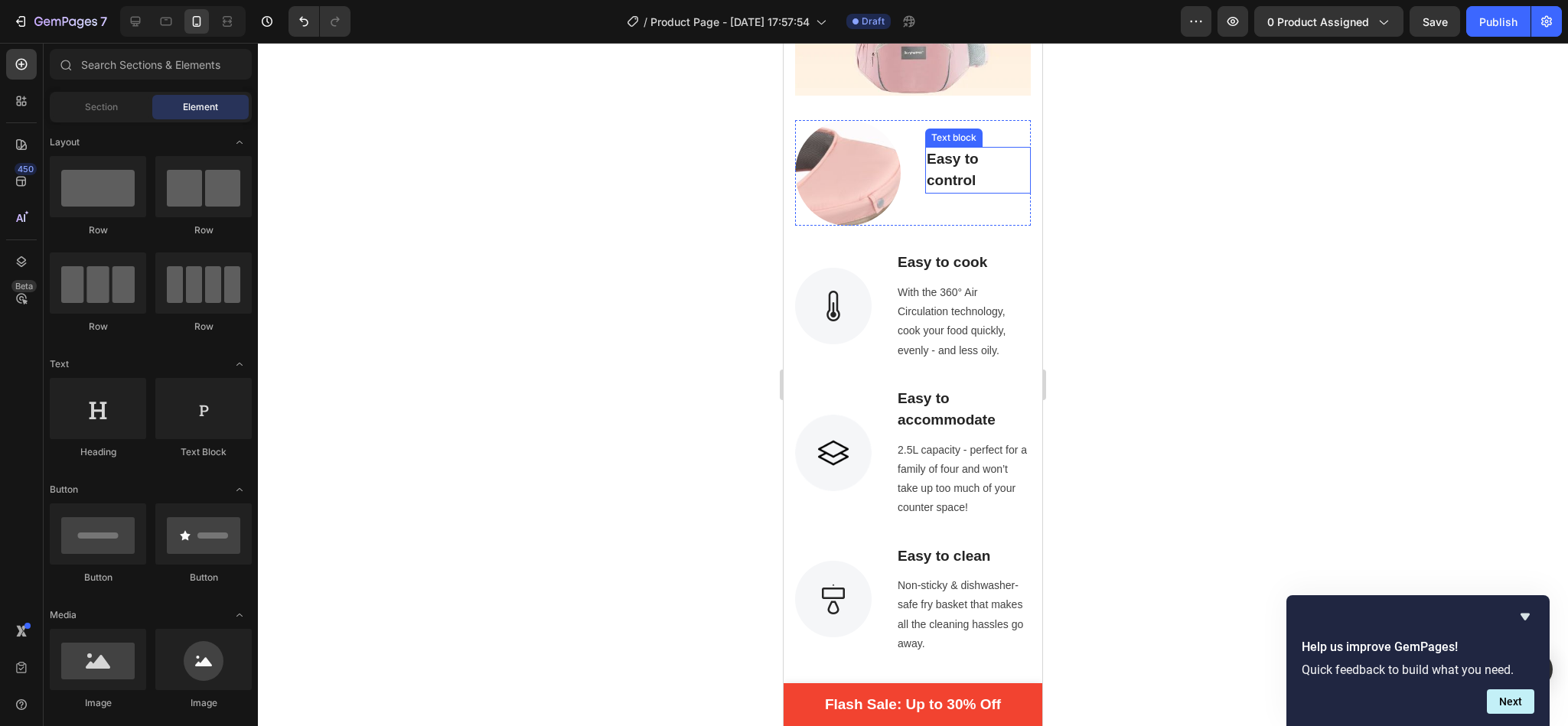
click at [956, 149] on p "Easy to control" at bounding box center [978, 170] width 102 height 44
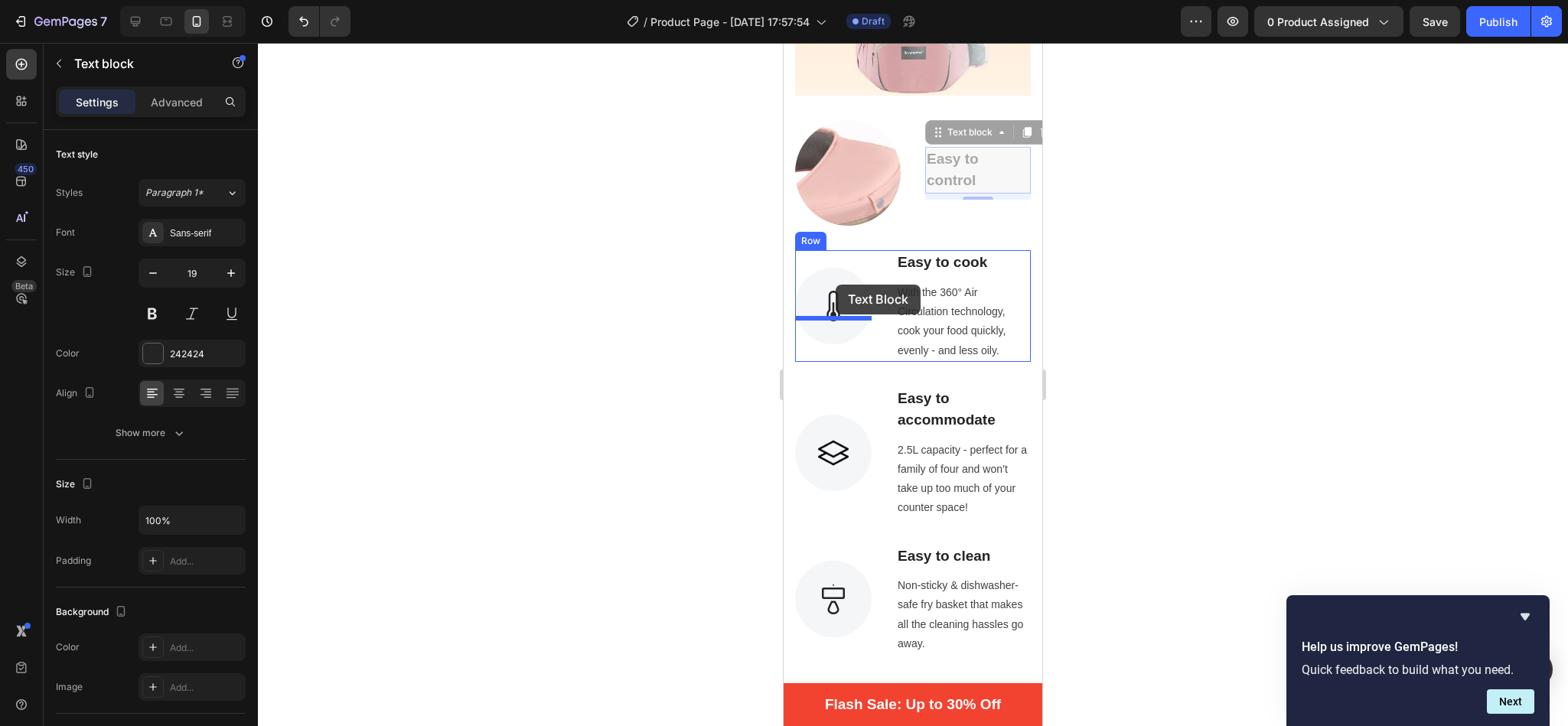
drag, startPoint x: 968, startPoint y: 112, endPoint x: 836, endPoint y: 285, distance: 217.6
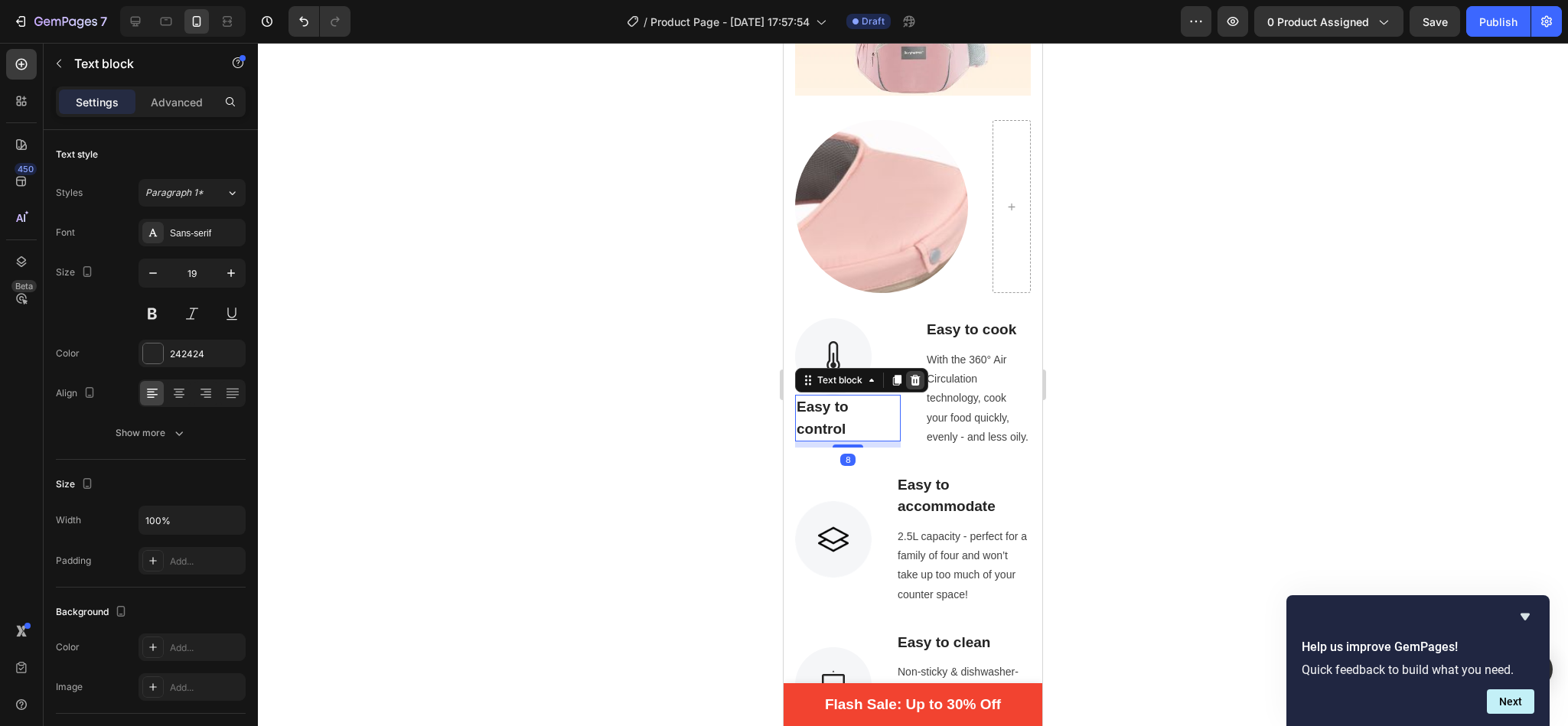
click at [918, 374] on icon at bounding box center [915, 379] width 10 height 11
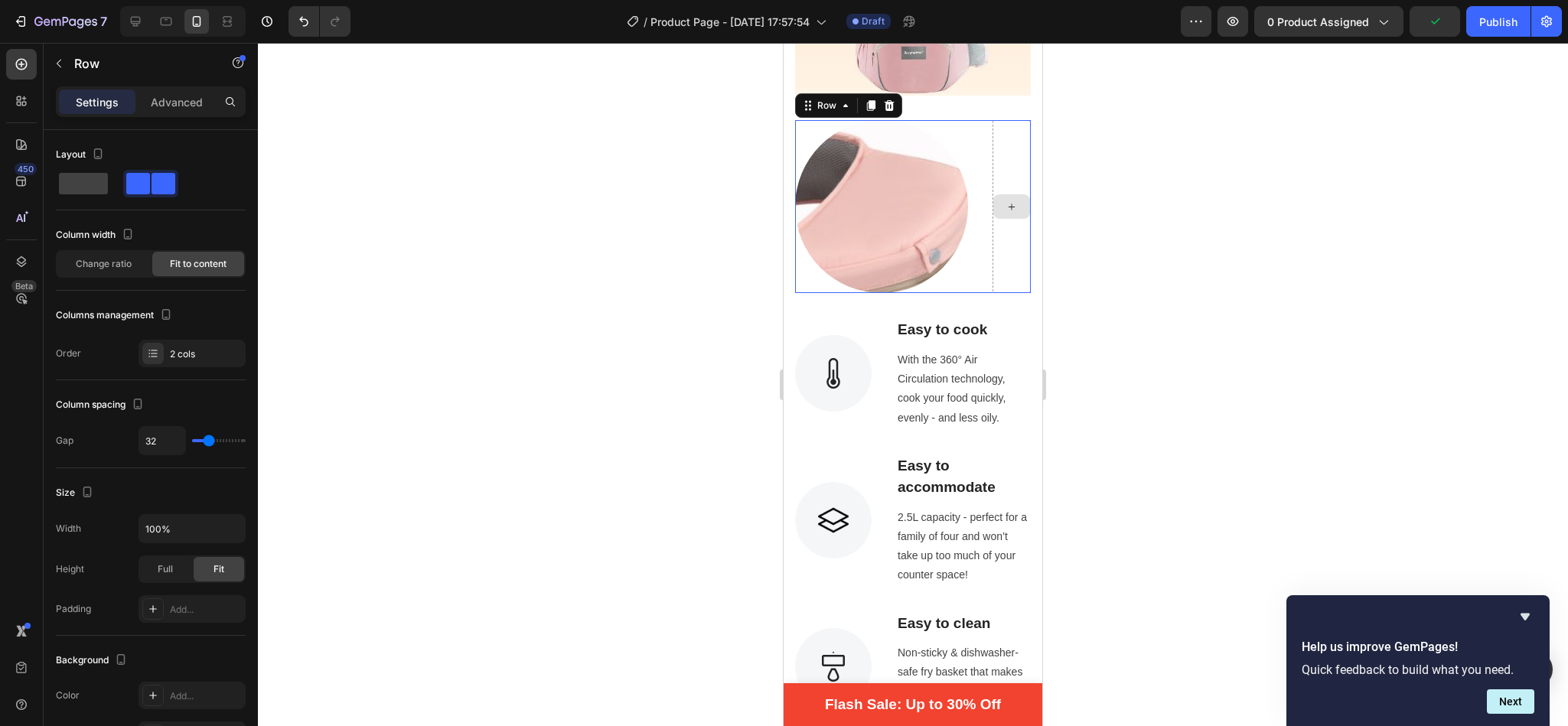
click at [994, 214] on div at bounding box center [1012, 206] width 39 height 173
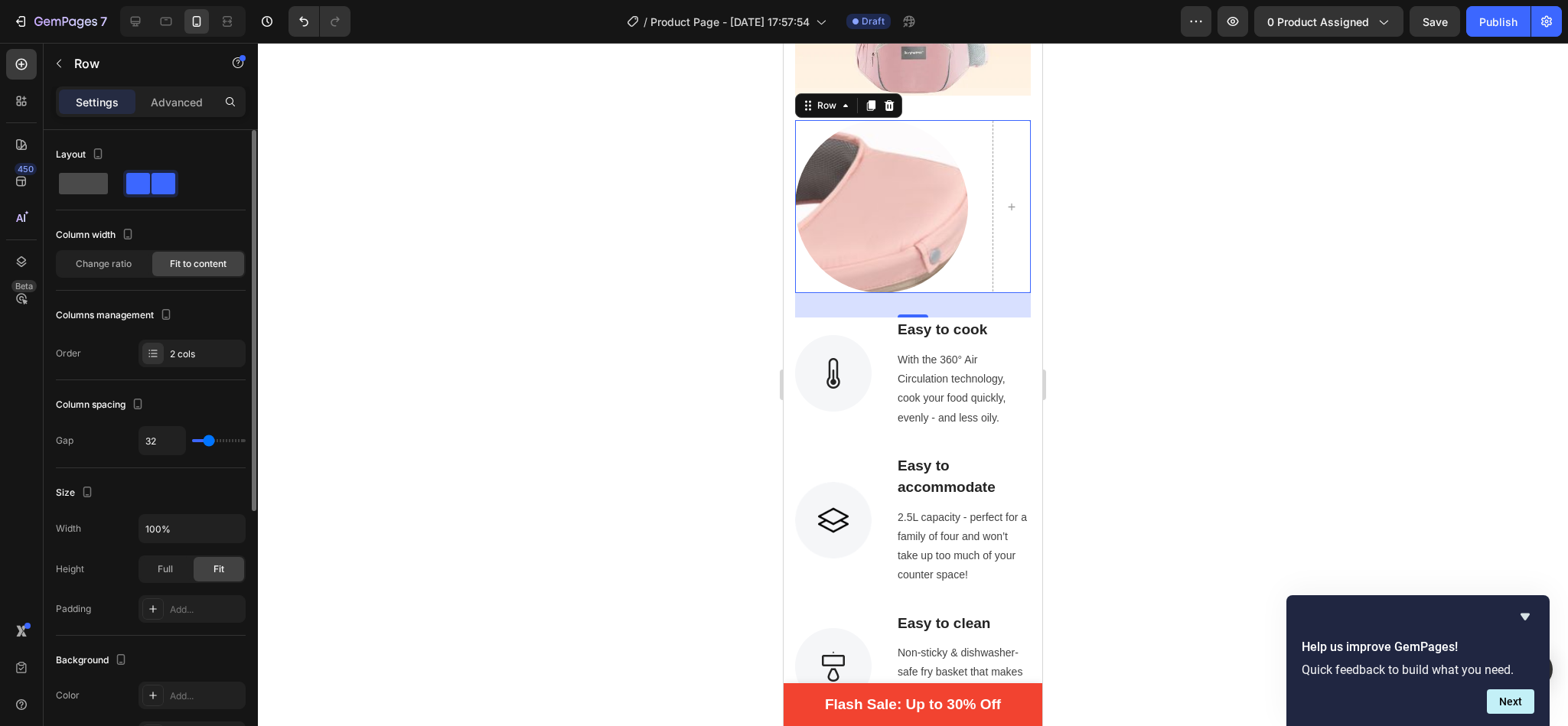
click at [76, 175] on span at bounding box center [83, 184] width 49 height 22
type input "0"
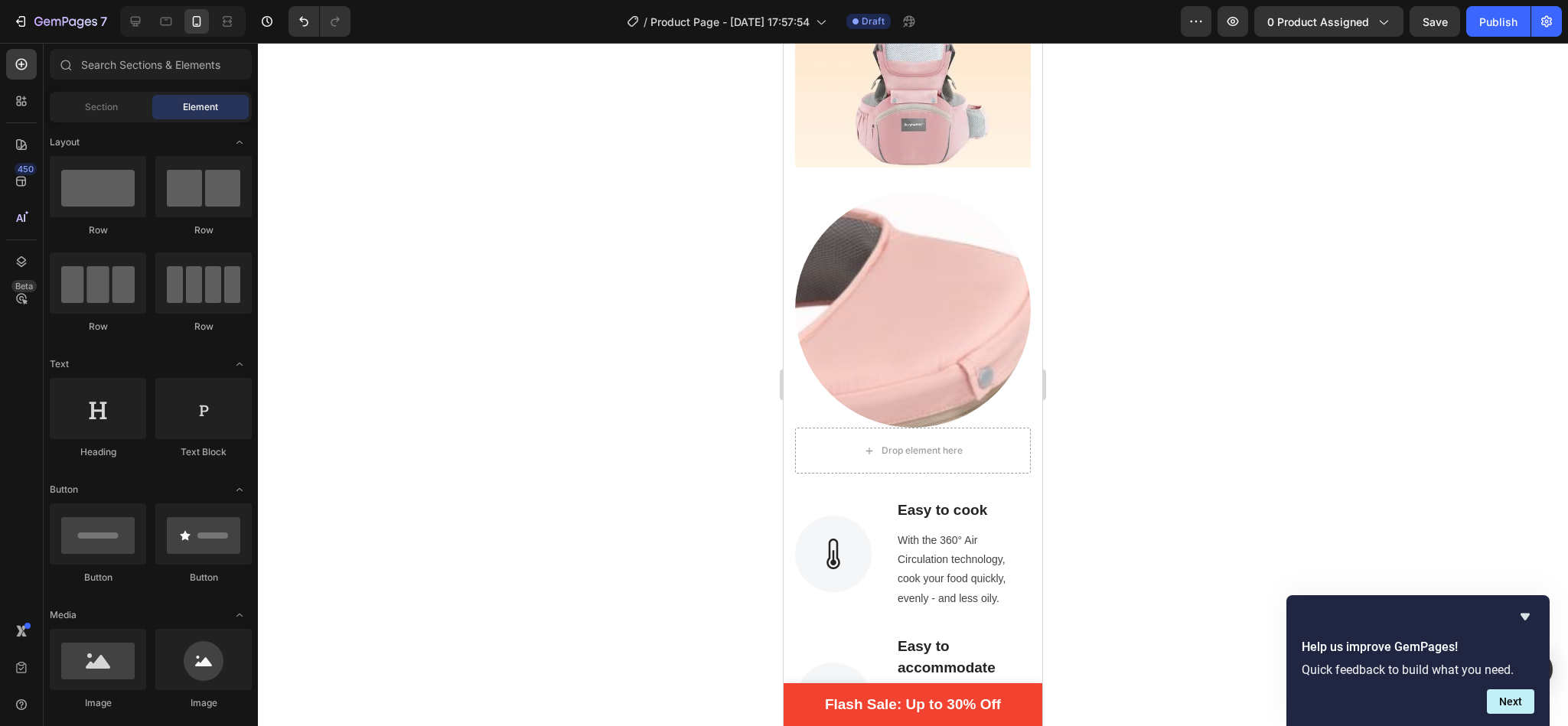
scroll to position [1245, 0]
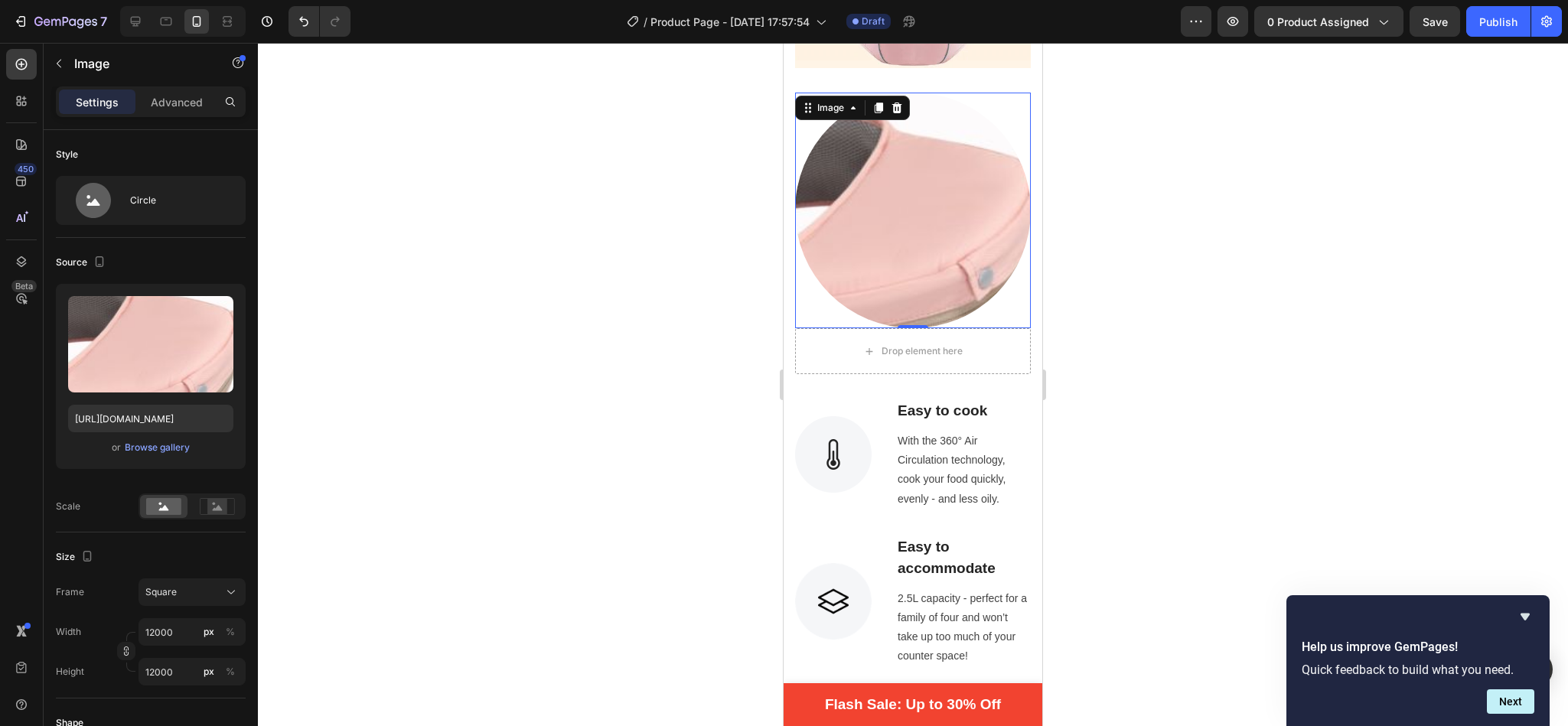
click at [918, 207] on img at bounding box center [913, 210] width 236 height 236
type input "1"
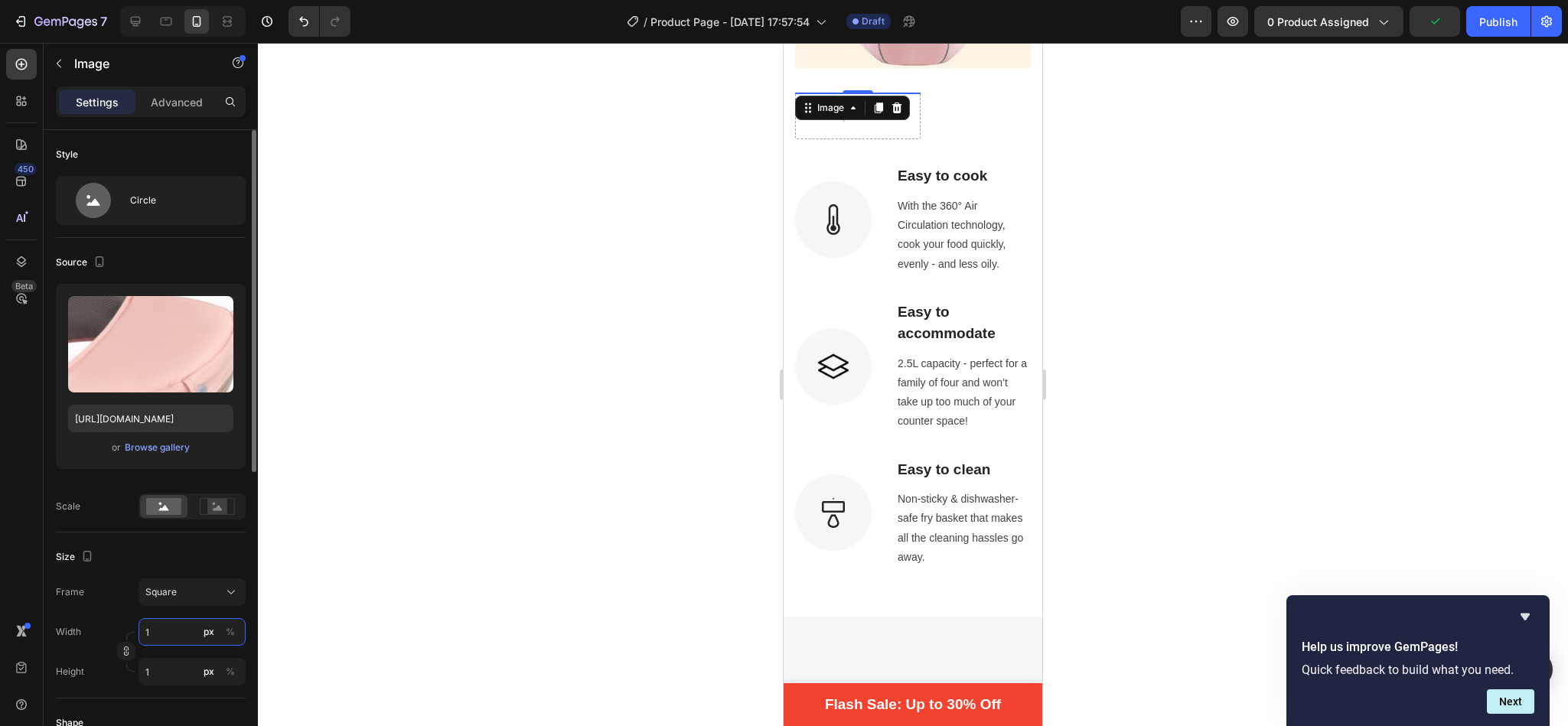
type input "10"
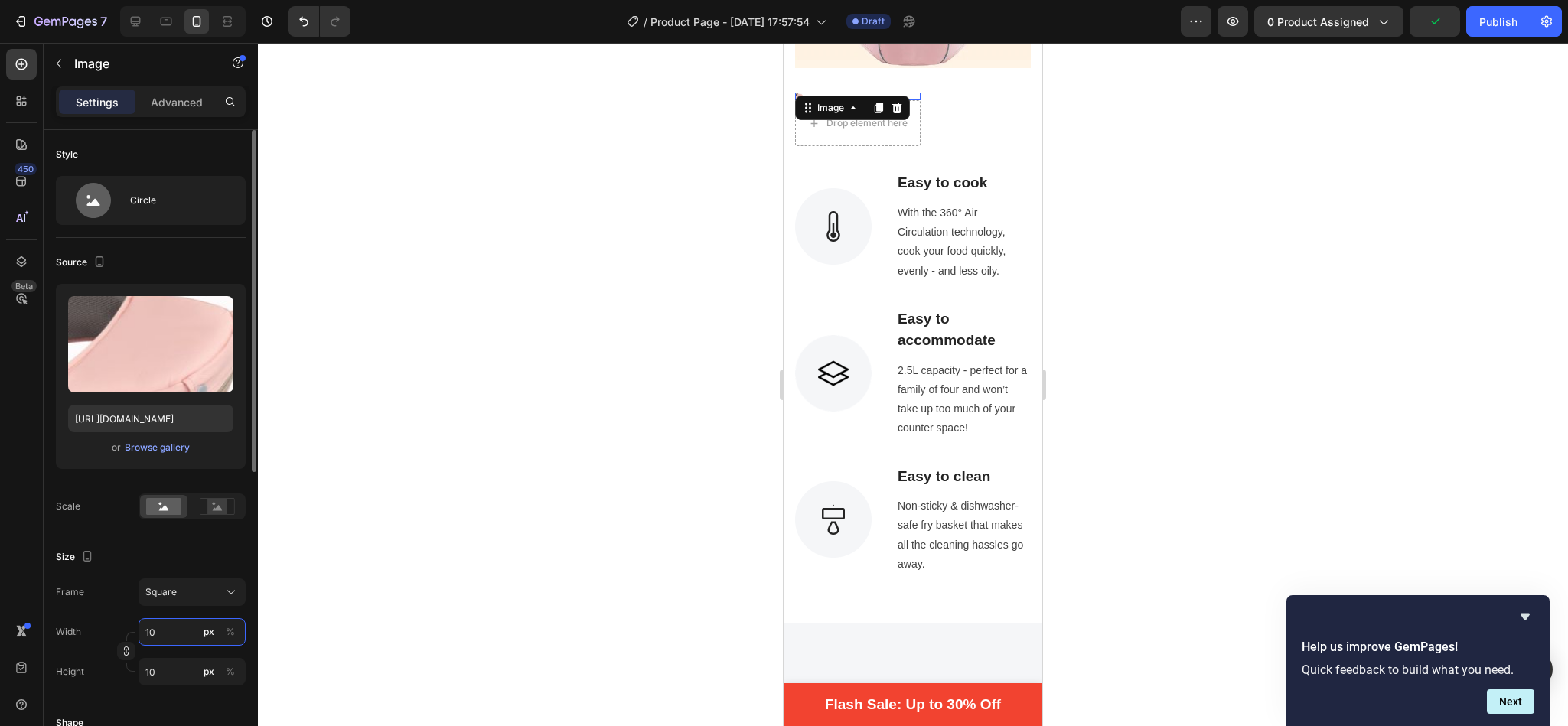
type input "100"
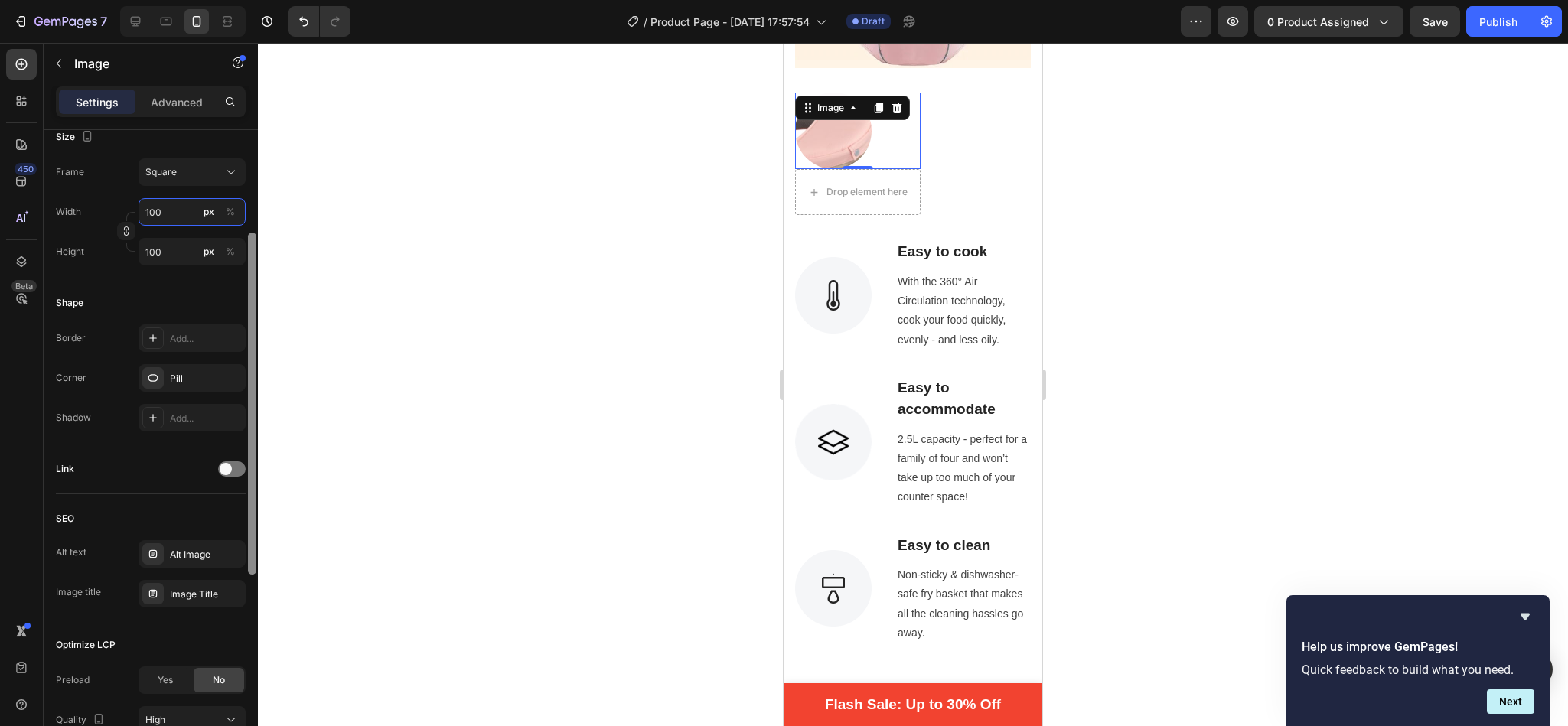
drag, startPoint x: 253, startPoint y: 360, endPoint x: 253, endPoint y: 594, distance: 234.0
click at [253, 574] on div at bounding box center [252, 403] width 8 height 342
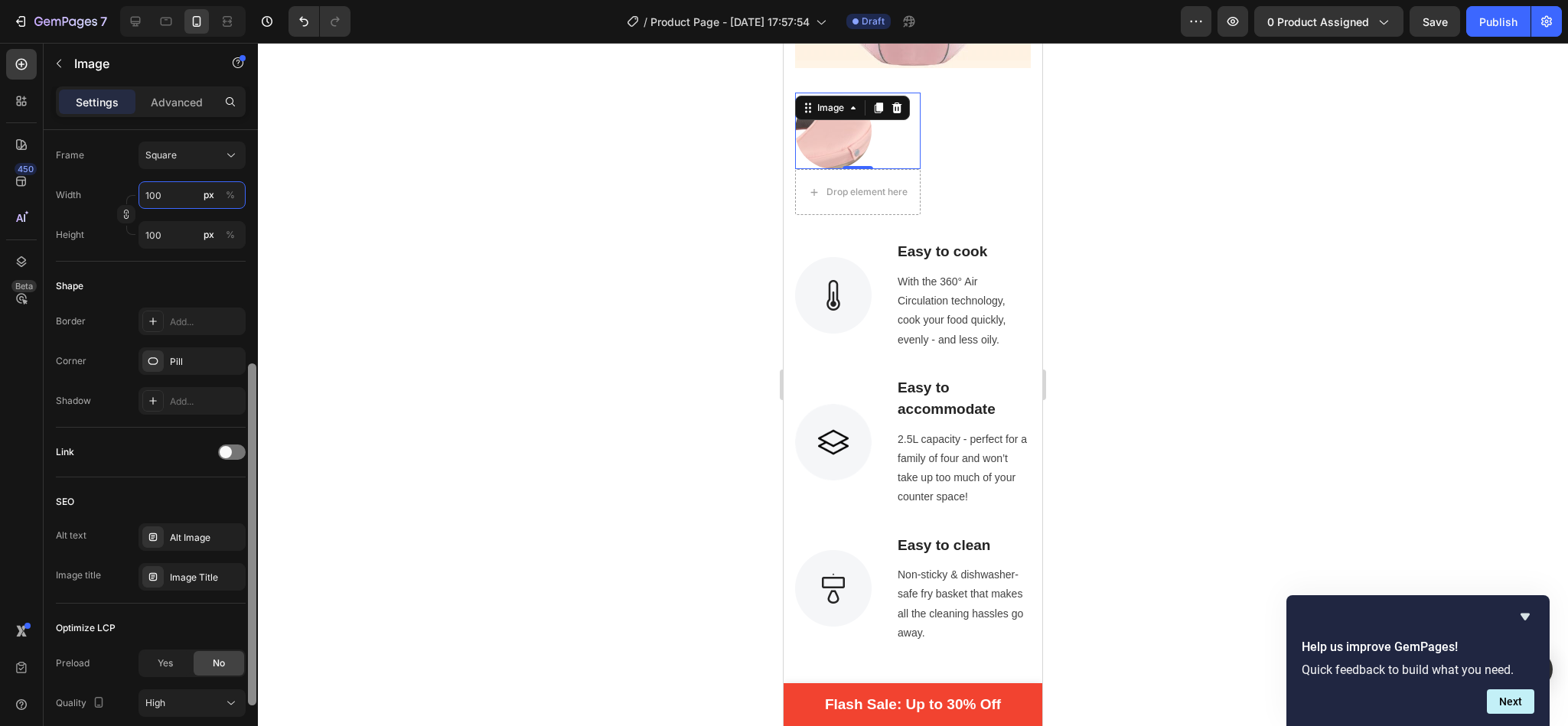
type input "100"
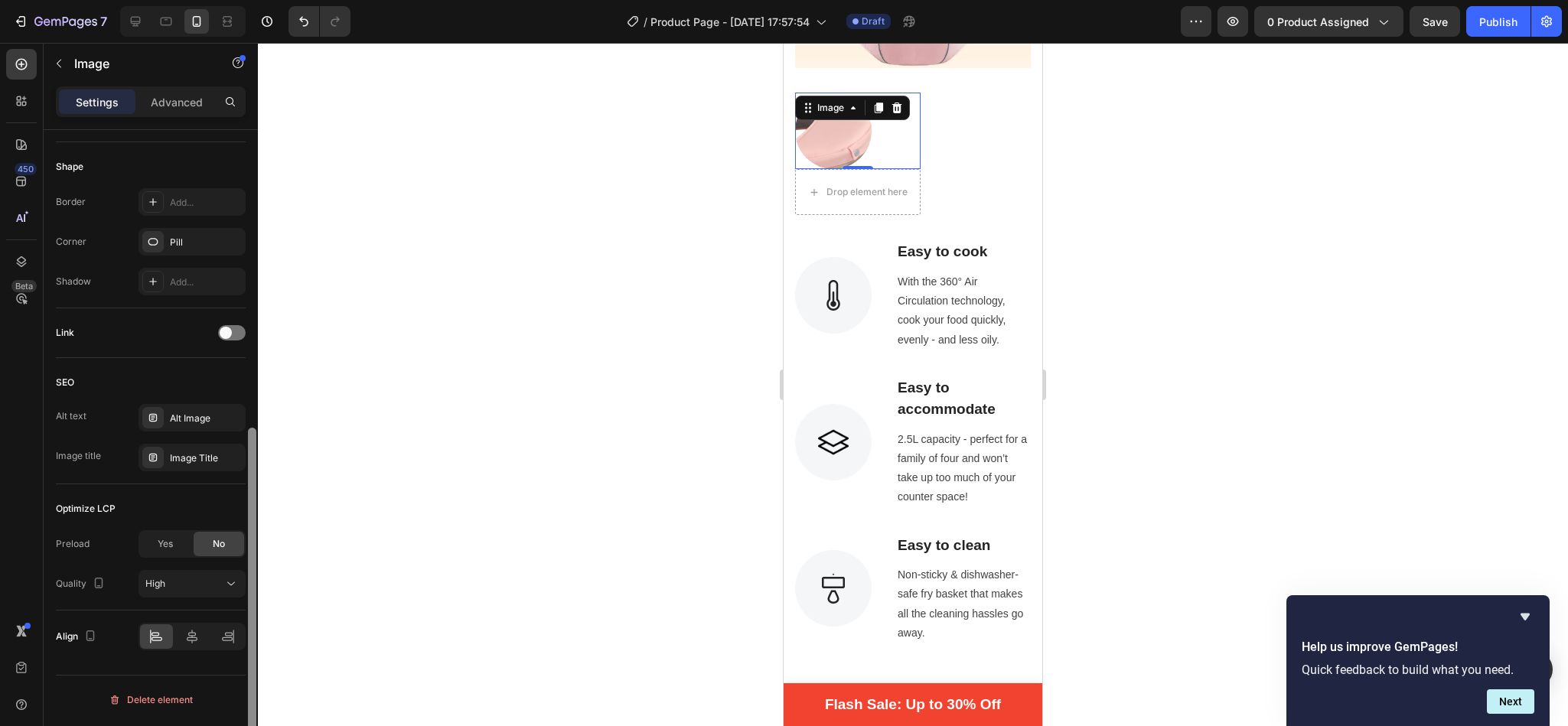
drag, startPoint x: 246, startPoint y: 520, endPoint x: 255, endPoint y: 659, distance: 139.3
click at [255, 659] on div at bounding box center [252, 450] width 12 height 640
click at [194, 644] on icon at bounding box center [192, 636] width 15 height 15
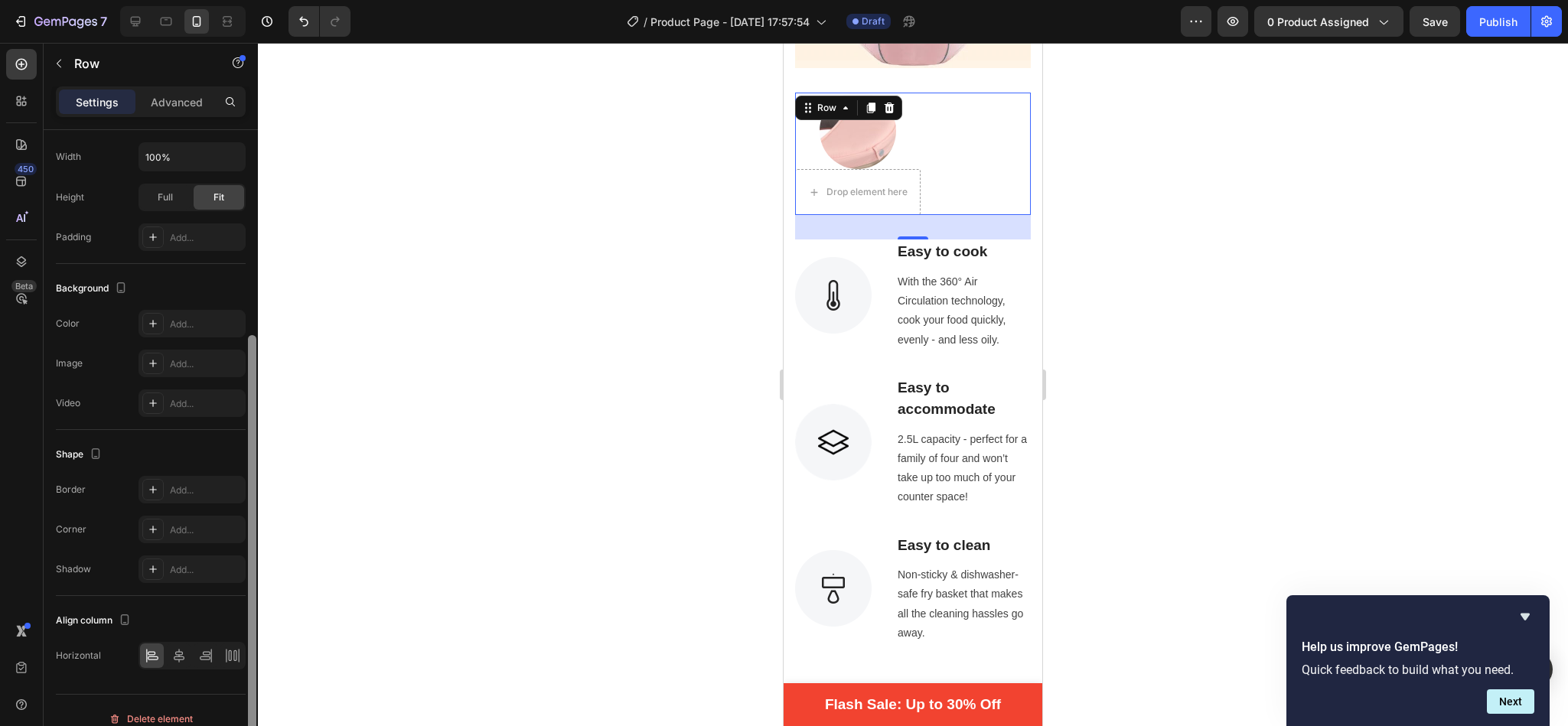
scroll to position [392, 0]
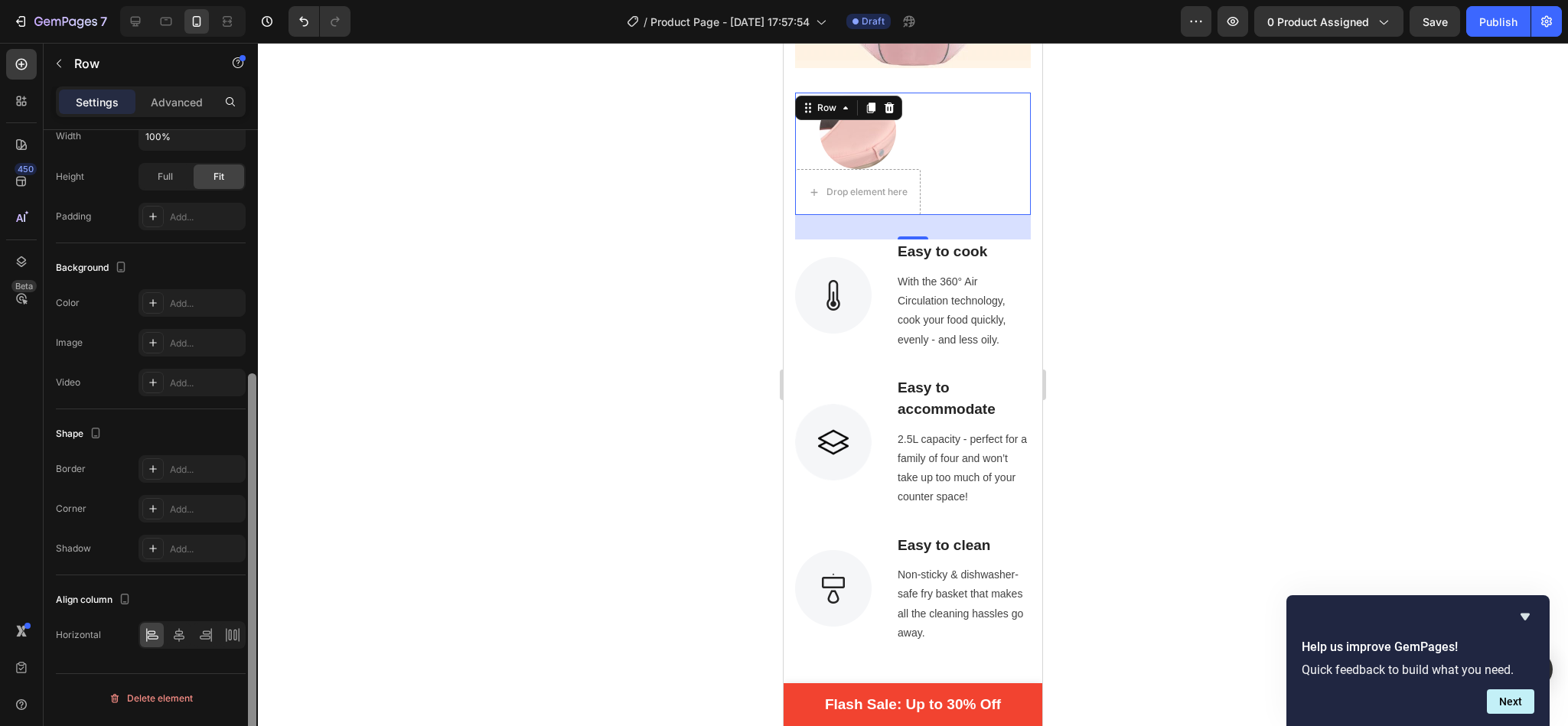
drag, startPoint x: 251, startPoint y: 229, endPoint x: 276, endPoint y: 632, distance: 403.8
click at [276, 0] on div "7 / Product Page - [DATE] 17:57:54 Draft Preview 0 product assigned Save Publis…" at bounding box center [784, 0] width 1568 height 0
click at [184, 647] on div at bounding box center [179, 635] width 24 height 24
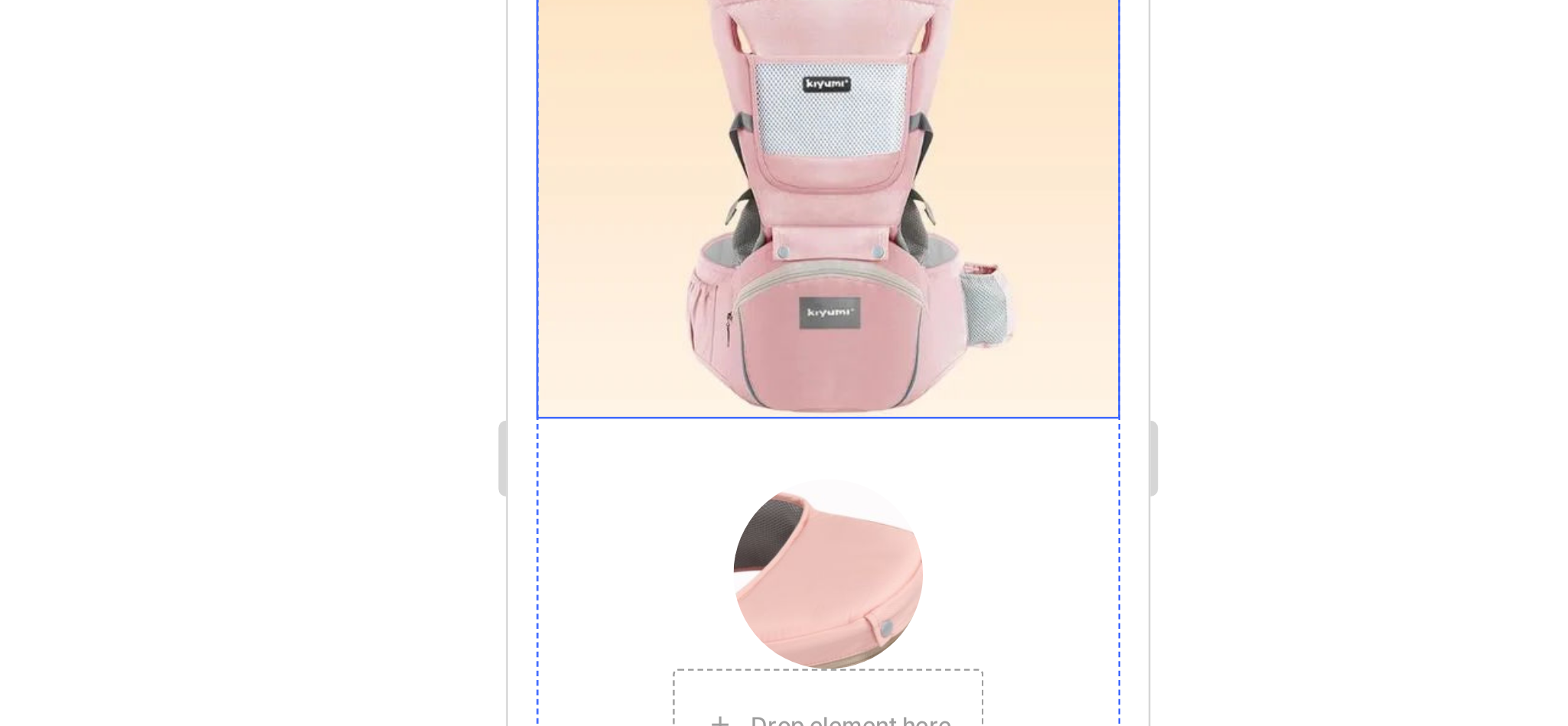
scroll to position [979, 0]
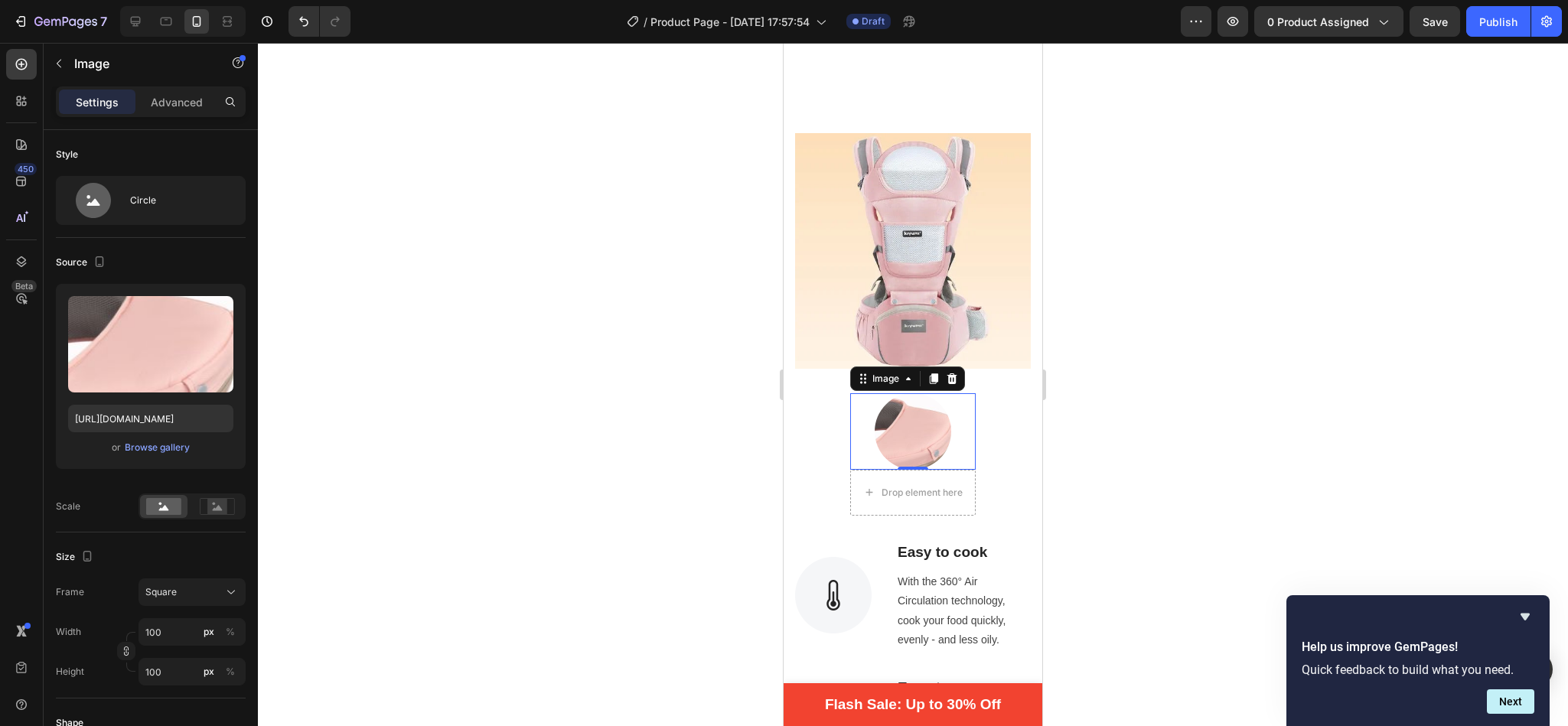
click at [1164, 251] on div at bounding box center [913, 384] width 1310 height 683
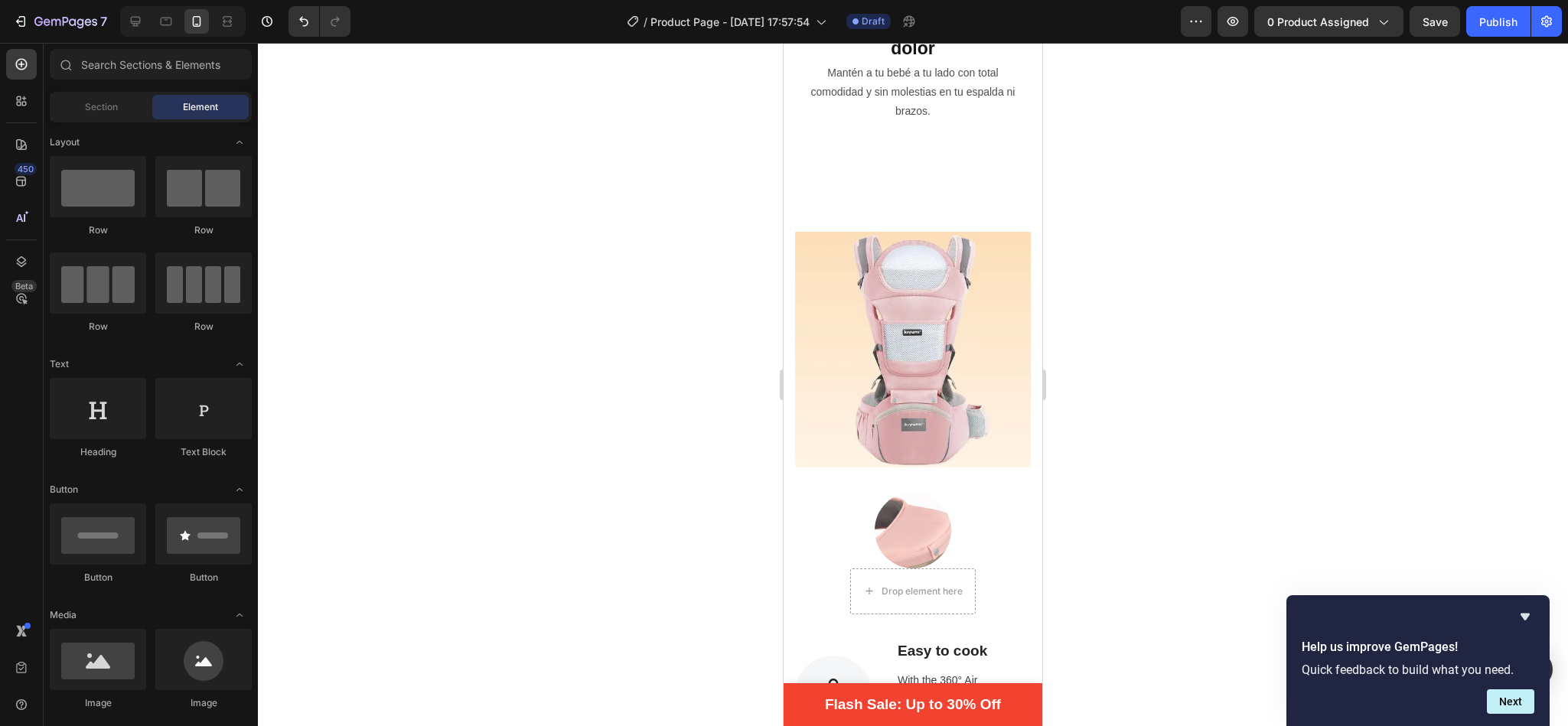
scroll to position [966, 0]
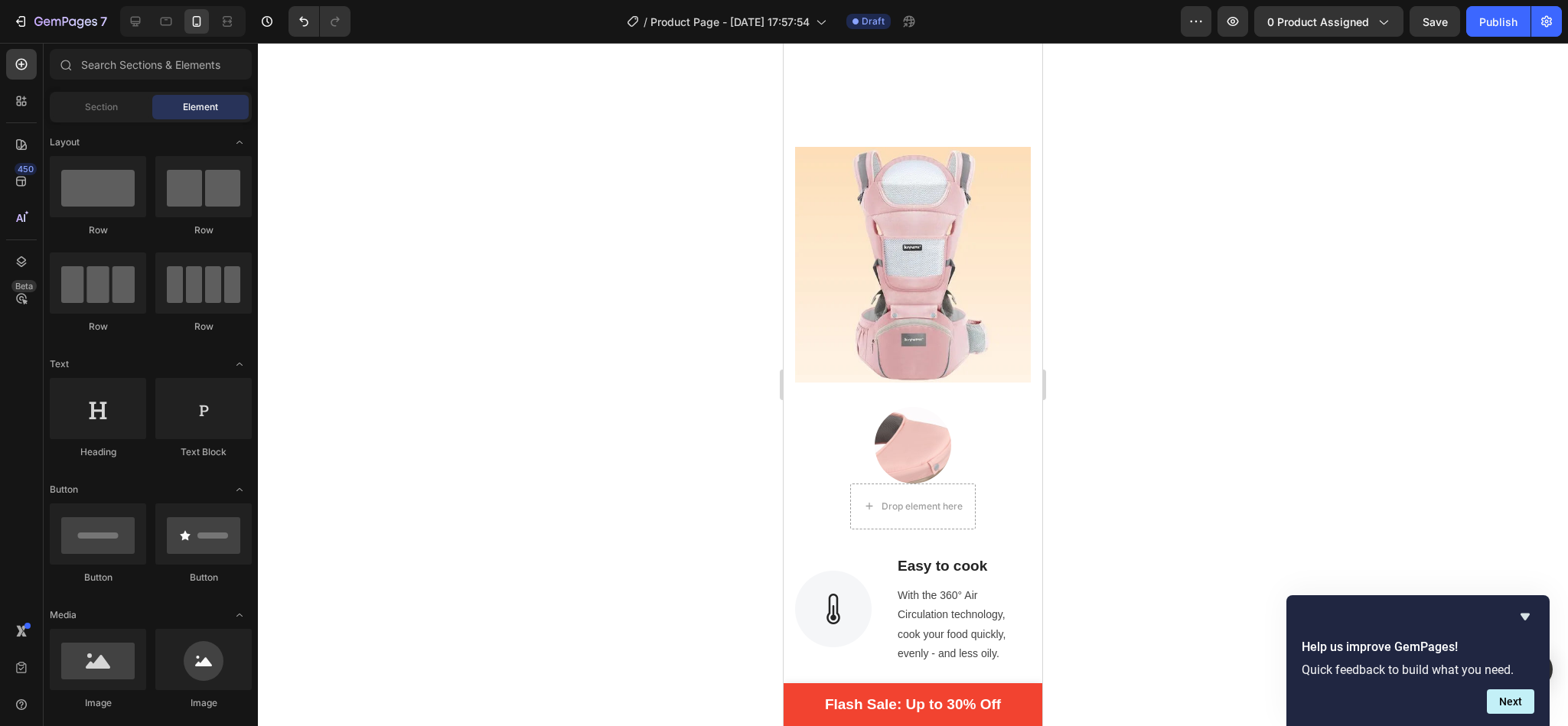
drag, startPoint x: 1031, startPoint y: 185, endPoint x: 1831, endPoint y: 227, distance: 801.1
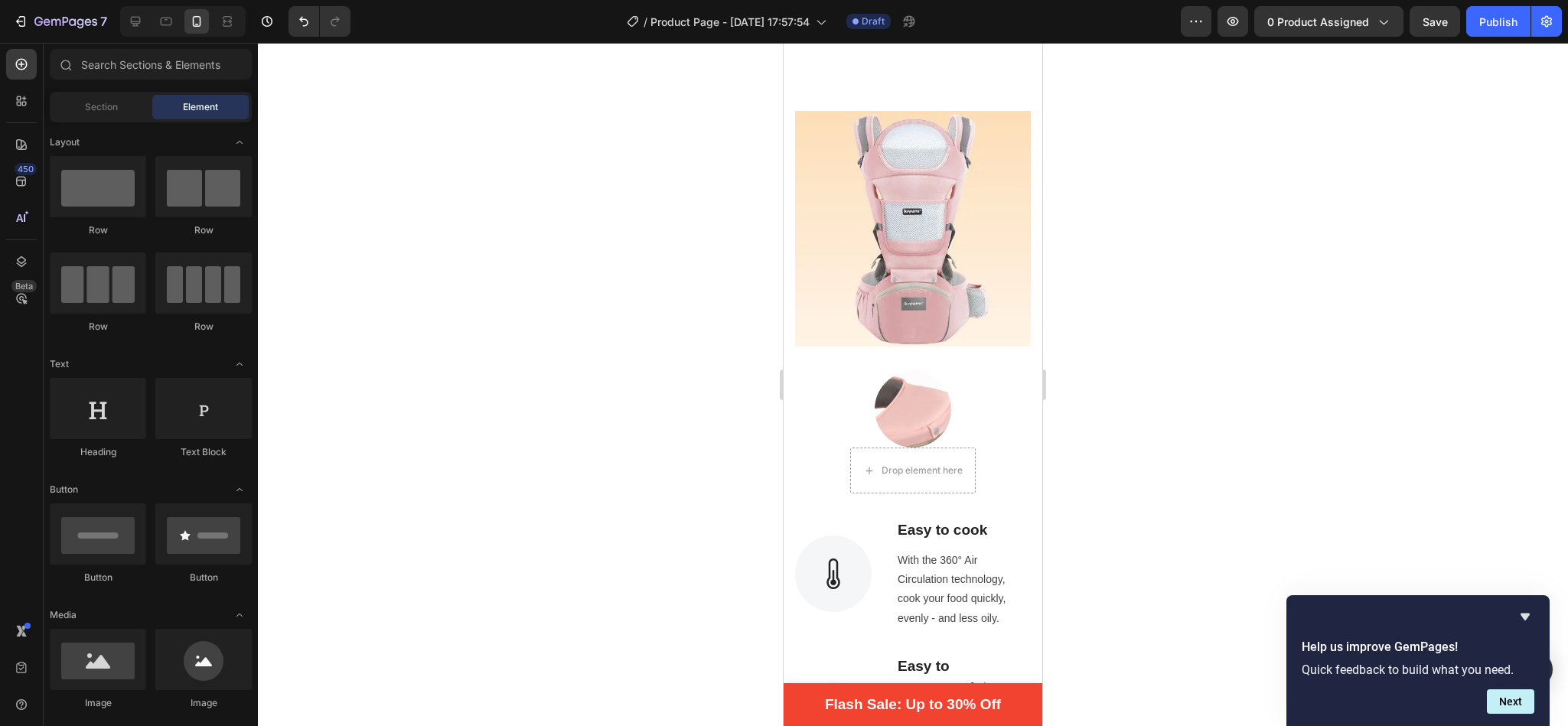
scroll to position [1345, 0]
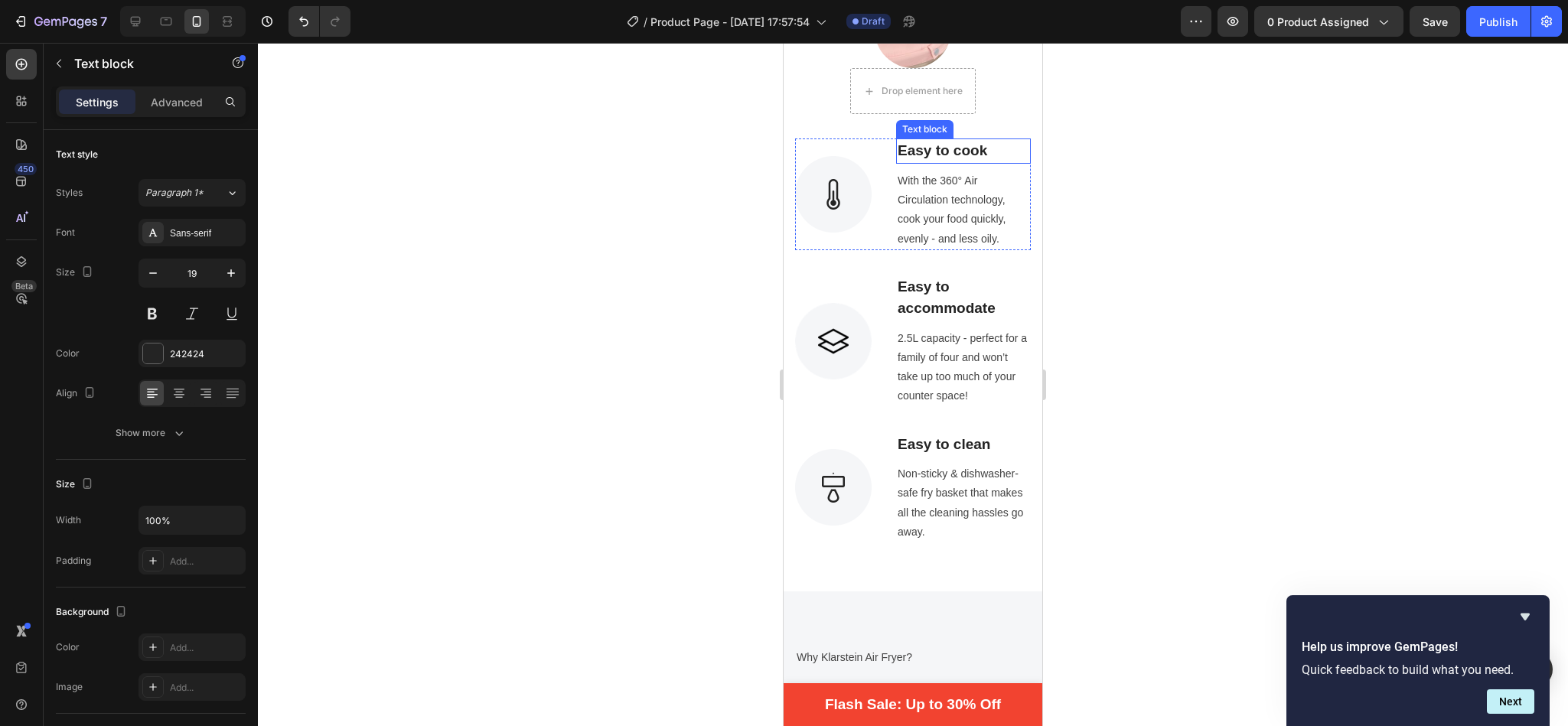
click at [940, 140] on p "Easy to cook" at bounding box center [963, 151] width 132 height 22
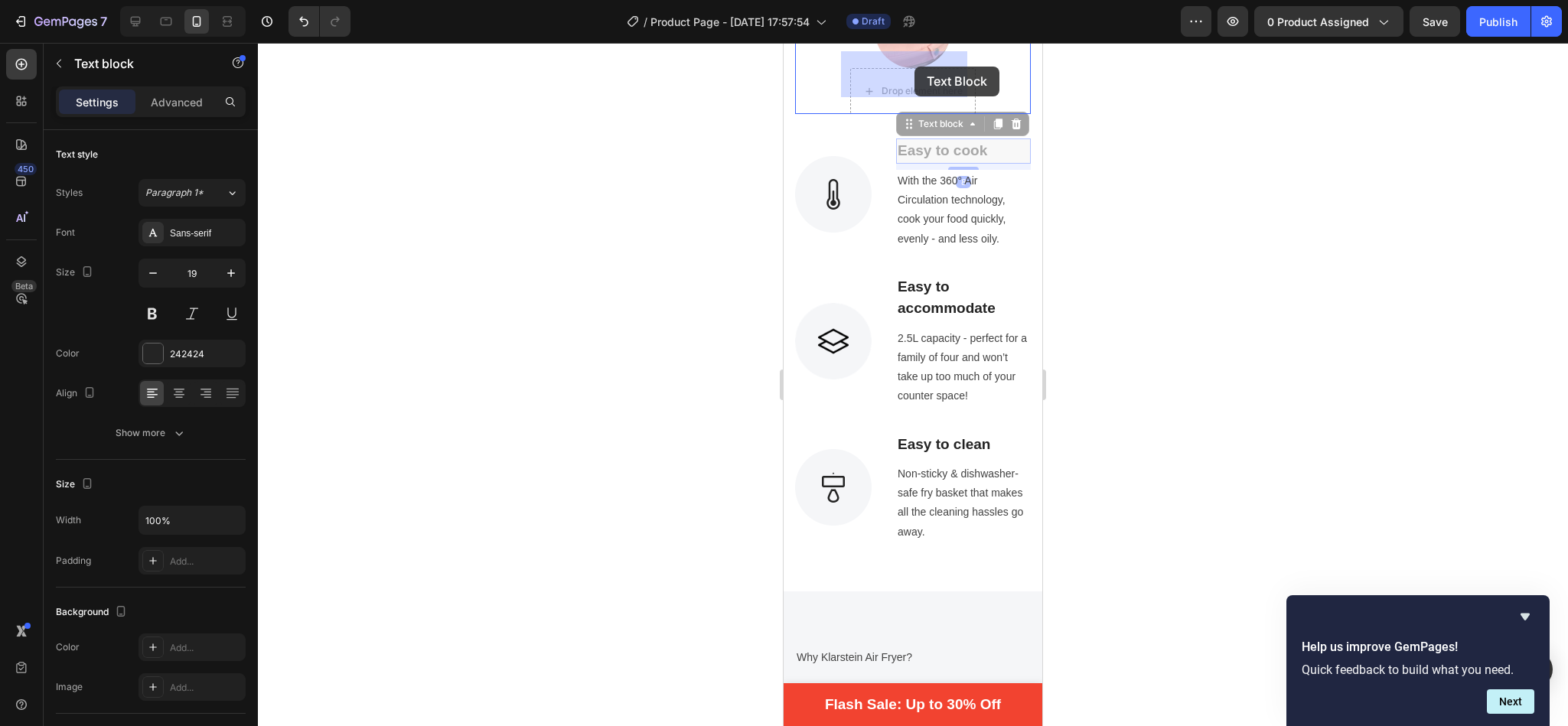
scroll to position [1335, 0]
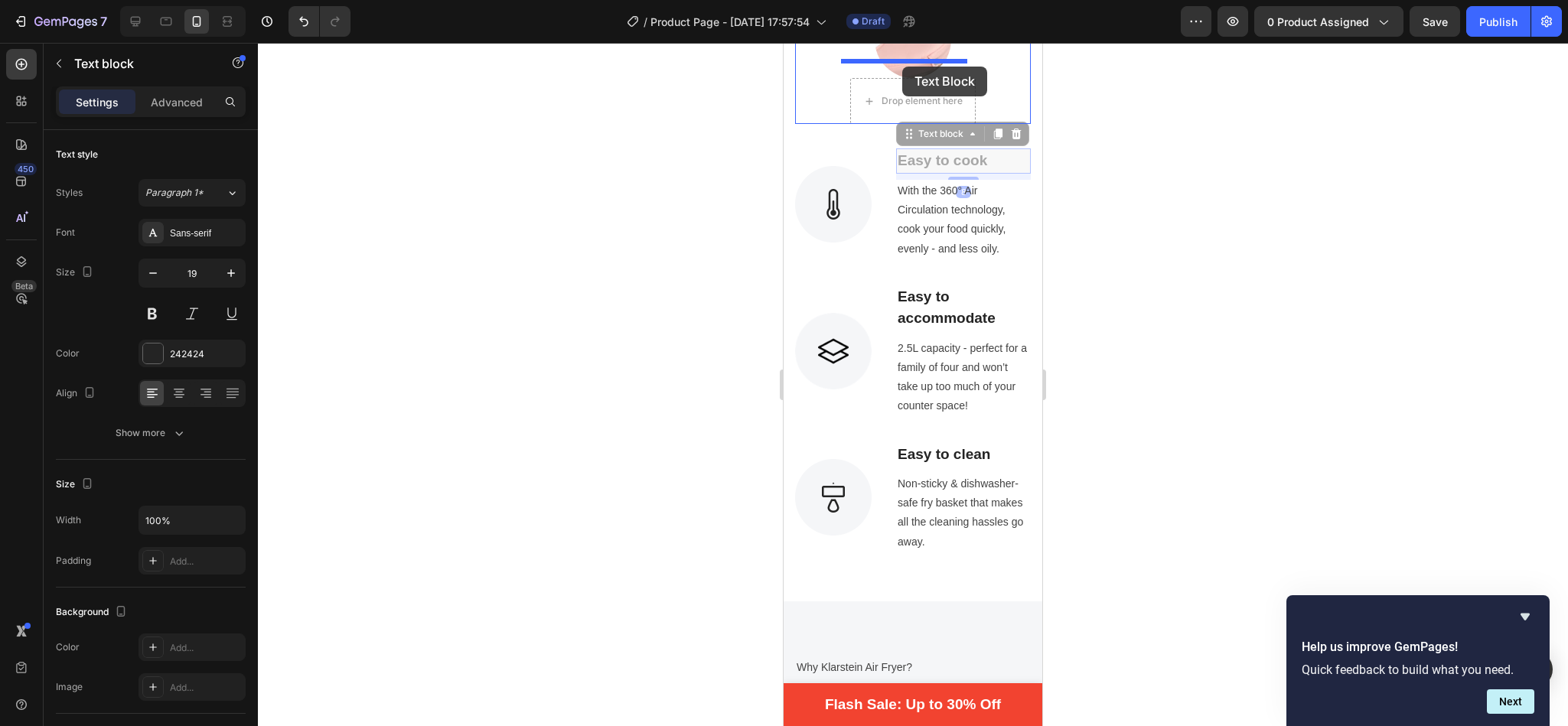
drag, startPoint x: 927, startPoint y: 108, endPoint x: 902, endPoint y: 66, distance: 48.9
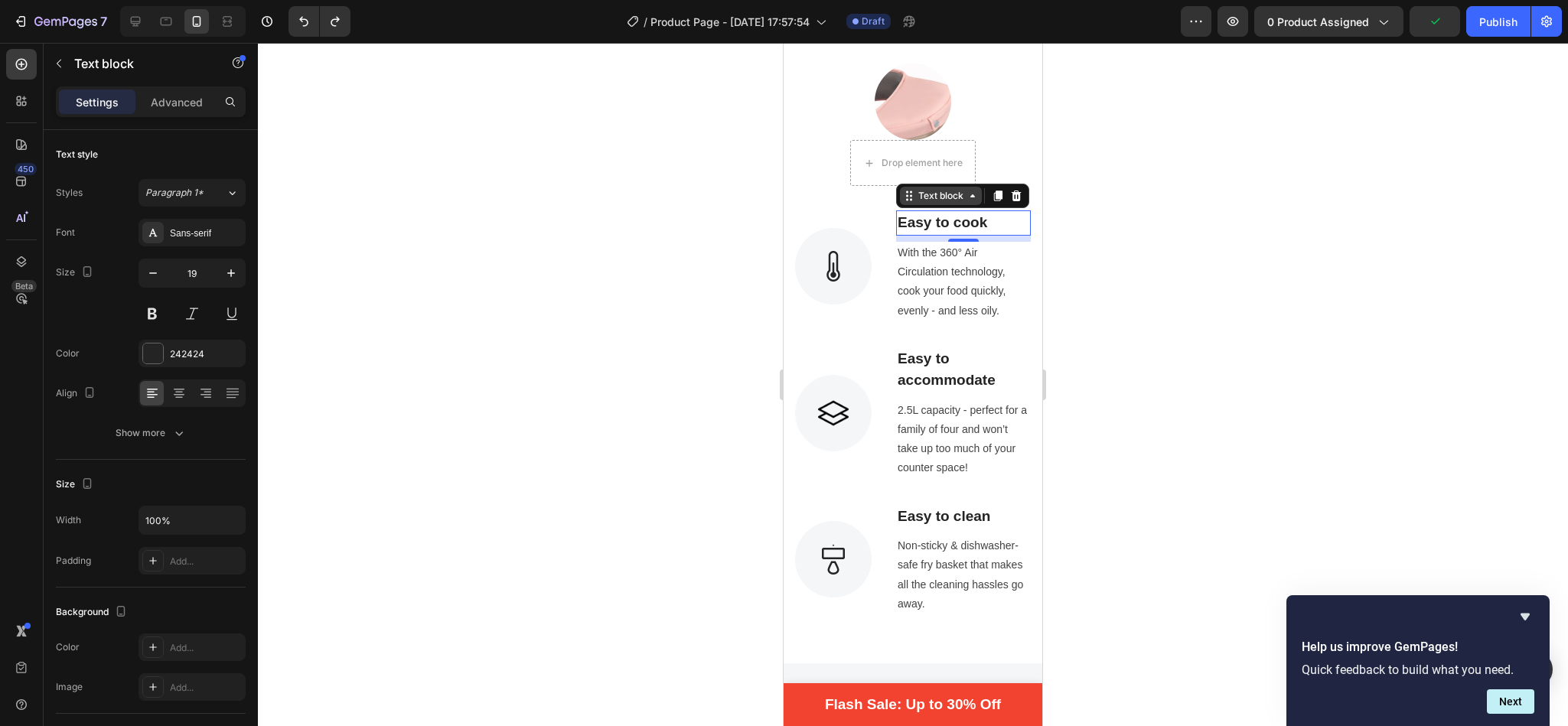
drag, startPoint x: 915, startPoint y: 176, endPoint x: 926, endPoint y: 185, distance: 14.2
click at [926, 189] on div "Text block" at bounding box center [941, 196] width 51 height 13
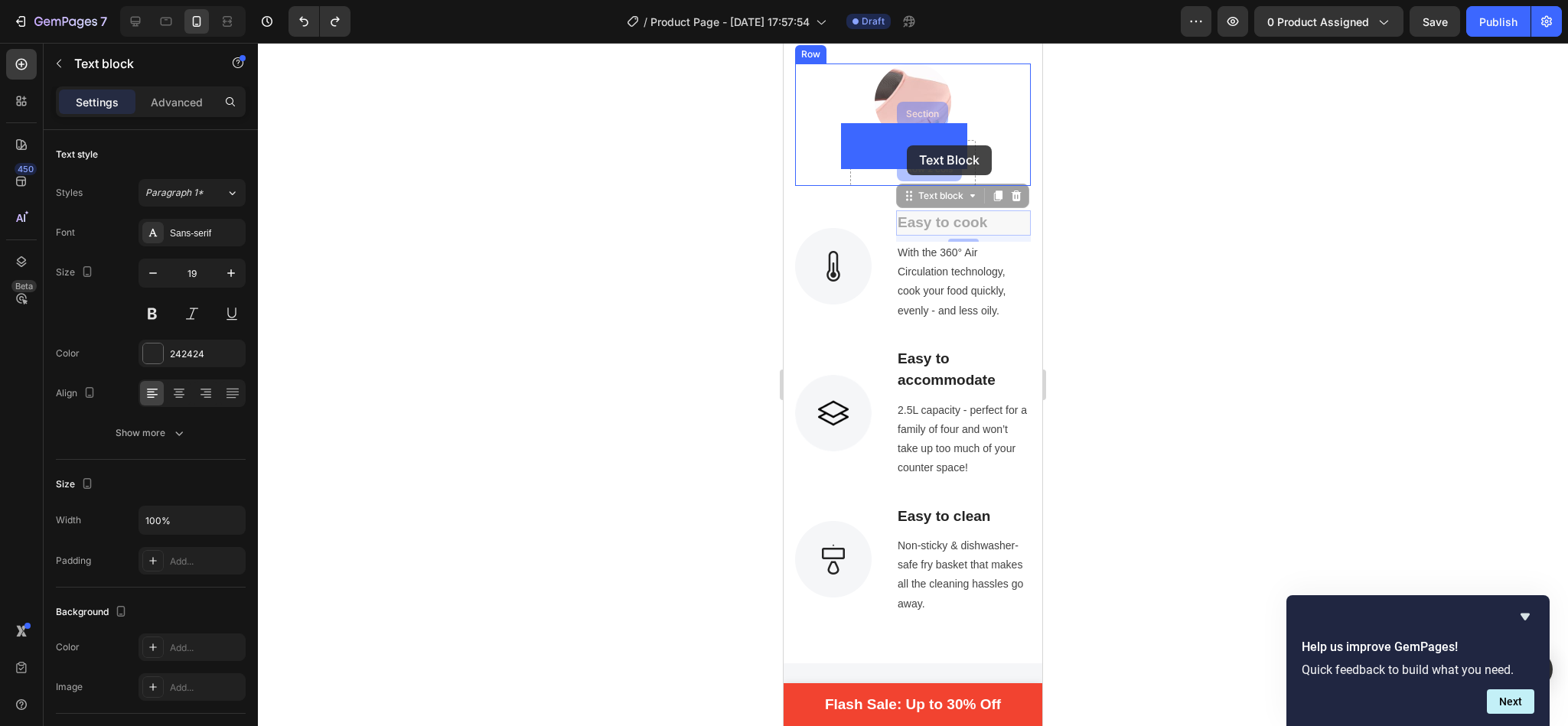
drag, startPoint x: 926, startPoint y: 185, endPoint x: 907, endPoint y: 145, distance: 44.3
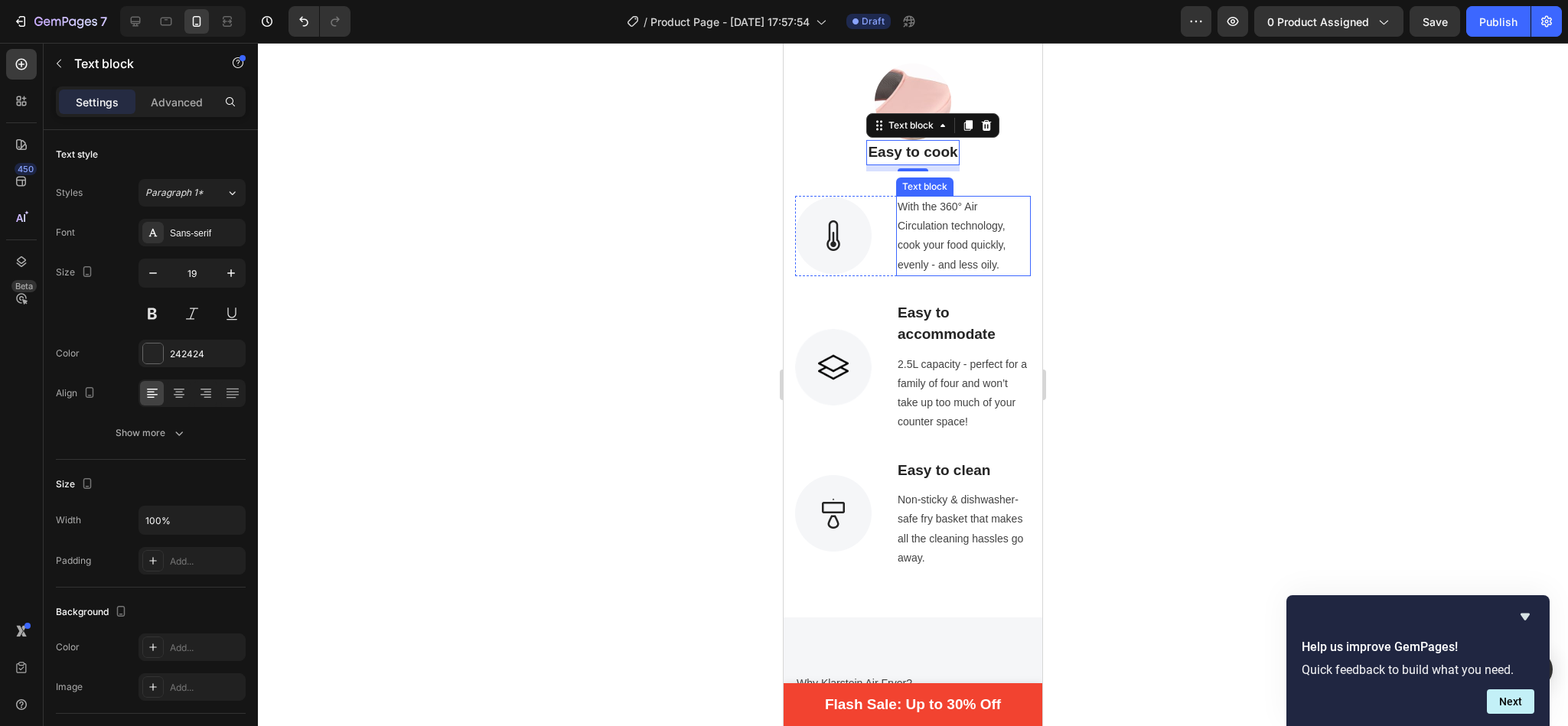
click at [936, 218] on p "With the 360° Air Circulation technology, cook your food quickly, evenly - and …" at bounding box center [963, 236] width 132 height 77
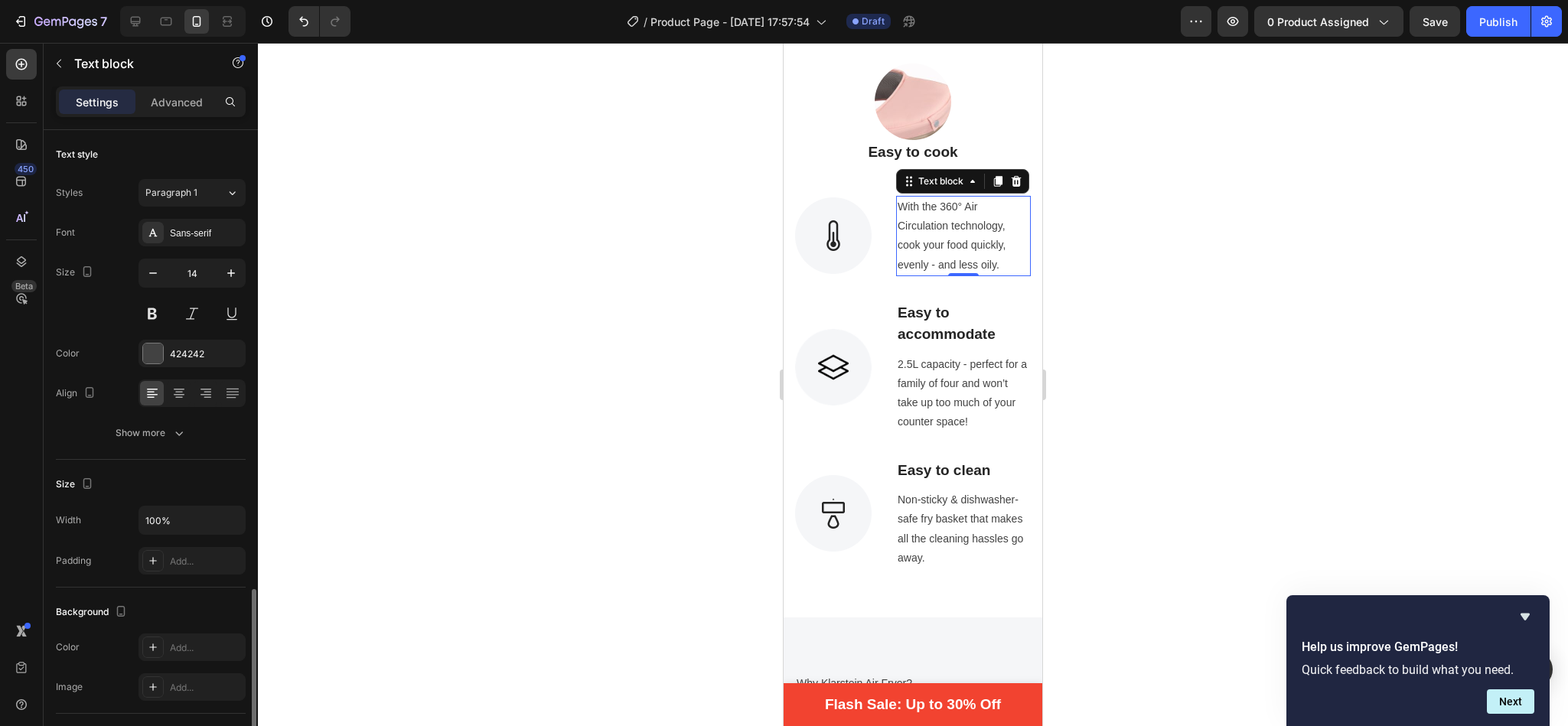
scroll to position [269, 0]
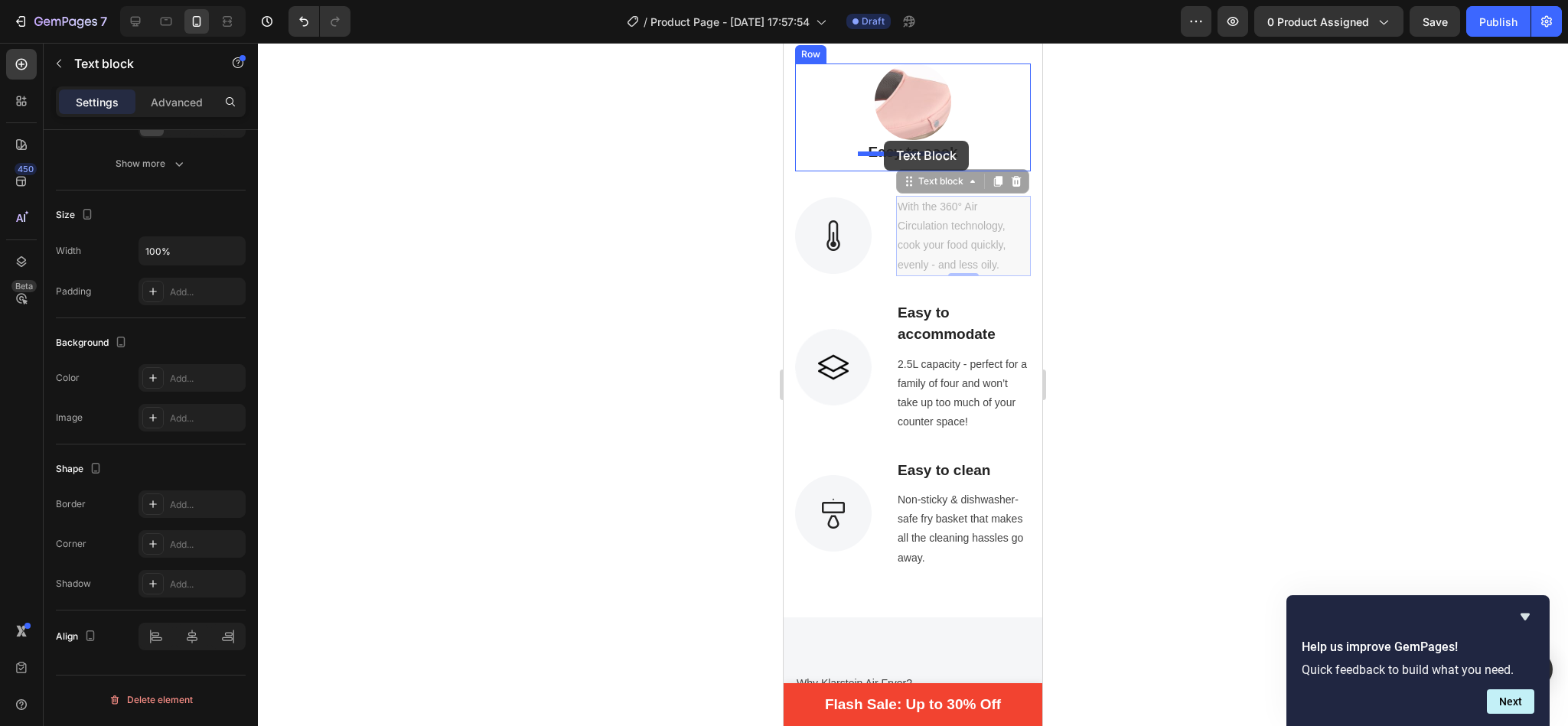
drag, startPoint x: 912, startPoint y: 172, endPoint x: 884, endPoint y: 142, distance: 41.0
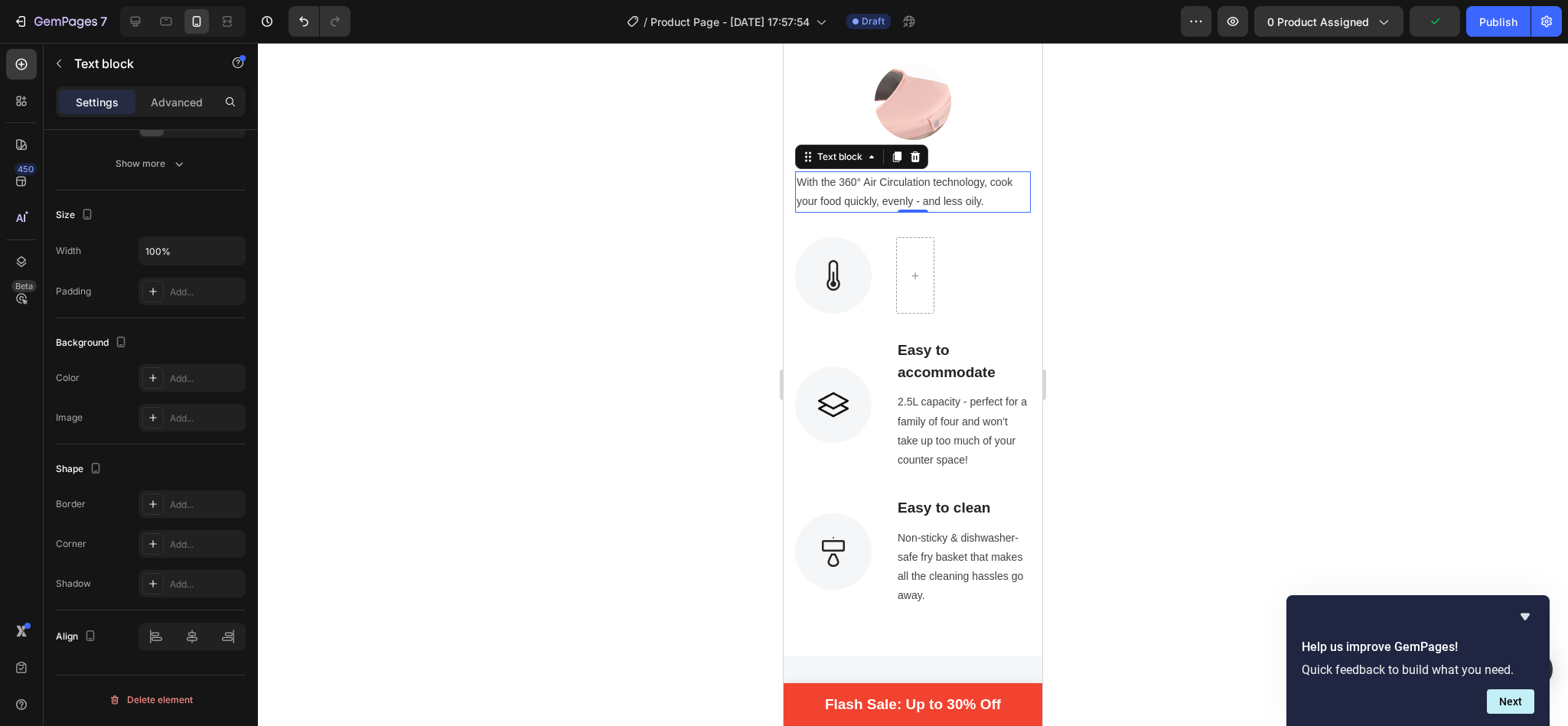
click at [1137, 159] on div at bounding box center [913, 384] width 1310 height 683
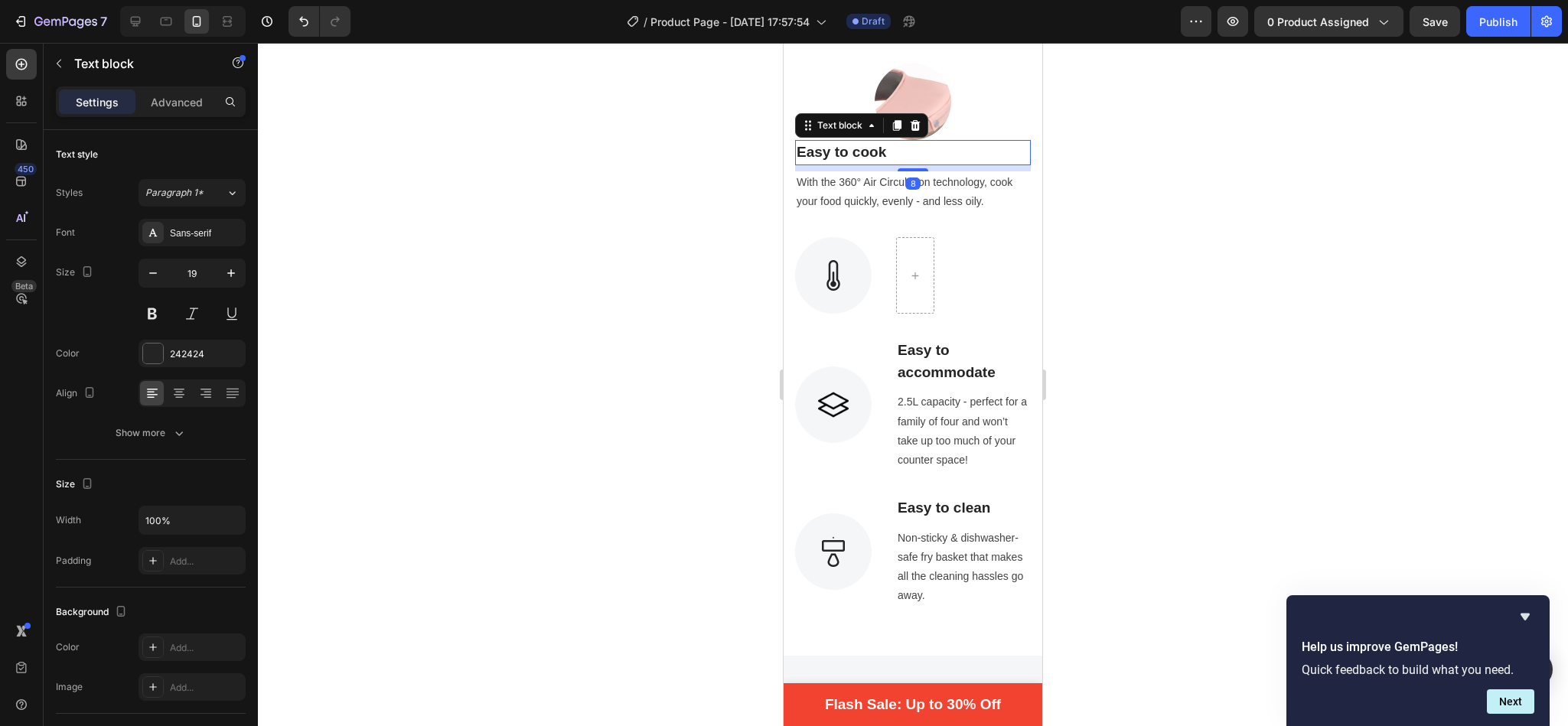
click at [916, 142] on p "Easy to cook" at bounding box center [913, 153] width 233 height 22
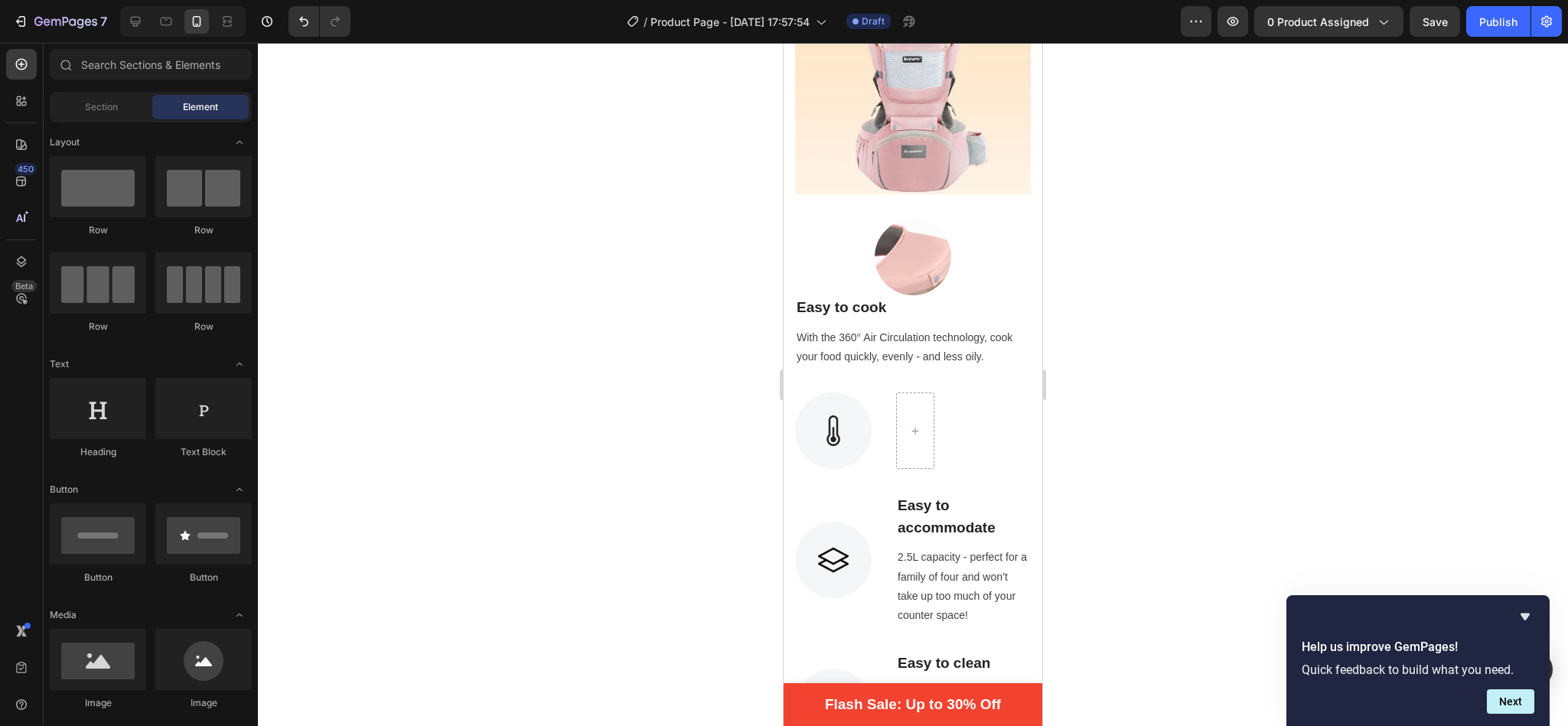
scroll to position [1132, 0]
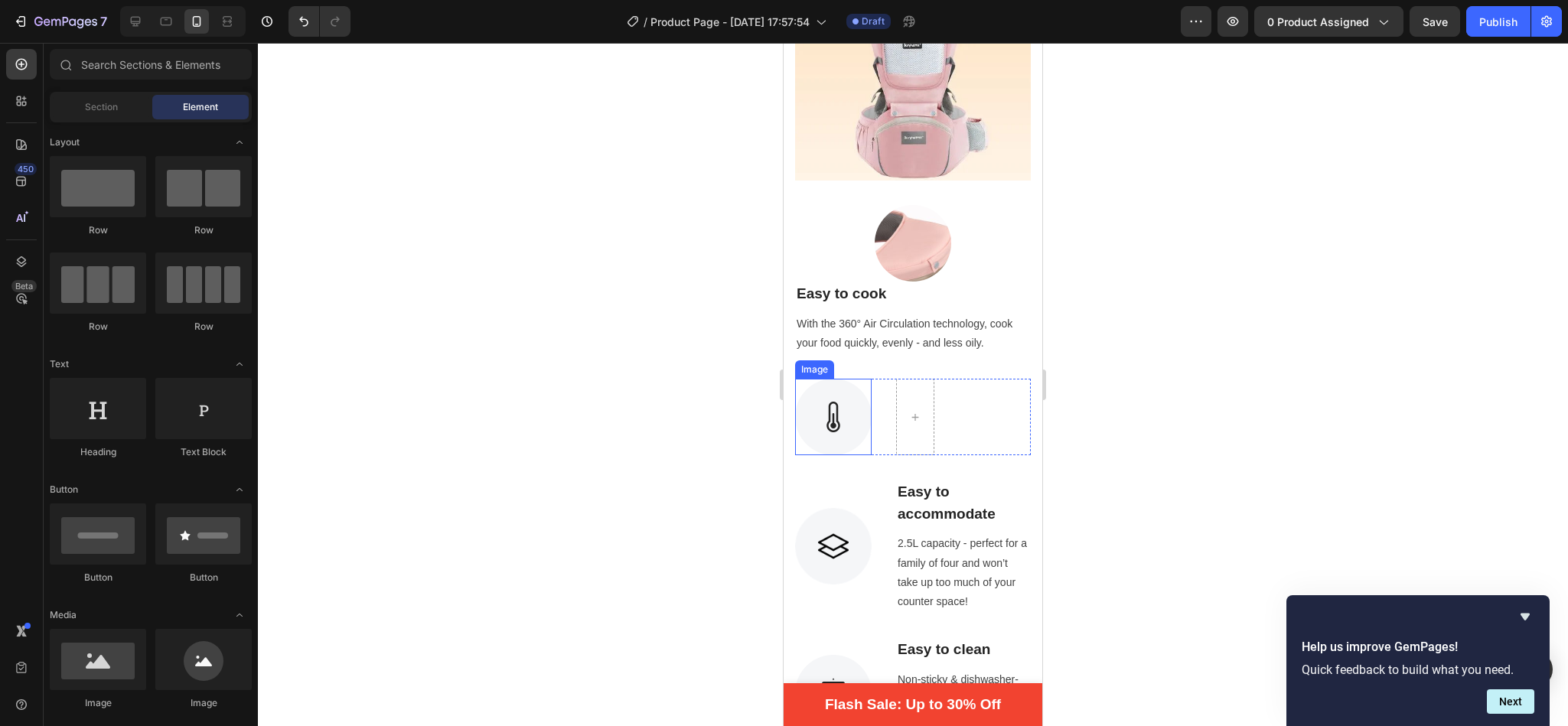
click at [836, 384] on img at bounding box center [833, 416] width 76 height 76
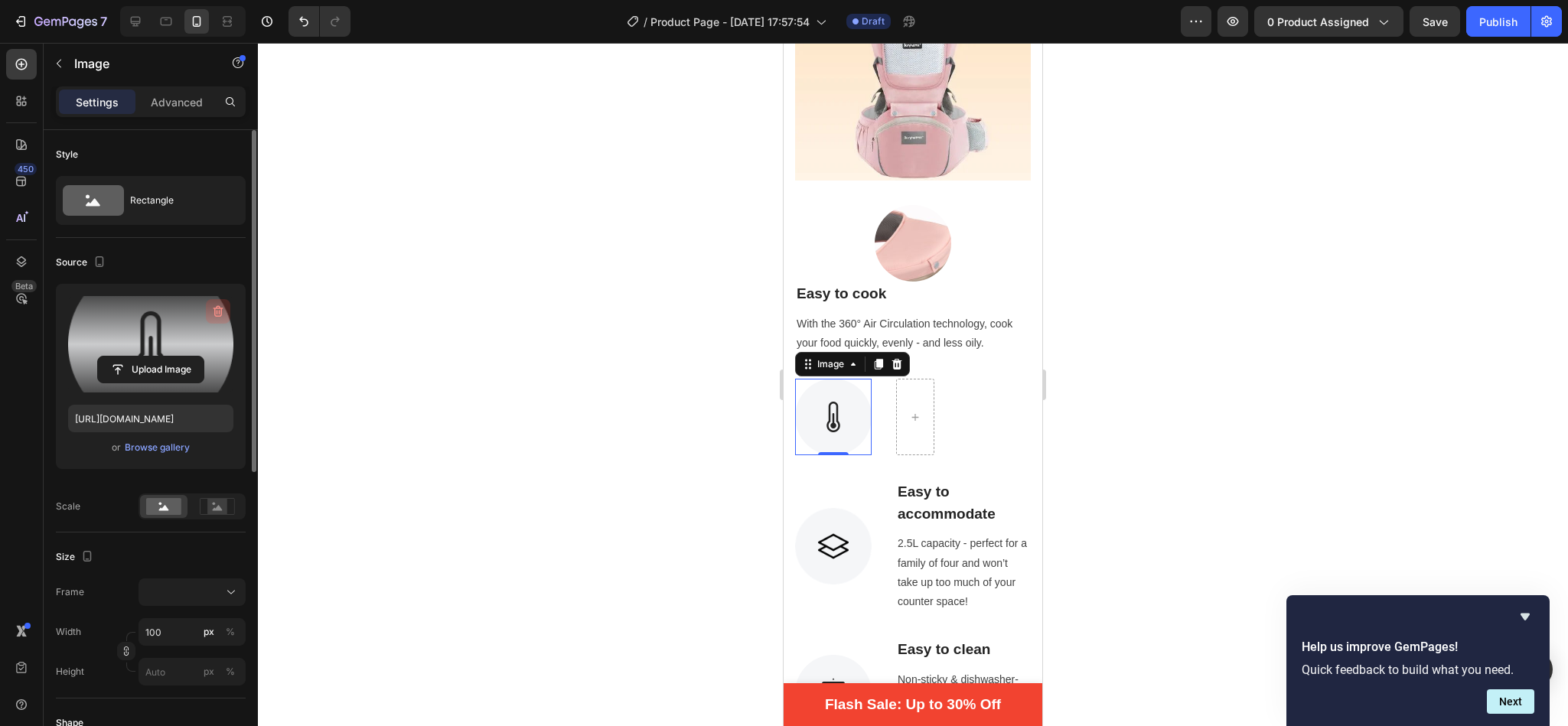
click at [216, 312] on icon "button" at bounding box center [218, 311] width 15 height 15
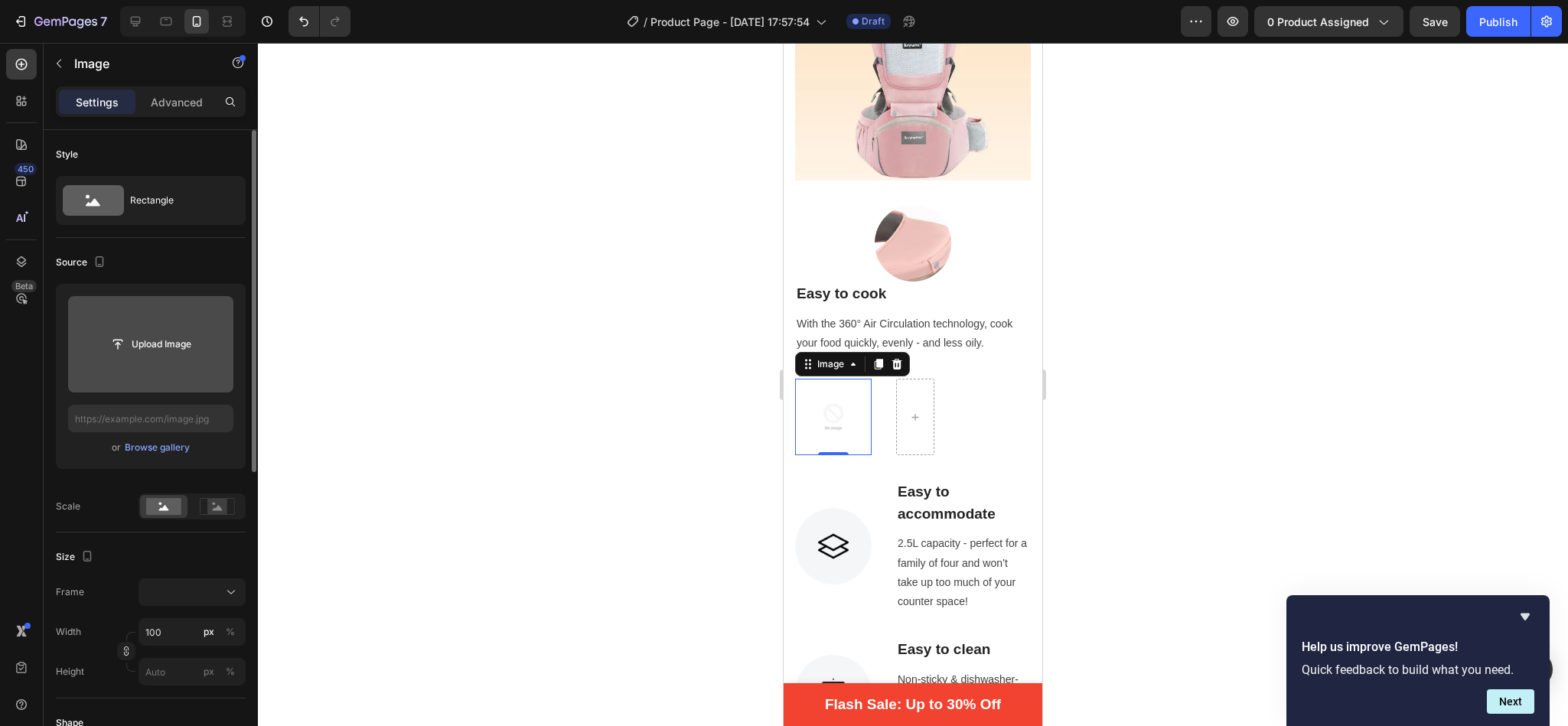
click at [147, 344] on input "file" at bounding box center [151, 344] width 106 height 26
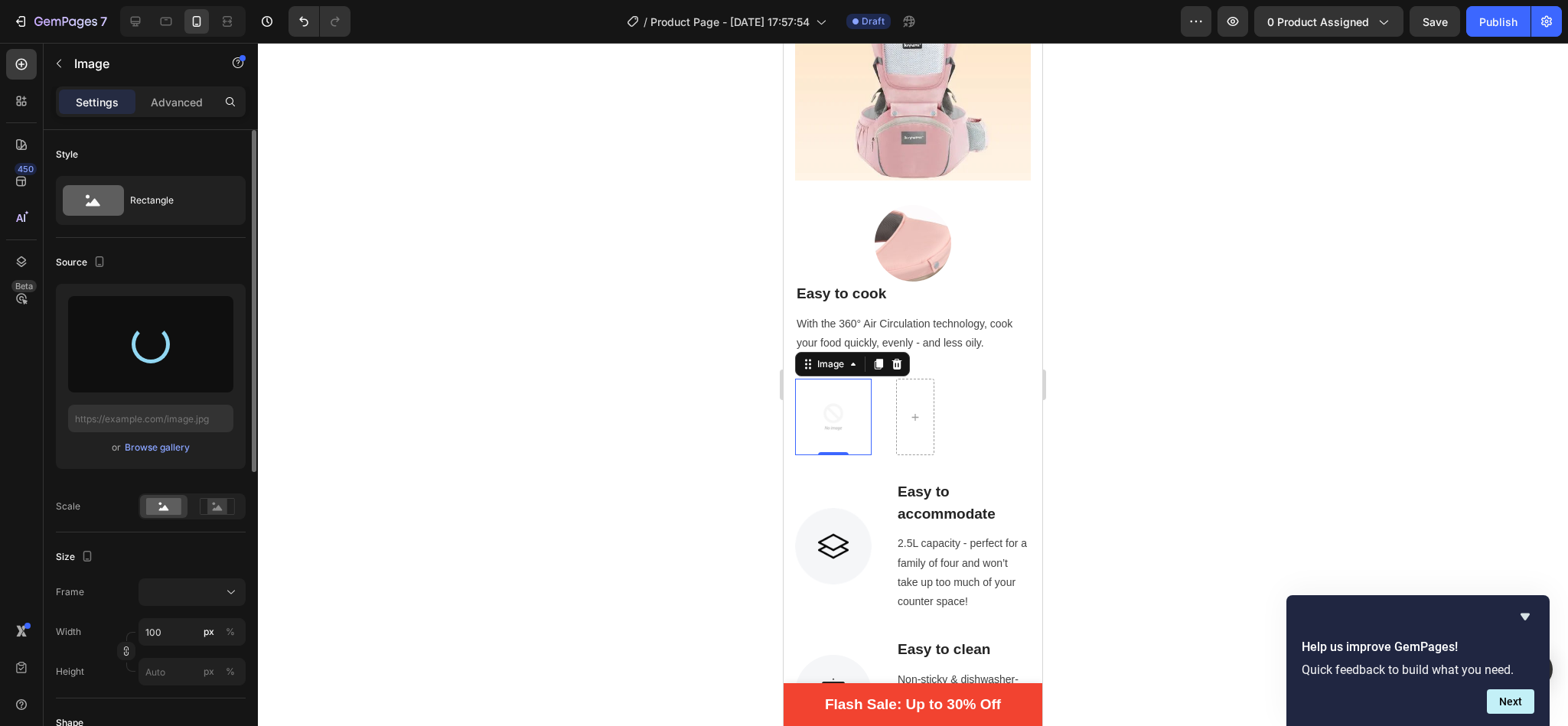
type input "[URL][DOMAIN_NAME]"
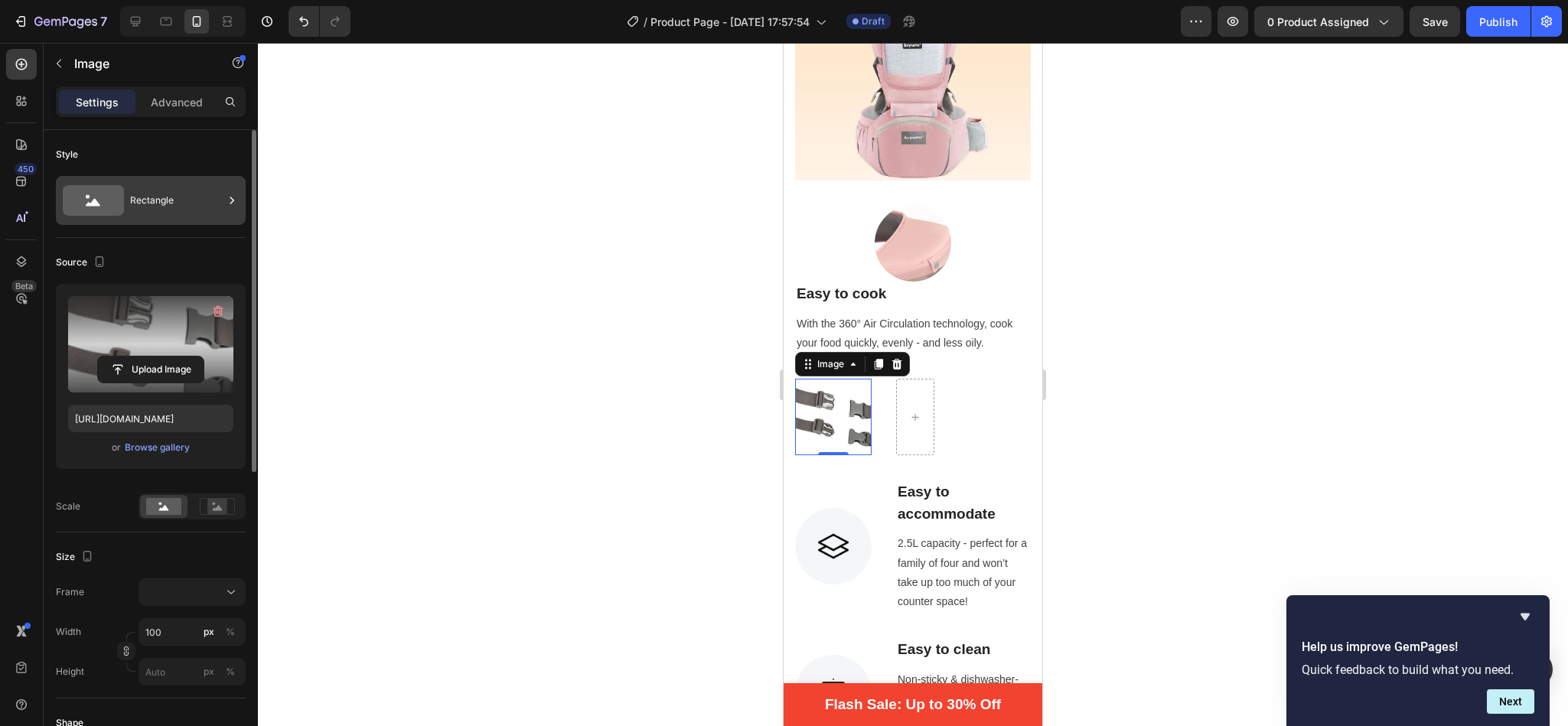
click at [148, 189] on div "Rectangle" at bounding box center [176, 201] width 93 height 35
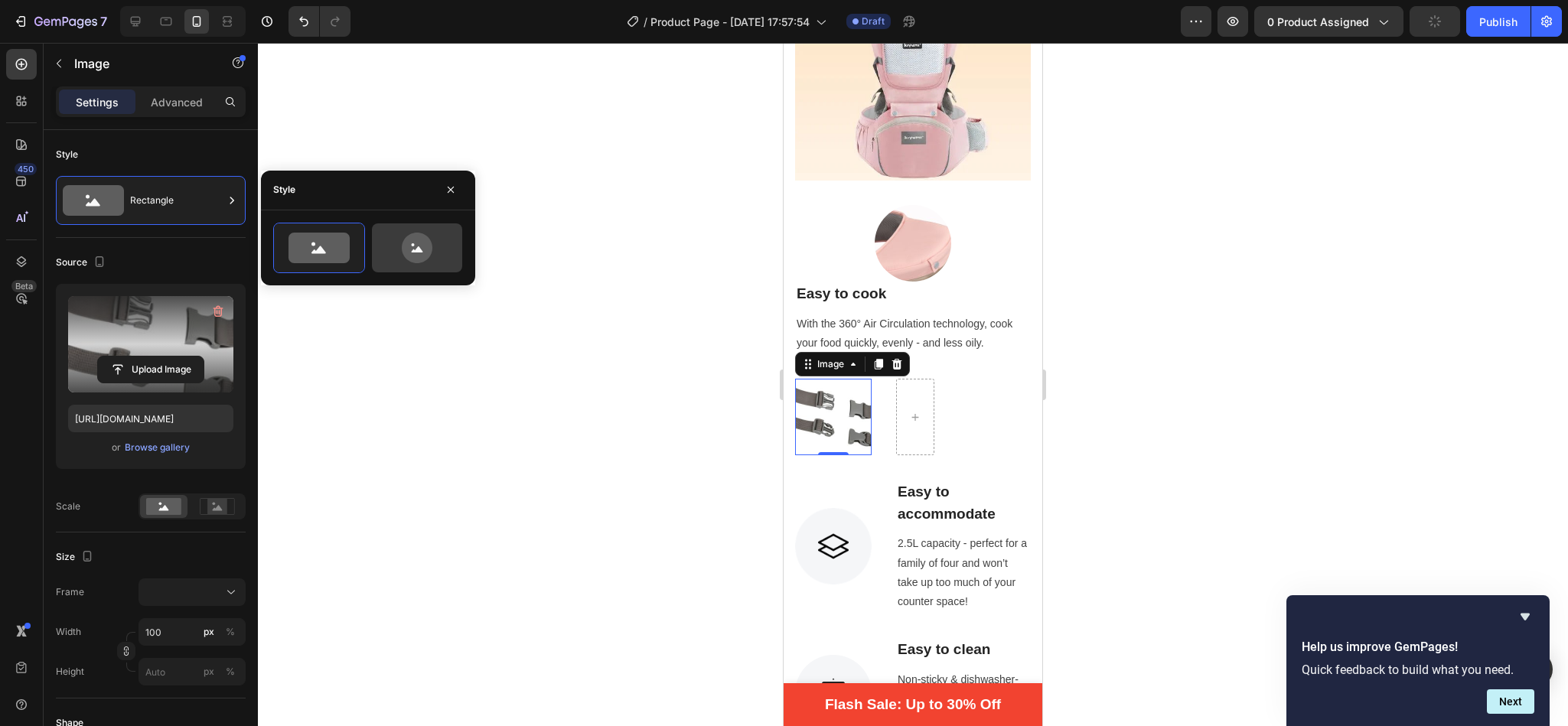
click at [423, 248] on icon at bounding box center [417, 248] width 30 height 30
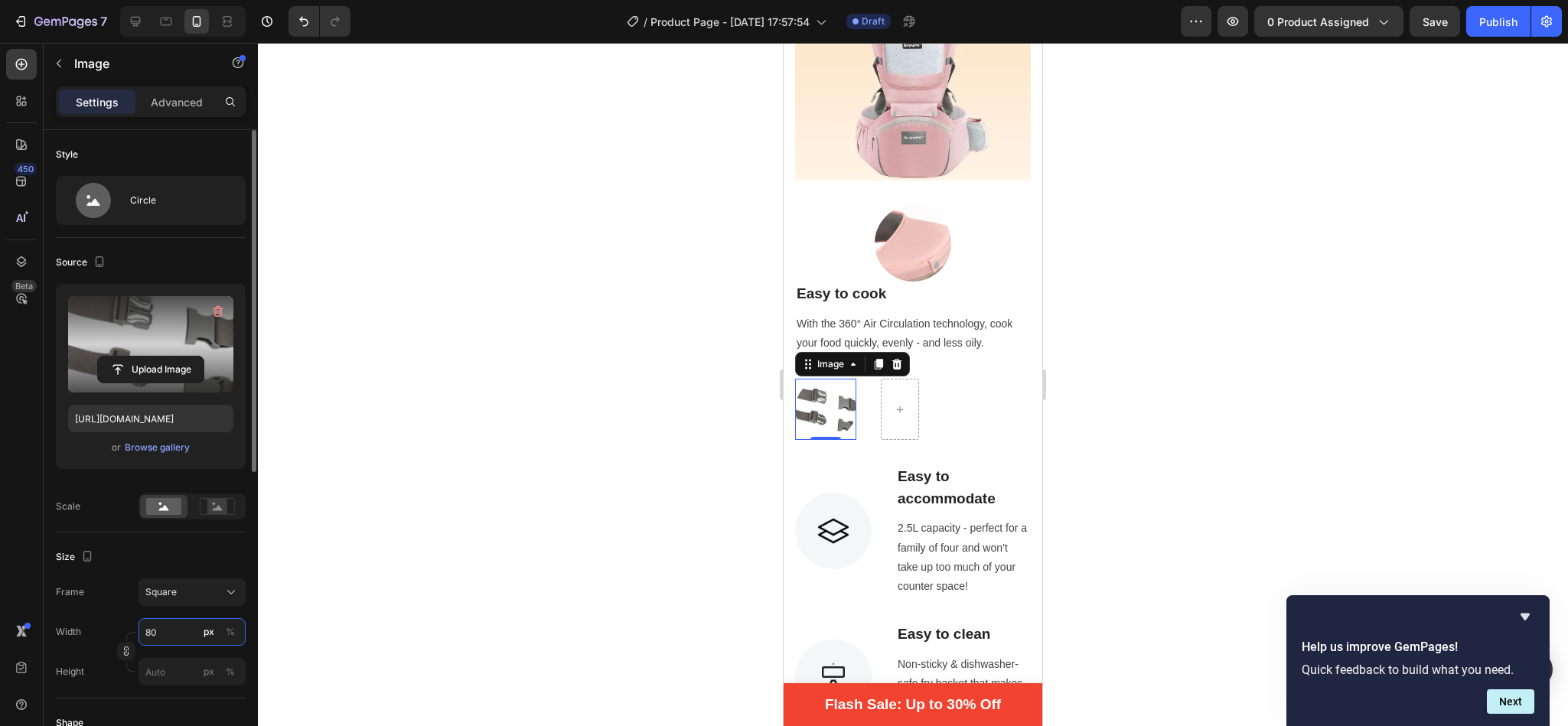
click at [160, 633] on input "80" at bounding box center [192, 631] width 108 height 28
type input "1"
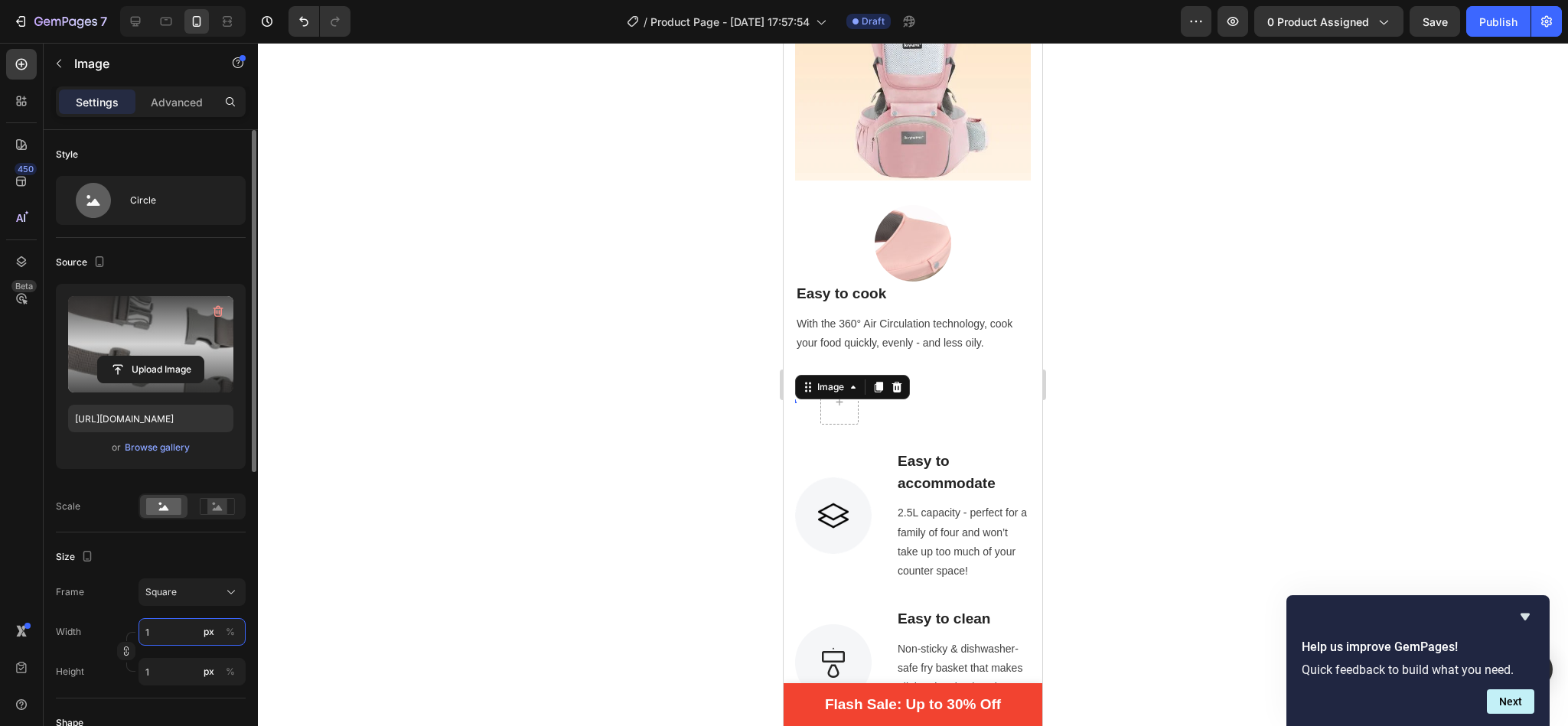
type input "10"
type input "100"
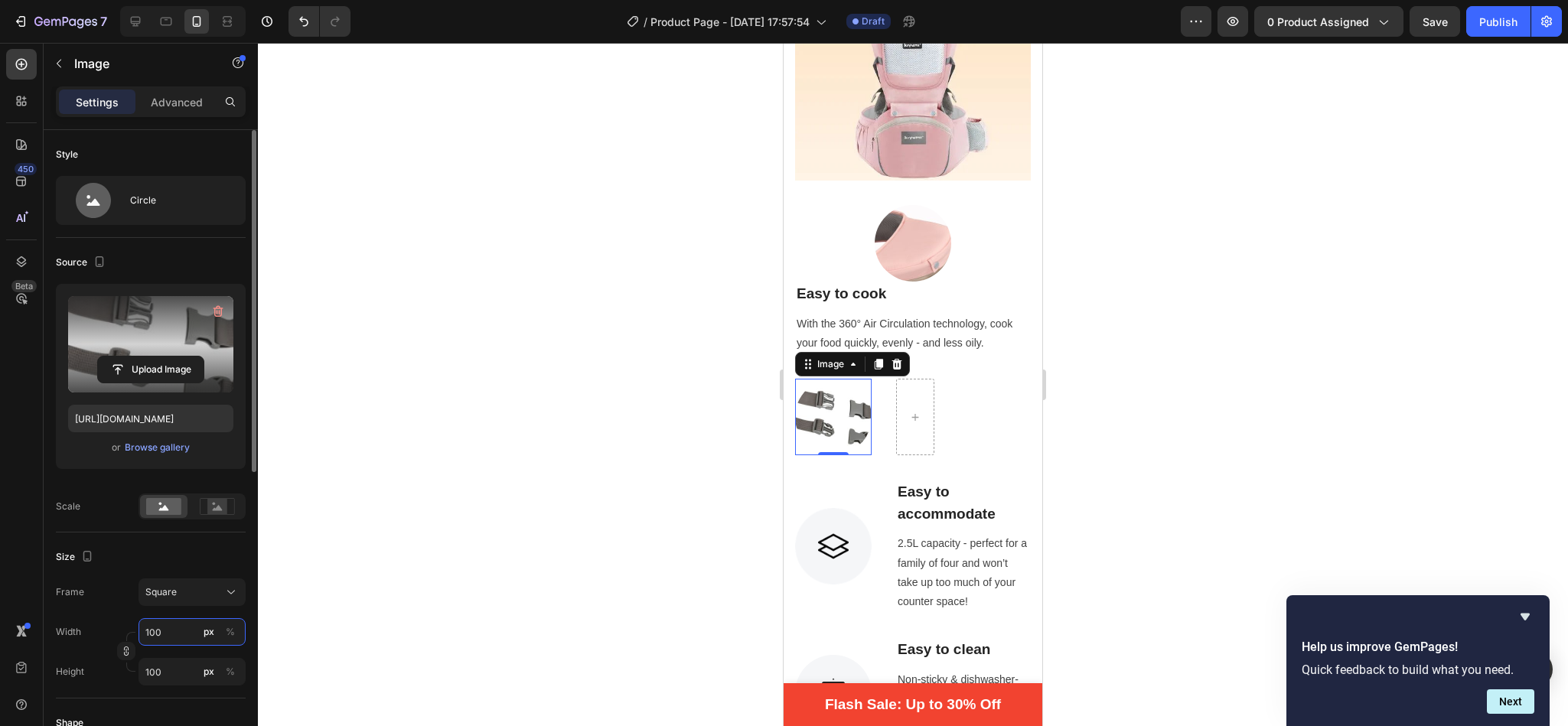
type input "1000"
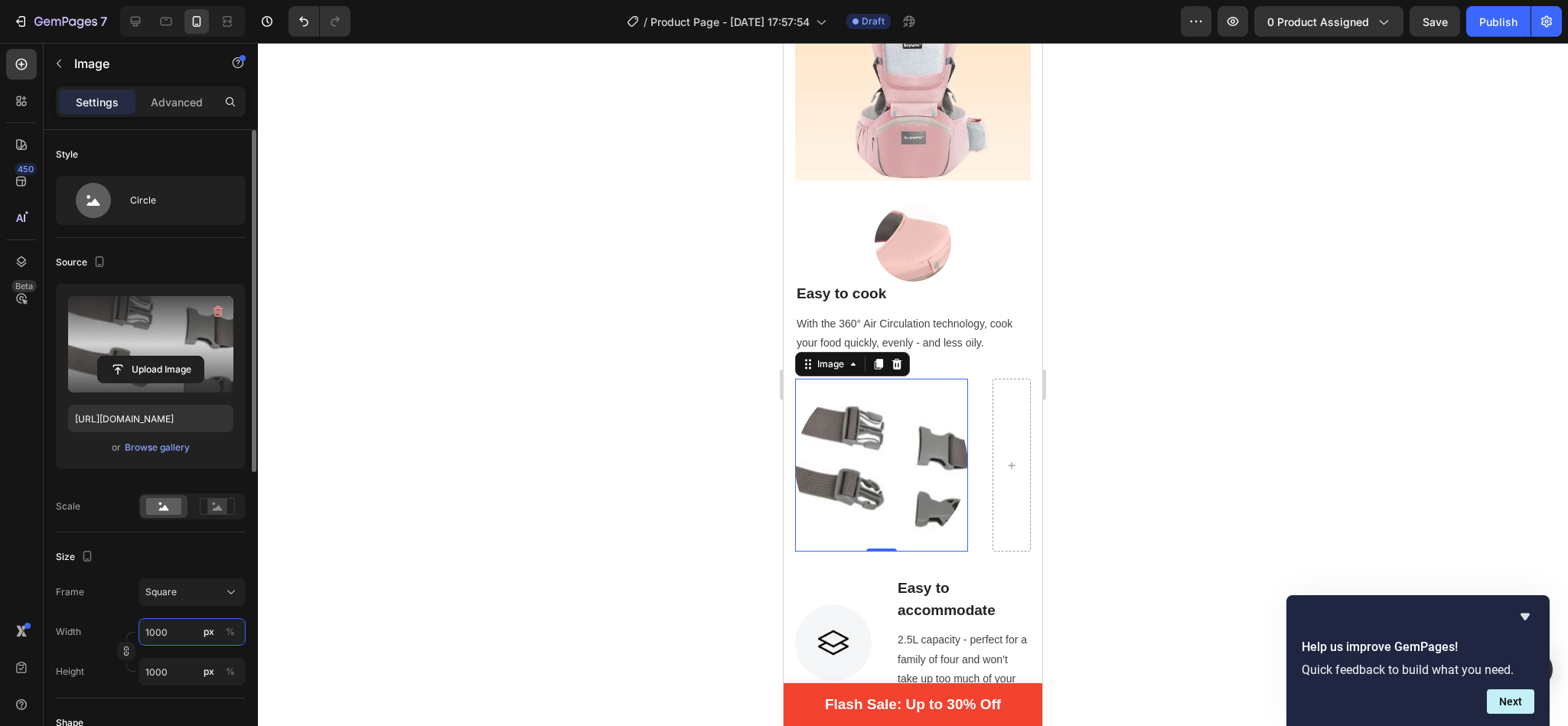
type input "100"
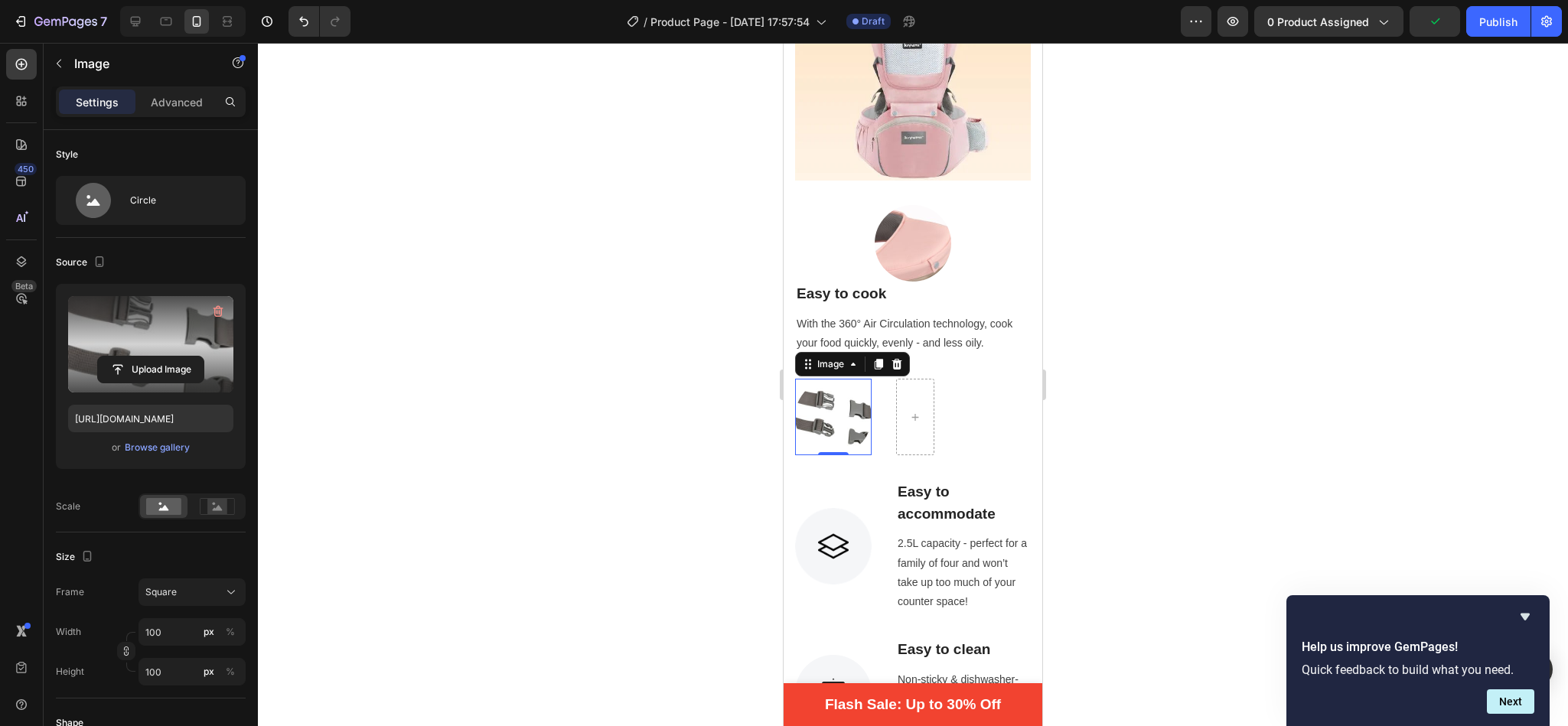
click at [629, 438] on div at bounding box center [913, 384] width 1310 height 683
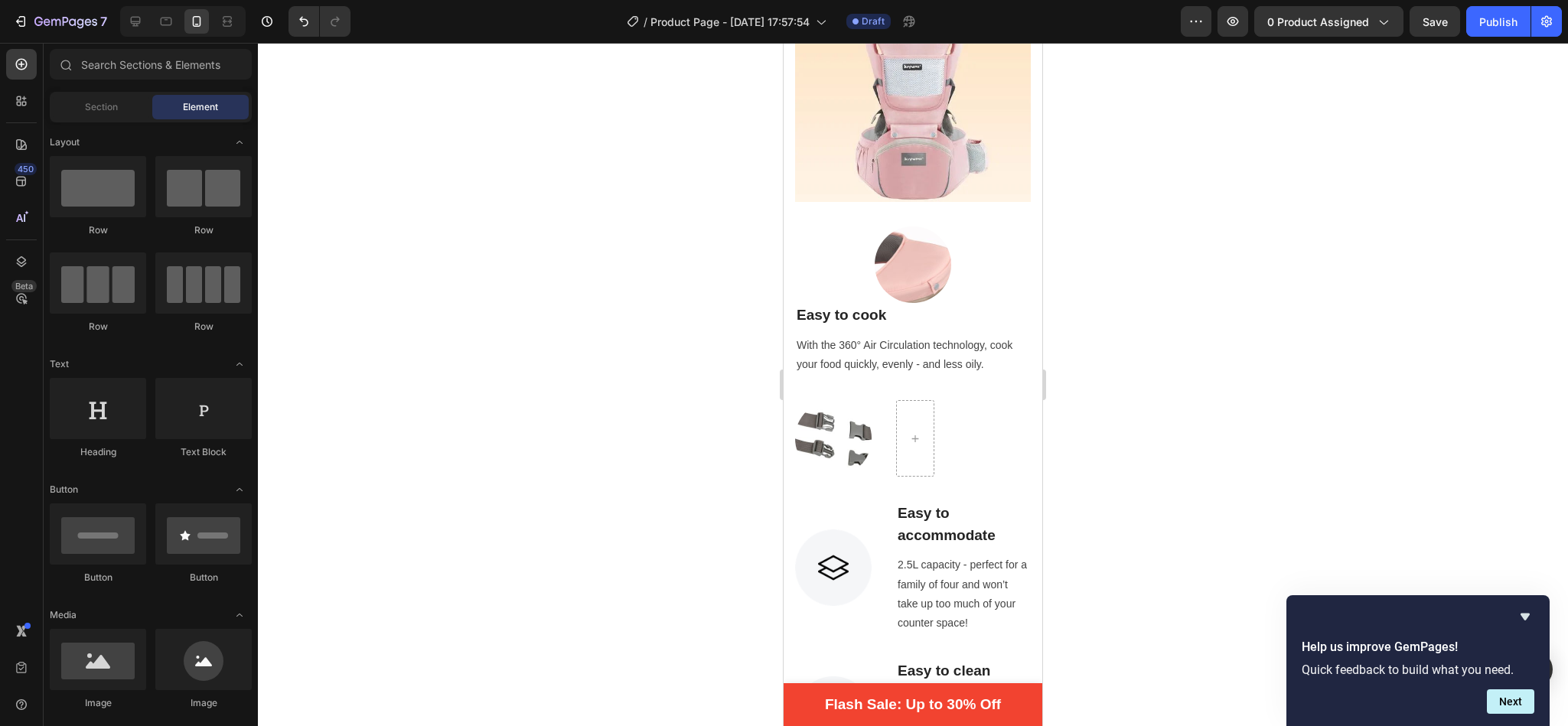
scroll to position [1152, 0]
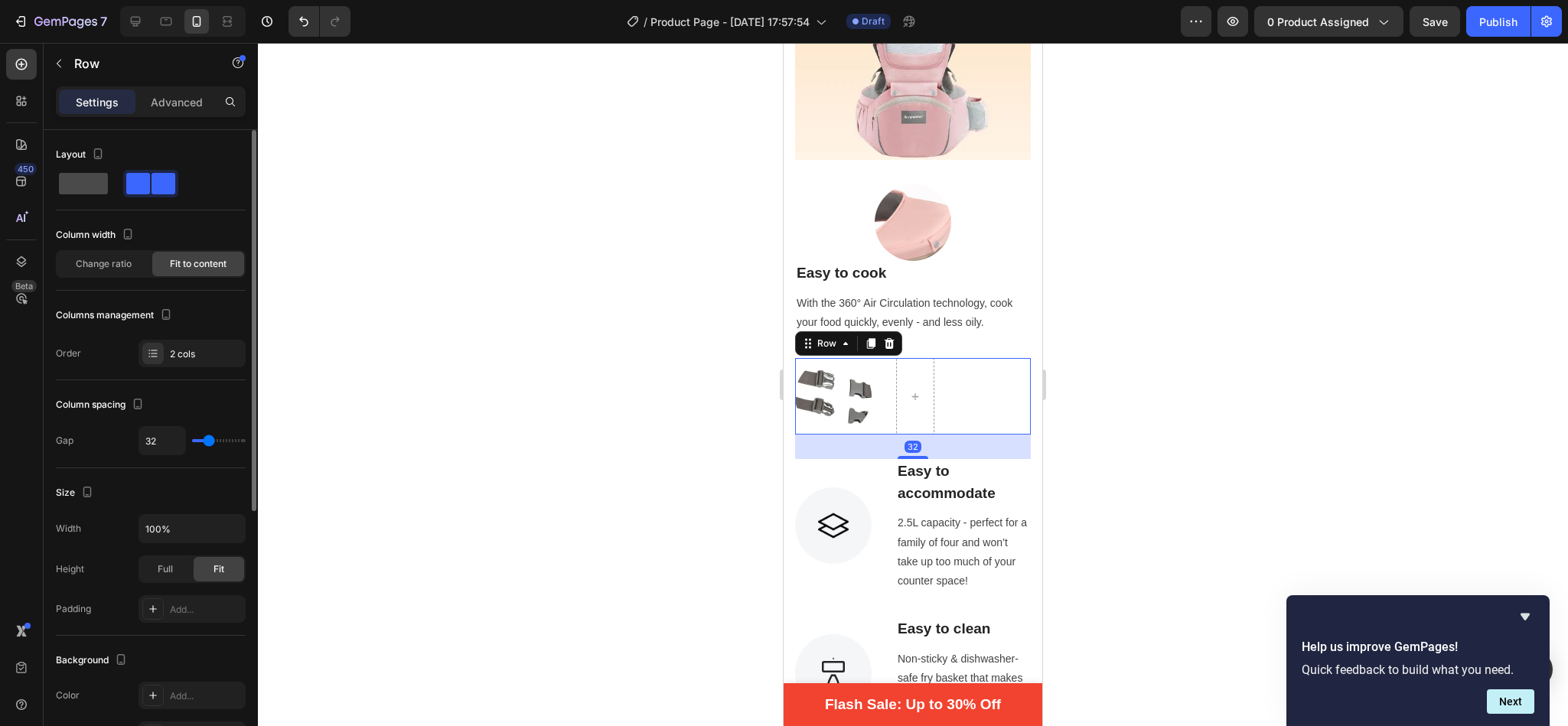
click at [79, 184] on span at bounding box center [83, 184] width 49 height 22
type input "0"
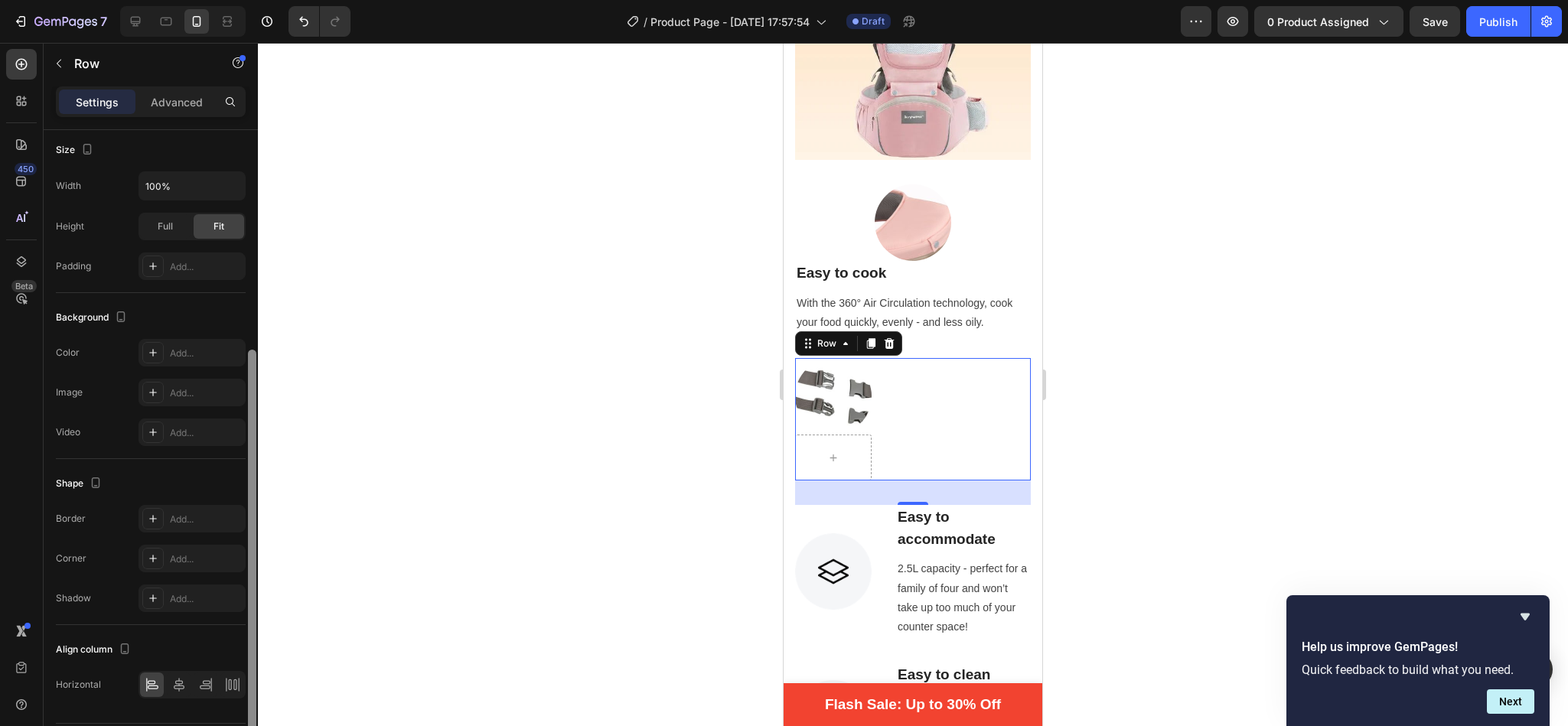
scroll to position [392, 0]
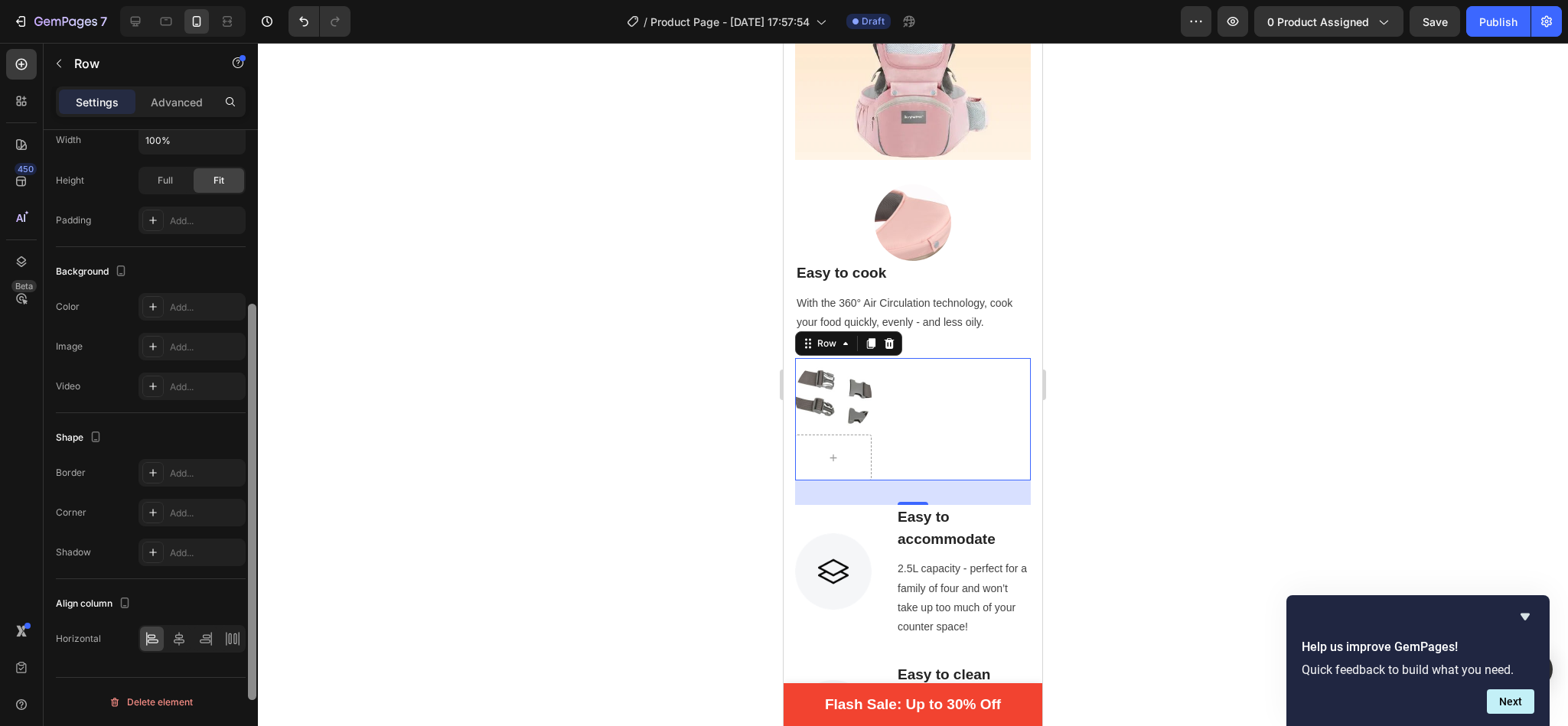
drag, startPoint x: 251, startPoint y: 398, endPoint x: 255, endPoint y: 688, distance: 290.0
click at [255, 688] on div at bounding box center [252, 502] width 8 height 396
click at [173, 641] on icon at bounding box center [179, 635] width 15 height 15
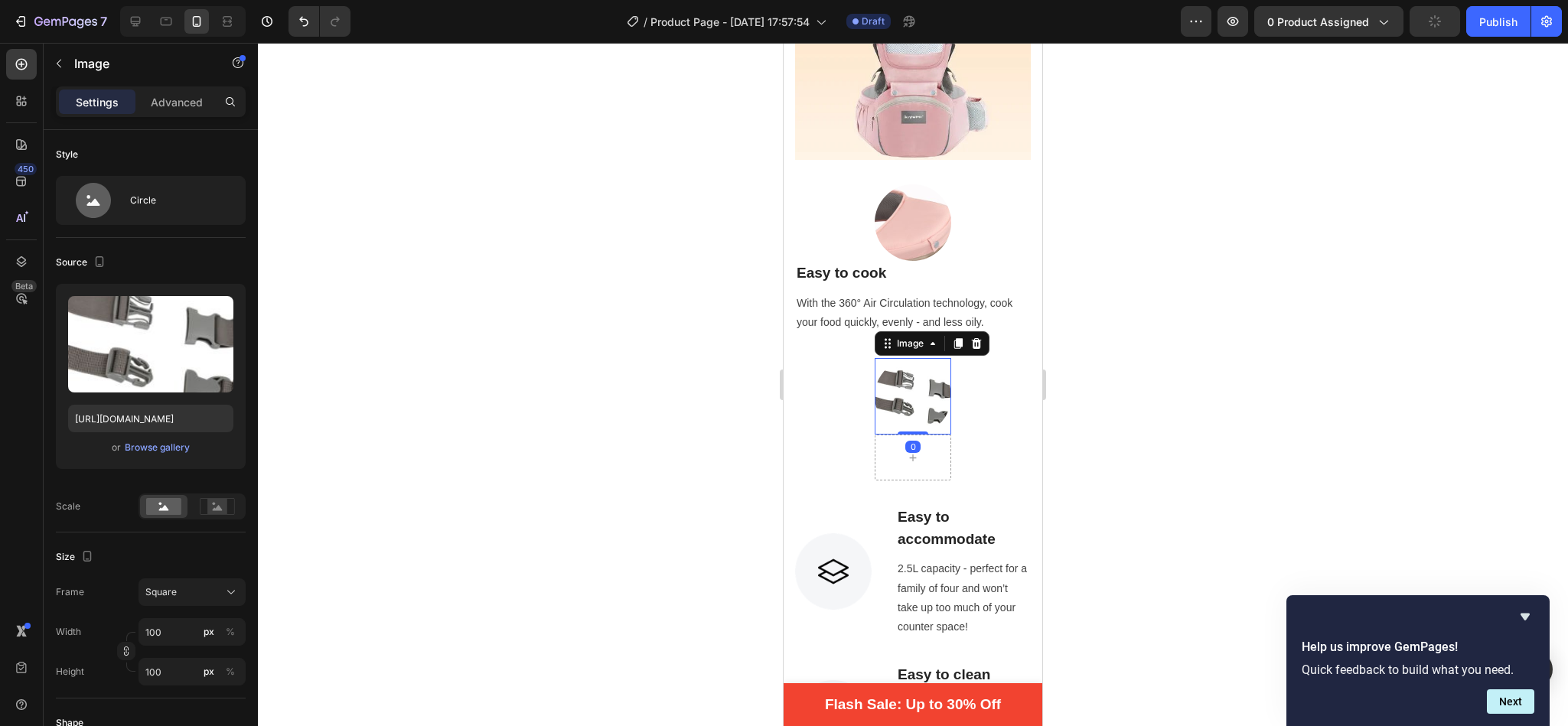
scroll to position [556, 0]
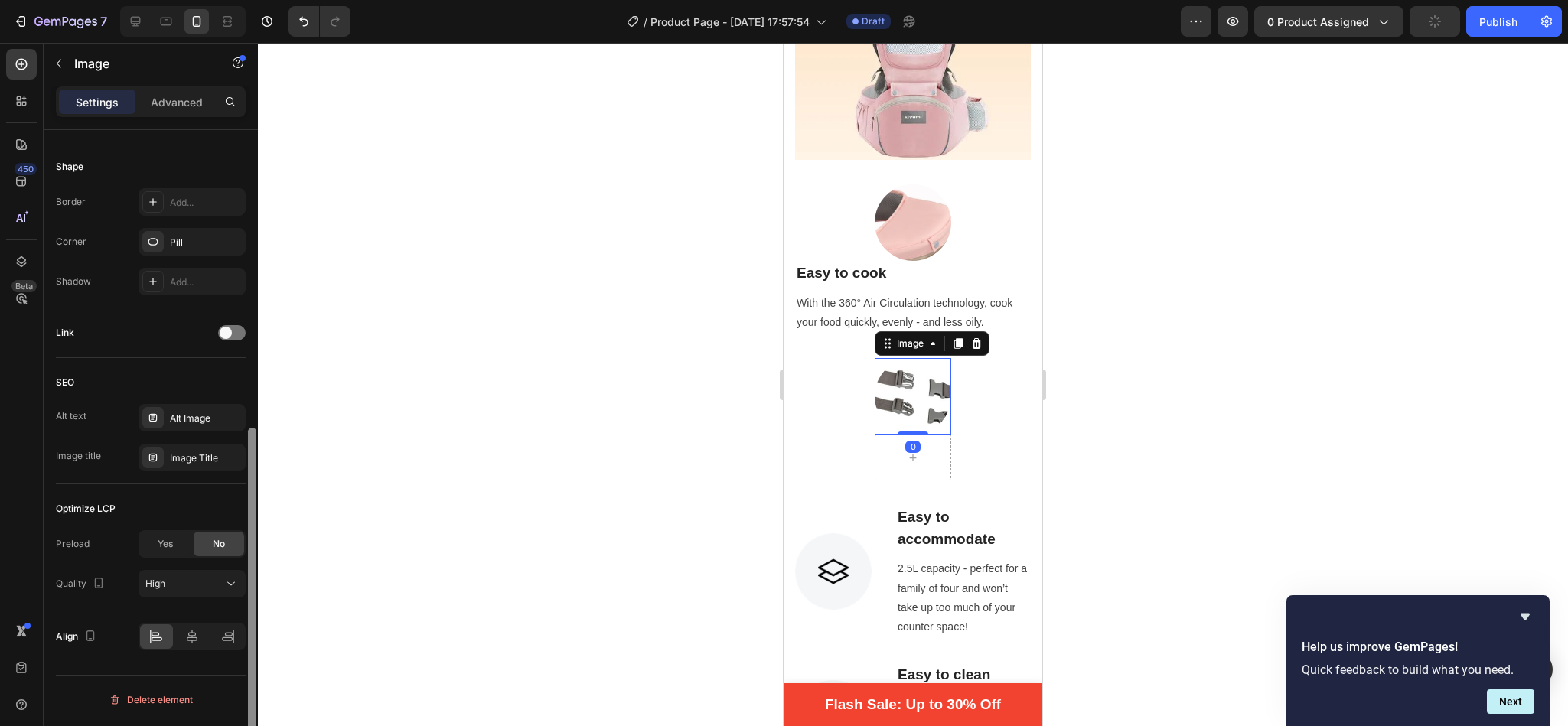
drag, startPoint x: 246, startPoint y: 392, endPoint x: 254, endPoint y: 603, distance: 211.2
click at [254, 603] on div at bounding box center [252, 450] width 12 height 640
click at [191, 640] on icon at bounding box center [191, 636] width 11 height 13
click at [772, 300] on div at bounding box center [913, 384] width 1310 height 683
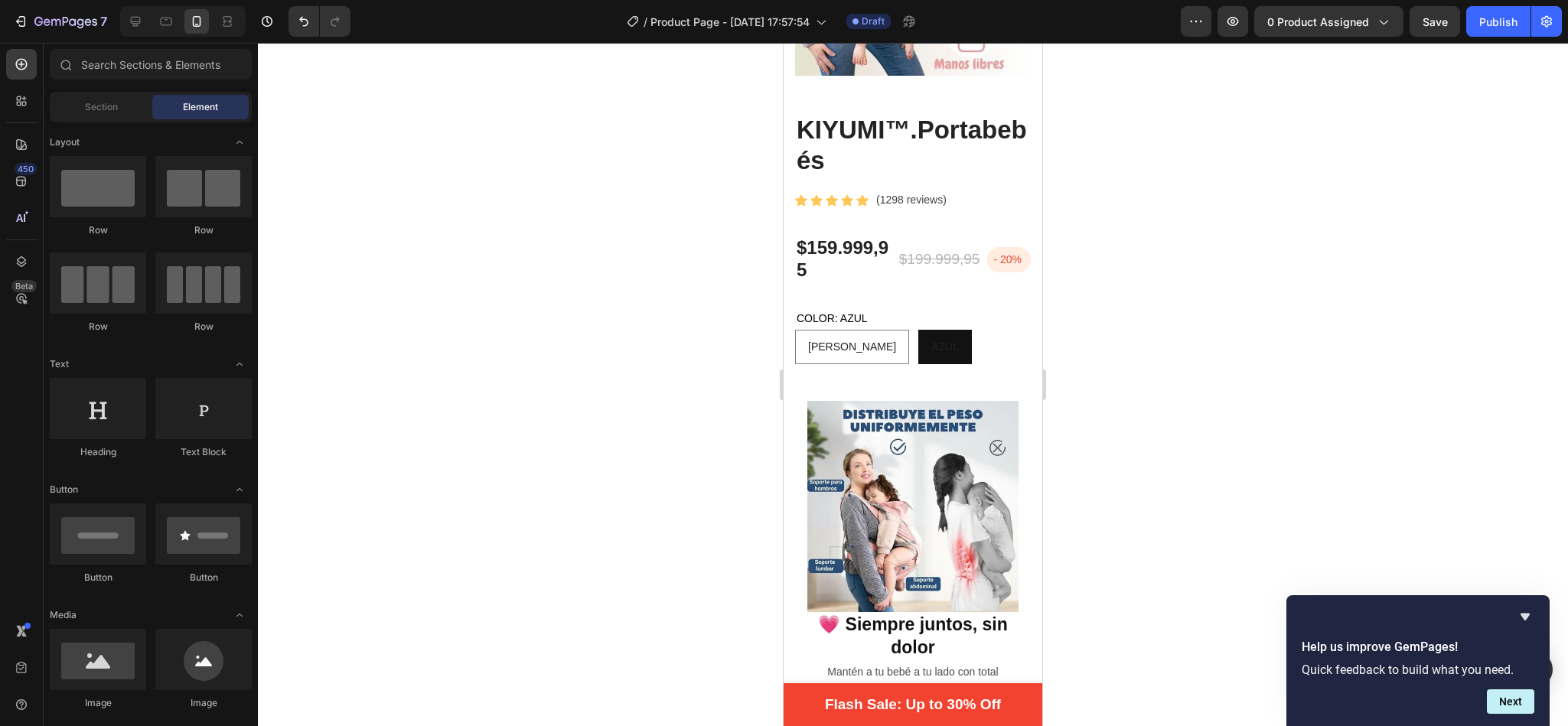
scroll to position [0, 0]
